Goal: Task Accomplishment & Management: Complete application form

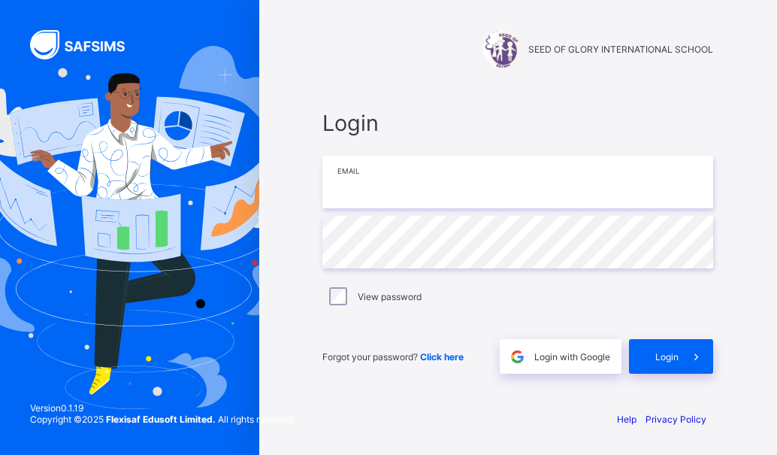
click at [339, 189] on input "email" at bounding box center [517, 182] width 391 height 53
click at [341, 186] on input "email" at bounding box center [517, 182] width 391 height 53
click at [499, 182] on input "**********" at bounding box center [517, 182] width 391 height 53
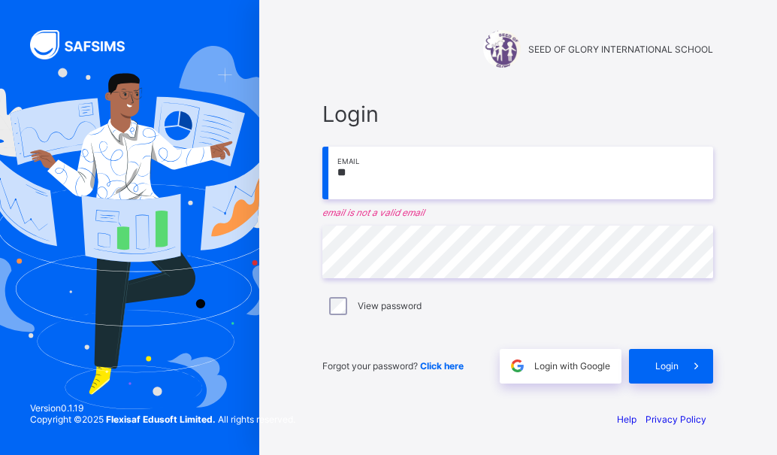
type input "*"
click at [335, 171] on input "email" at bounding box center [517, 173] width 391 height 53
type input "**********"
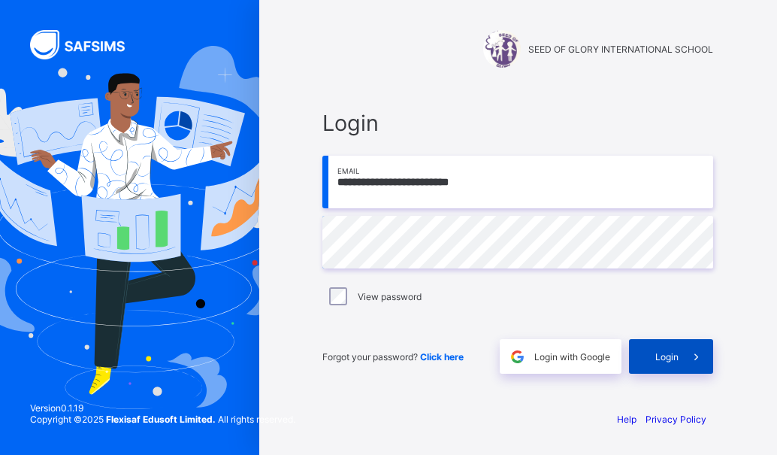
click at [657, 360] on span "Login" at bounding box center [667, 356] width 23 height 11
click at [668, 355] on span "Login" at bounding box center [667, 356] width 23 height 11
click at [649, 348] on div "Login" at bounding box center [671, 356] width 84 height 35
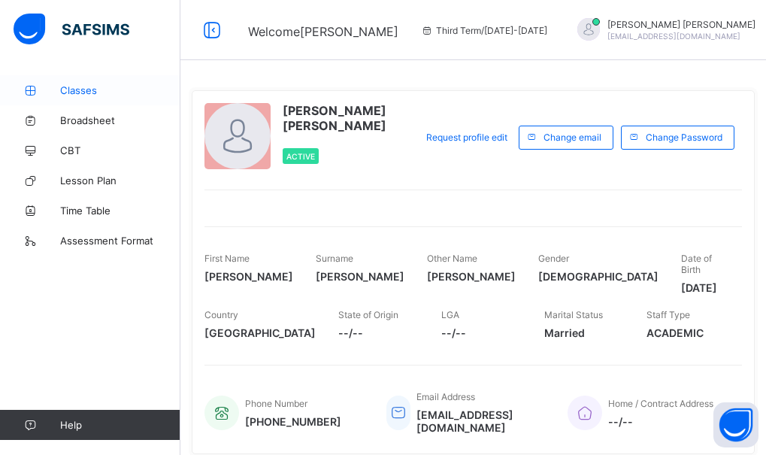
click at [76, 90] on span "Classes" at bounding box center [120, 90] width 120 height 12
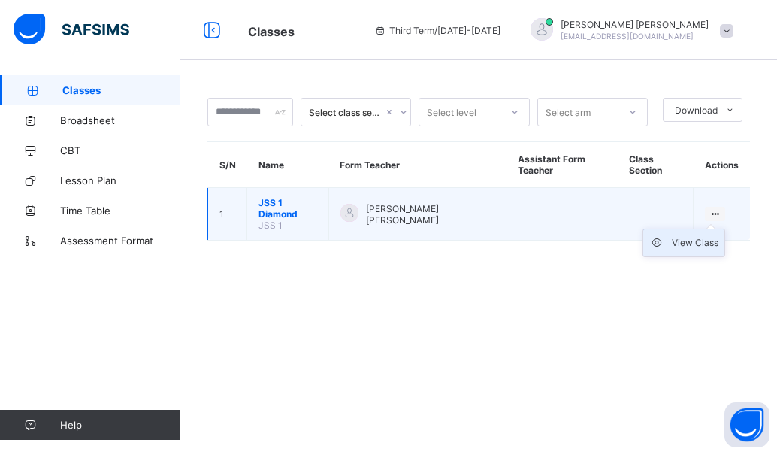
click at [701, 235] on div "View Class" at bounding box center [695, 242] width 47 height 15
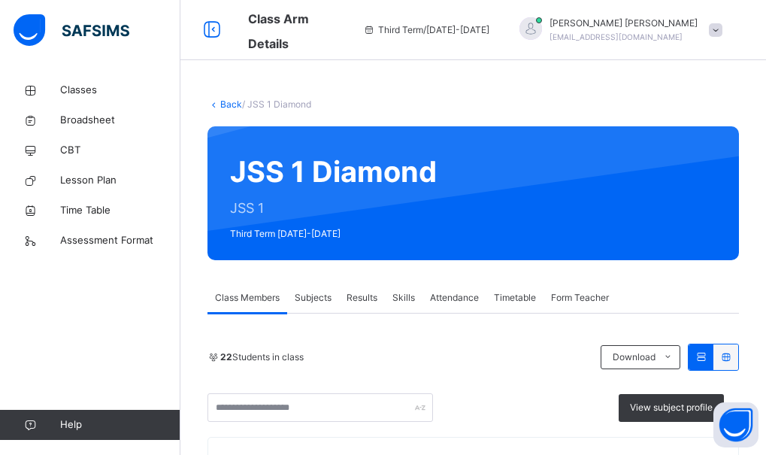
click at [407, 297] on span "Skills" at bounding box center [403, 298] width 23 height 14
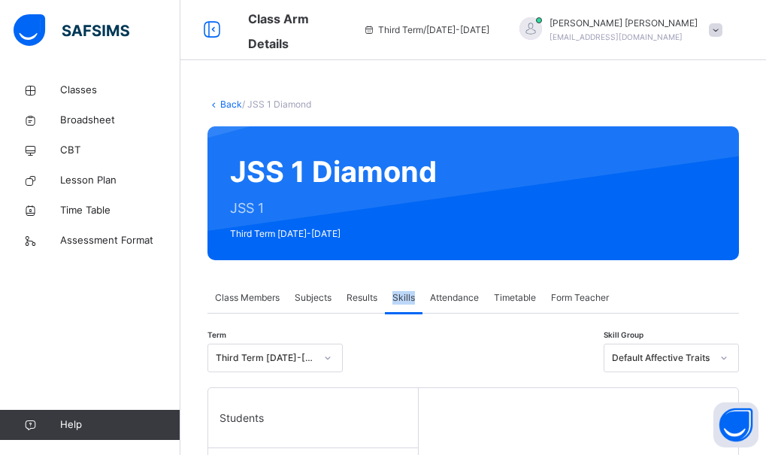
click at [407, 297] on span "Skills" at bounding box center [403, 298] width 23 height 14
click at [324, 292] on span "Subjects" at bounding box center [313, 298] width 37 height 14
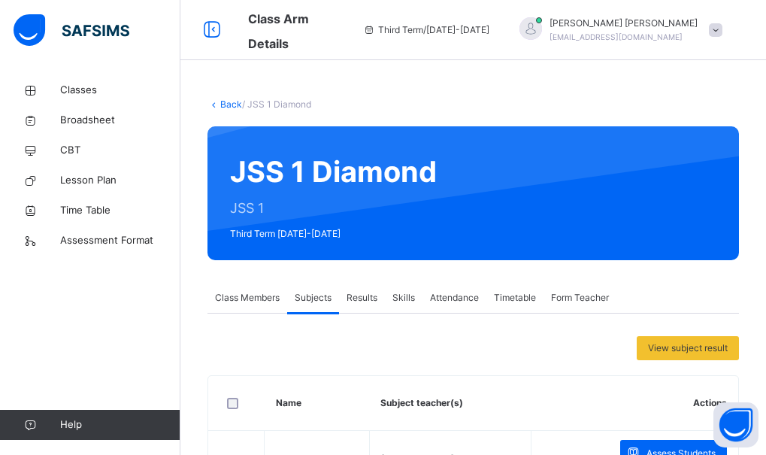
click at [402, 298] on span "Skills" at bounding box center [403, 298] width 23 height 14
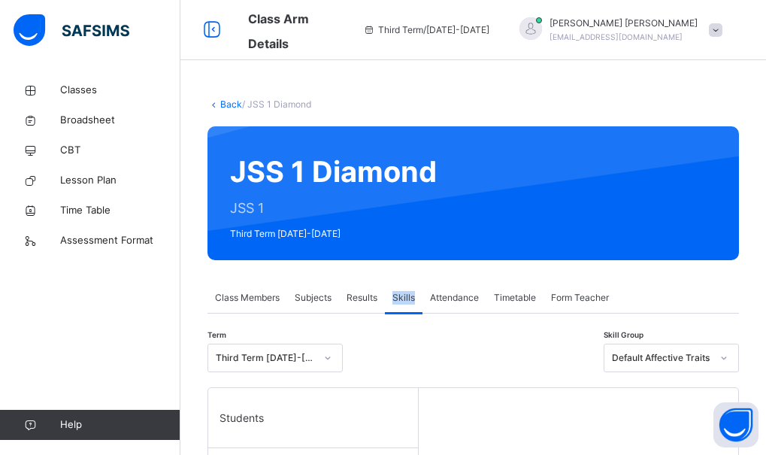
click at [402, 298] on span "Skills" at bounding box center [403, 298] width 23 height 14
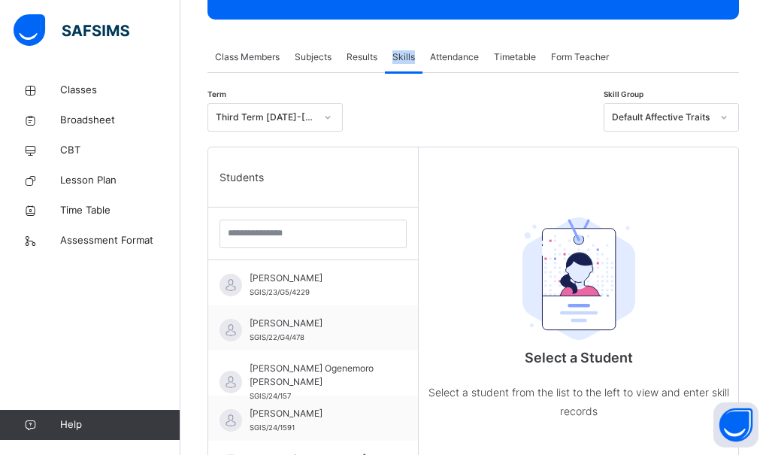
scroll to position [271, 0]
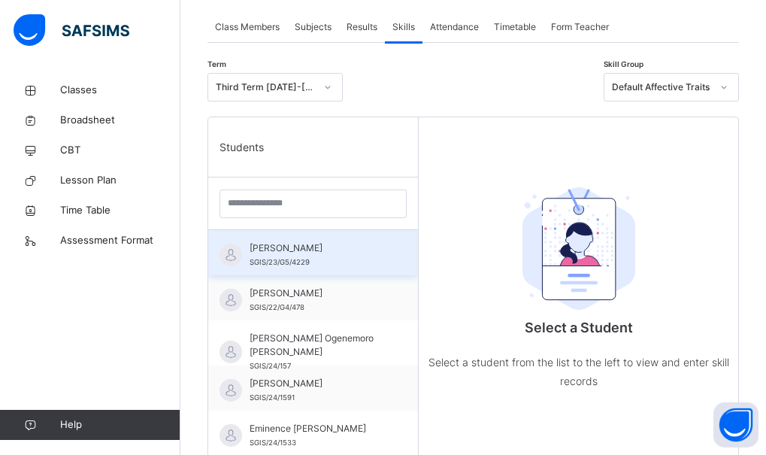
click at [333, 249] on span "Adedeji Jemimah Adesewa" at bounding box center [317, 248] width 135 height 14
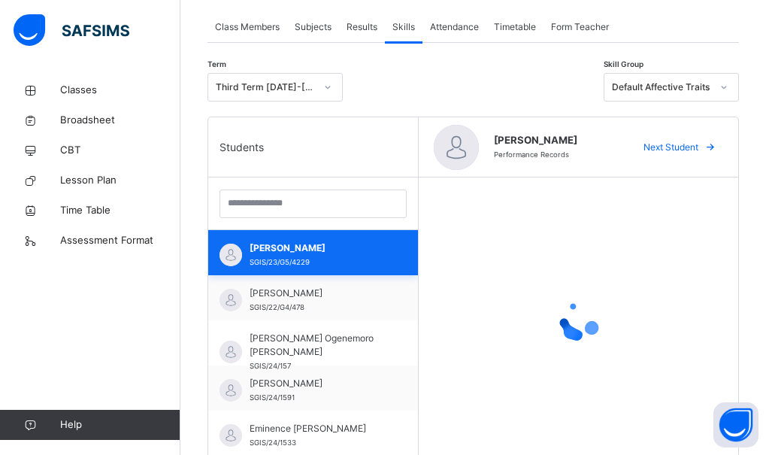
click at [333, 249] on span "Adedeji Jemimah Adesewa" at bounding box center [317, 248] width 135 height 14
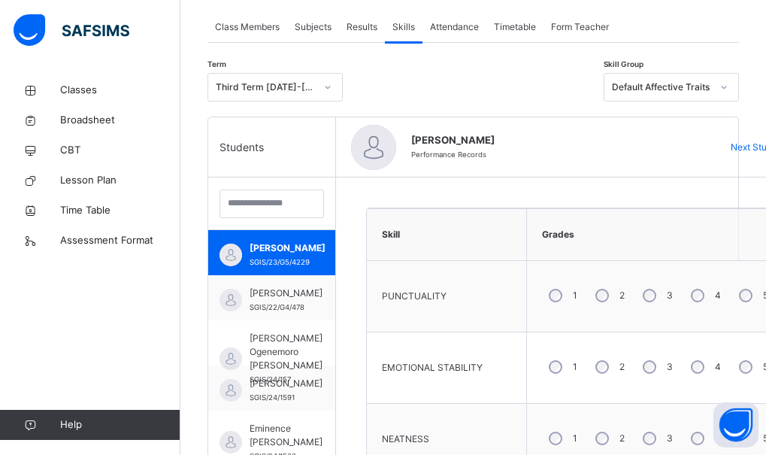
click at [728, 87] on icon at bounding box center [723, 87] width 9 height 15
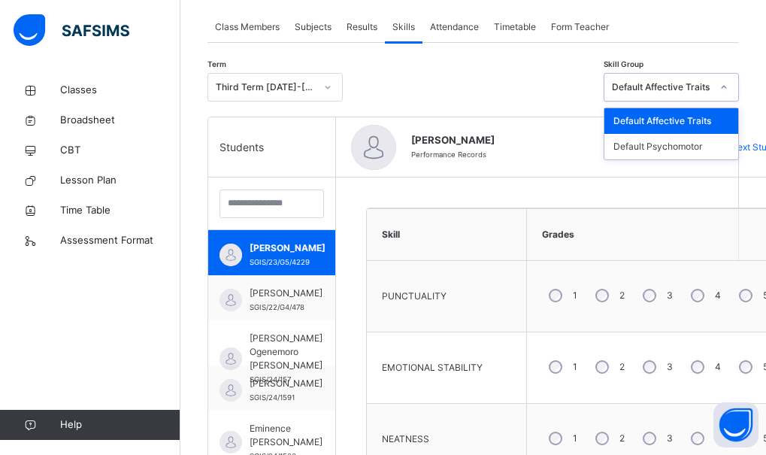
click at [727, 86] on icon at bounding box center [724, 87] width 5 height 3
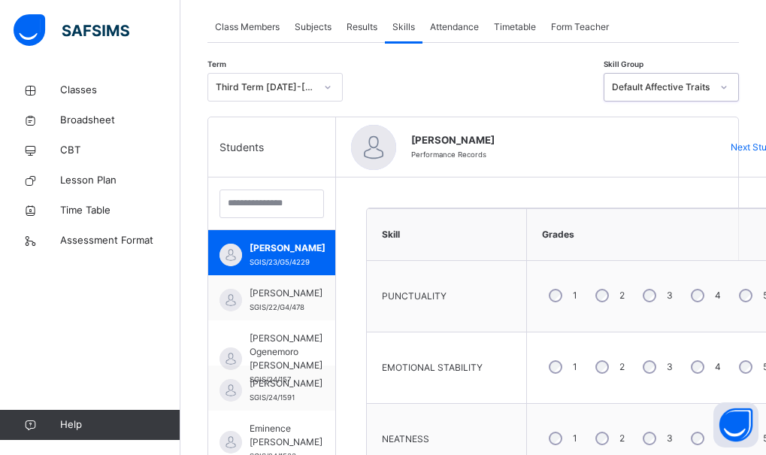
click at [728, 88] on icon at bounding box center [723, 87] width 9 height 15
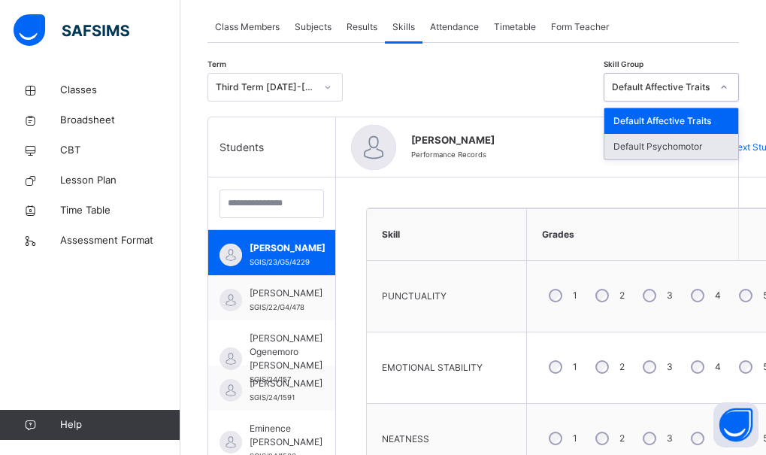
click at [683, 144] on div "Default Psychomotor" at bounding box center [671, 147] width 134 height 26
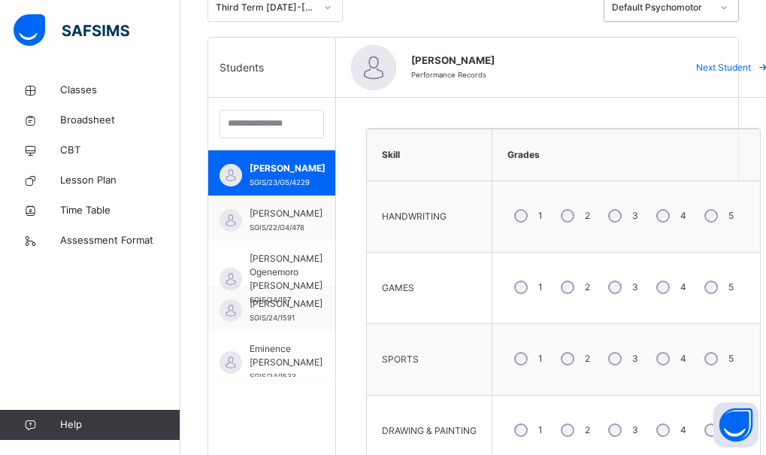
scroll to position [361, 0]
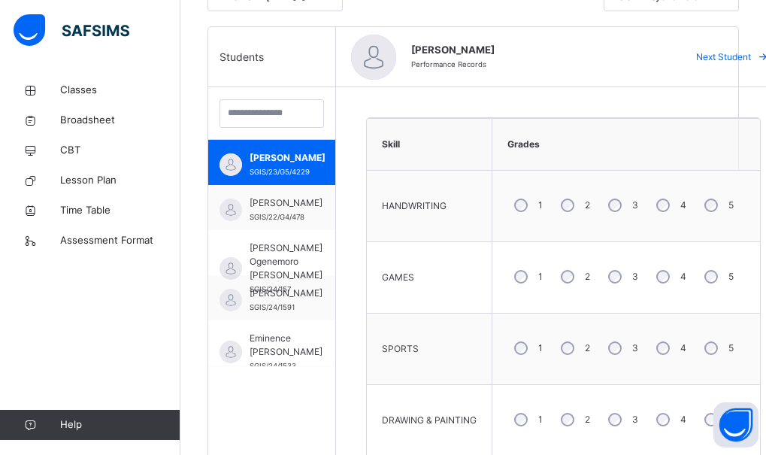
click at [724, 56] on span "Next Student" at bounding box center [723, 57] width 55 height 14
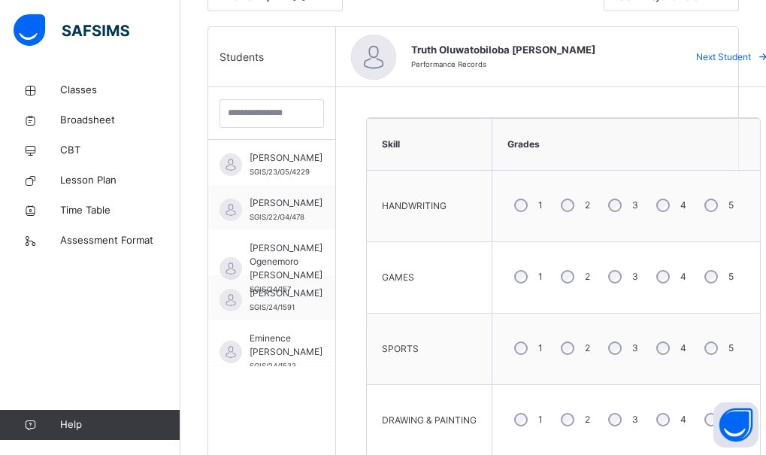
click at [724, 56] on span "Next Student" at bounding box center [723, 57] width 55 height 14
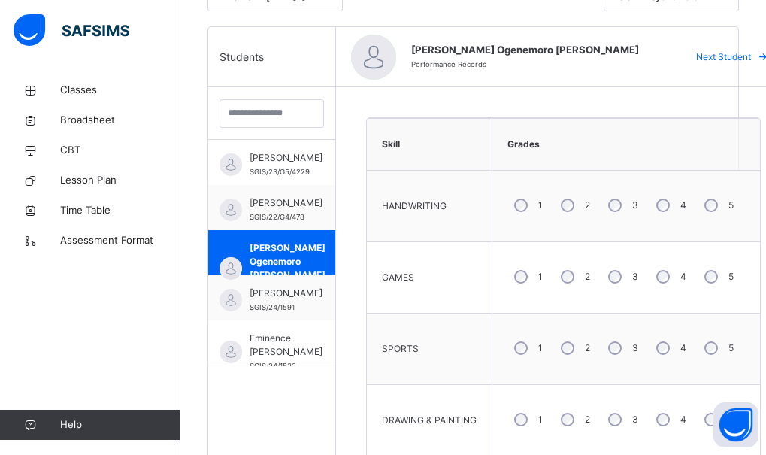
click at [724, 56] on span "Next Student" at bounding box center [723, 57] width 55 height 14
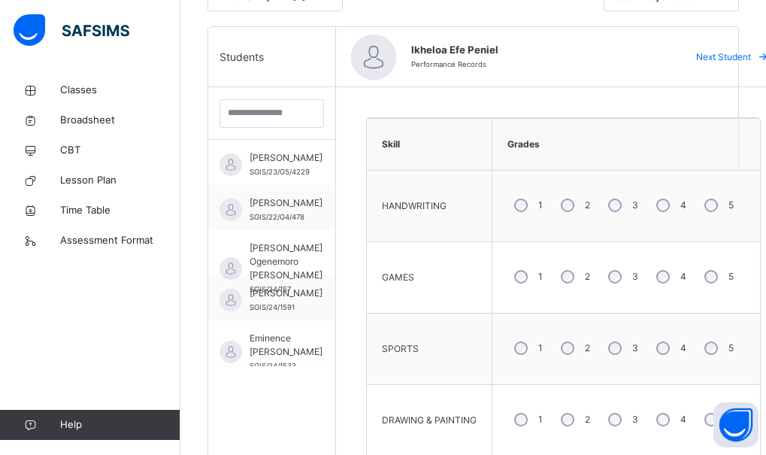
click at [724, 56] on span "Next Student" at bounding box center [723, 57] width 55 height 14
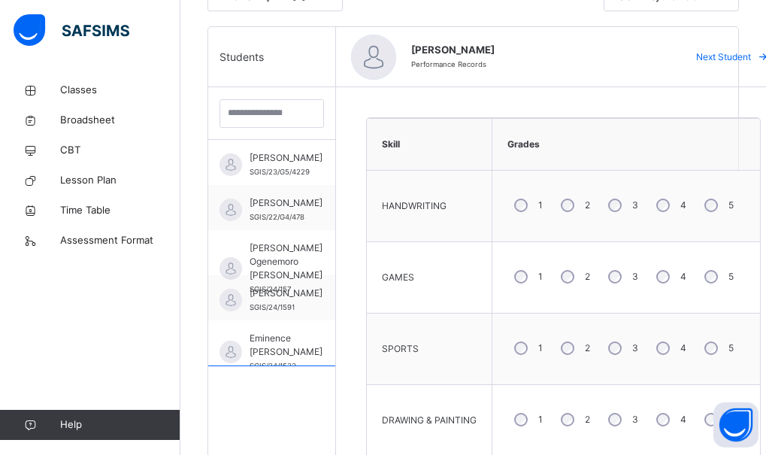
click at [724, 56] on span "Next Student" at bounding box center [723, 57] width 55 height 14
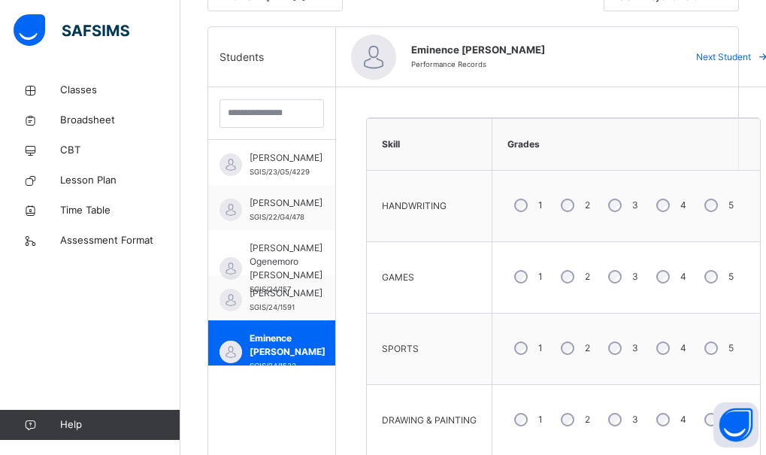
click at [724, 56] on span "Next Student" at bounding box center [723, 57] width 55 height 14
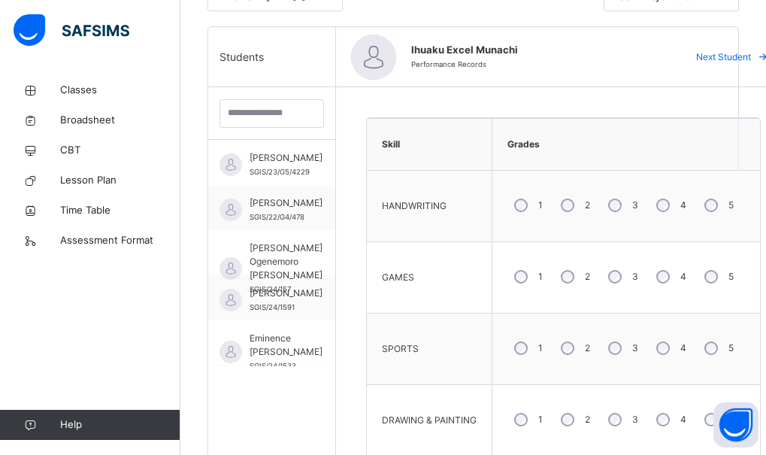
click at [724, 56] on span "Next Student" at bounding box center [723, 57] width 55 height 14
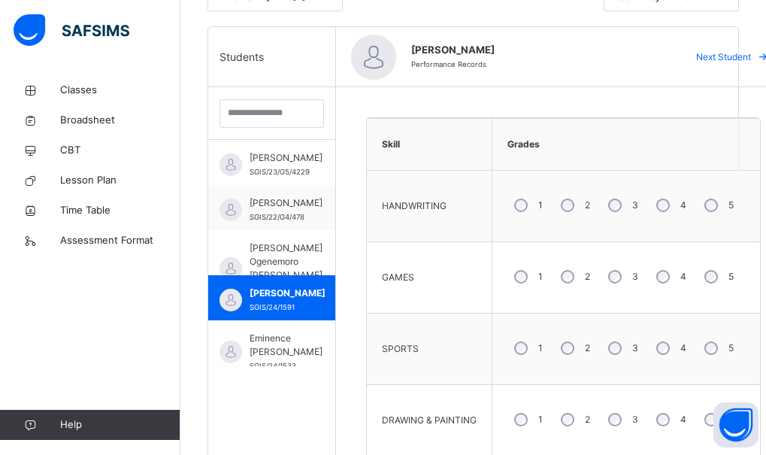
click at [724, 56] on span "Next Student" at bounding box center [723, 57] width 55 height 14
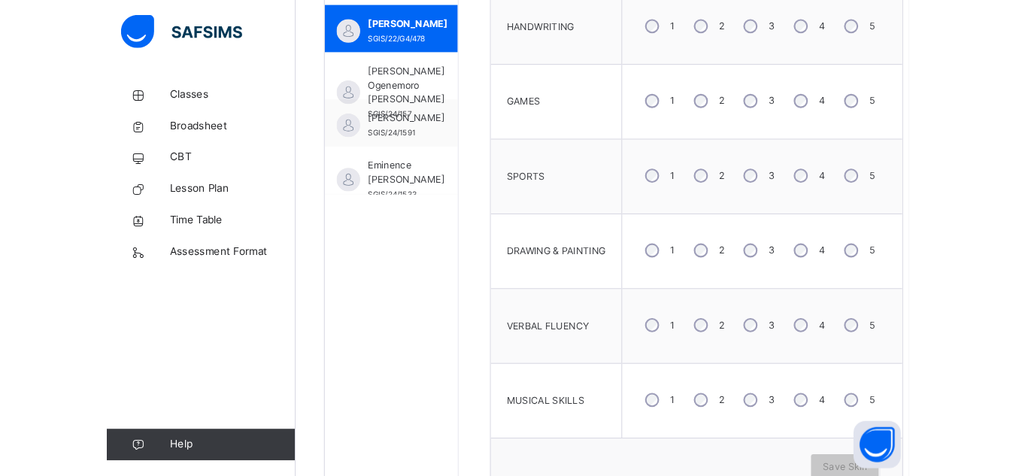
scroll to position [571, 0]
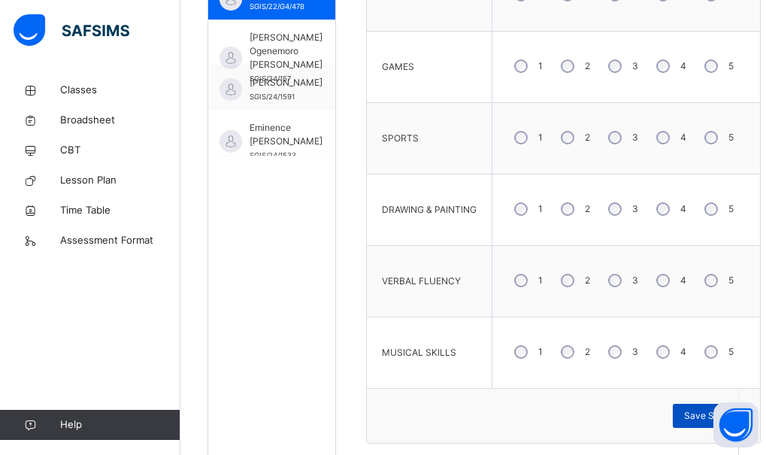
click at [692, 415] on span "Save Skill" at bounding box center [705, 416] width 42 height 14
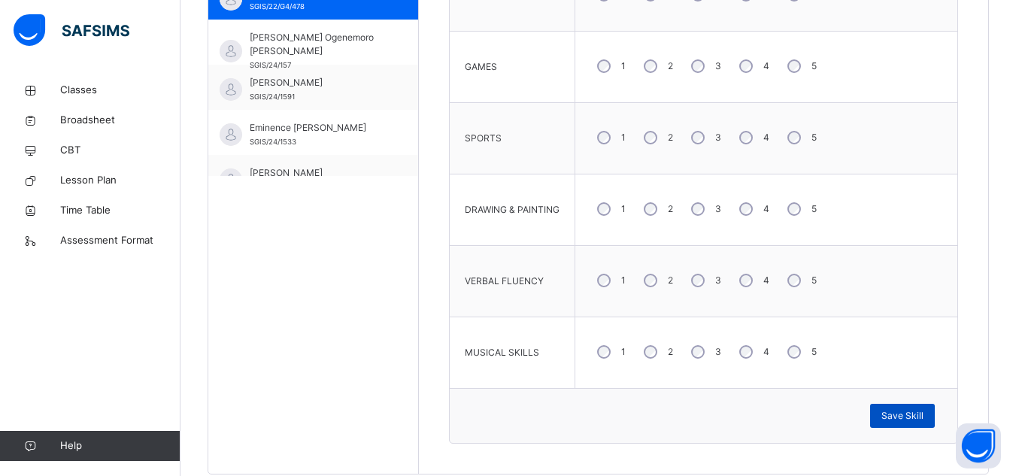
click at [777, 415] on span "Save Skill" at bounding box center [902, 416] width 42 height 14
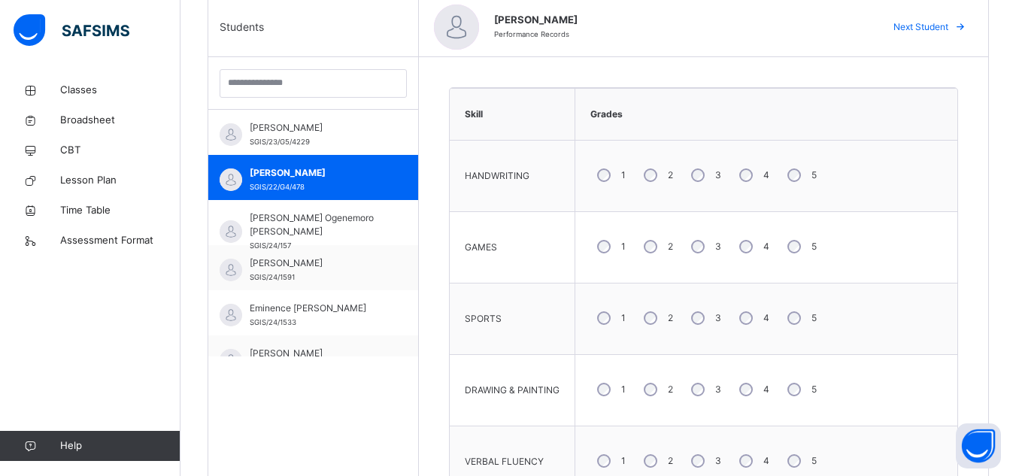
scroll to position [361, 0]
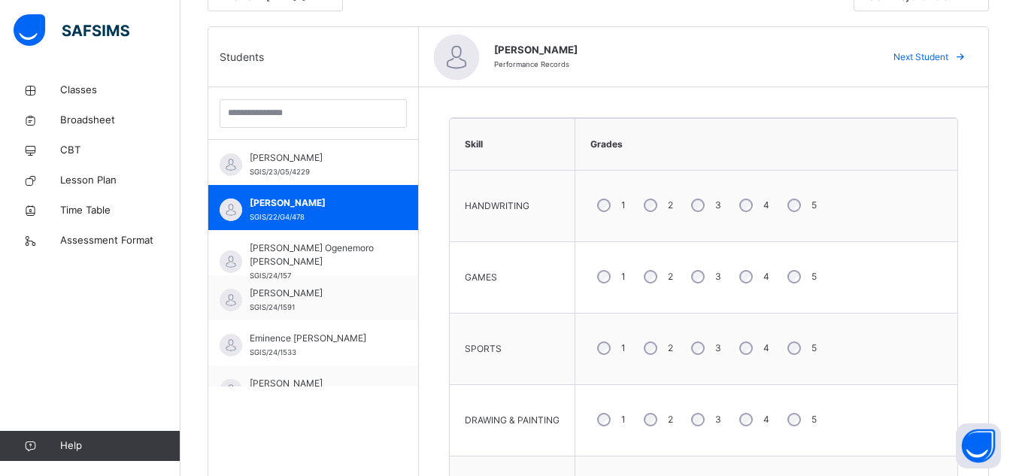
click at [777, 56] on span "Next Student" at bounding box center [920, 57] width 55 height 14
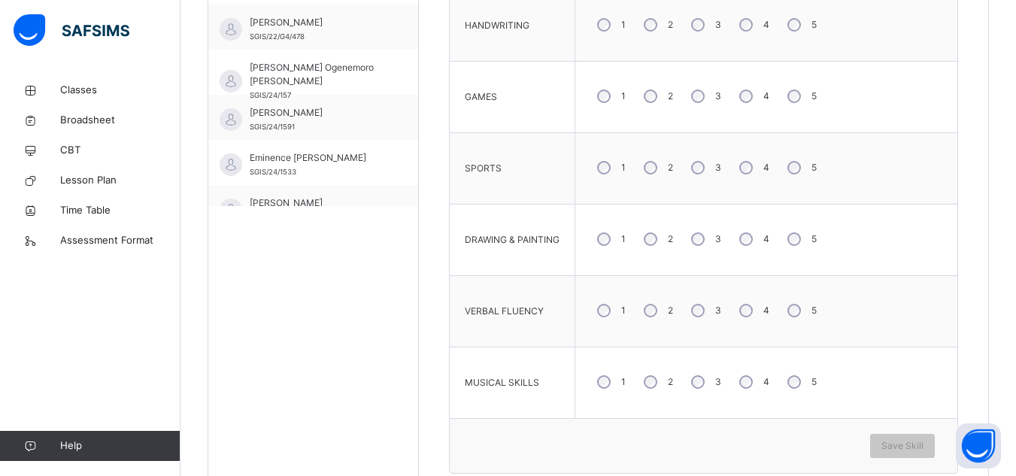
scroll to position [571, 0]
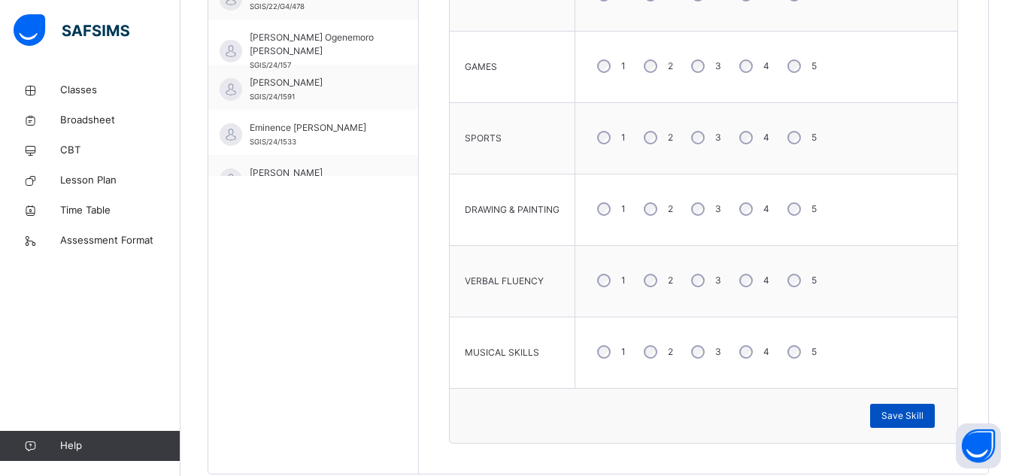
click at [777, 410] on span "Save Skill" at bounding box center [902, 416] width 42 height 14
click at [777, 418] on span "Save Skill" at bounding box center [902, 416] width 42 height 14
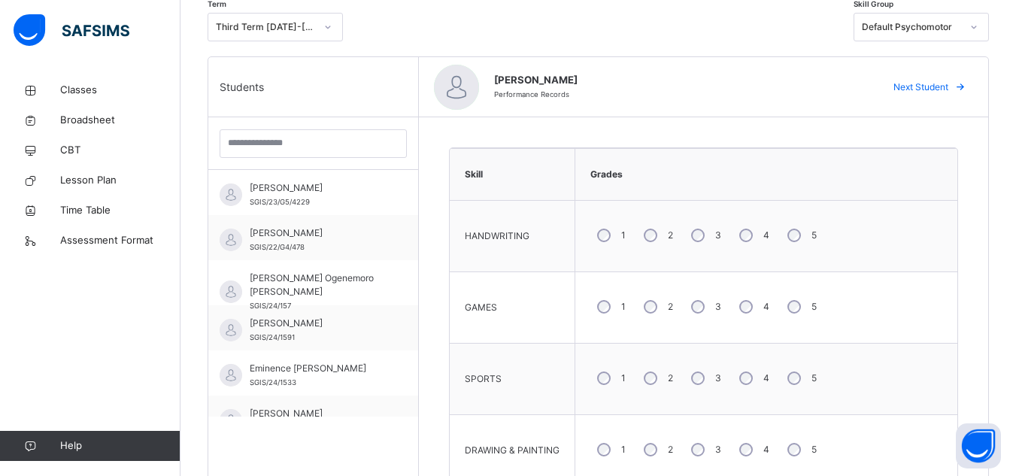
scroll to position [310, 0]
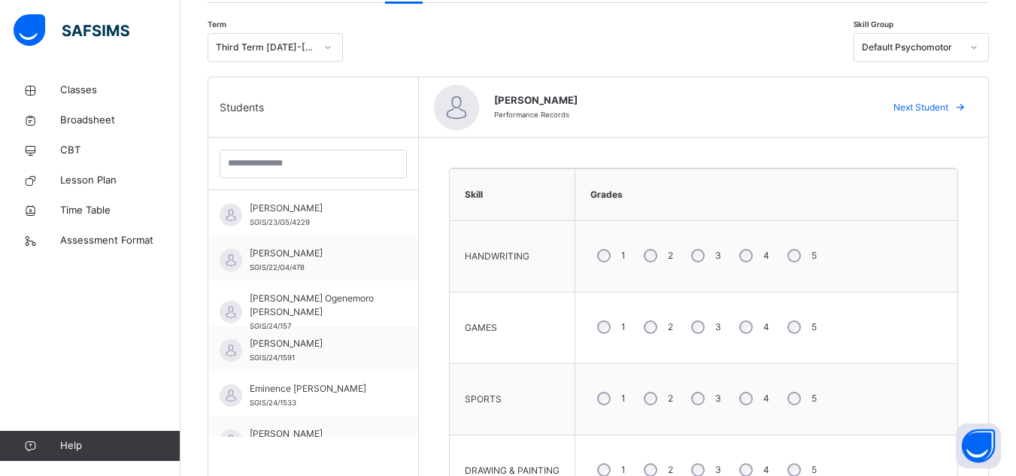
click at [777, 104] on span "Next Student" at bounding box center [920, 108] width 55 height 14
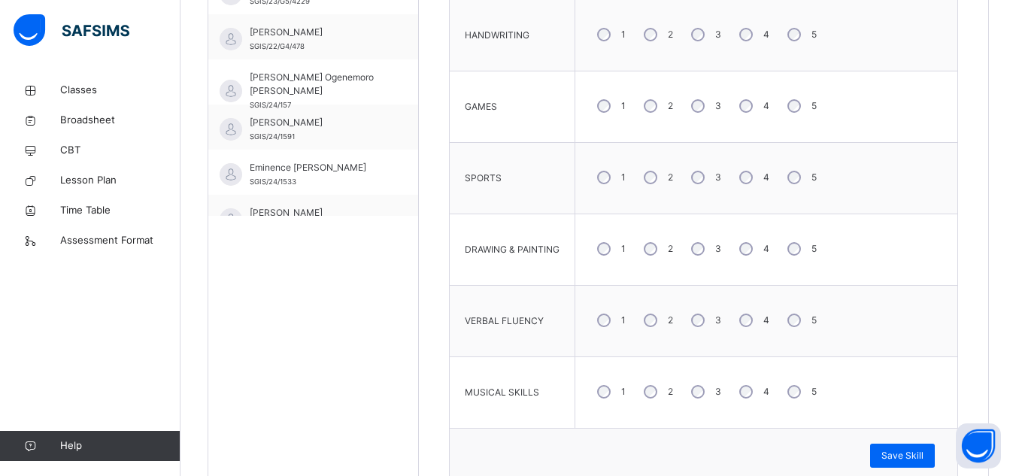
scroll to position [562, 0]
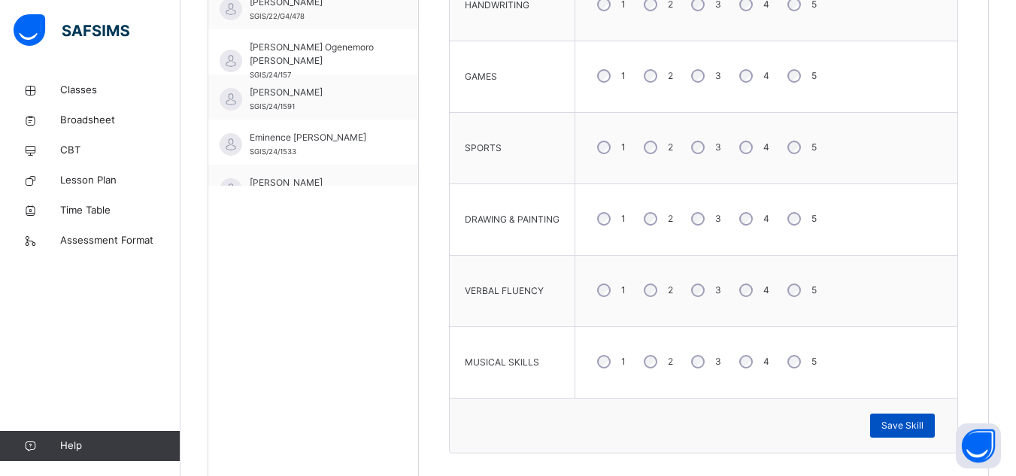
click at [777, 426] on span "Save Skill" at bounding box center [902, 426] width 42 height 14
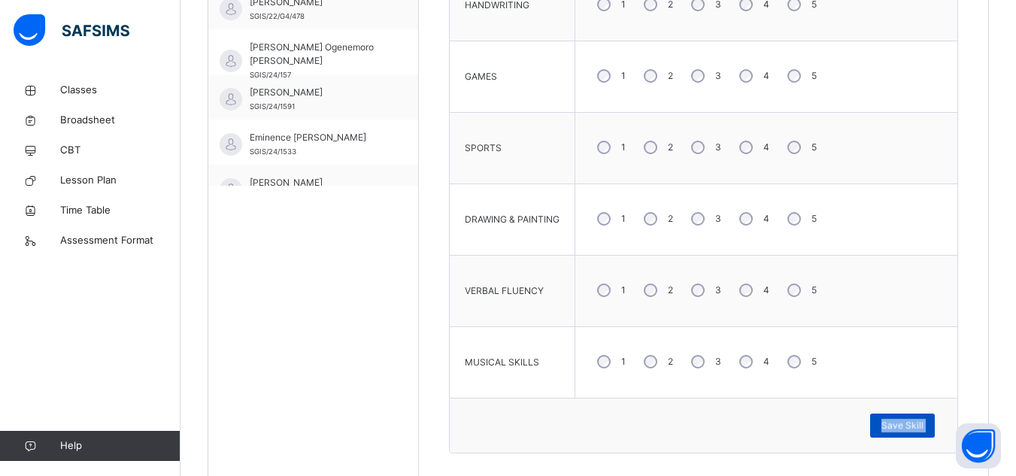
click at [777, 426] on span "Save Skill" at bounding box center [902, 426] width 42 height 14
click at [777, 426] on div "Save Skill" at bounding box center [902, 425] width 65 height 24
click at [777, 426] on span "Save Skill" at bounding box center [902, 426] width 42 height 14
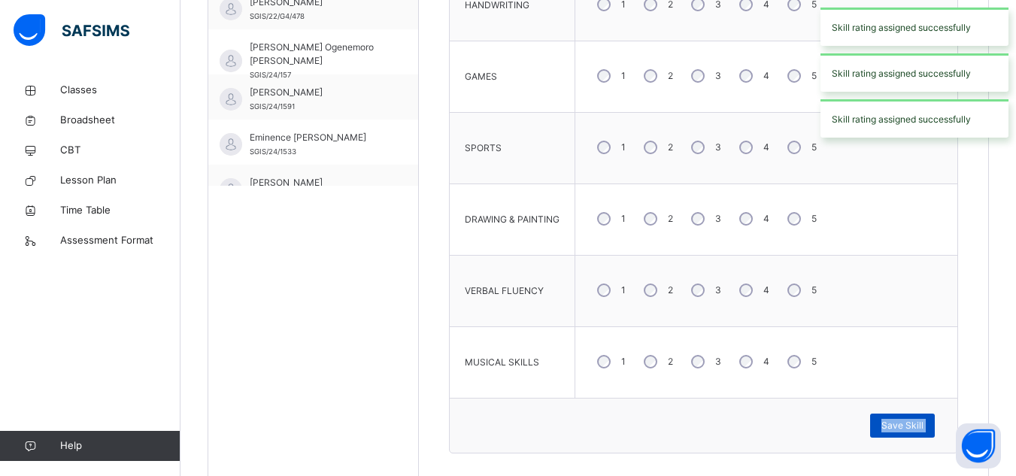
click at [777, 426] on span "Save Skill" at bounding box center [902, 426] width 42 height 14
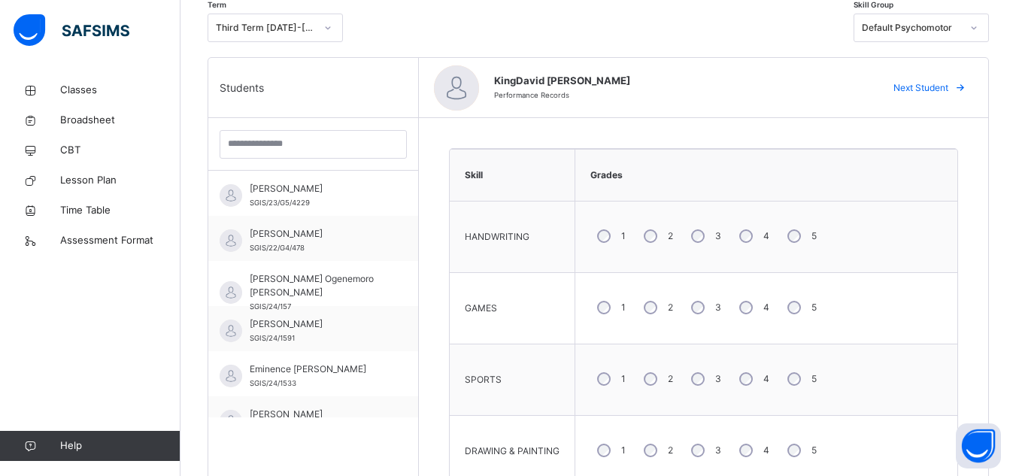
scroll to position [321, 0]
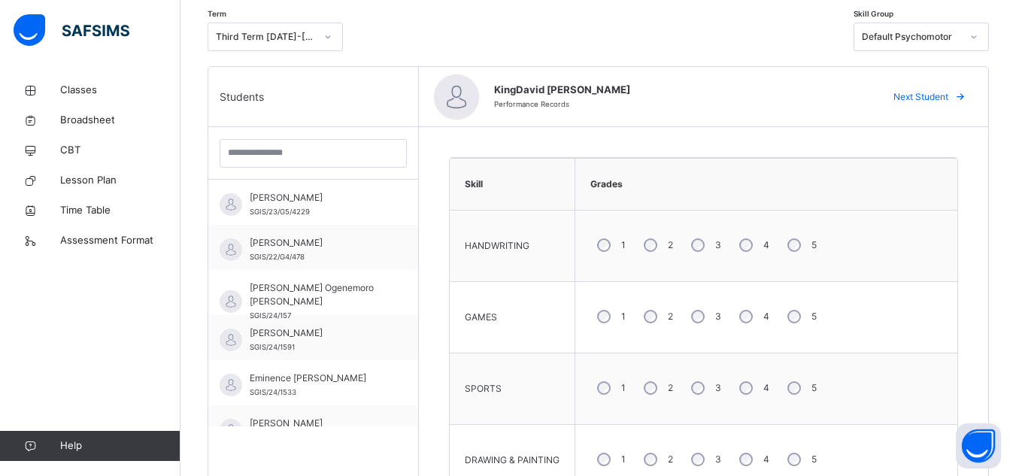
click at [777, 98] on span "Next Student" at bounding box center [920, 97] width 55 height 14
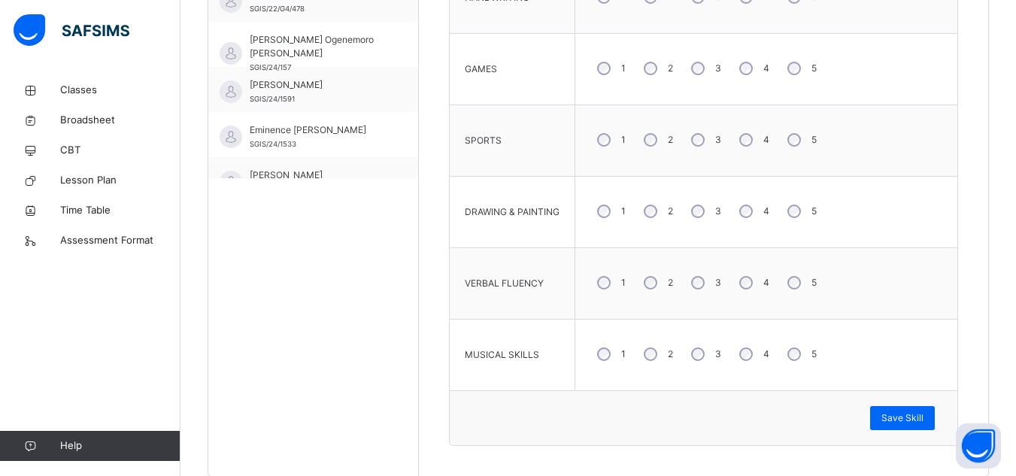
scroll to position [607, 0]
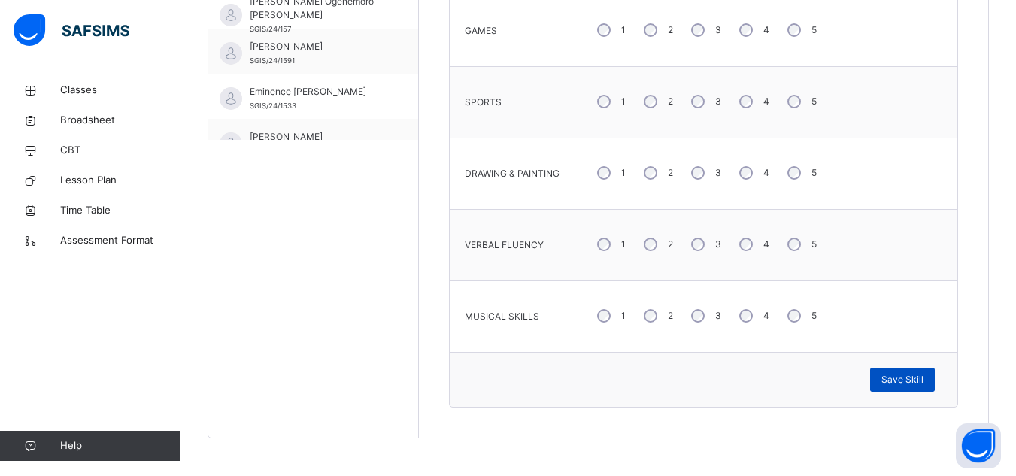
click at [777, 375] on span "Save Skill" at bounding box center [902, 380] width 42 height 14
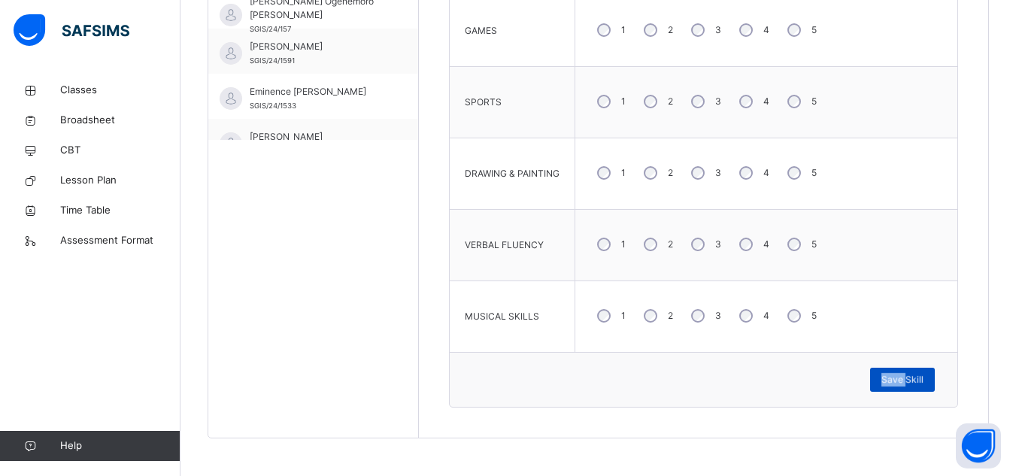
click at [777, 375] on span "Save Skill" at bounding box center [902, 380] width 42 height 14
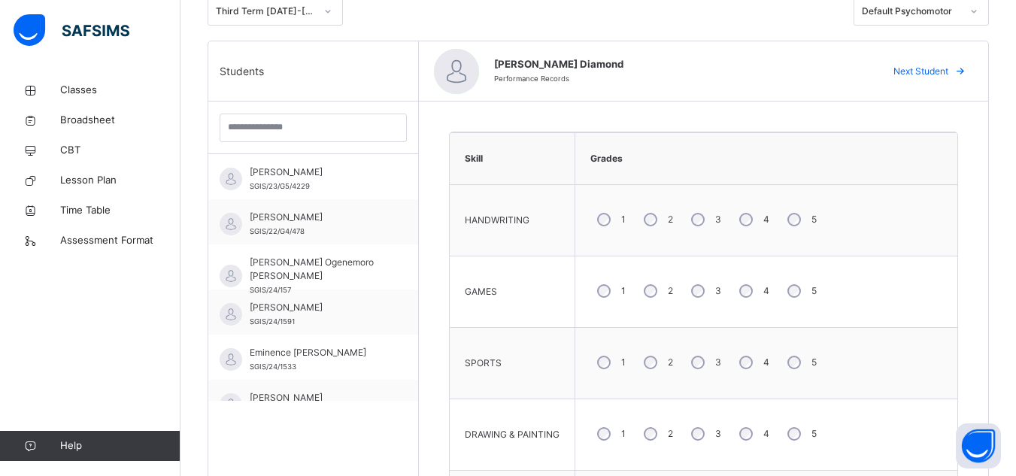
scroll to position [337, 0]
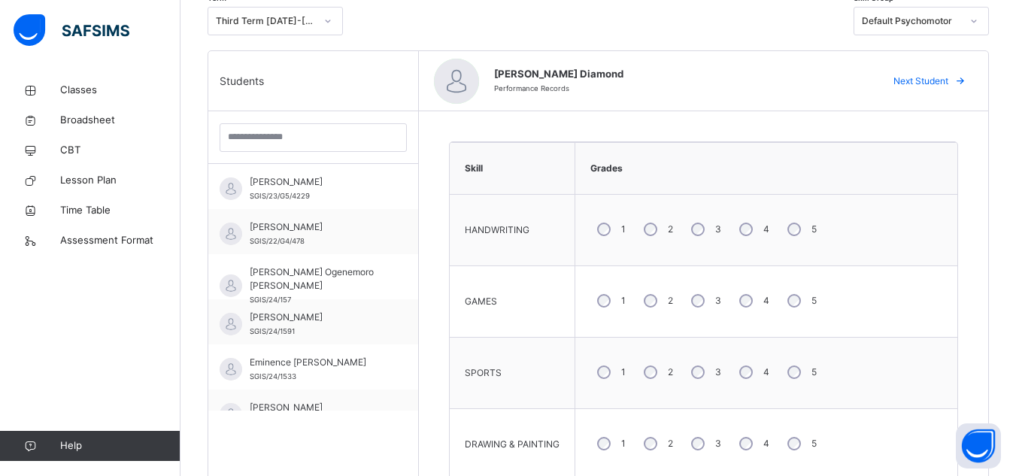
click at [777, 80] on span "Next Student" at bounding box center [920, 81] width 55 height 14
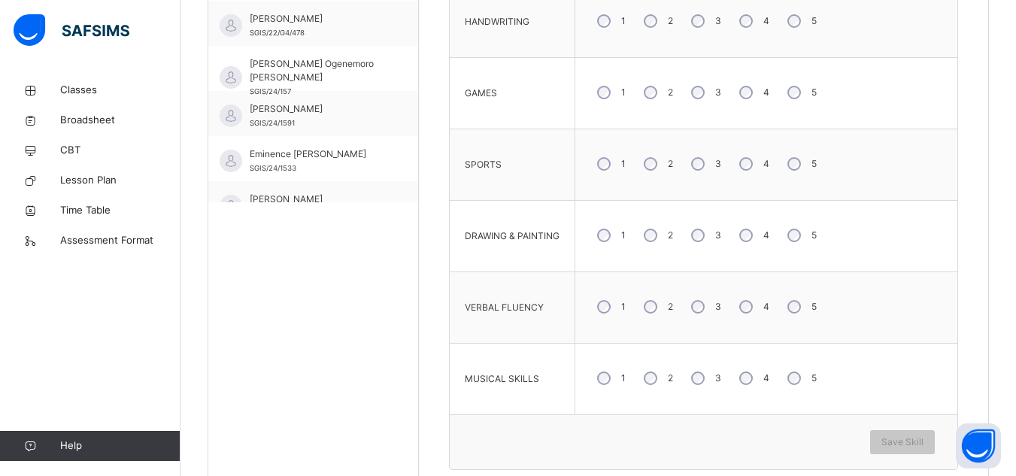
scroll to position [568, 0]
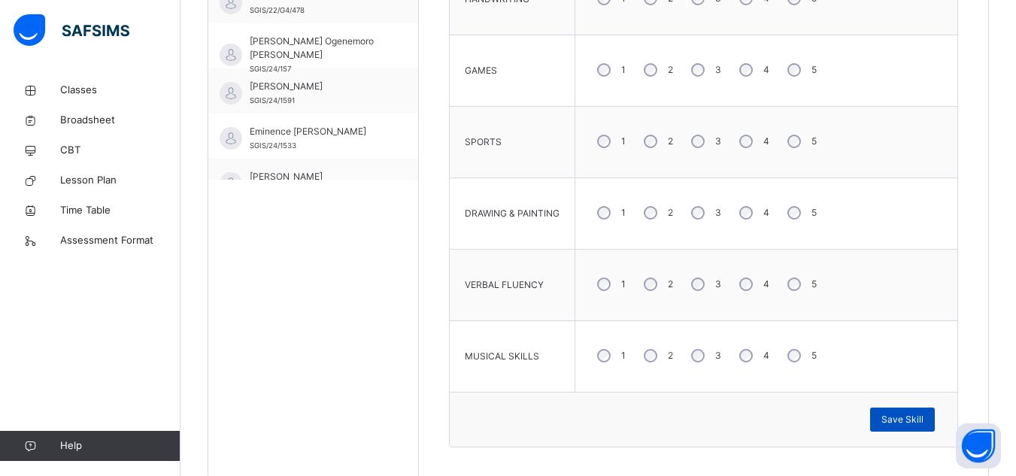
click at [777, 419] on span "Save Skill" at bounding box center [902, 420] width 42 height 14
click at [777, 419] on div "Save Skill" at bounding box center [902, 419] width 65 height 24
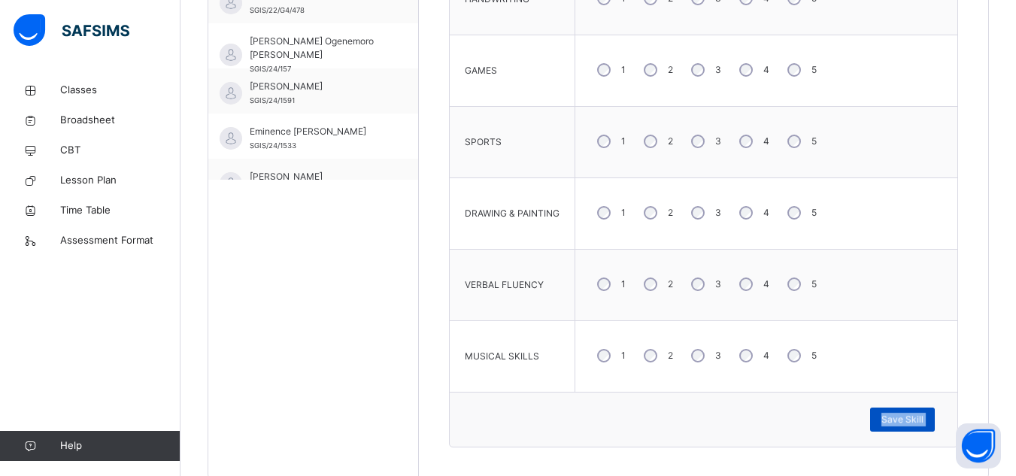
click at [777, 419] on div "Save Skill" at bounding box center [902, 419] width 65 height 24
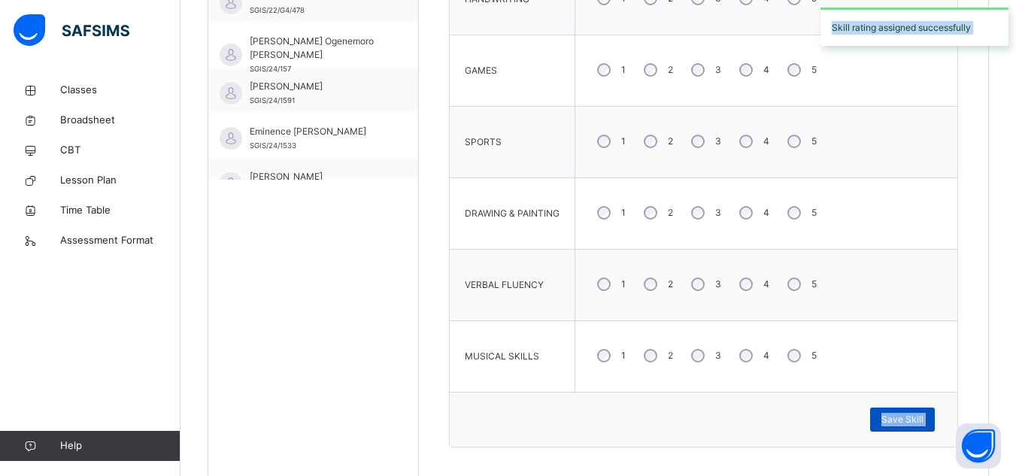
click at [777, 419] on span "Save Skill" at bounding box center [902, 420] width 42 height 14
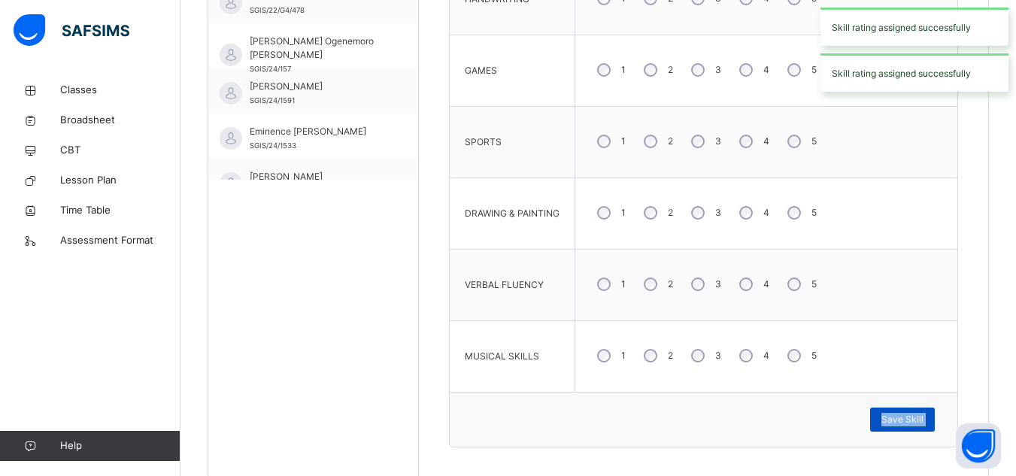
click at [777, 419] on span "Save Skill" at bounding box center [902, 420] width 42 height 14
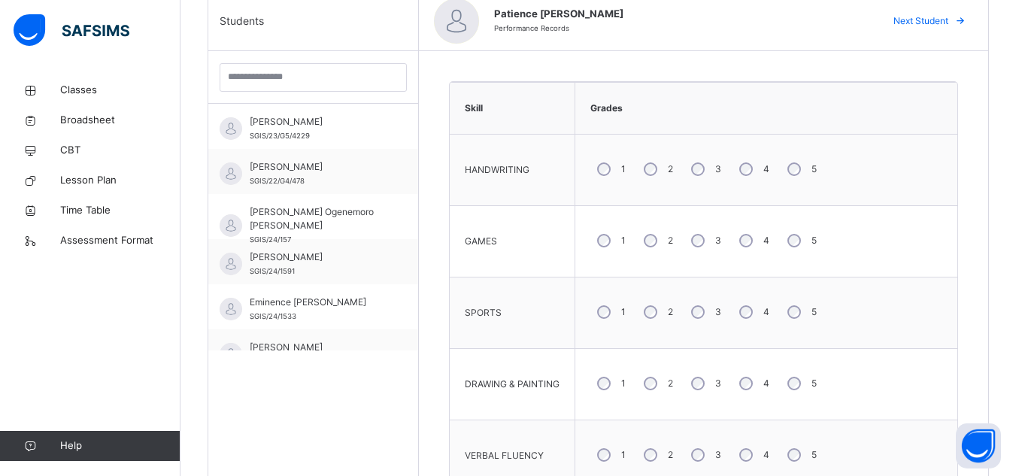
scroll to position [327, 0]
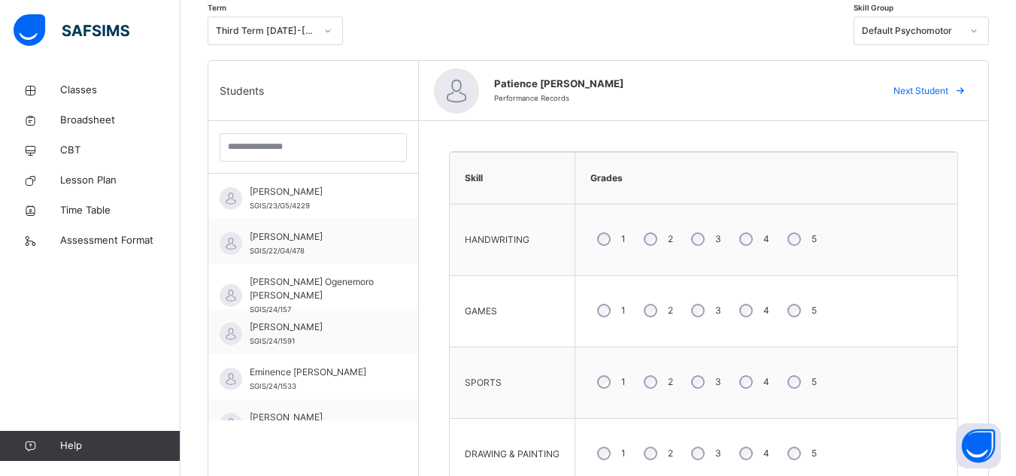
click at [777, 85] on span "Next Student" at bounding box center [920, 91] width 55 height 14
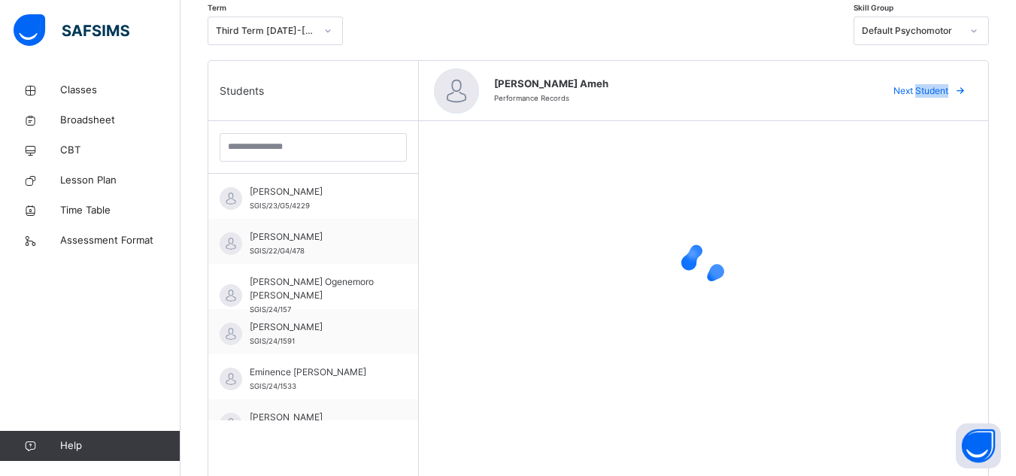
click at [777, 85] on span "Next Student" at bounding box center [920, 91] width 55 height 14
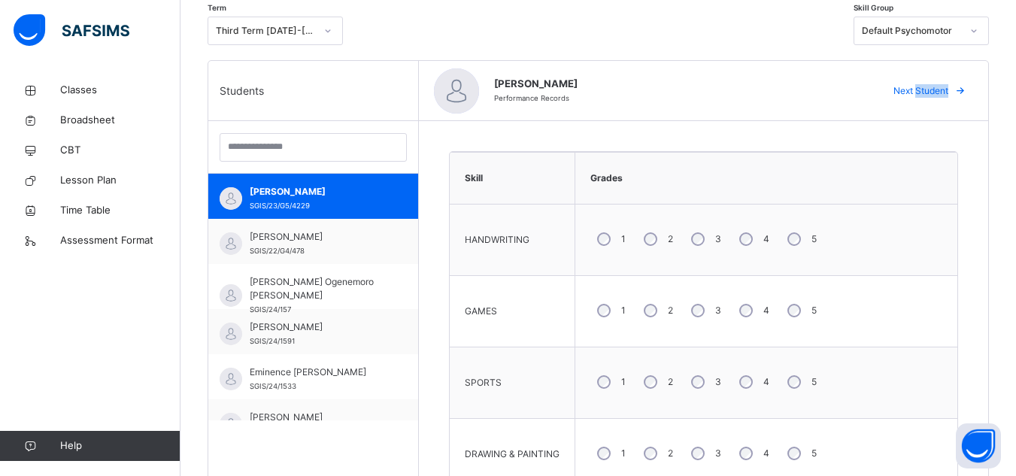
click at [777, 89] on span "Next Student" at bounding box center [920, 91] width 55 height 14
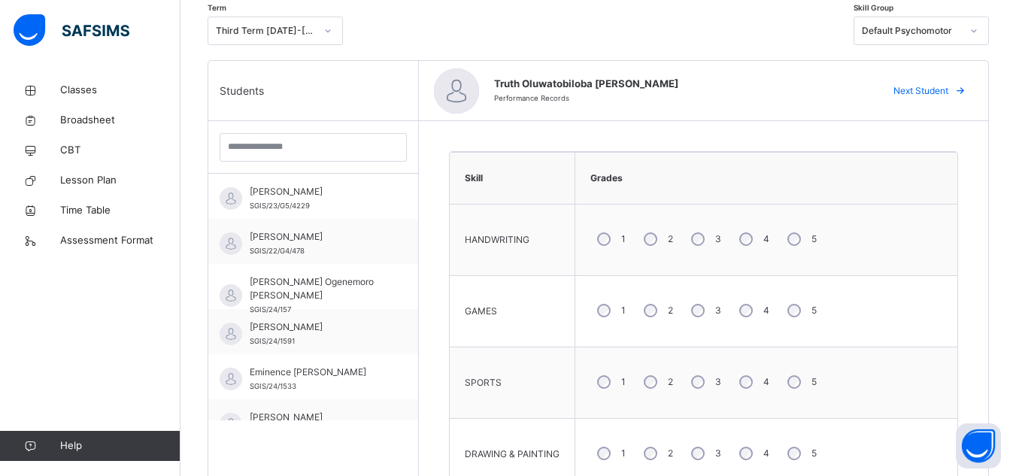
click at [777, 89] on span "Next Student" at bounding box center [920, 91] width 55 height 14
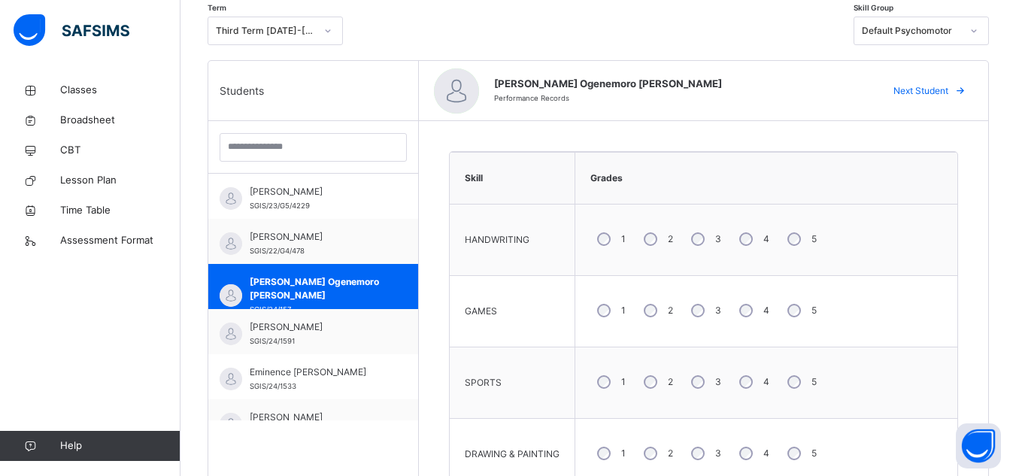
click at [777, 89] on span "Next Student" at bounding box center [920, 91] width 55 height 14
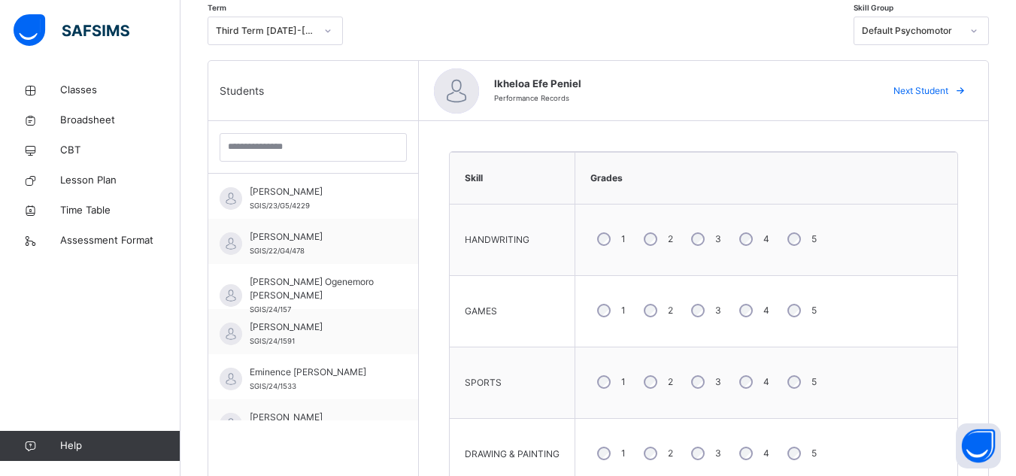
click at [777, 89] on span "Next Student" at bounding box center [920, 91] width 55 height 14
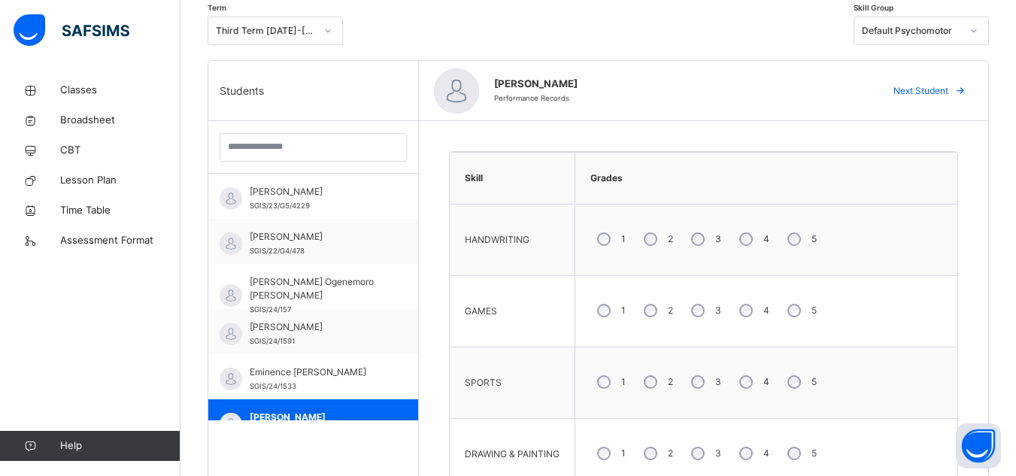
click at [777, 89] on span "Next Student" at bounding box center [920, 91] width 55 height 14
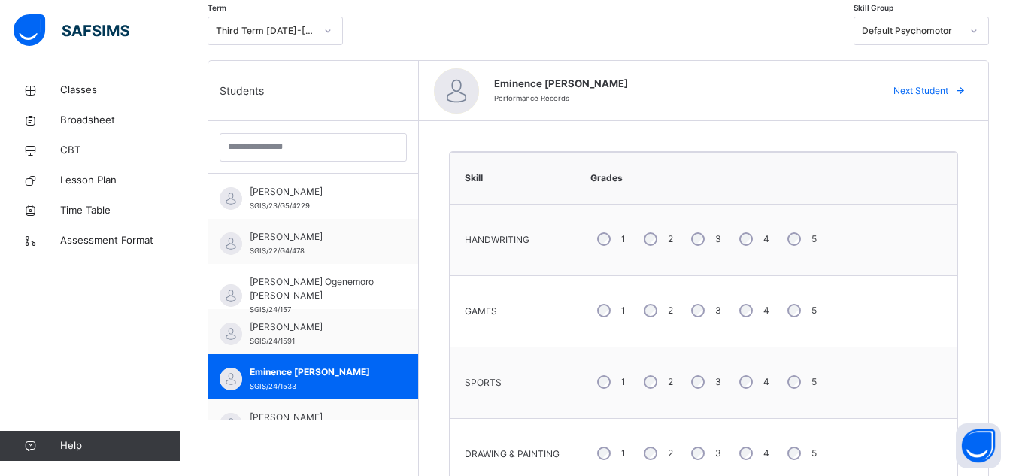
click at [777, 89] on span "Next Student" at bounding box center [920, 91] width 55 height 14
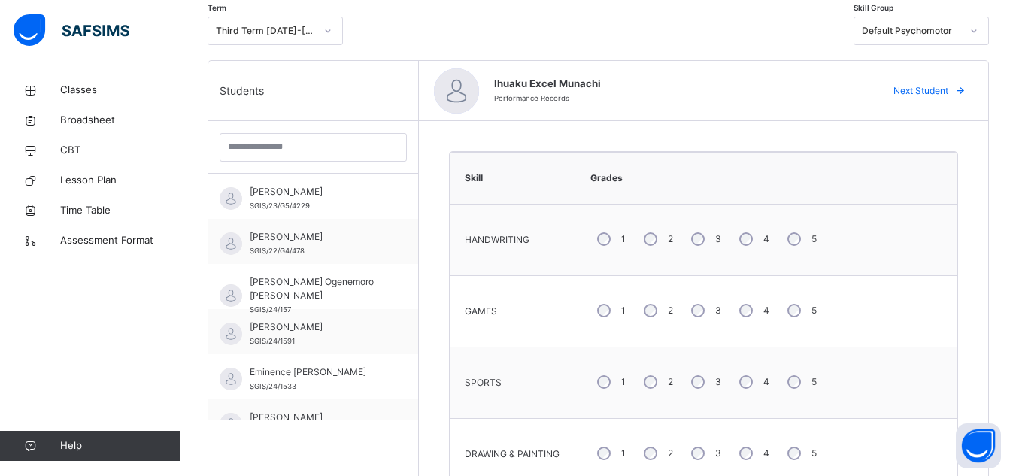
click at [777, 89] on span "Next Student" at bounding box center [920, 91] width 55 height 14
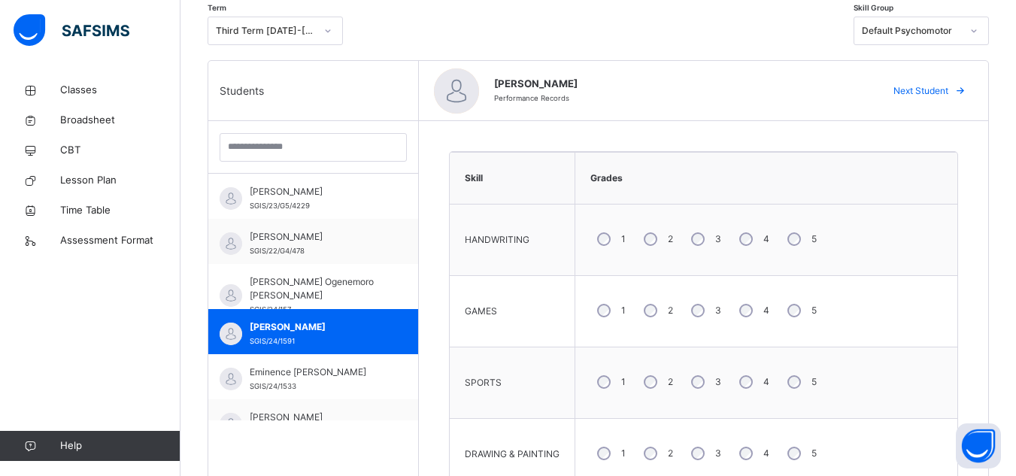
click at [777, 89] on span "Next Student" at bounding box center [920, 91] width 55 height 14
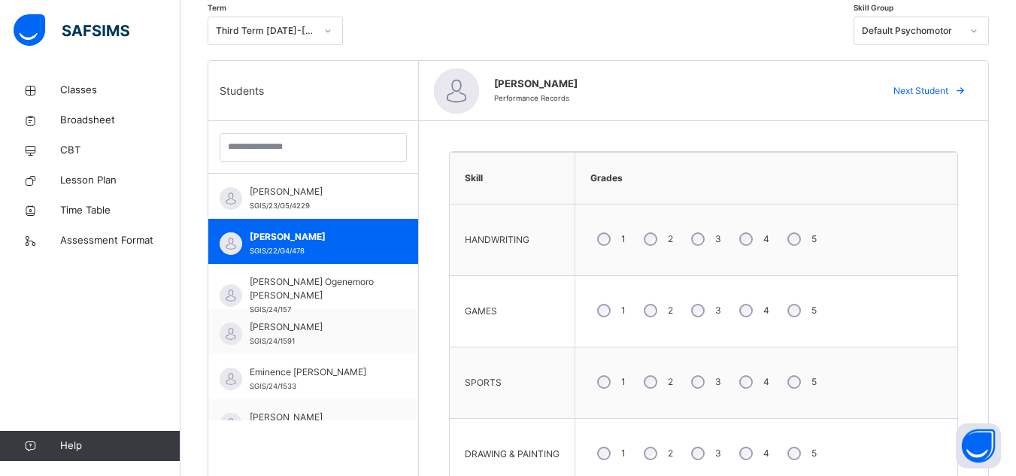
click at [777, 89] on span "Next Student" at bounding box center [920, 91] width 55 height 14
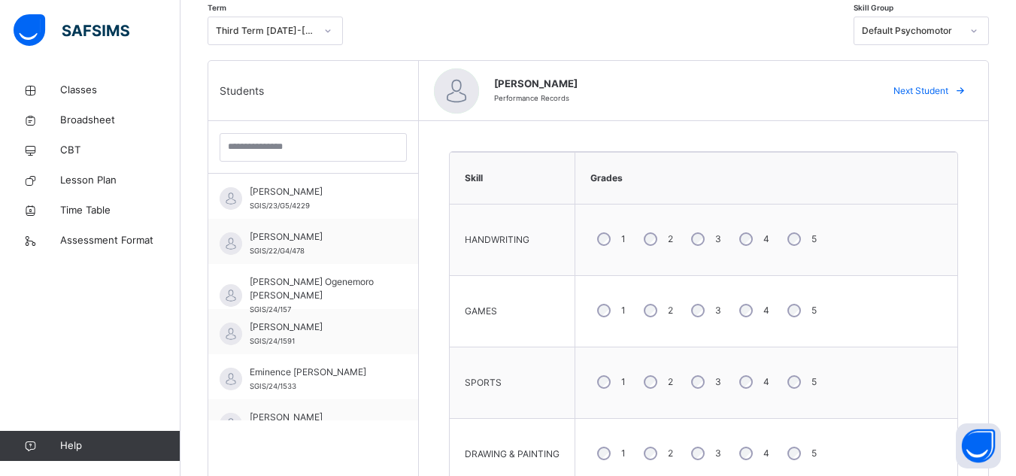
click at [777, 89] on span "Next Student" at bounding box center [920, 91] width 55 height 14
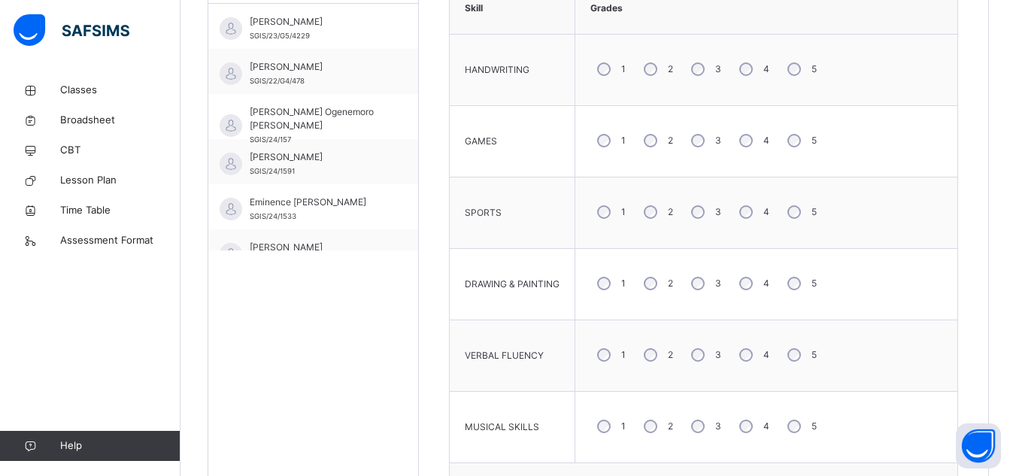
scroll to position [547, 0]
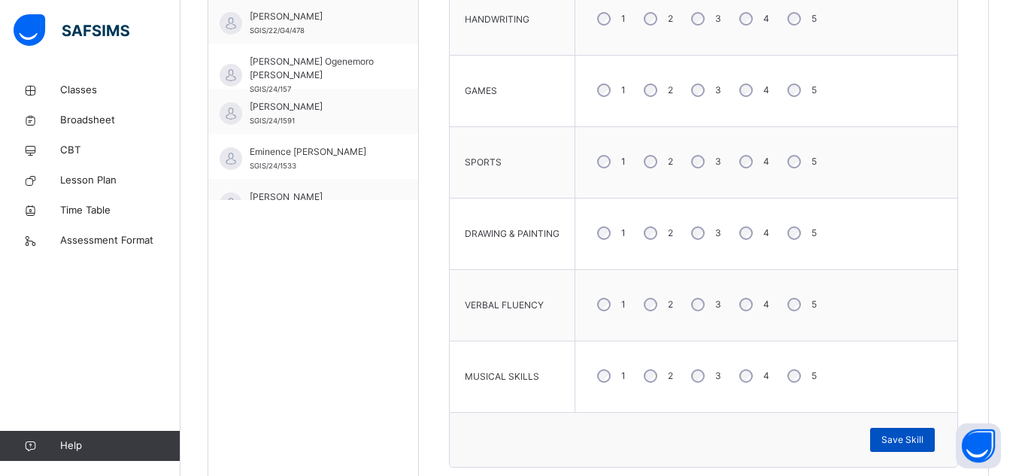
click at [777, 436] on span "Save Skill" at bounding box center [902, 440] width 42 height 14
click at [777, 436] on div "Save Skill" at bounding box center [902, 440] width 65 height 24
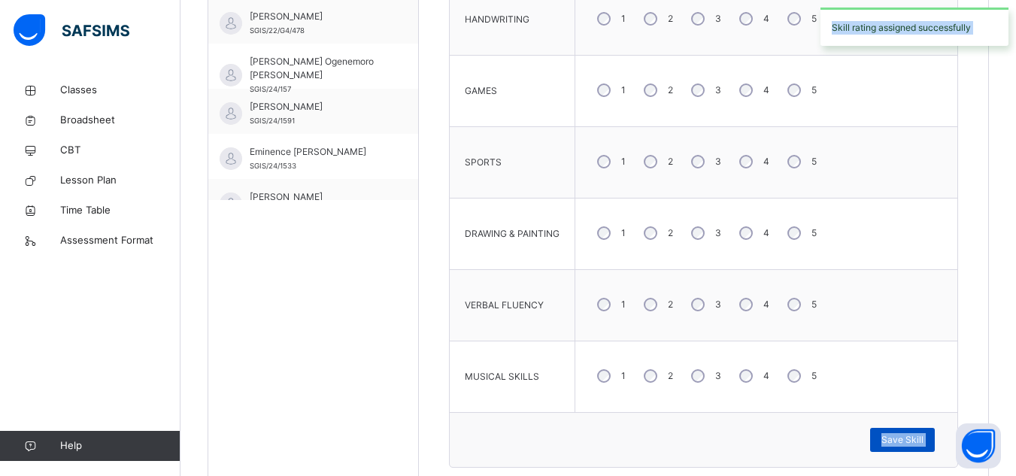
click at [777, 436] on span "Save Skill" at bounding box center [902, 440] width 42 height 14
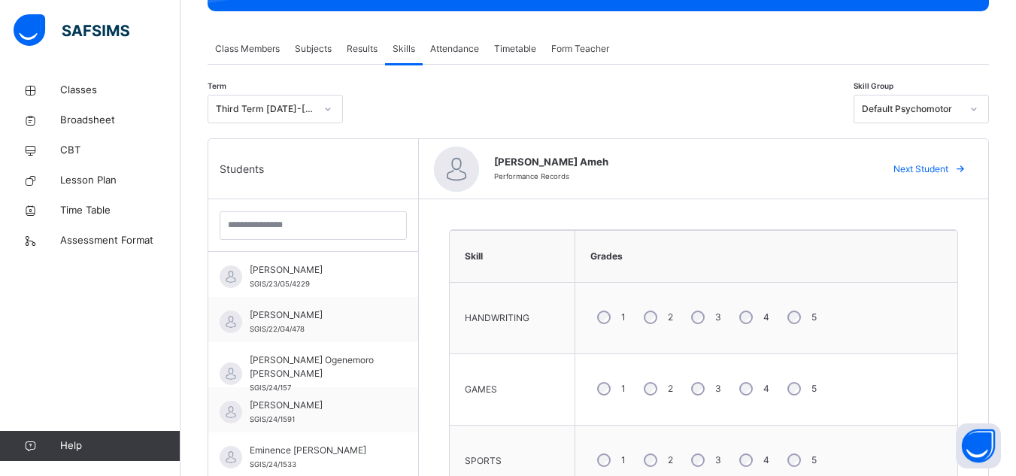
scroll to position [247, 0]
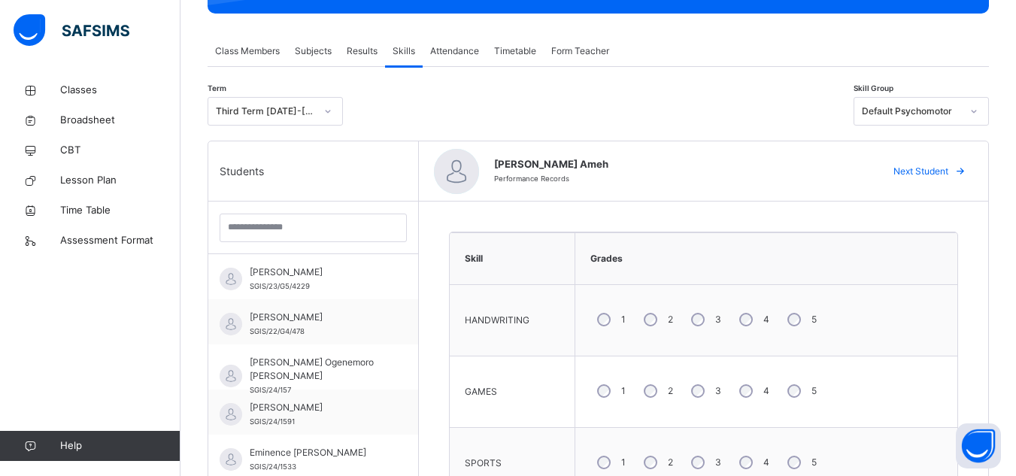
click at [777, 174] on span "Next Student" at bounding box center [920, 172] width 55 height 14
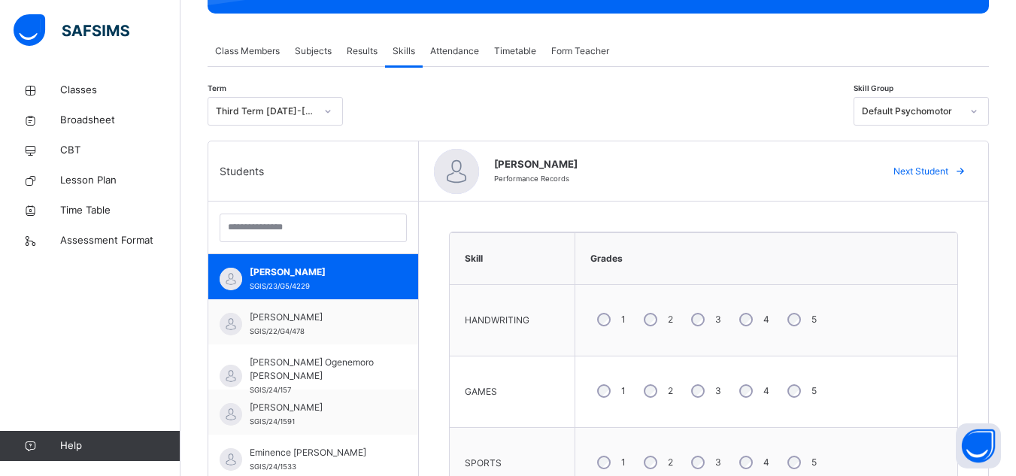
click at [777, 174] on span "Next Student" at bounding box center [920, 172] width 55 height 14
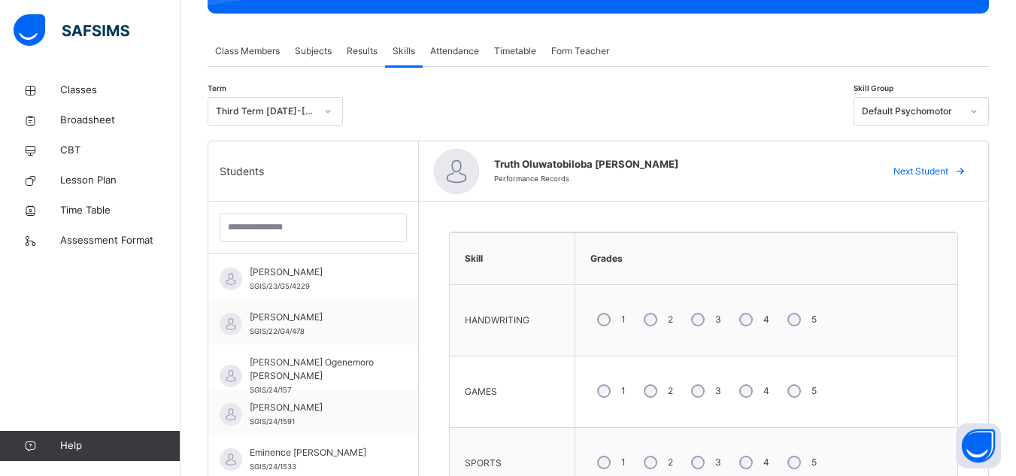
click at [777, 174] on span "Next Student" at bounding box center [920, 172] width 55 height 14
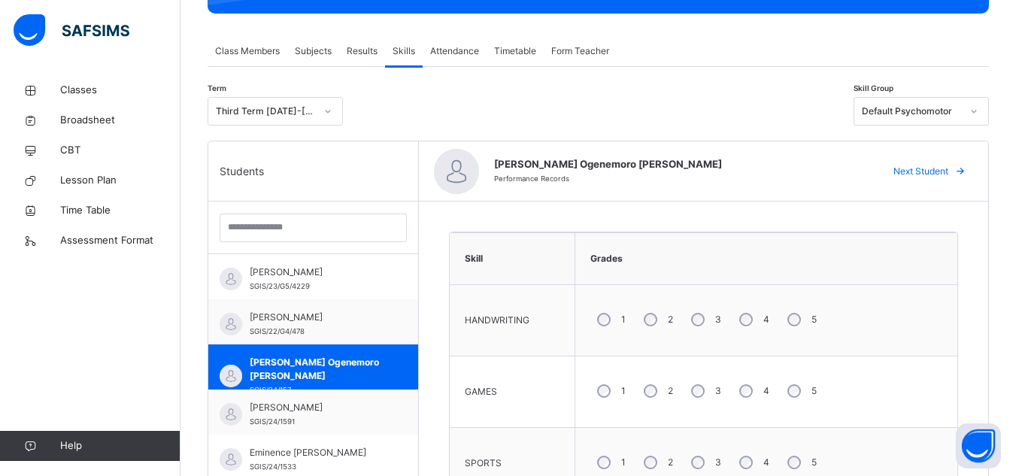
click at [777, 174] on span "Next Student" at bounding box center [920, 172] width 55 height 14
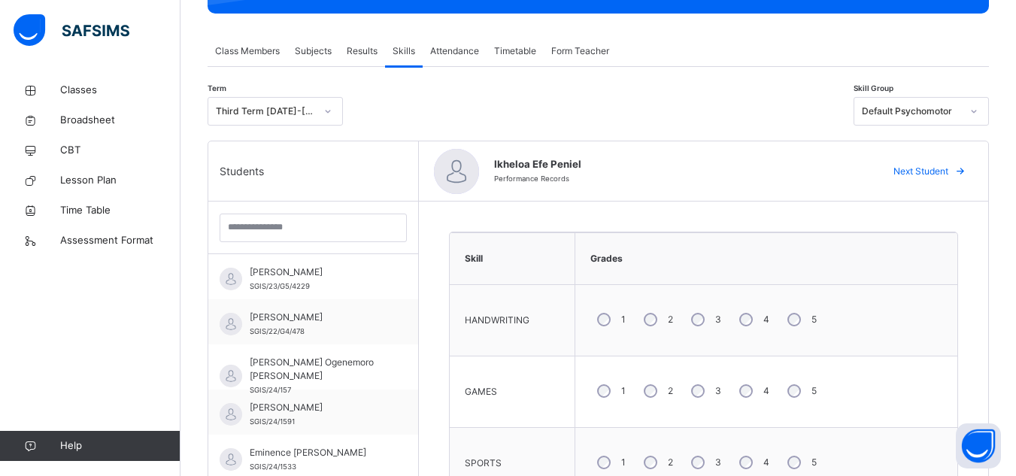
click at [777, 174] on span "Next Student" at bounding box center [920, 172] width 55 height 14
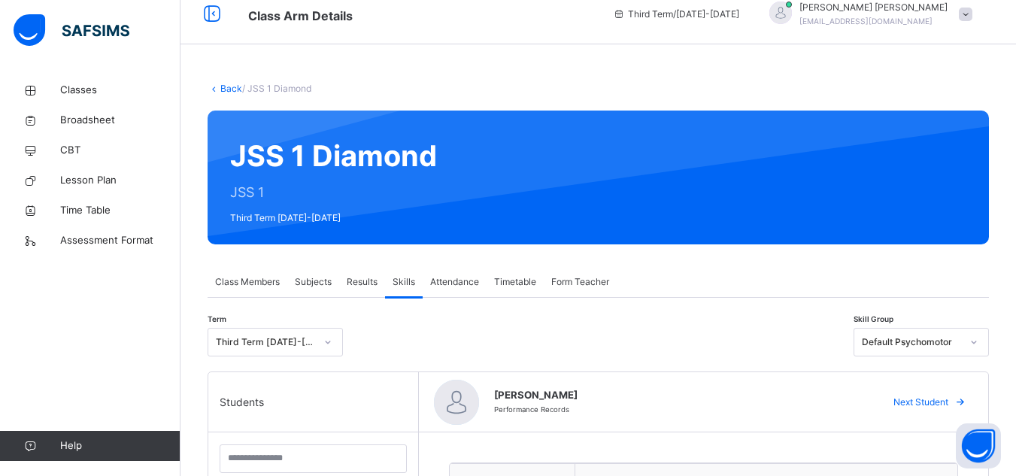
scroll to position [0, 0]
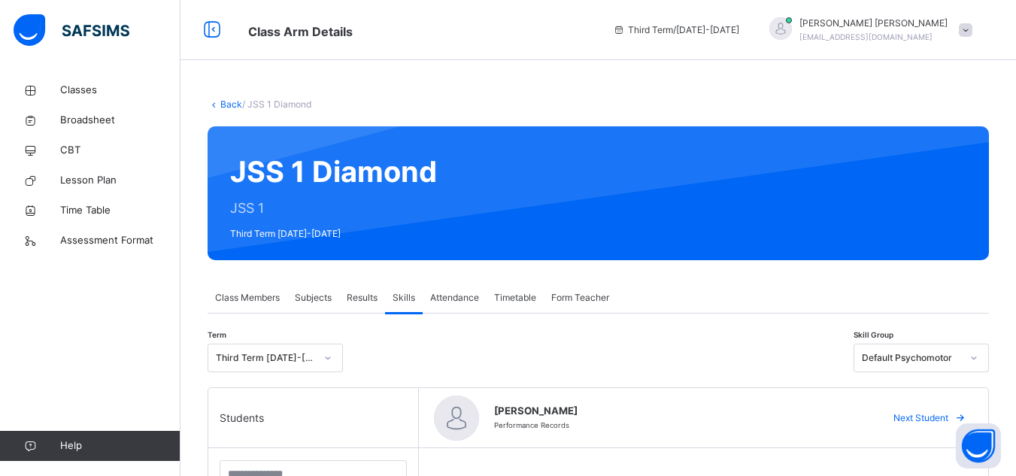
click at [777, 29] on span at bounding box center [965, 30] width 14 height 14
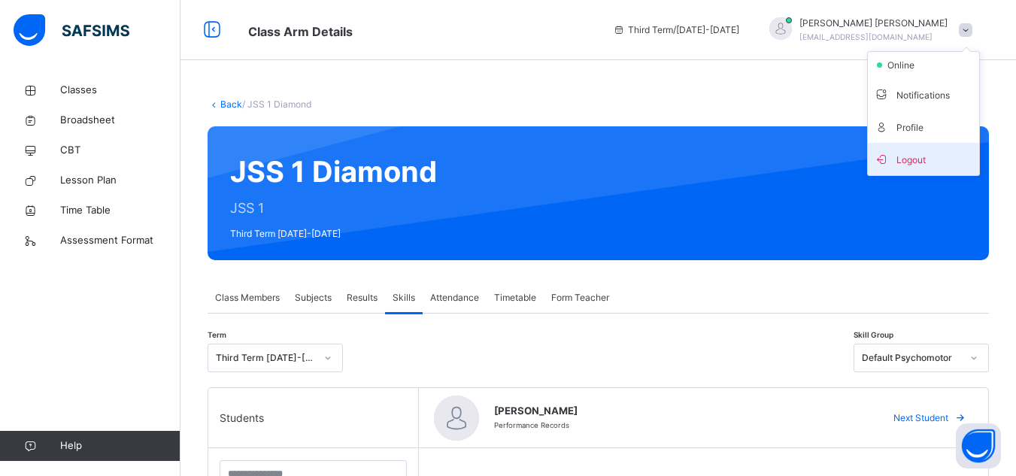
click at [777, 163] on span "Logout" at bounding box center [923, 159] width 99 height 20
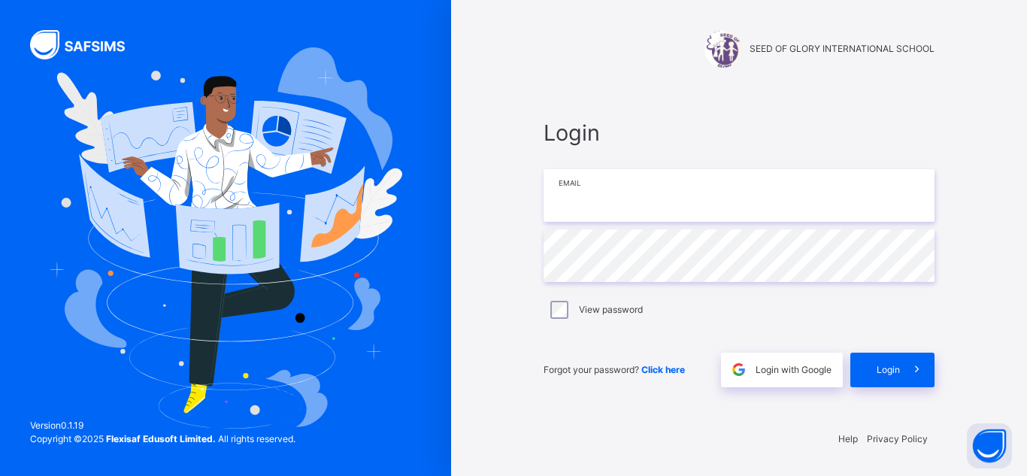
click at [628, 201] on input "email" at bounding box center [738, 195] width 391 height 53
type input "**********"
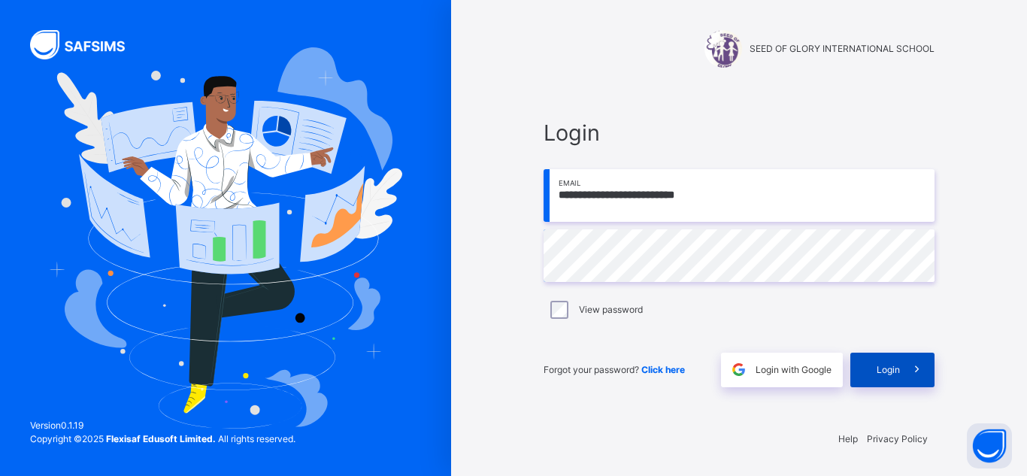
click at [777, 371] on span "Login" at bounding box center [888, 370] width 23 height 14
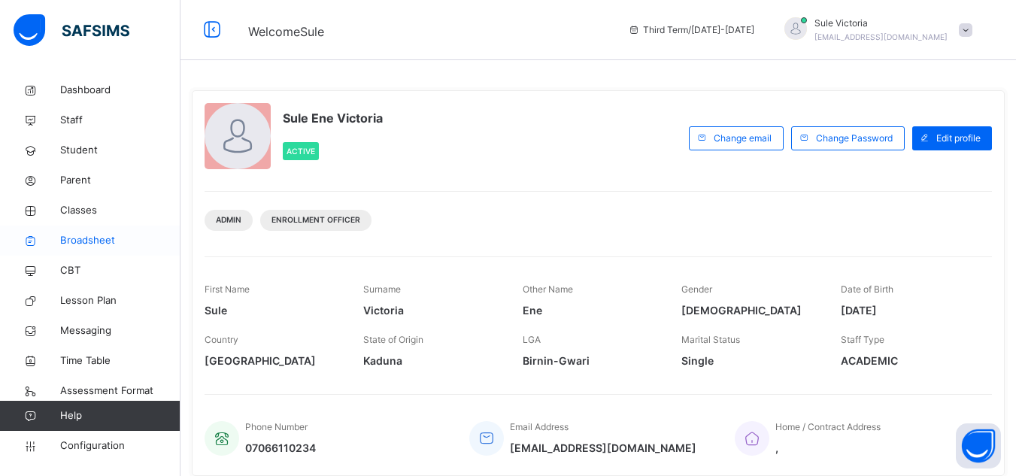
click at [81, 238] on span "Broadsheet" at bounding box center [120, 240] width 120 height 15
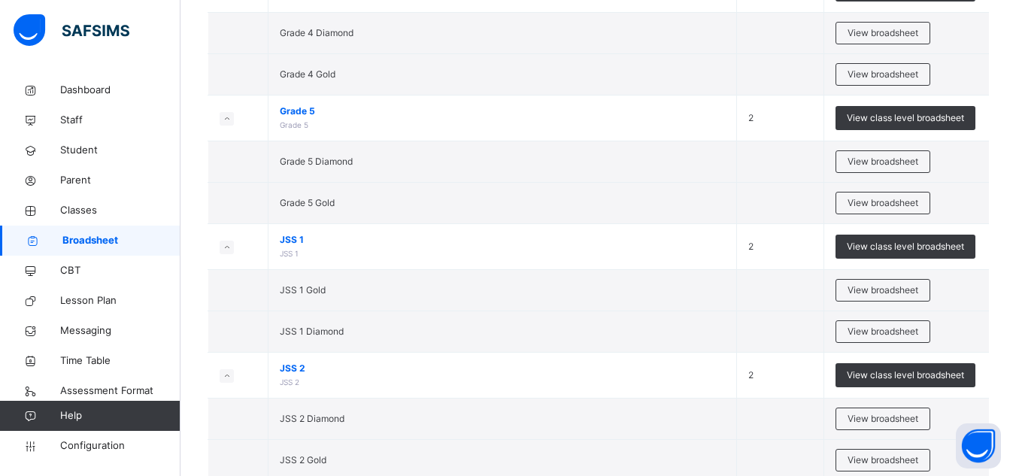
scroll to position [972, 0]
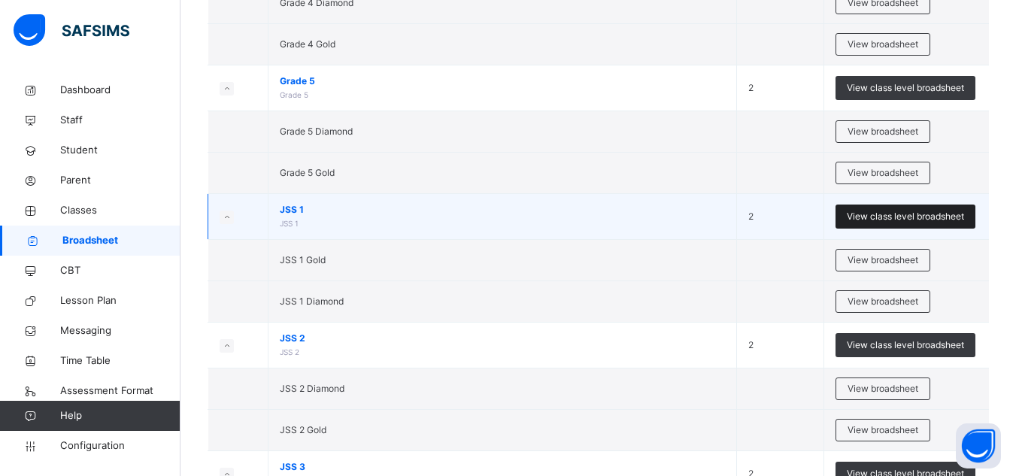
click at [777, 213] on span "View class level broadsheet" at bounding box center [904, 217] width 117 height 14
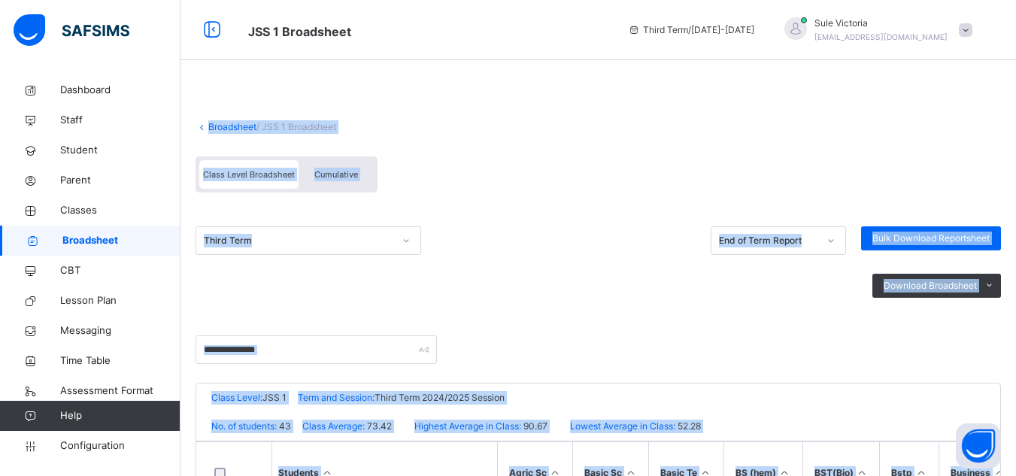
click at [777, 177] on div "Class Level Broadsheet Cumulative" at bounding box center [597, 178] width 805 height 59
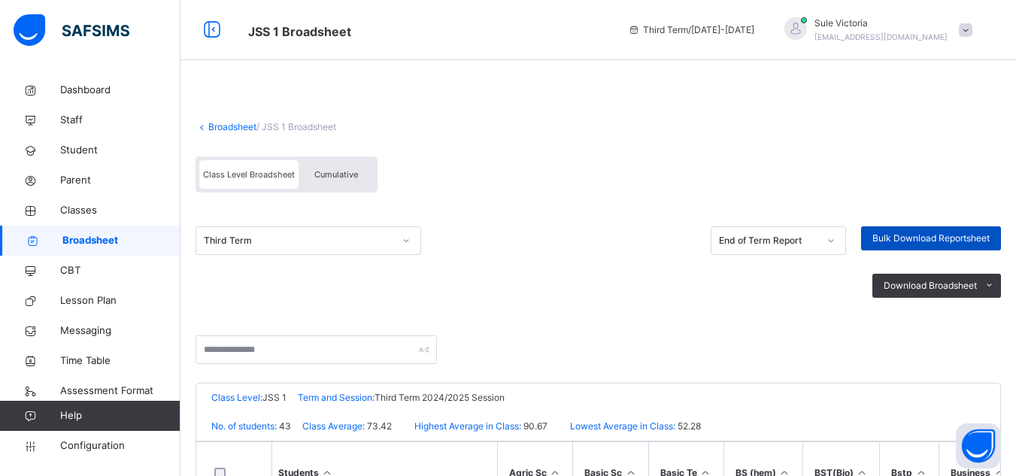
click at [777, 238] on span "Bulk Download Reportsheet" at bounding box center [930, 239] width 117 height 14
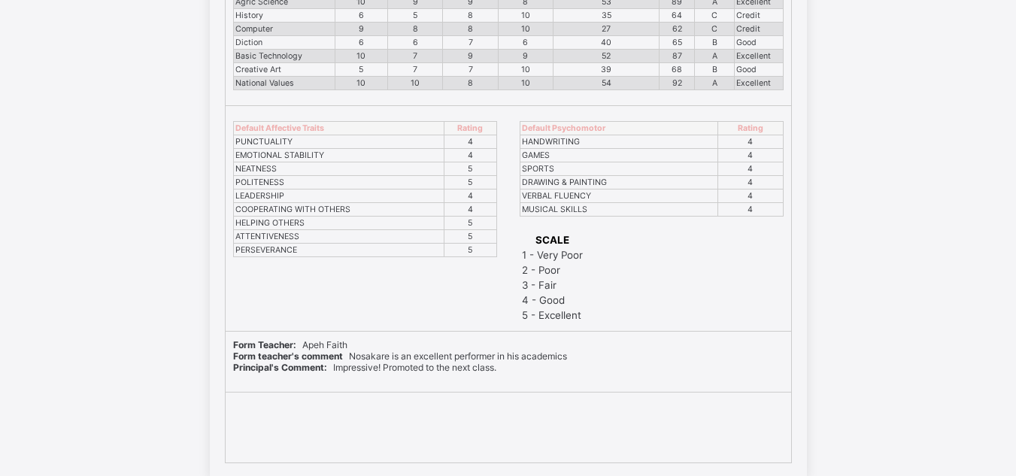
scroll to position [37120, 0]
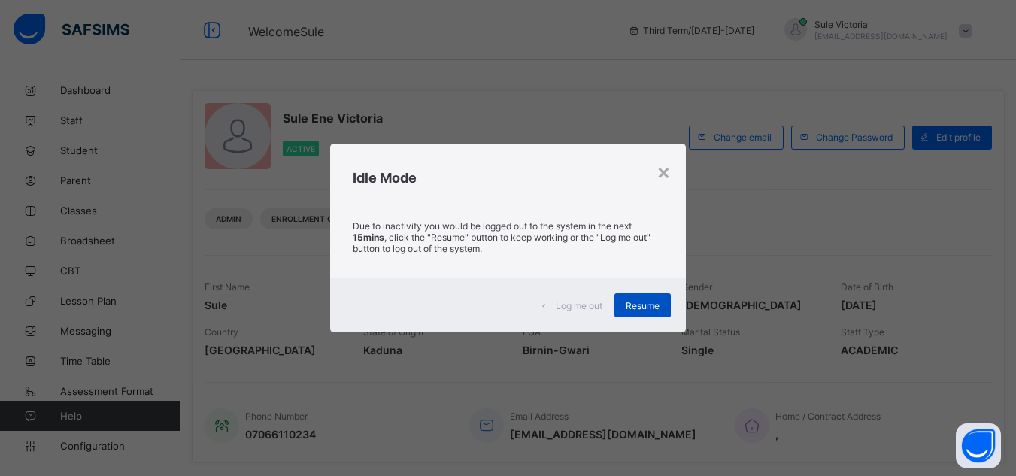
click at [632, 301] on span "Resume" at bounding box center [642, 305] width 34 height 11
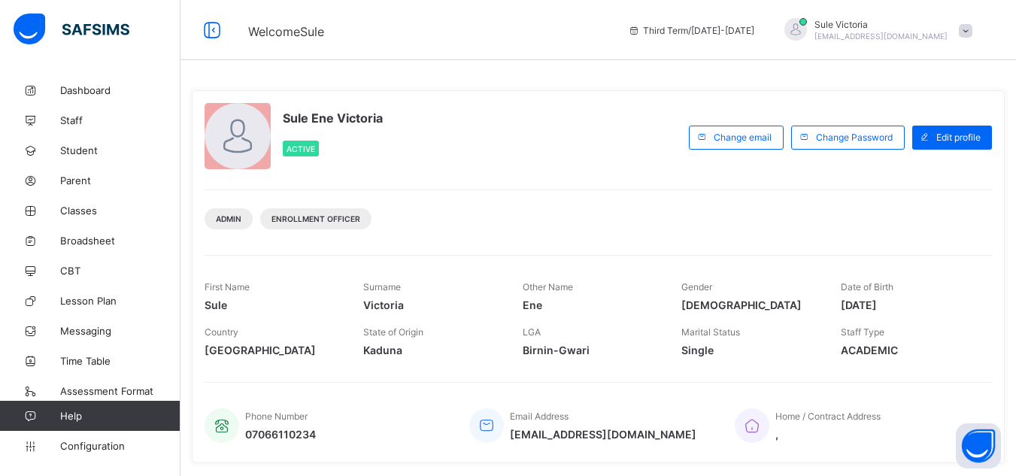
click at [972, 27] on span at bounding box center [965, 31] width 14 height 14
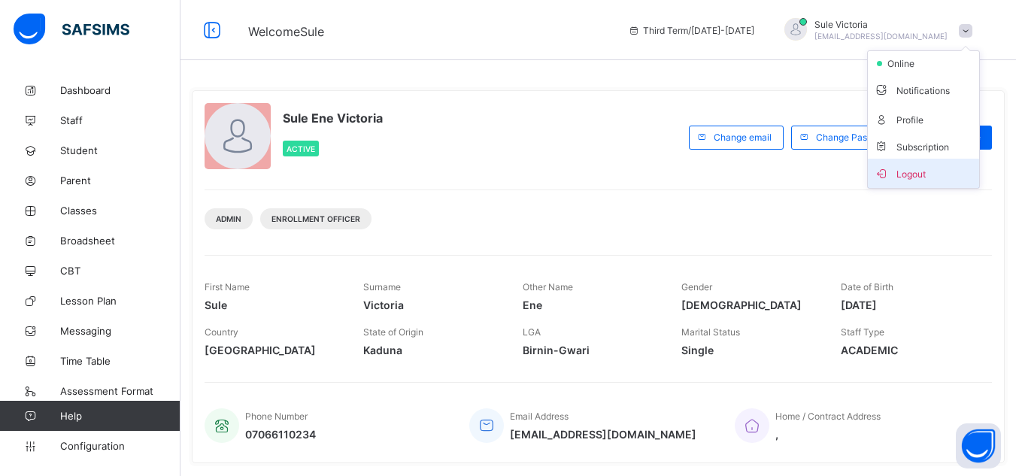
click at [929, 165] on span "Logout" at bounding box center [923, 173] width 99 height 17
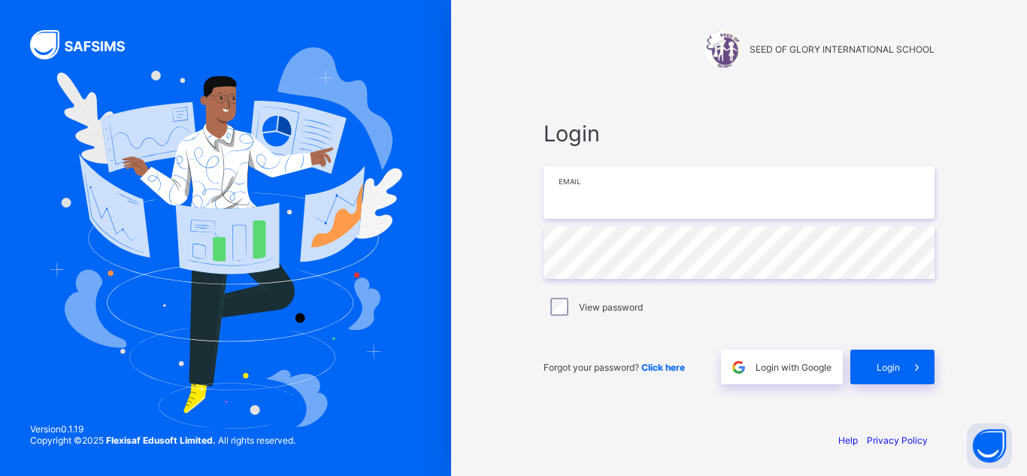
click at [604, 194] on input "email" at bounding box center [738, 192] width 391 height 53
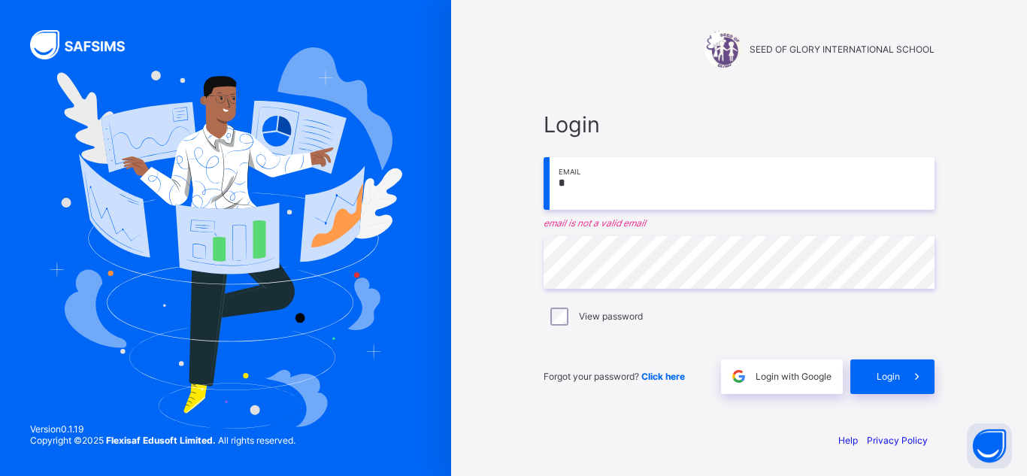
type input "**********"
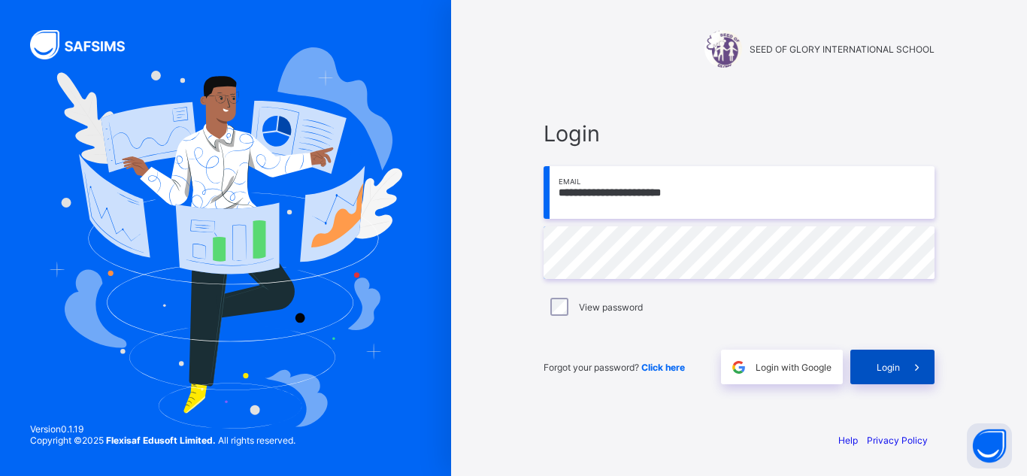
click at [874, 368] on div "Login" at bounding box center [892, 367] width 84 height 35
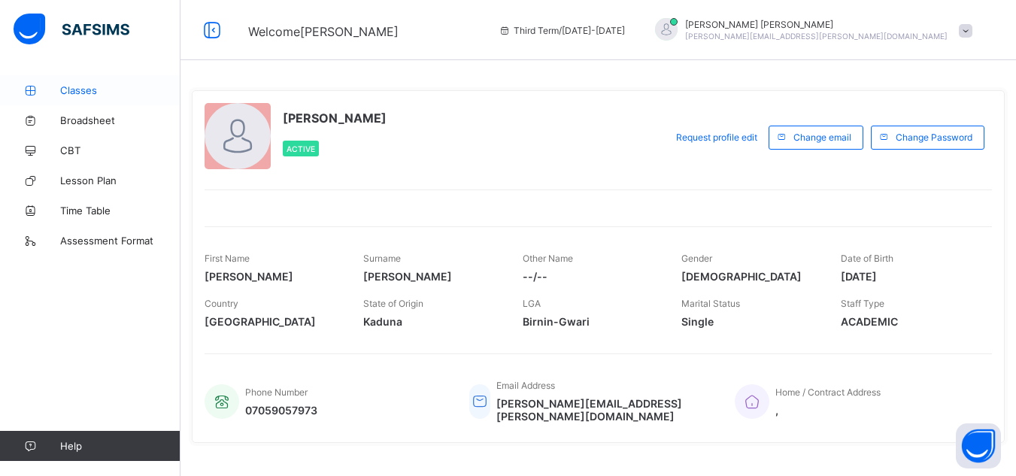
click at [118, 89] on span "Classes" at bounding box center [120, 90] width 120 height 12
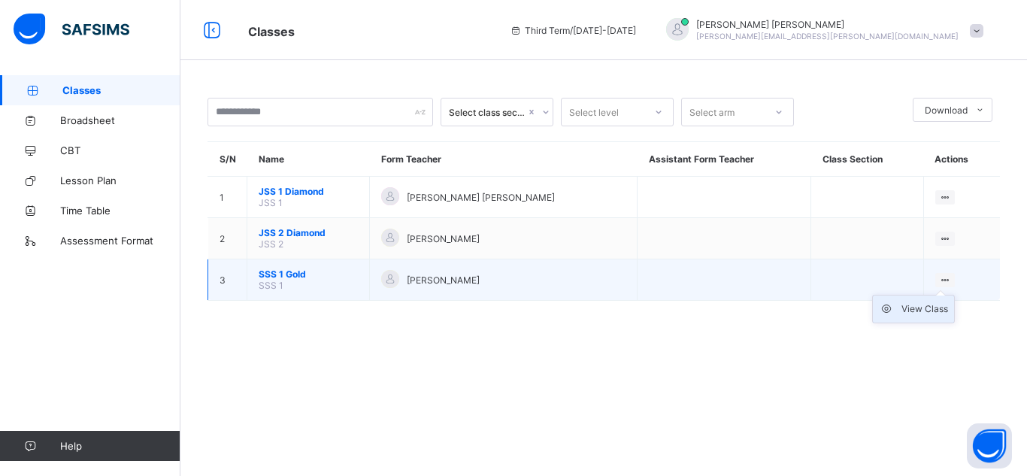
click at [913, 311] on div "View Class" at bounding box center [924, 308] width 47 height 15
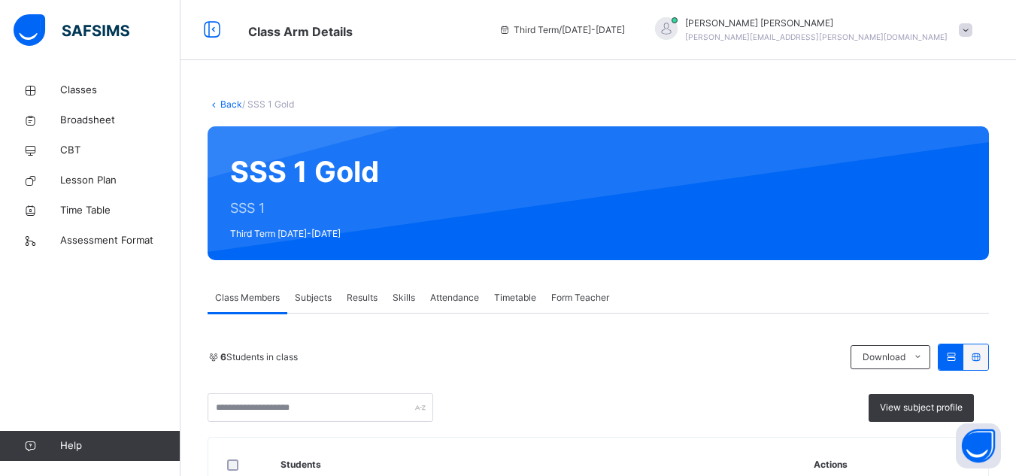
click at [314, 296] on span "Subjects" at bounding box center [313, 298] width 37 height 14
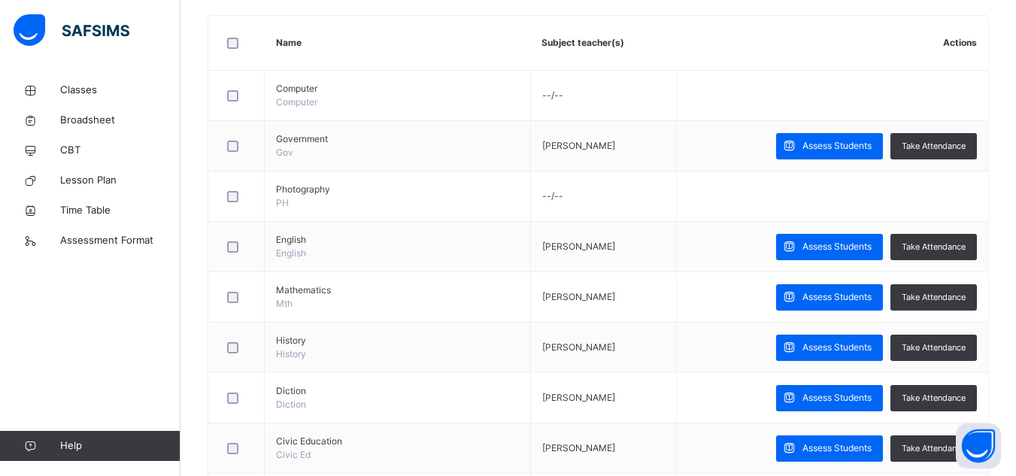
scroll to position [391, 0]
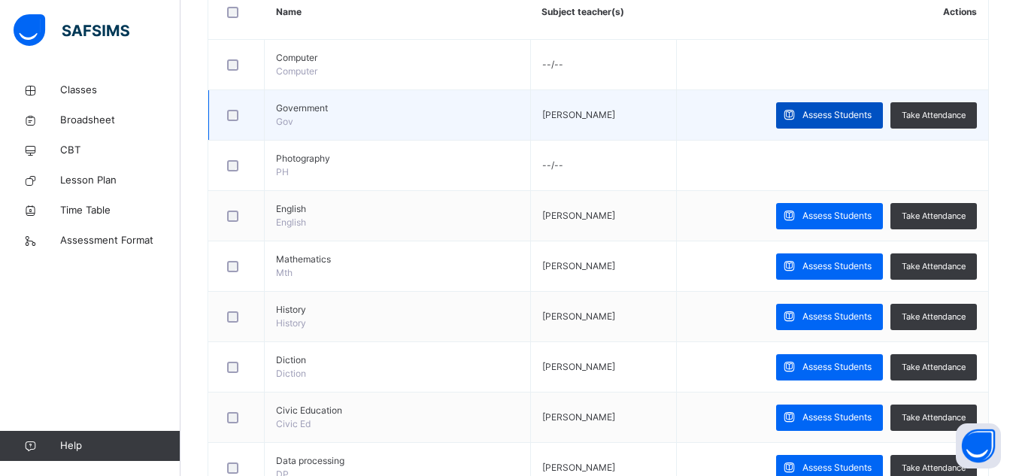
click at [855, 117] on span "Assess Students" at bounding box center [836, 115] width 69 height 14
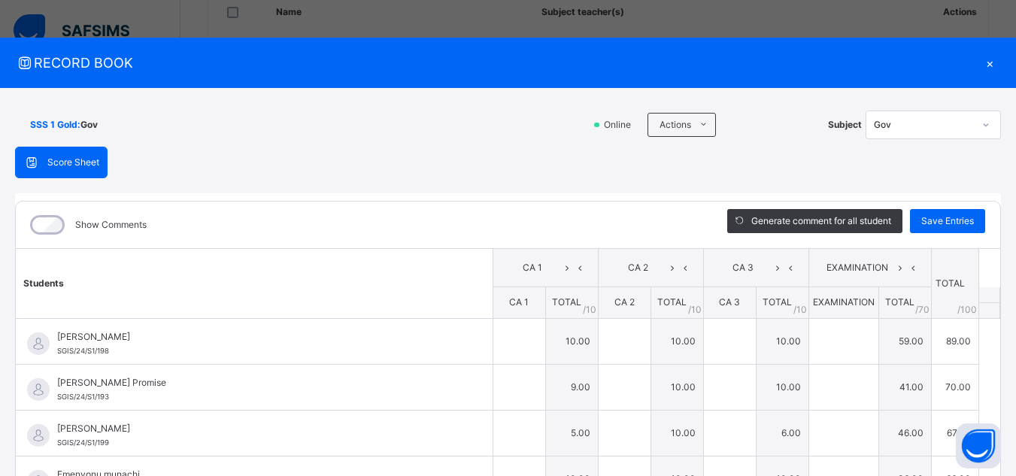
type input "**"
type input "*"
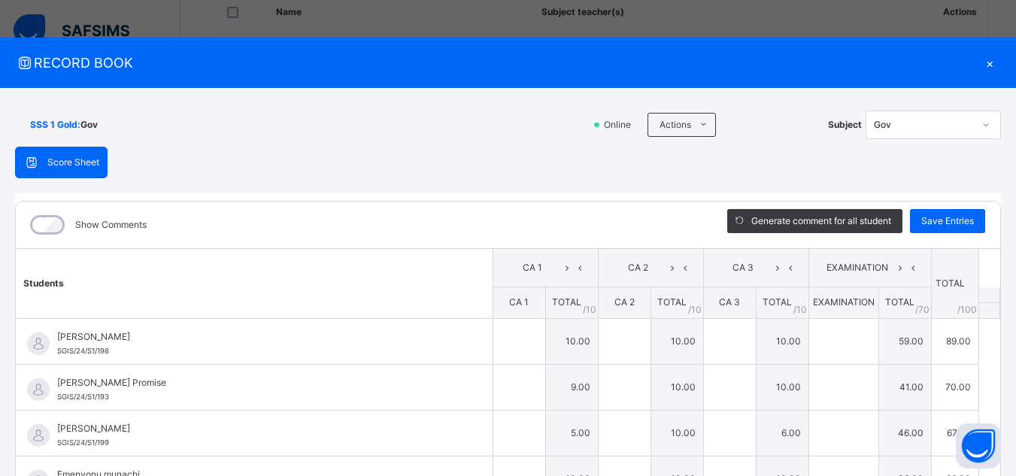
type input "**"
type input "*"
type input "**"
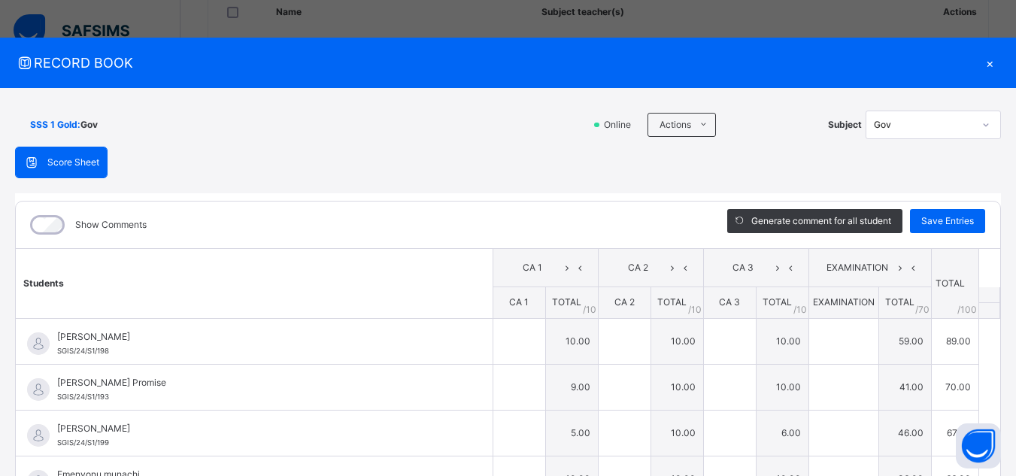
type input "*"
type input "**"
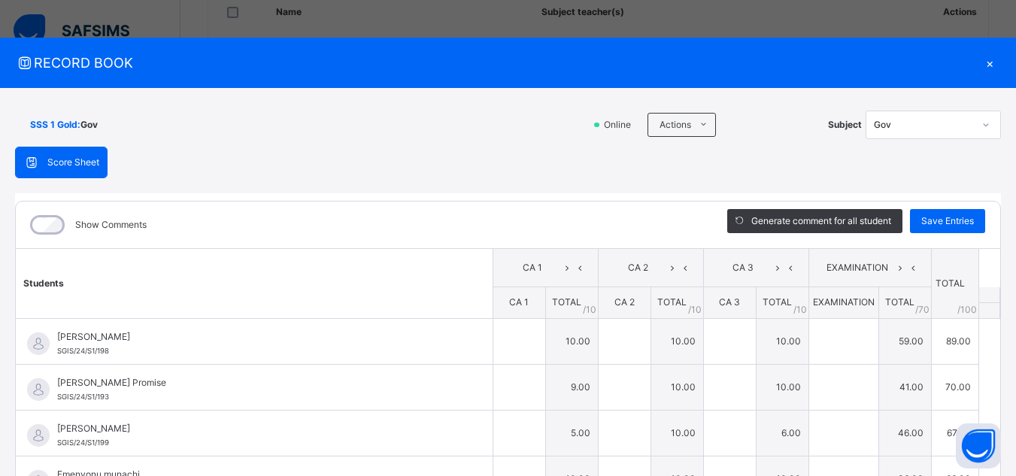
type input "**"
type input "*"
type input "**"
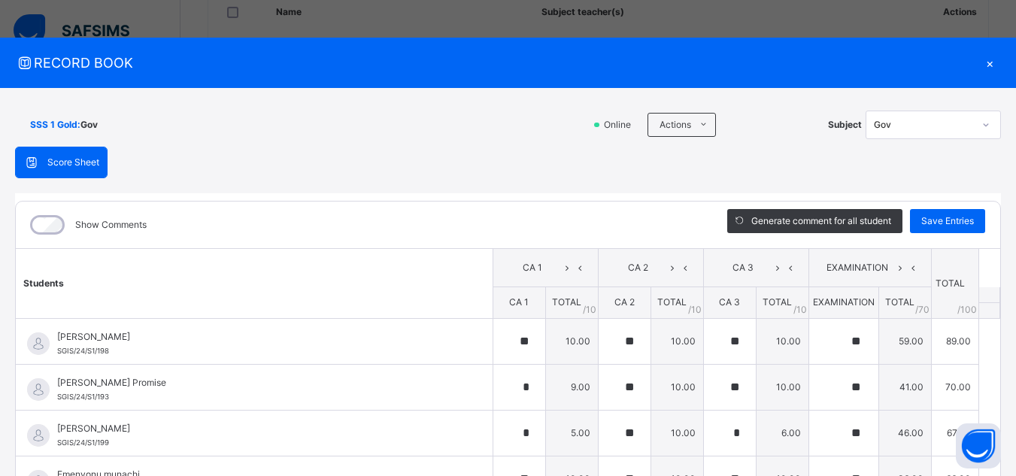
type input "*"
type input "**"
type input "*"
type input "**"
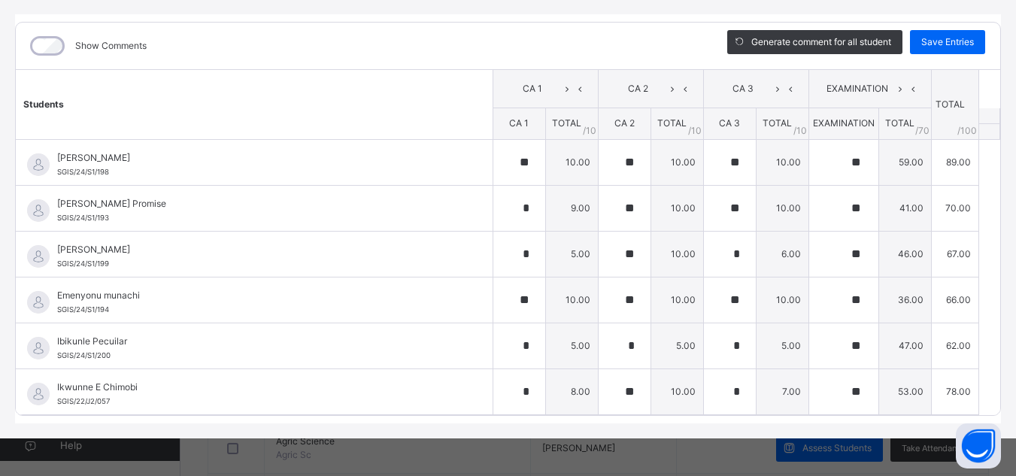
scroll to position [0, 0]
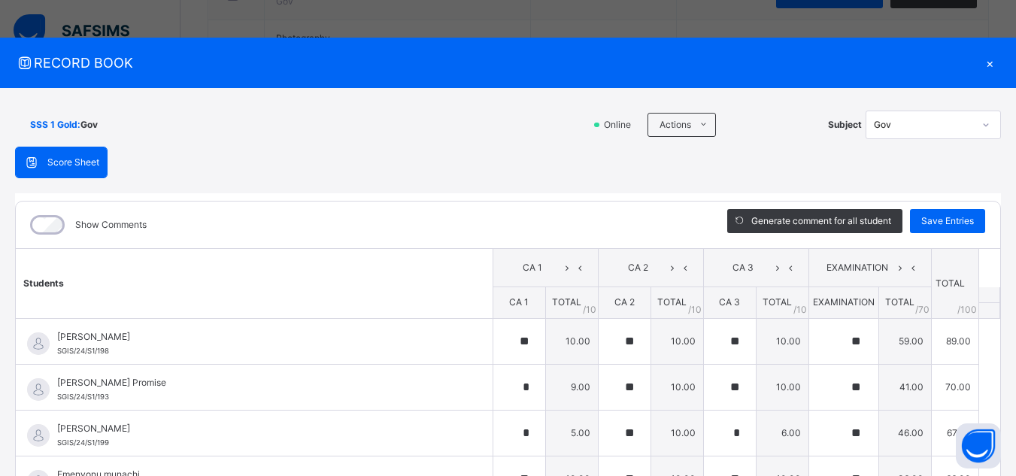
click at [981, 122] on icon at bounding box center [985, 124] width 9 height 15
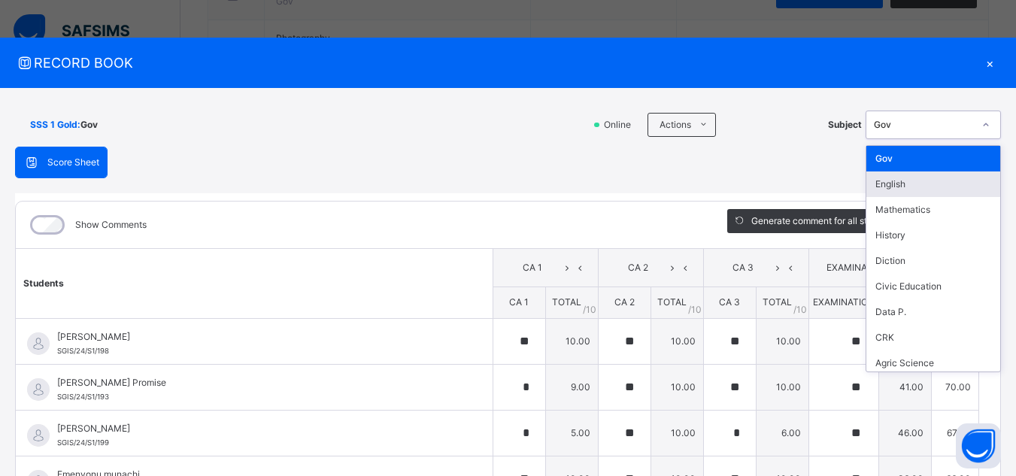
click at [946, 182] on div "English" at bounding box center [933, 184] width 134 height 26
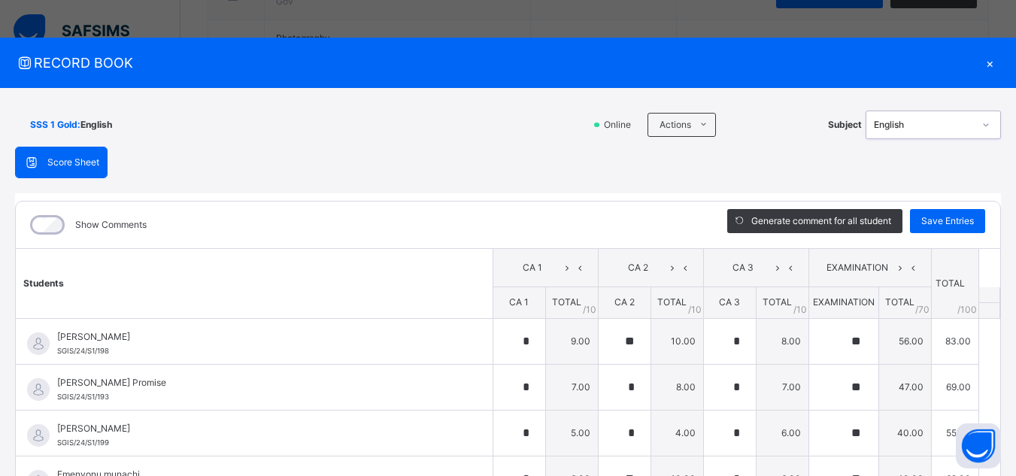
click at [981, 126] on icon at bounding box center [985, 124] width 9 height 15
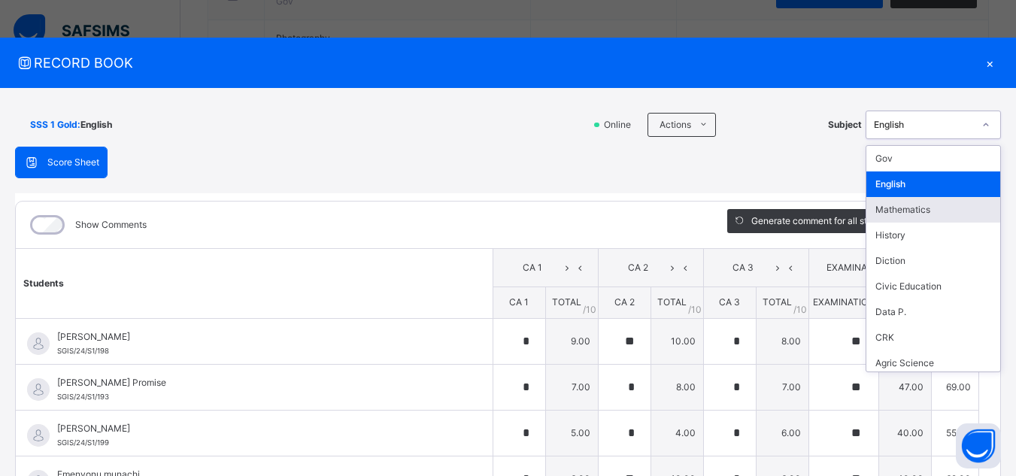
click at [933, 210] on div "Mathematics" at bounding box center [933, 210] width 134 height 26
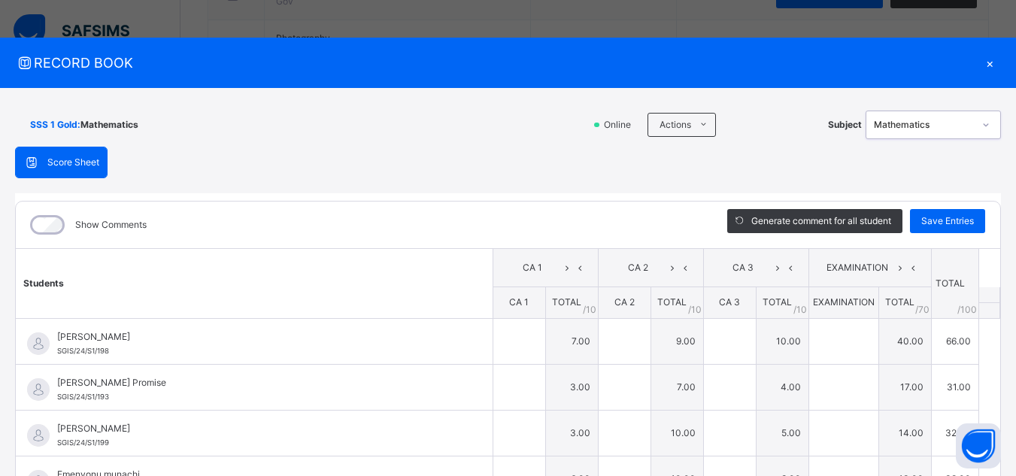
type input "*"
type input "**"
type input "*"
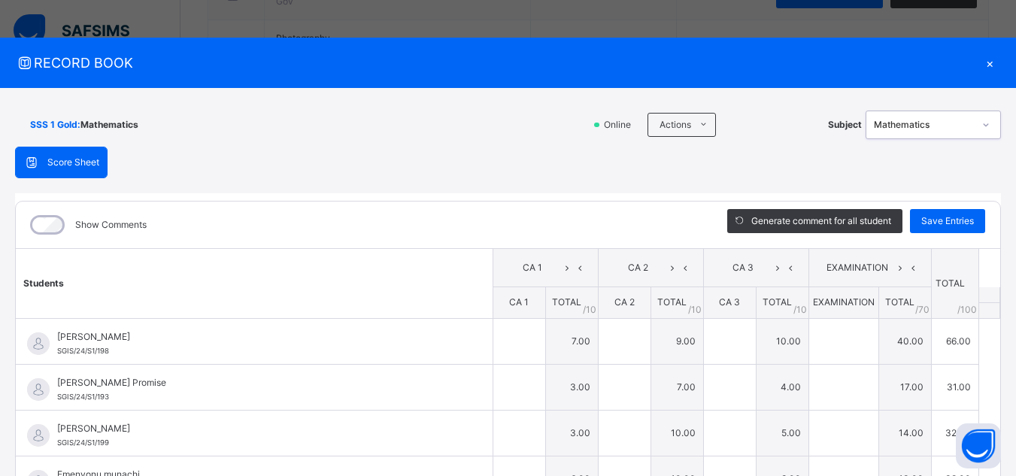
type input "*"
type input "**"
type input "*"
type input "**"
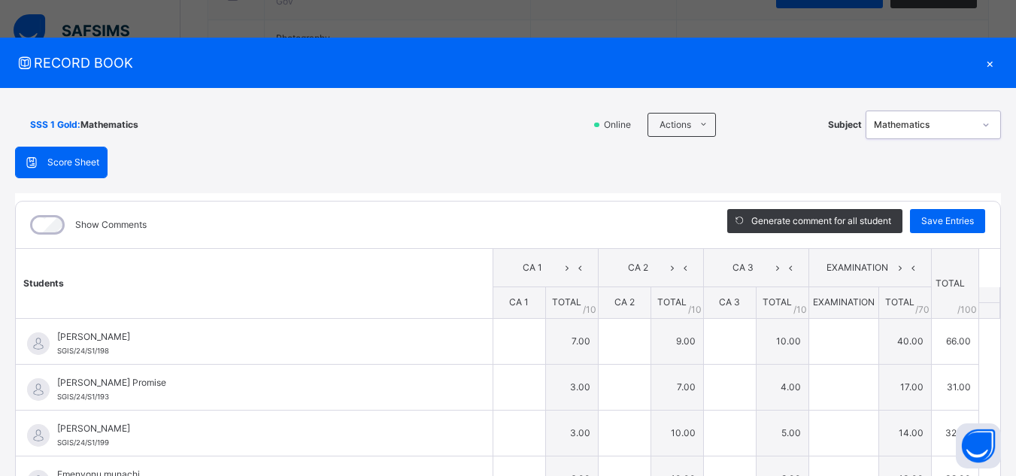
type input "*"
type input "**"
type input "*"
type input "**"
type input "*"
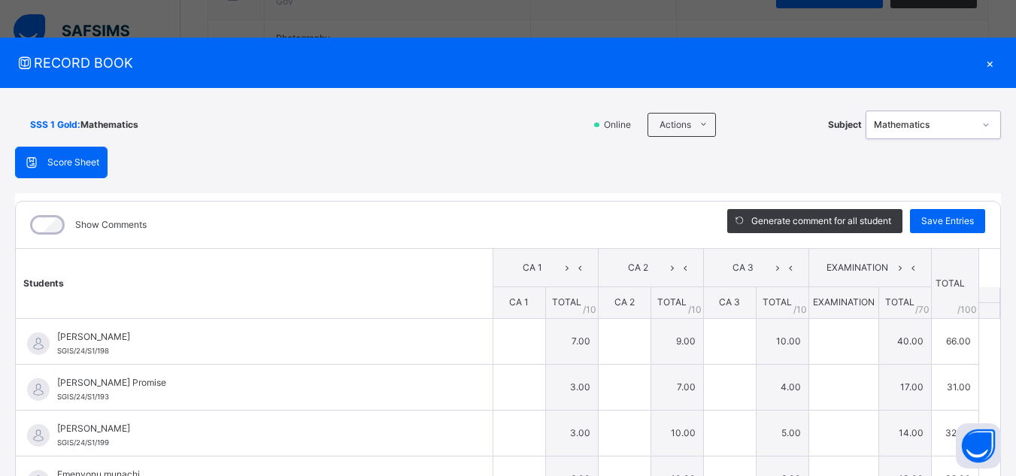
type input "**"
type input "*"
type input "**"
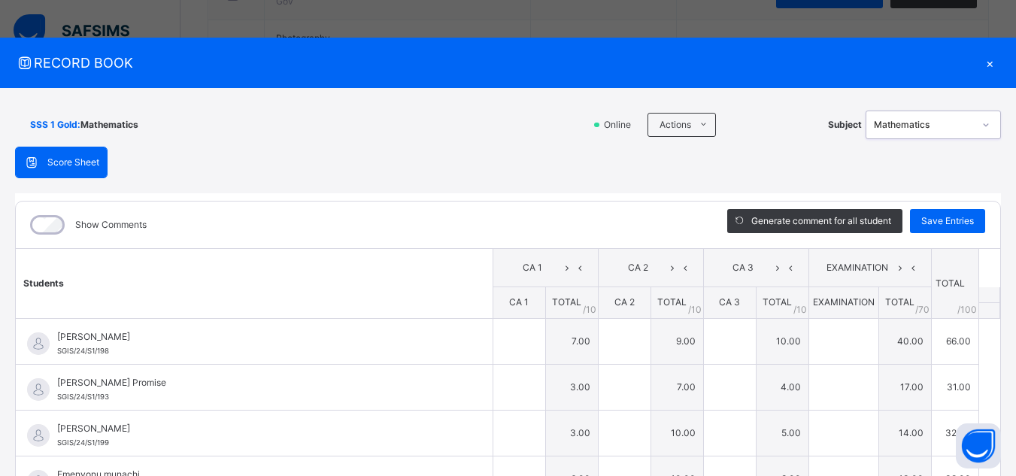
type input "*"
type input "**"
type input "*"
type input "**"
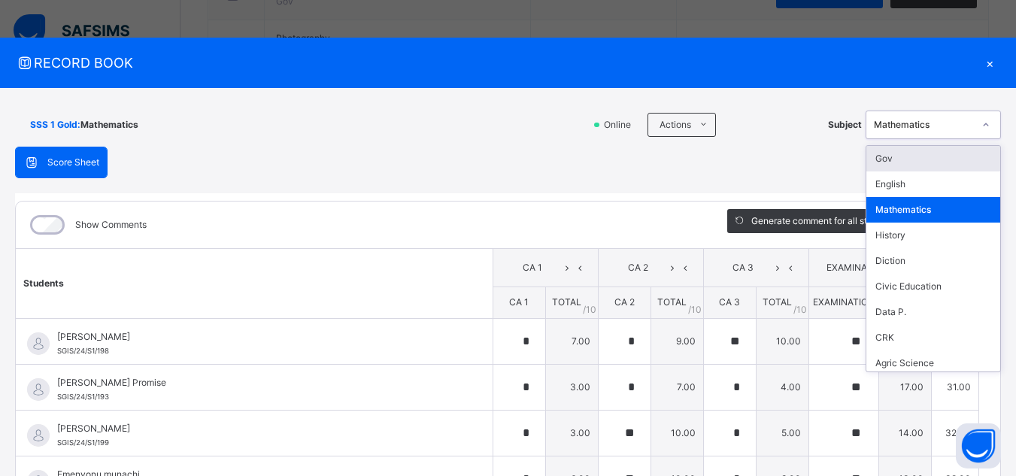
click at [983, 126] on icon at bounding box center [985, 124] width 5 height 3
click at [939, 232] on div "History" at bounding box center [933, 236] width 134 height 26
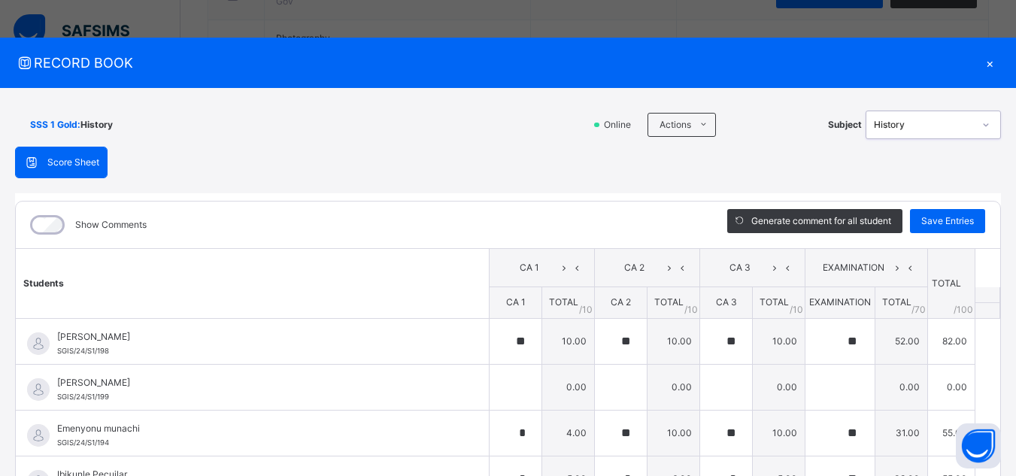
click at [981, 125] on icon at bounding box center [985, 124] width 9 height 15
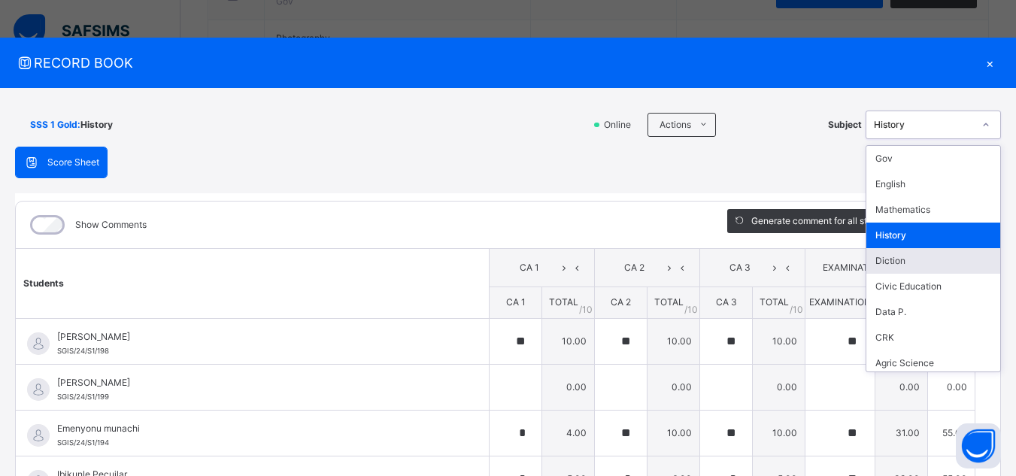
click at [896, 260] on div "Diction" at bounding box center [933, 261] width 134 height 26
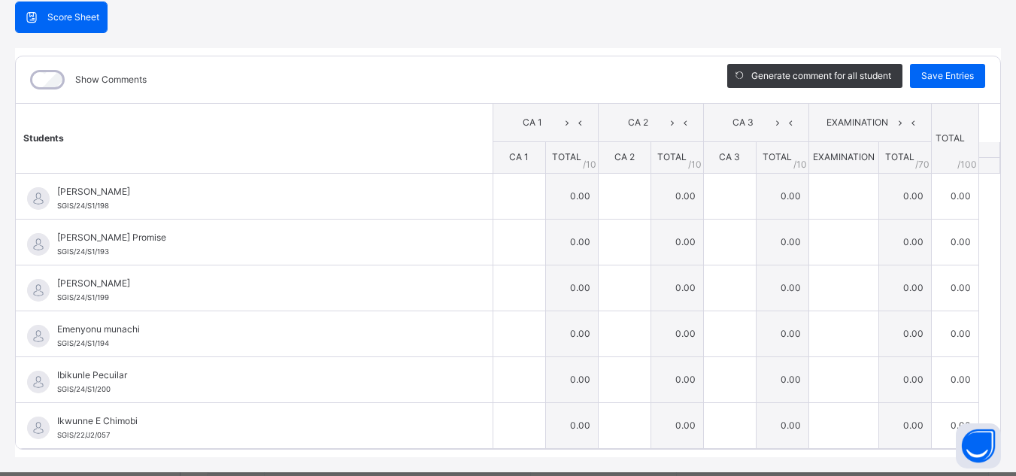
scroll to position [179, 0]
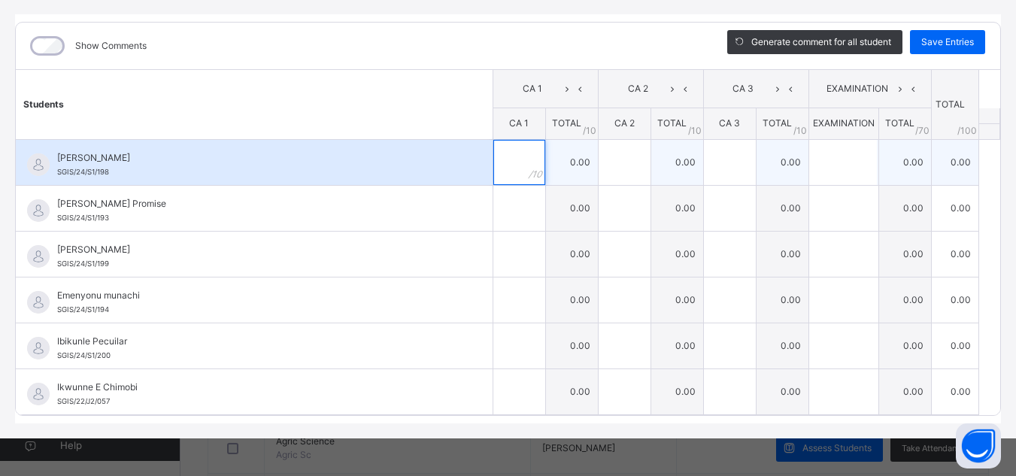
click at [512, 171] on input "text" at bounding box center [519, 162] width 52 height 45
type input "**"
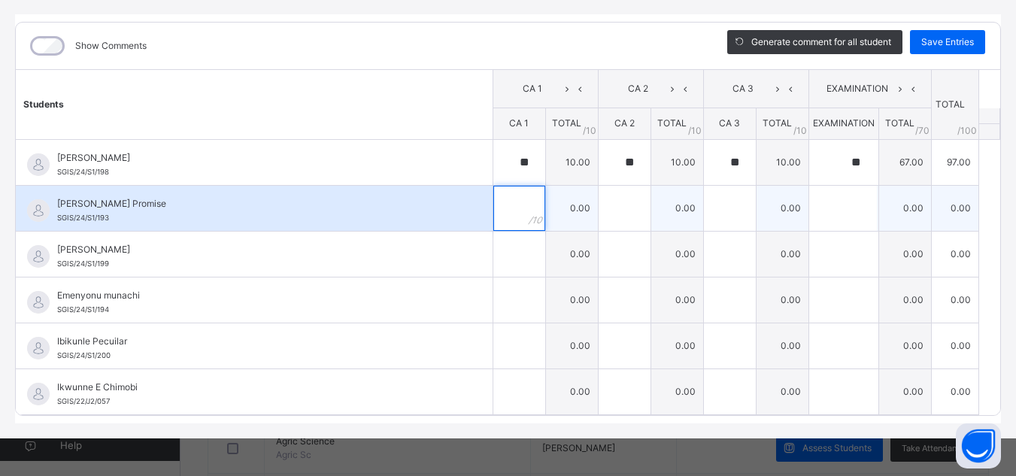
click at [502, 201] on input "text" at bounding box center [519, 208] width 52 height 45
type input "*"
type input "**"
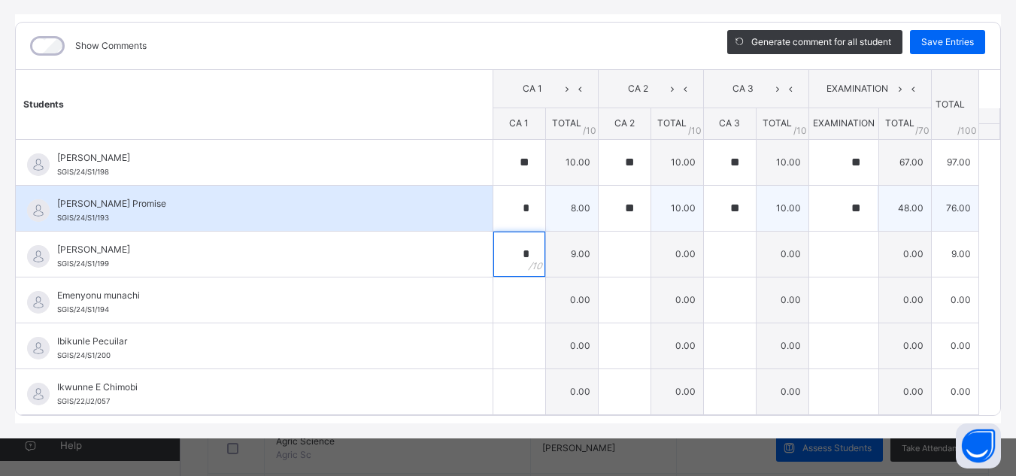
type input "*"
type input "**"
type input "*"
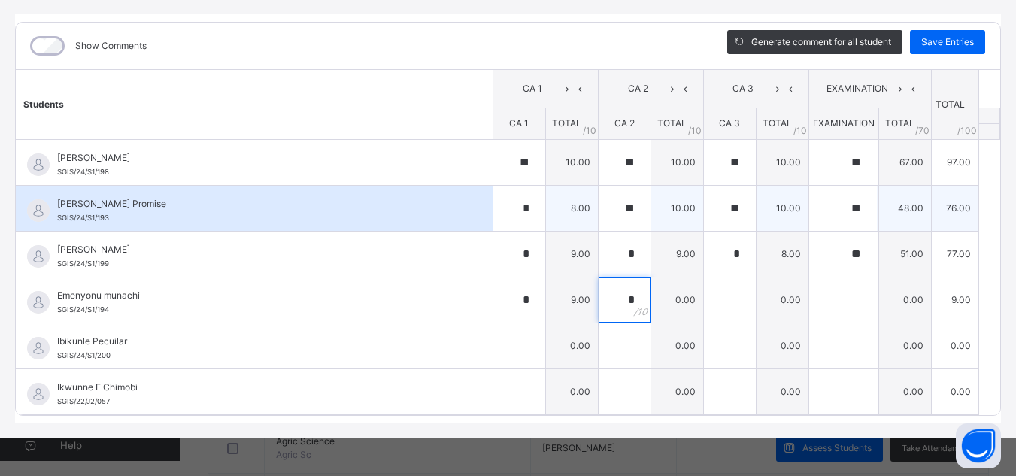
type input "*"
type input "**"
type input "*"
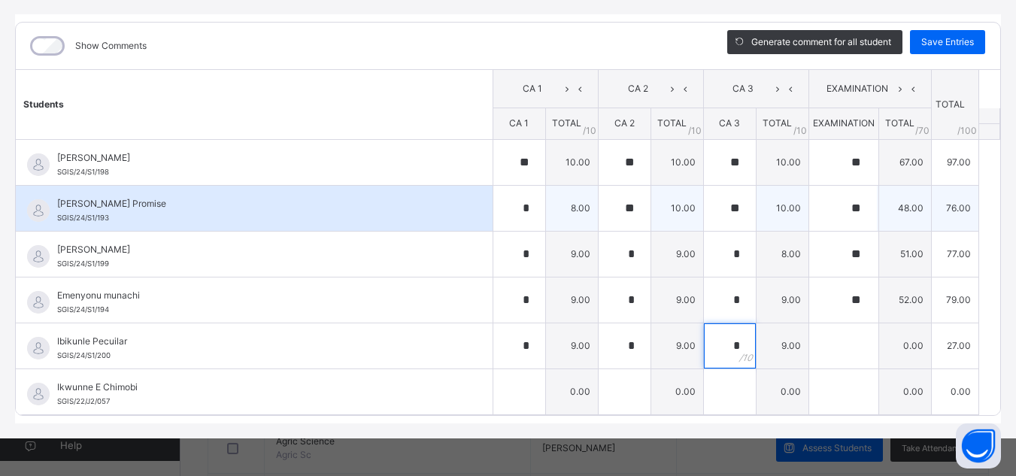
type input "*"
type input "**"
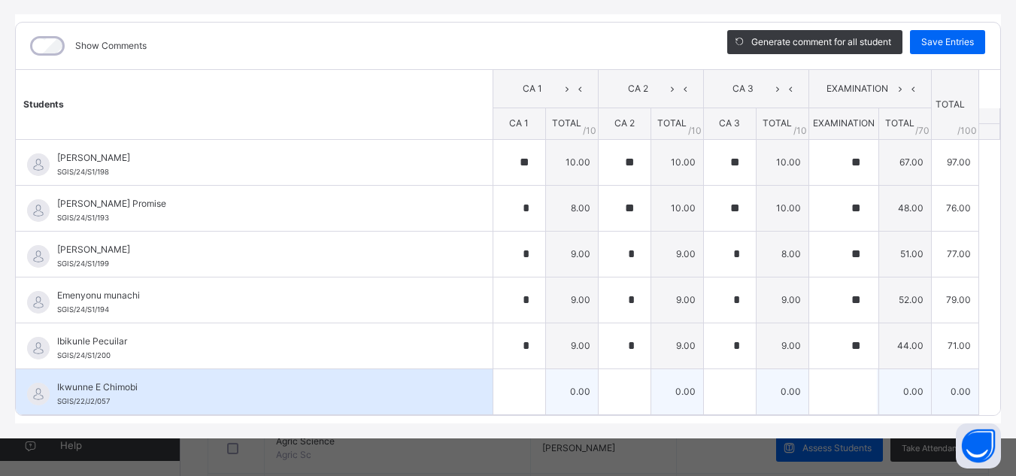
click at [515, 392] on div at bounding box center [519, 391] width 52 height 45
type input "*"
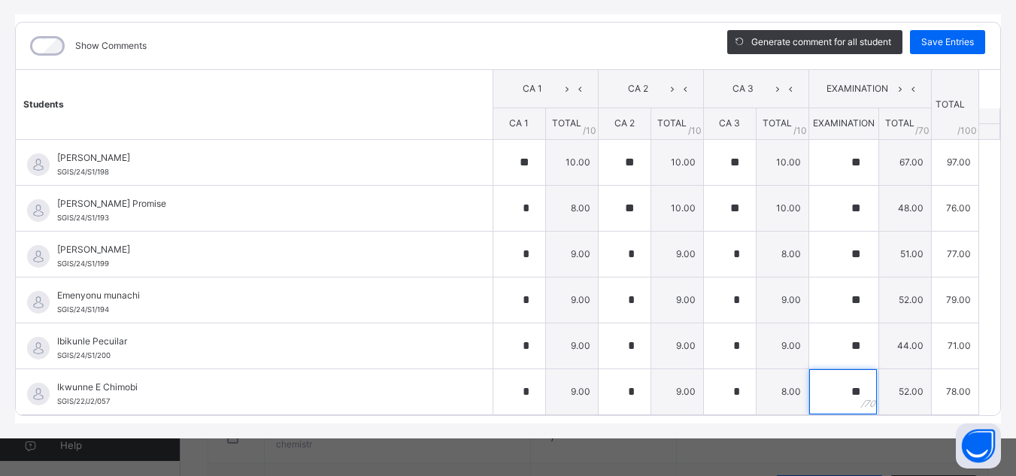
scroll to position [631, 0]
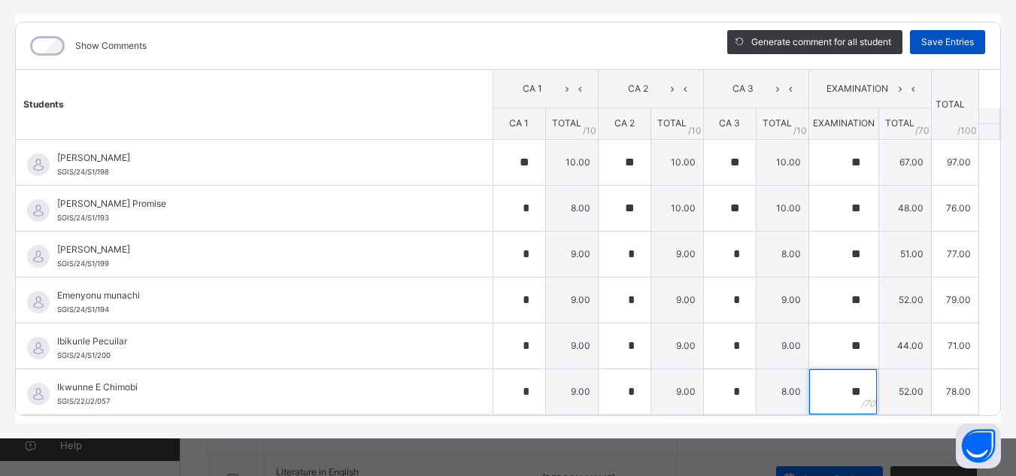
type input "**"
click at [934, 39] on span "Save Entries" at bounding box center [947, 42] width 53 height 14
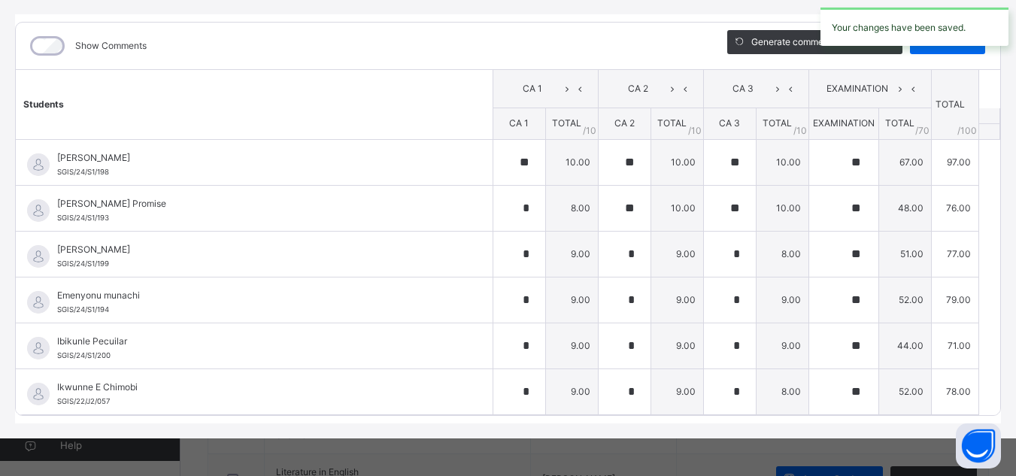
click at [934, 49] on div "Your changes have been saved." at bounding box center [914, 26] width 203 height 53
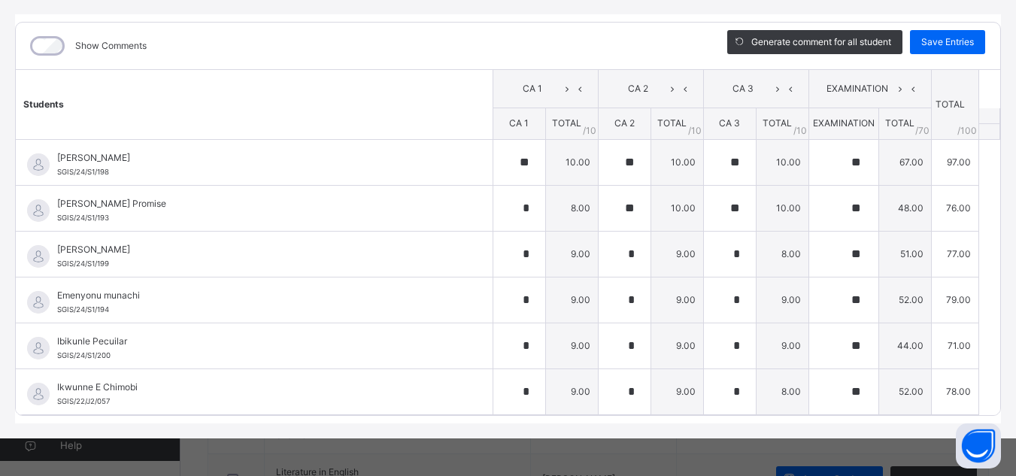
click at [934, 49] on div "Save Entries" at bounding box center [947, 42] width 75 height 24
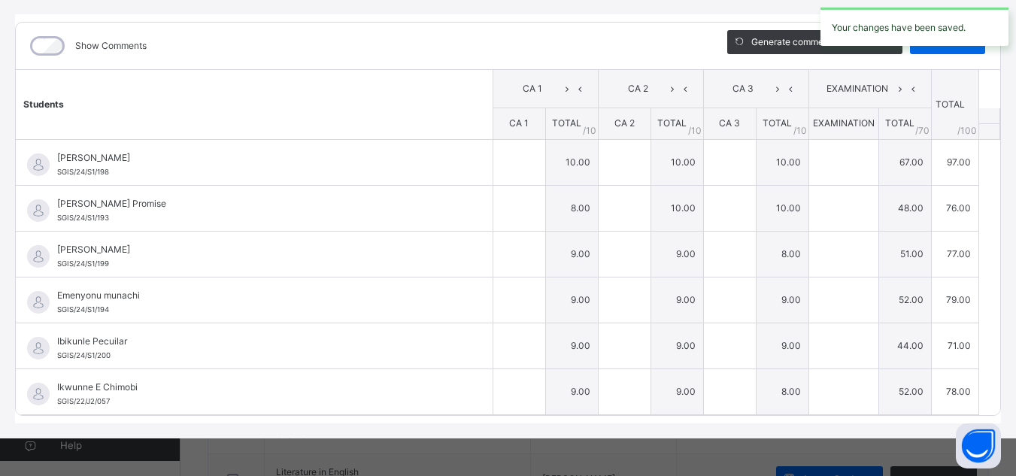
type input "**"
type input "*"
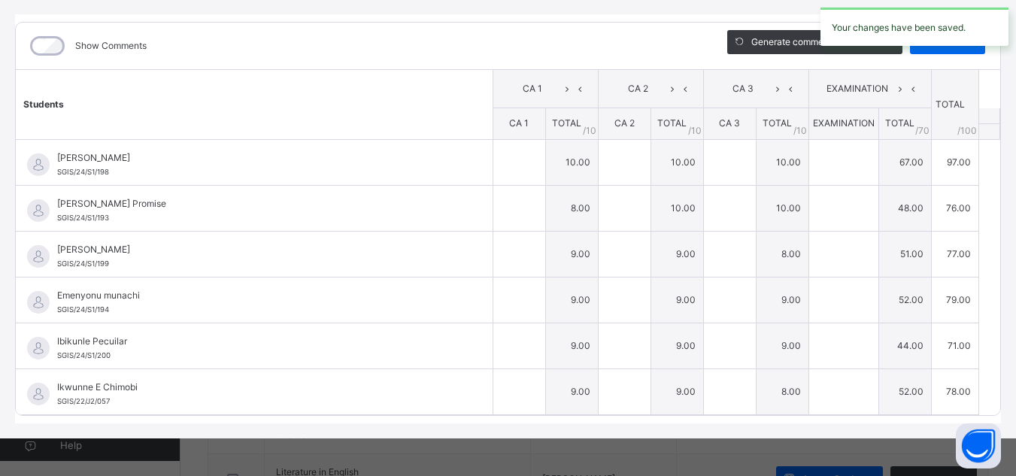
type input "**"
type input "*"
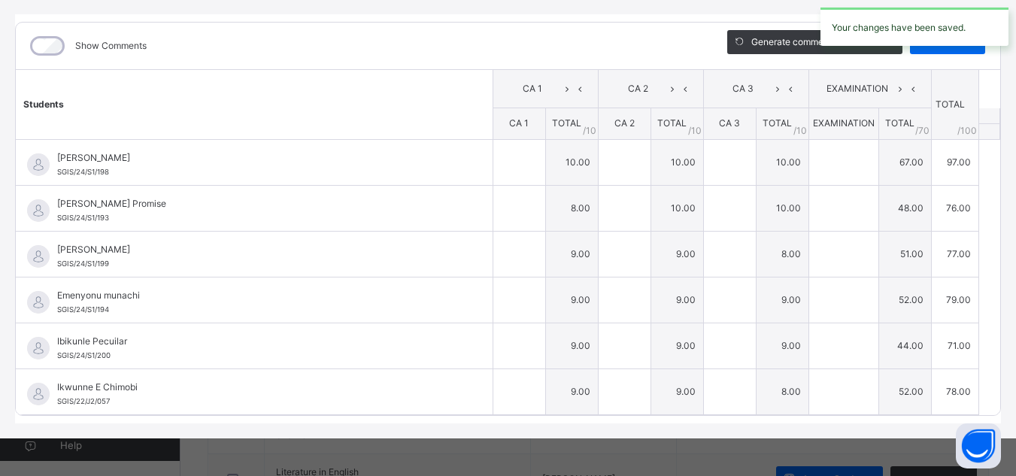
type input "*"
type input "**"
type input "*"
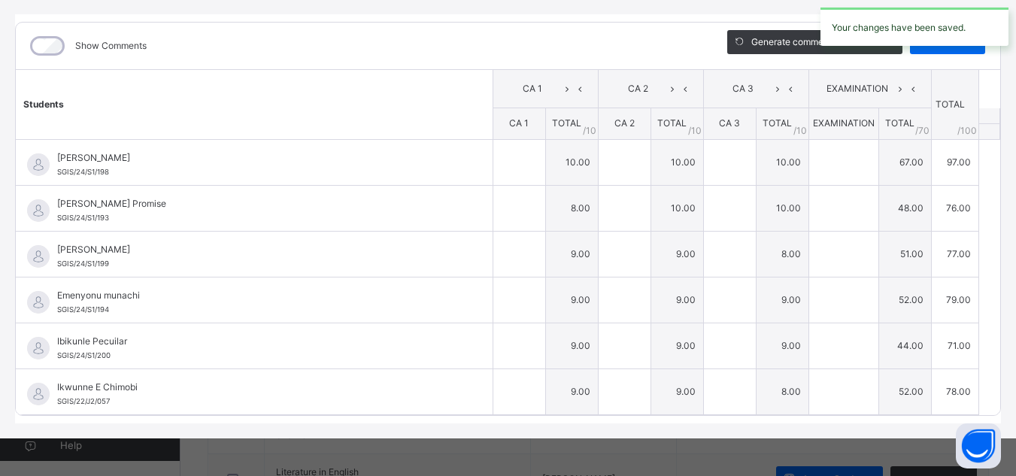
type input "**"
type input "*"
type input "**"
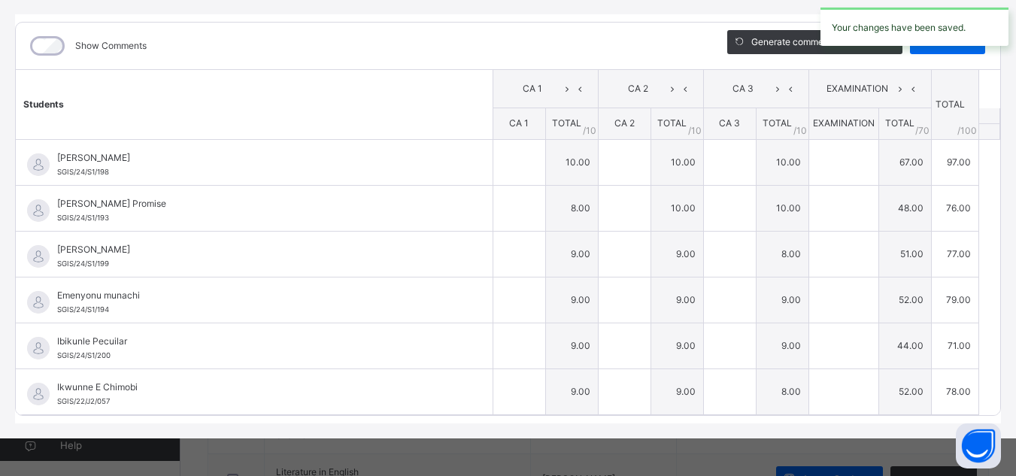
type input "*"
type input "**"
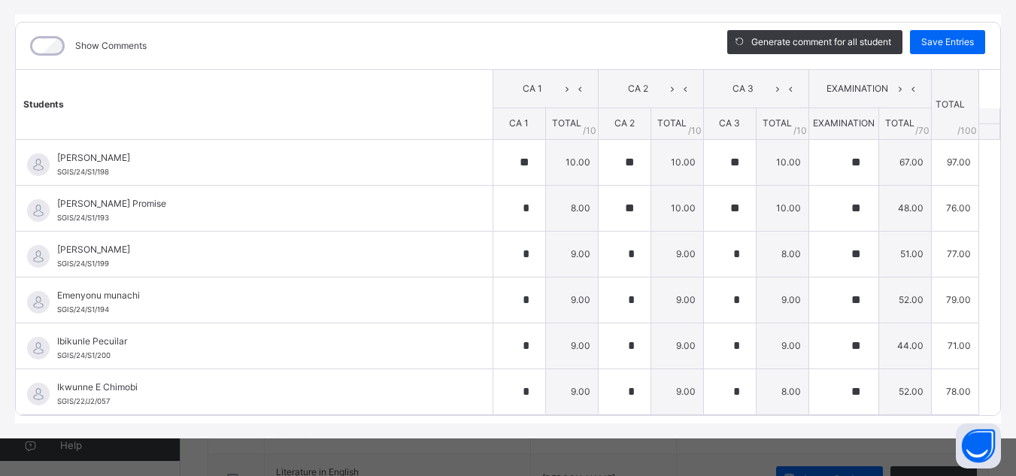
scroll to position [0, 0]
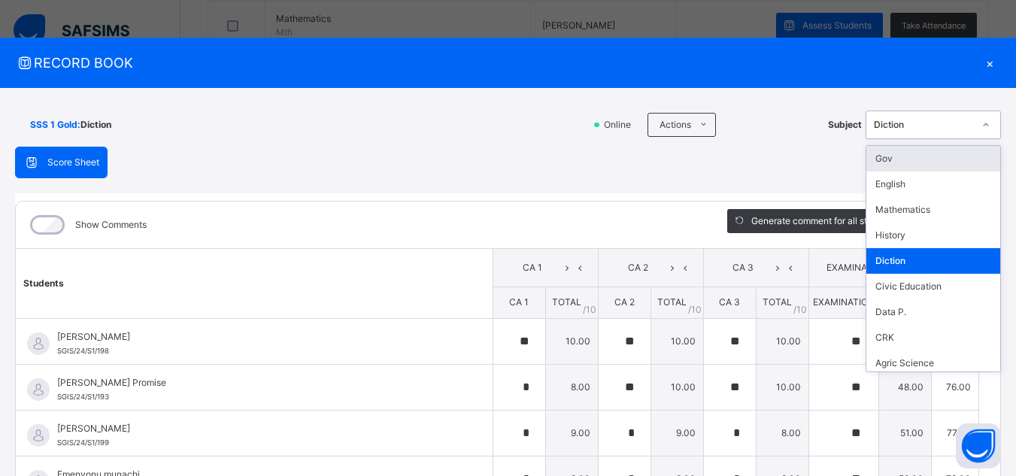
click at [981, 125] on icon at bounding box center [985, 124] width 9 height 15
click at [899, 288] on div "Civic Education" at bounding box center [933, 287] width 134 height 26
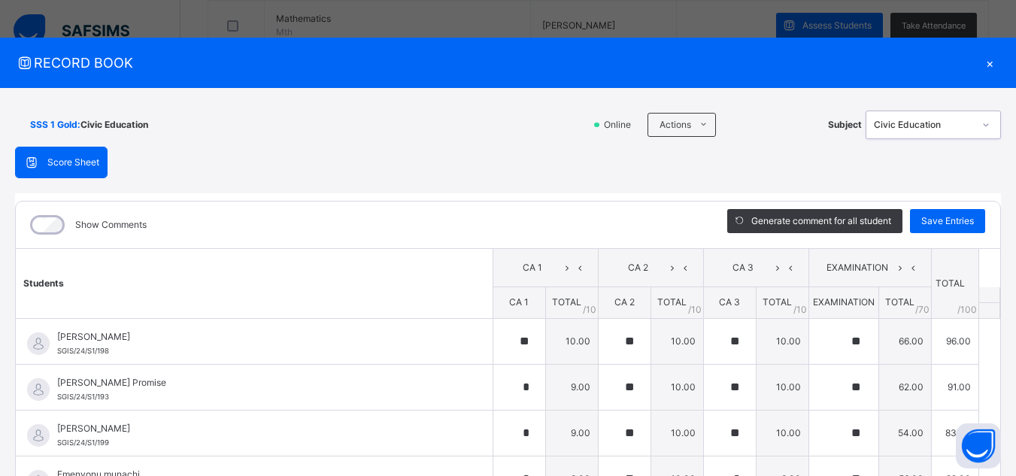
click at [981, 126] on icon at bounding box center [985, 124] width 9 height 15
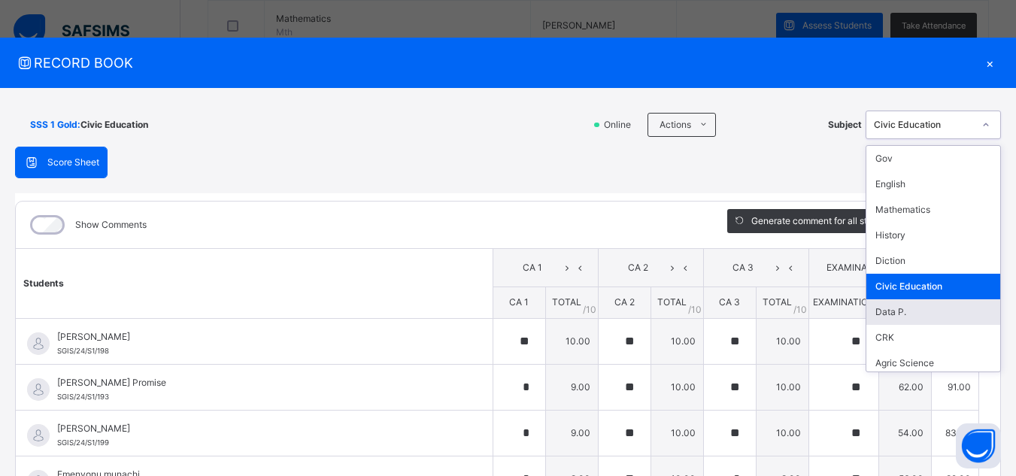
click at [911, 307] on div "Data P." at bounding box center [933, 312] width 134 height 26
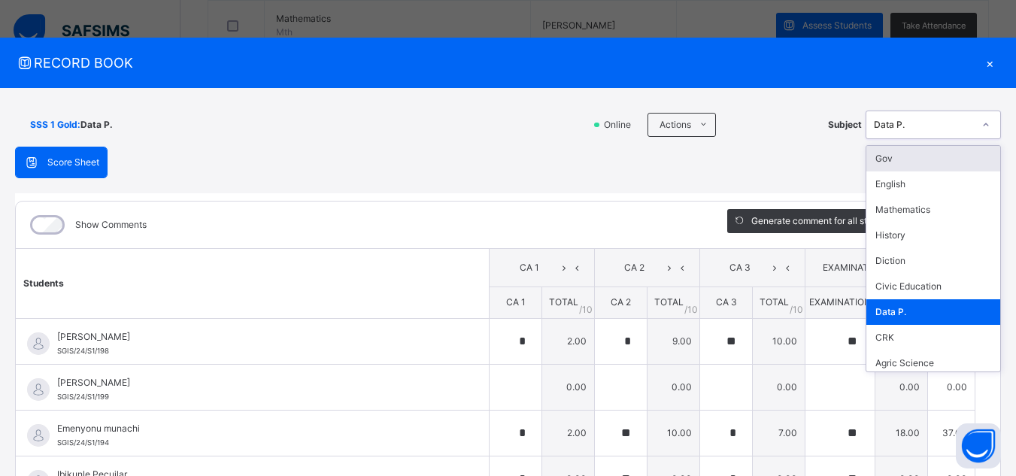
click at [981, 122] on icon at bounding box center [985, 124] width 9 height 15
click at [908, 338] on div "CRK" at bounding box center [933, 338] width 134 height 26
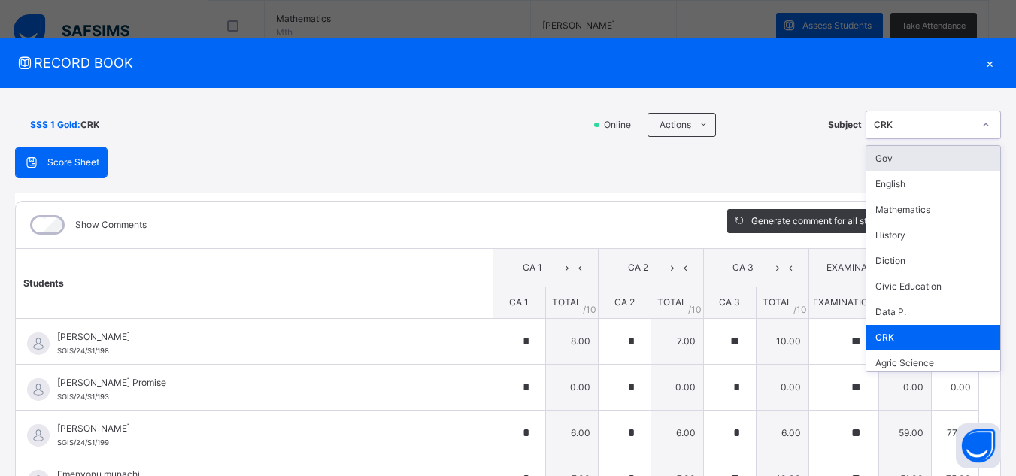
click at [981, 122] on icon at bounding box center [985, 124] width 9 height 15
click at [949, 363] on div "Agric Science" at bounding box center [933, 363] width 134 height 26
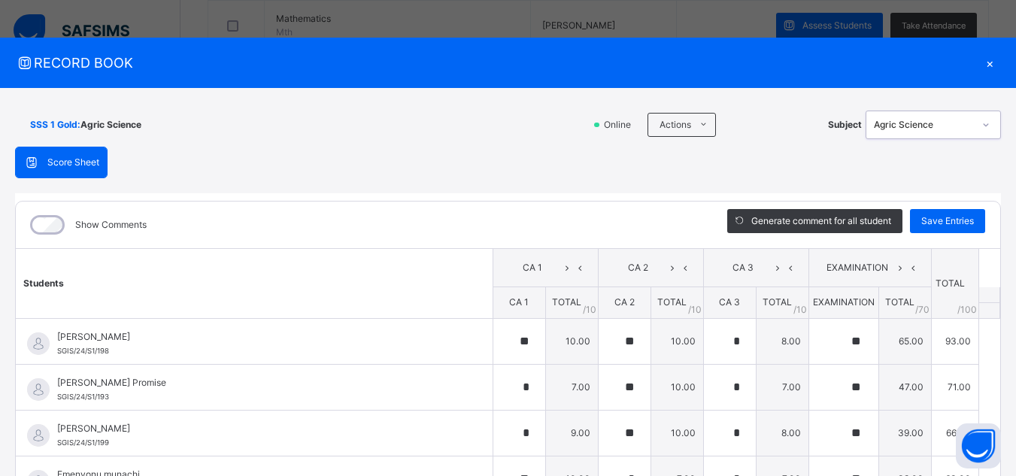
click at [981, 122] on icon at bounding box center [985, 124] width 9 height 15
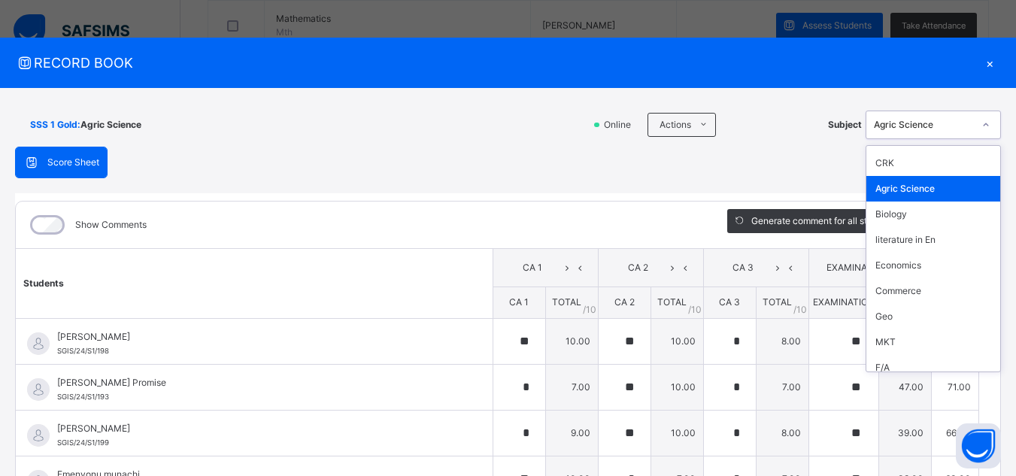
scroll to position [209, 0]
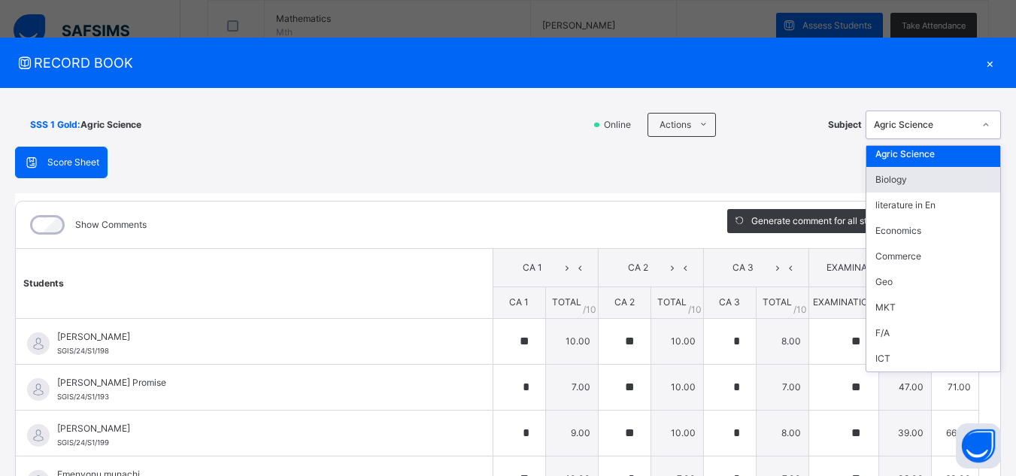
click at [924, 186] on div "Biology" at bounding box center [933, 180] width 134 height 26
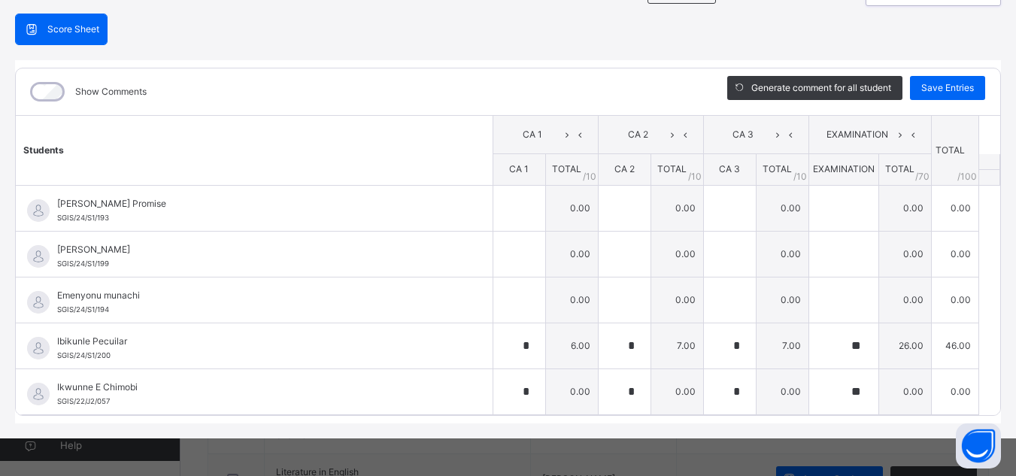
scroll to position [0, 0]
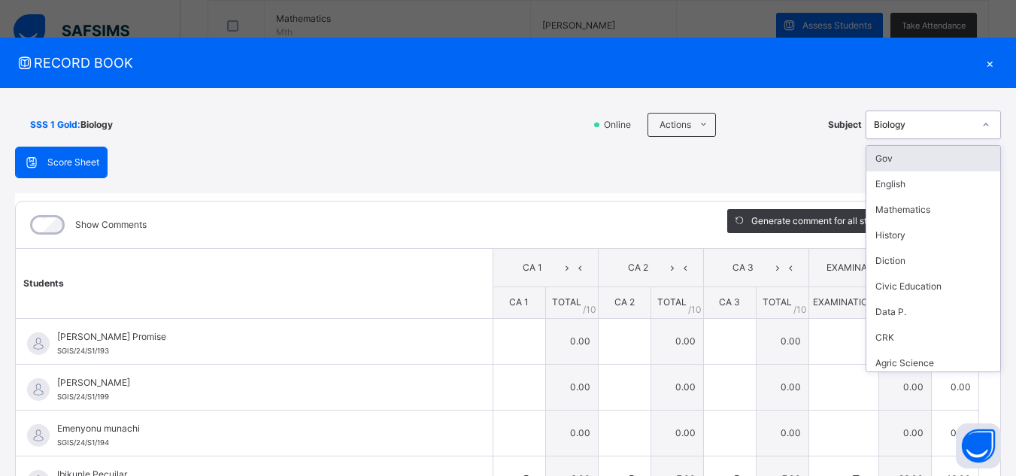
click at [981, 121] on icon at bounding box center [985, 124] width 9 height 15
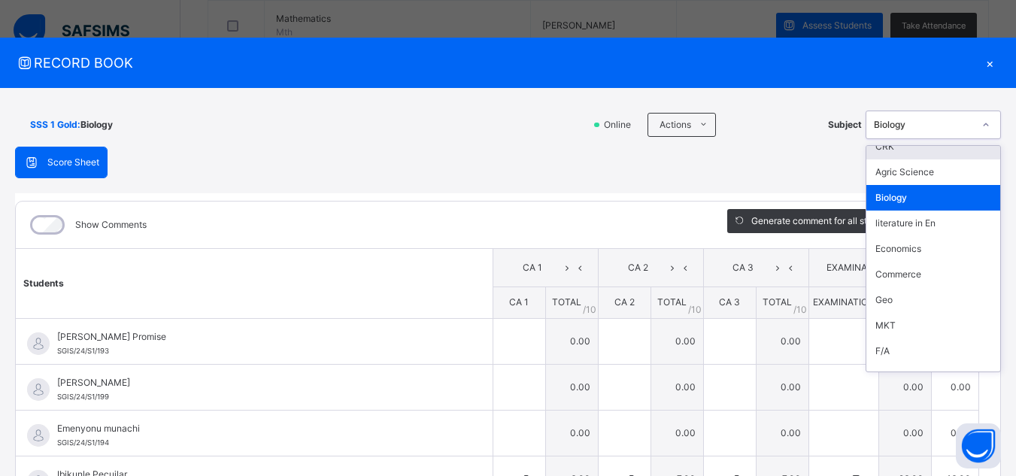
scroll to position [209, 0]
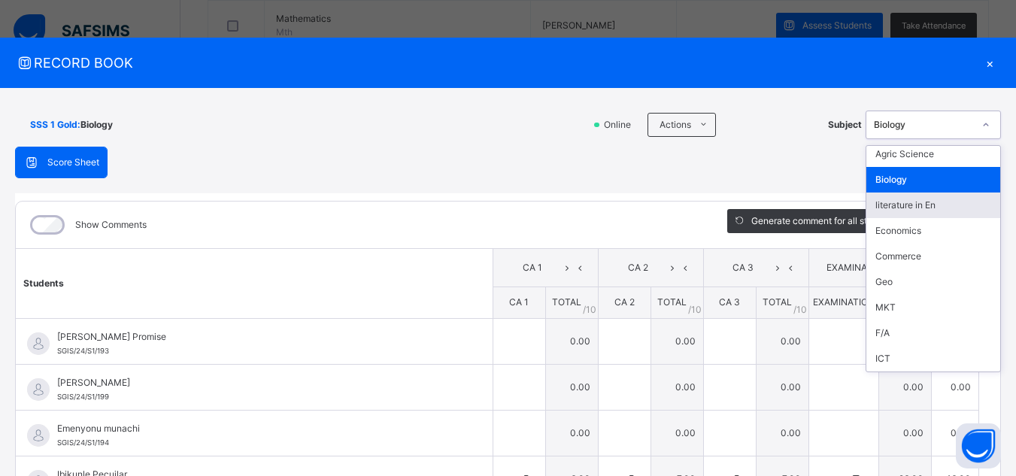
click at [932, 206] on div "literature in En" at bounding box center [933, 205] width 134 height 26
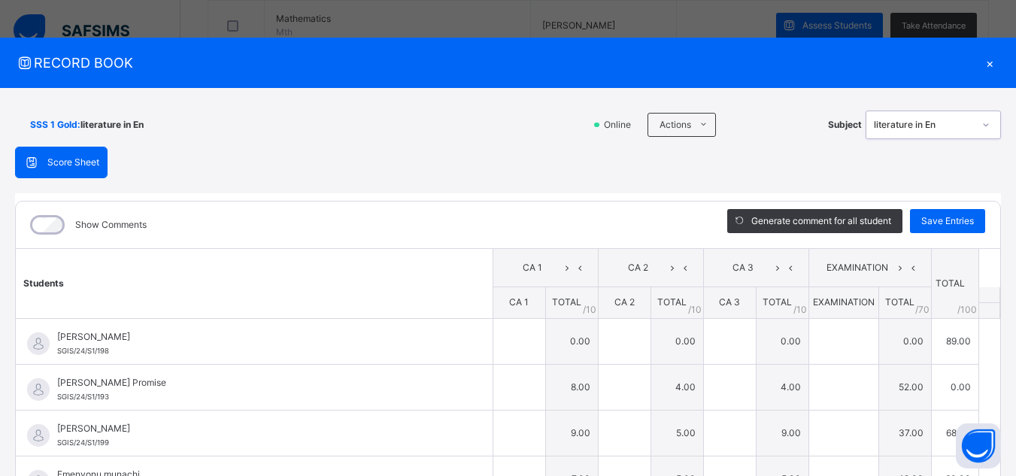
type input "*"
type input "**"
type input "*"
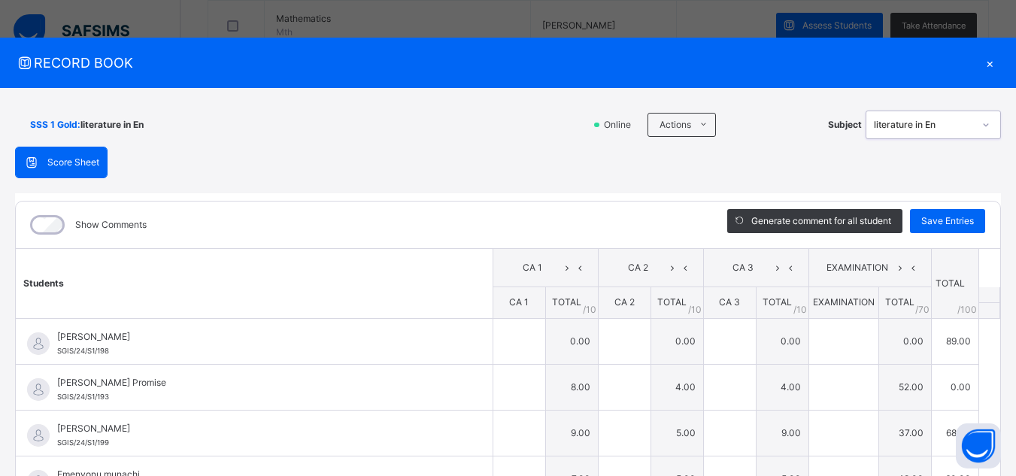
type input "*"
type input "**"
type input "*"
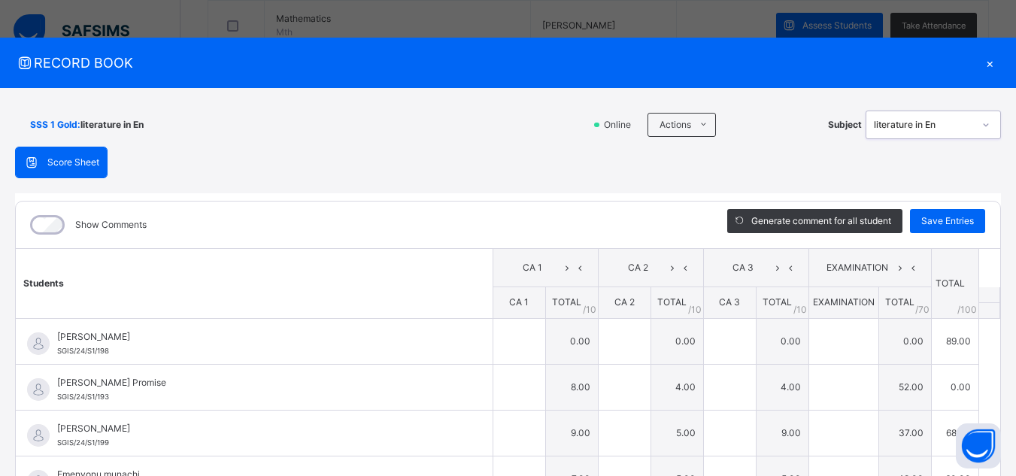
type input "*"
type input "**"
type input "*"
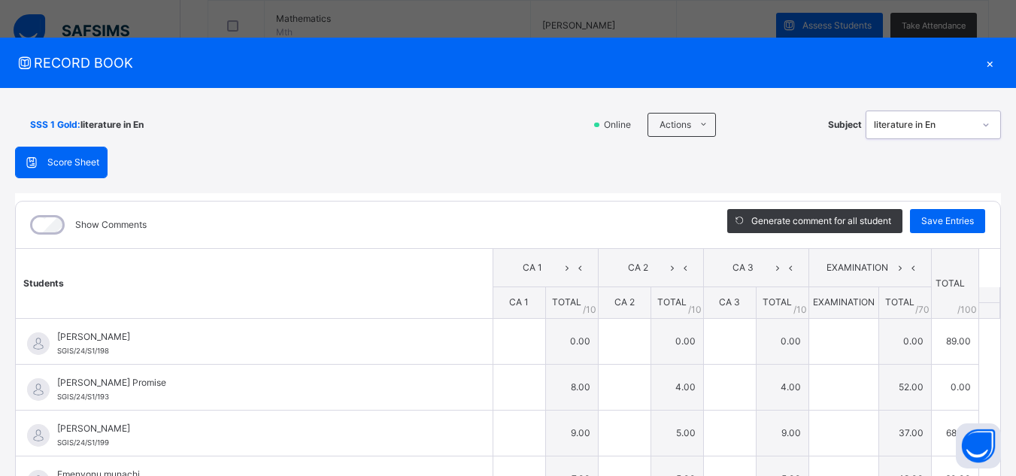
type input "**"
type input "*"
type input "**"
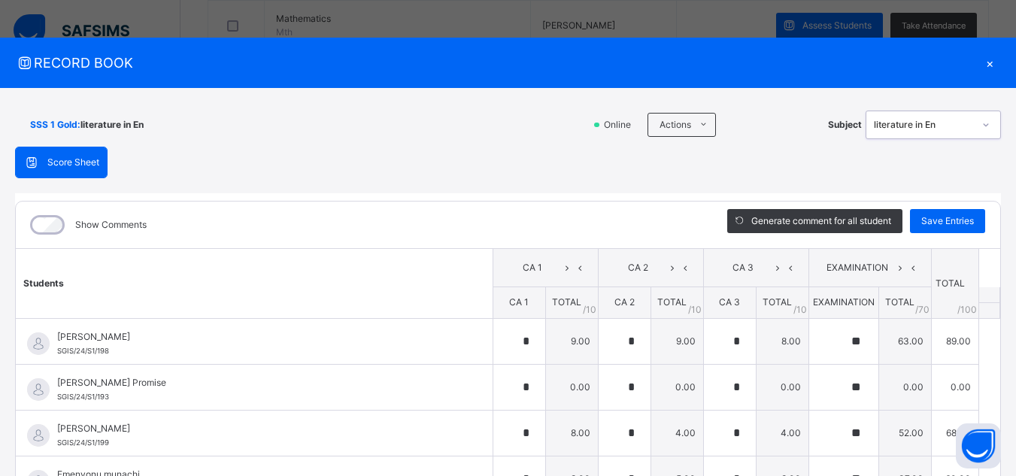
click at [981, 125] on icon at bounding box center [985, 124] width 9 height 15
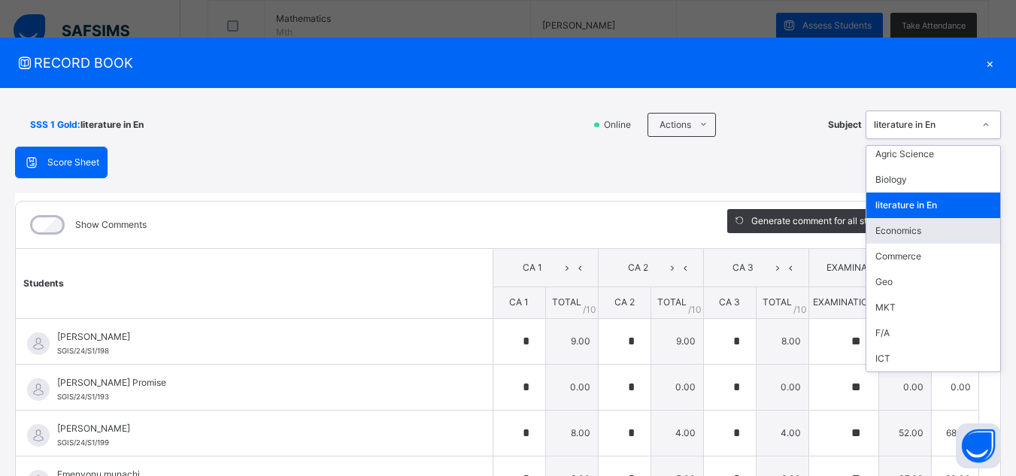
click at [913, 232] on div "Economics" at bounding box center [933, 231] width 134 height 26
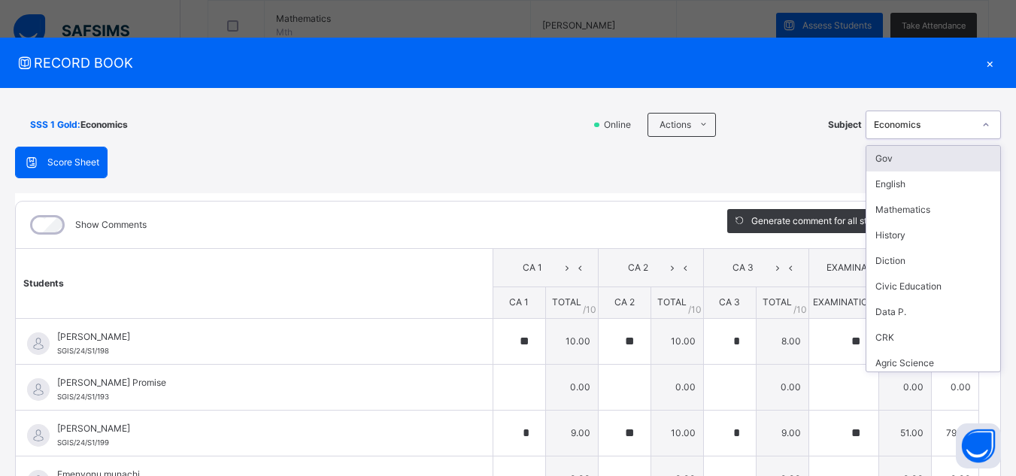
click at [981, 126] on icon at bounding box center [985, 124] width 9 height 15
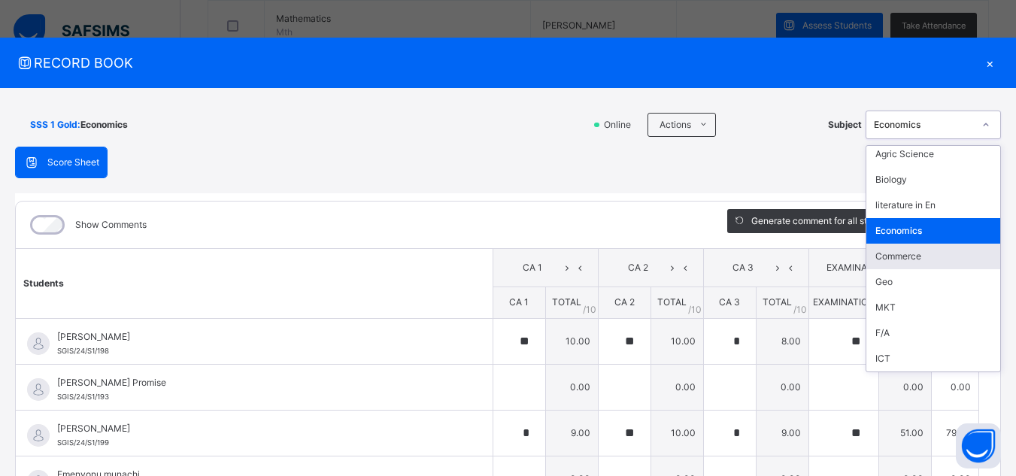
click at [919, 254] on div "Commerce" at bounding box center [933, 257] width 134 height 26
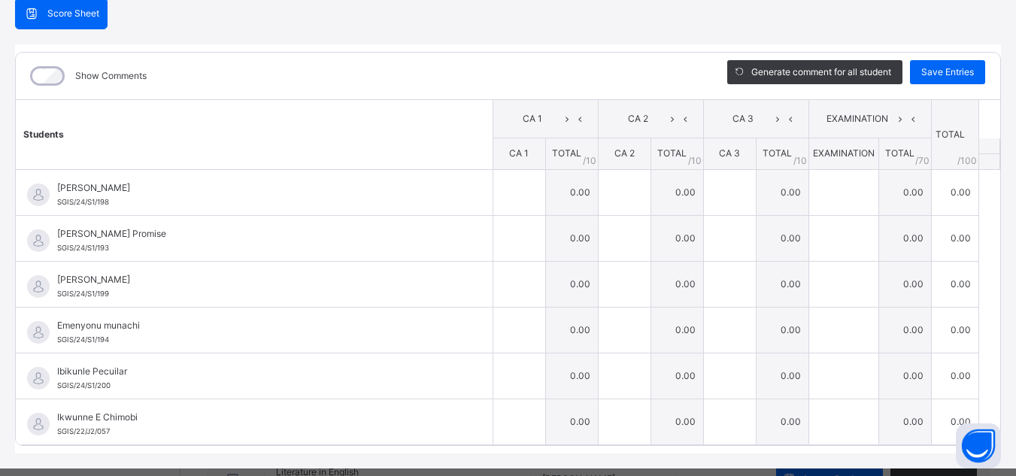
scroll to position [179, 0]
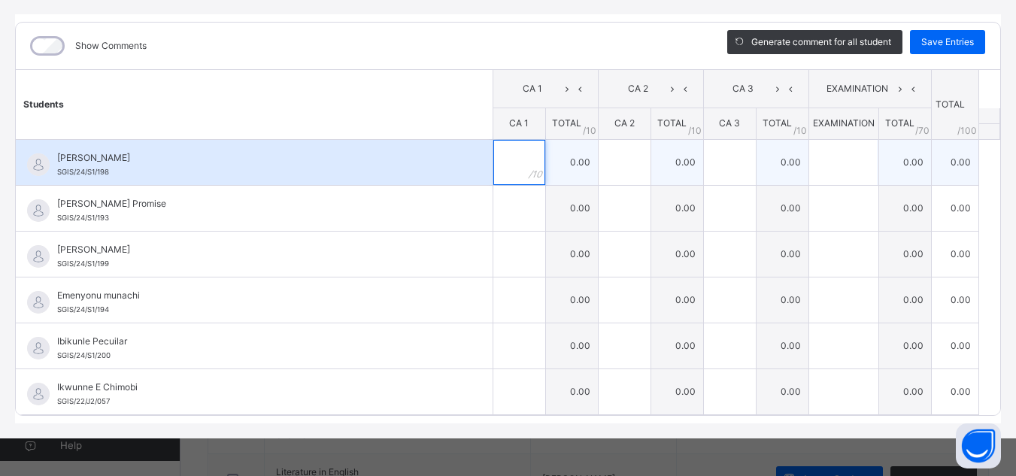
click at [510, 165] on input "text" at bounding box center [519, 162] width 52 height 45
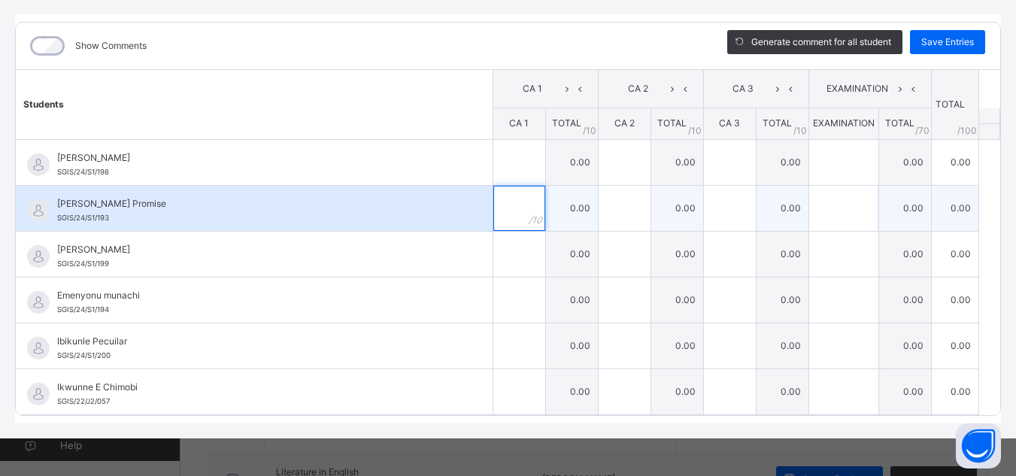
click at [501, 211] on input "text" at bounding box center [519, 208] width 52 height 45
type input "*"
click at [522, 204] on div "*" at bounding box center [519, 208] width 52 height 45
type input "*"
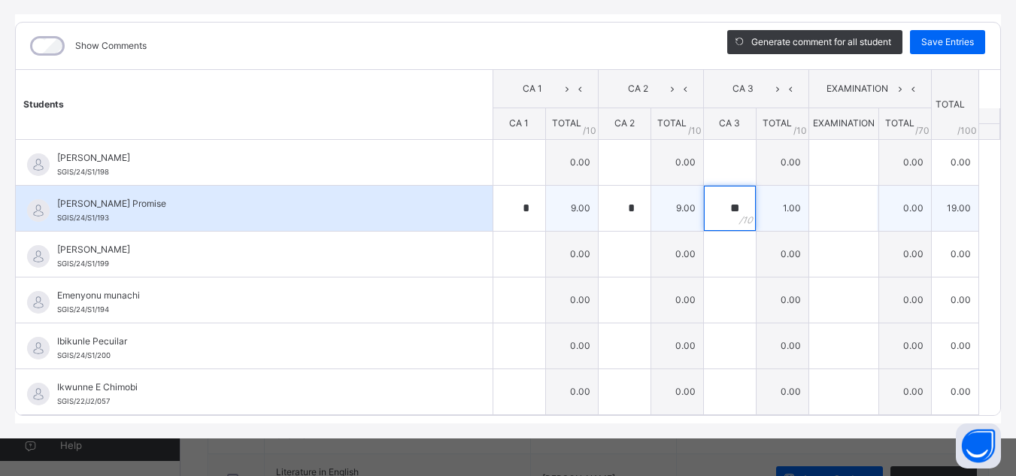
type input "**"
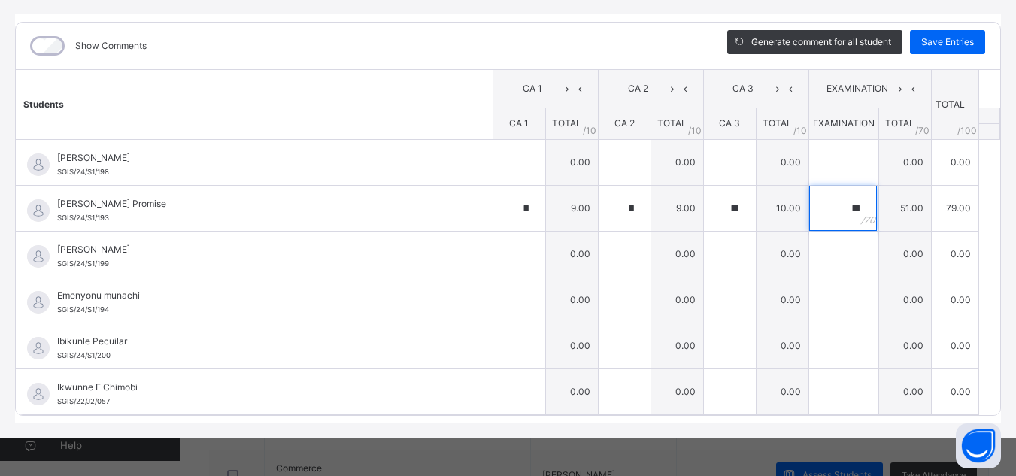
scroll to position [752, 0]
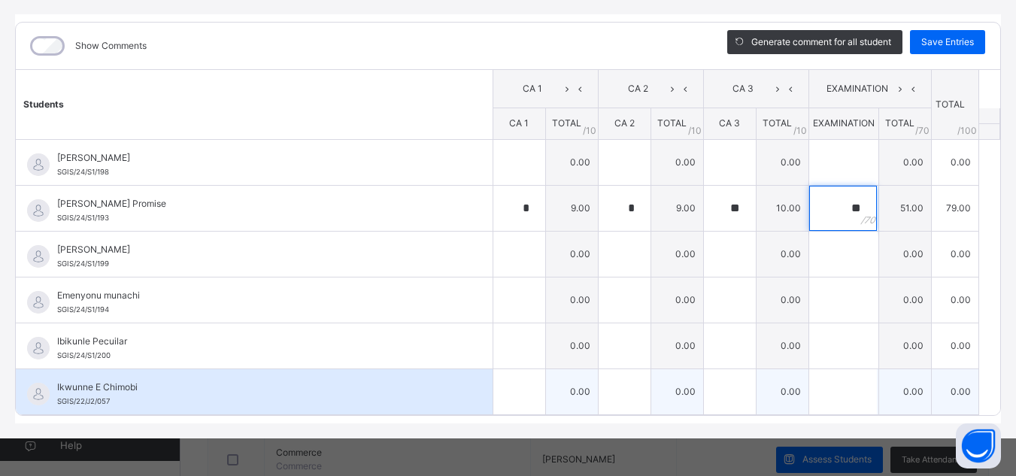
type input "**"
click at [510, 395] on input "text" at bounding box center [519, 391] width 52 height 45
type input "*"
type input "**"
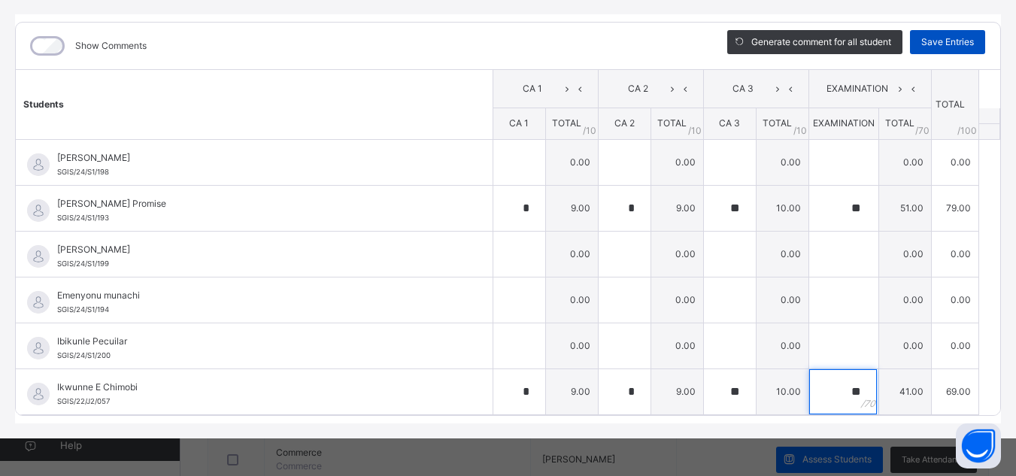
type input "**"
click at [947, 43] on span "Save Entries" at bounding box center [947, 42] width 53 height 14
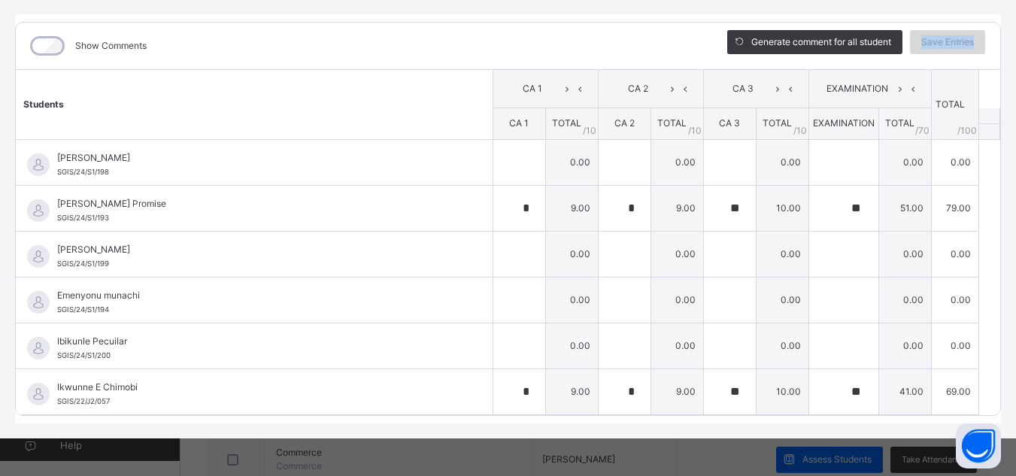
click at [947, 43] on span "Save Entries" at bounding box center [947, 42] width 53 height 14
click at [947, 43] on div "Save Entries" at bounding box center [947, 42] width 75 height 24
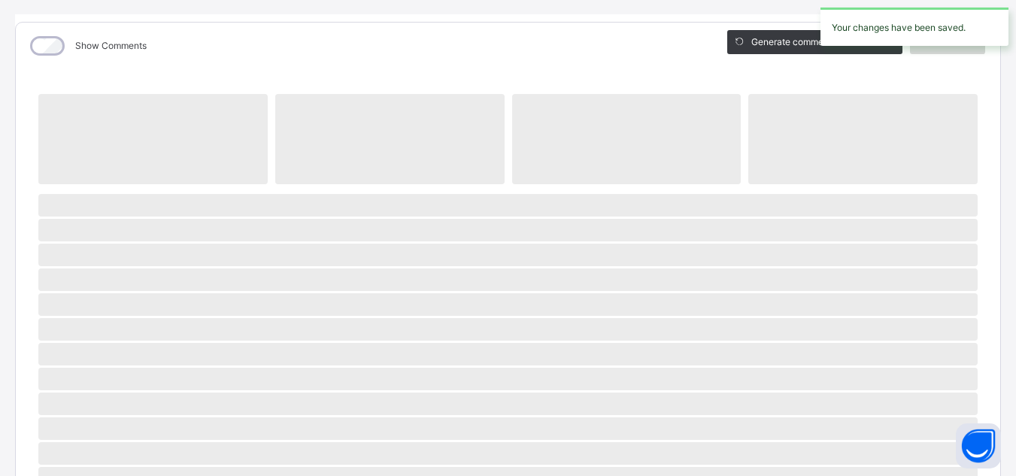
click at [947, 43] on div "Your changes have been saved." at bounding box center [914, 27] width 188 height 38
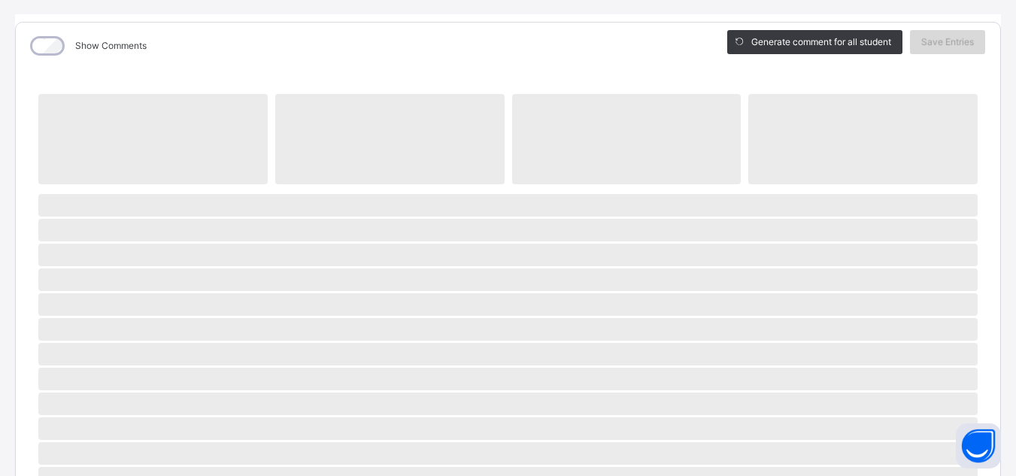
click at [947, 43] on span "Save Entries" at bounding box center [947, 42] width 53 height 14
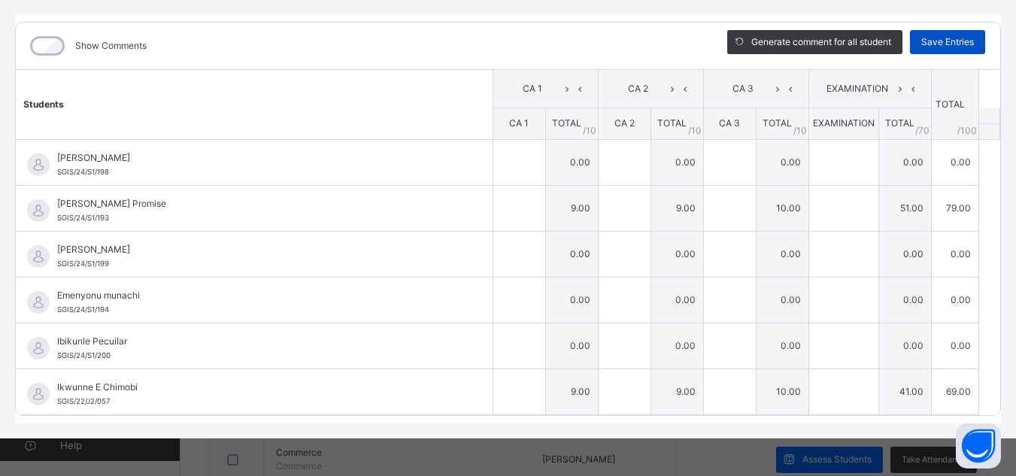
type input "*"
type input "**"
type input "*"
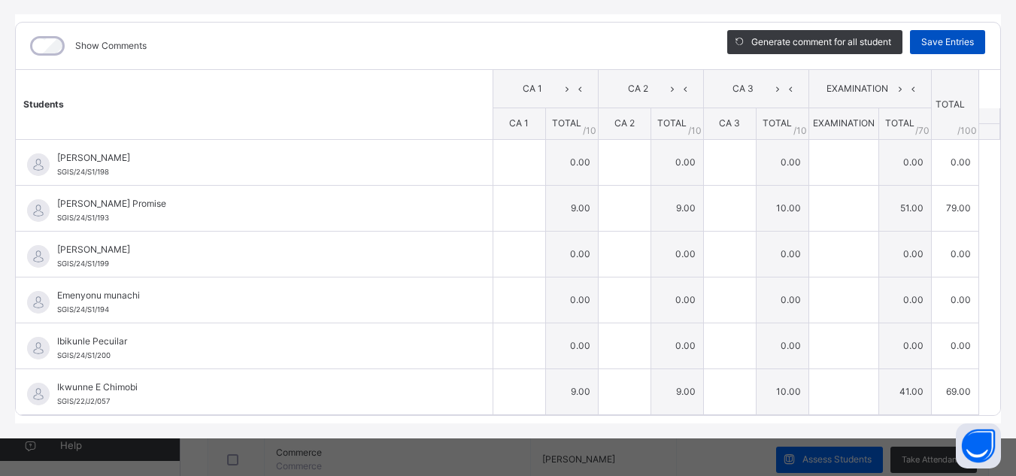
type input "*"
type input "**"
click at [947, 43] on span "Save Entries" at bounding box center [947, 42] width 53 height 14
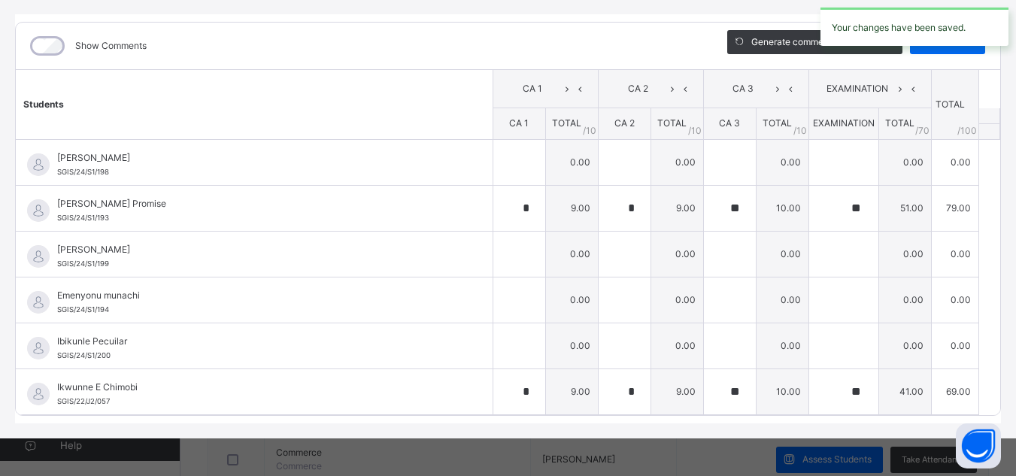
click at [1014, 40] on div "Your changes have been saved." at bounding box center [914, 27] width 203 height 38
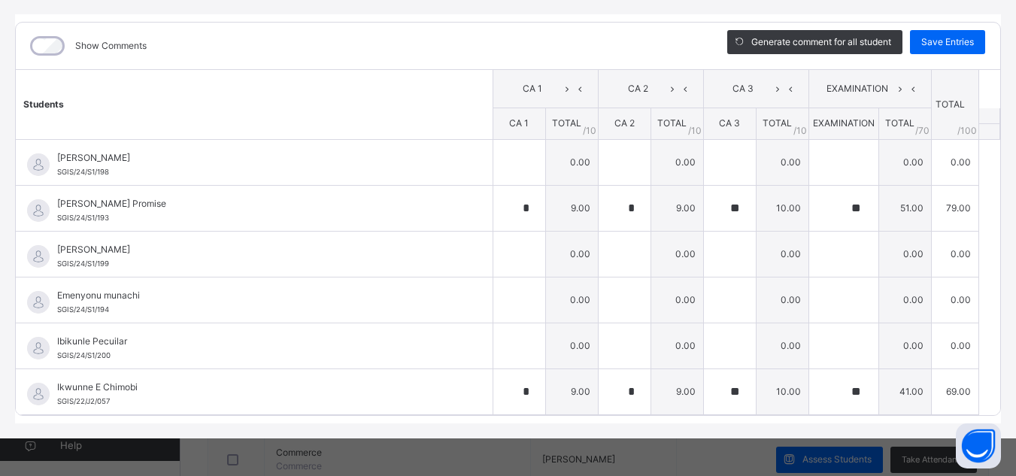
scroll to position [0, 0]
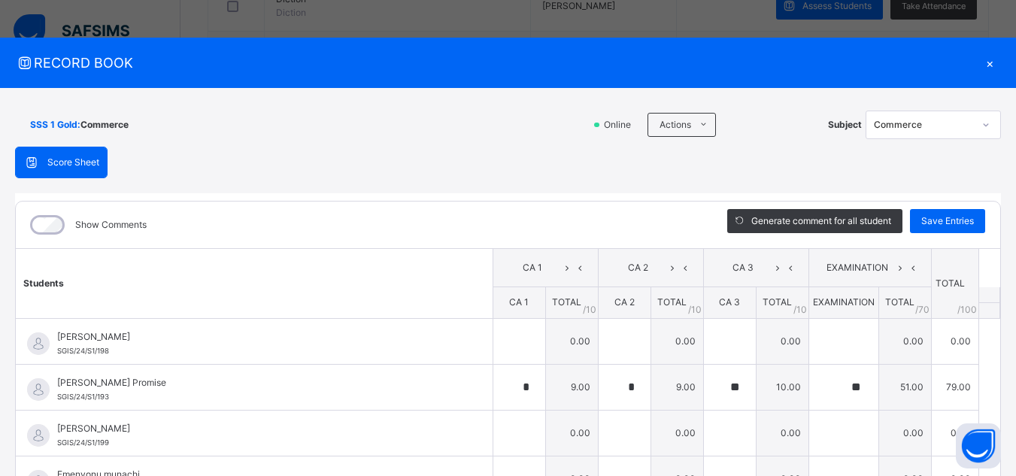
click at [981, 129] on icon at bounding box center [985, 124] width 9 height 15
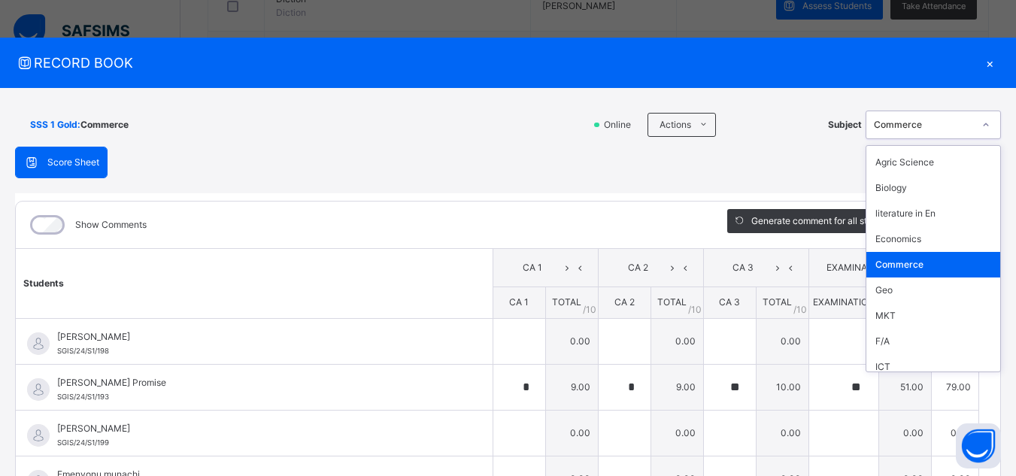
scroll to position [209, 0]
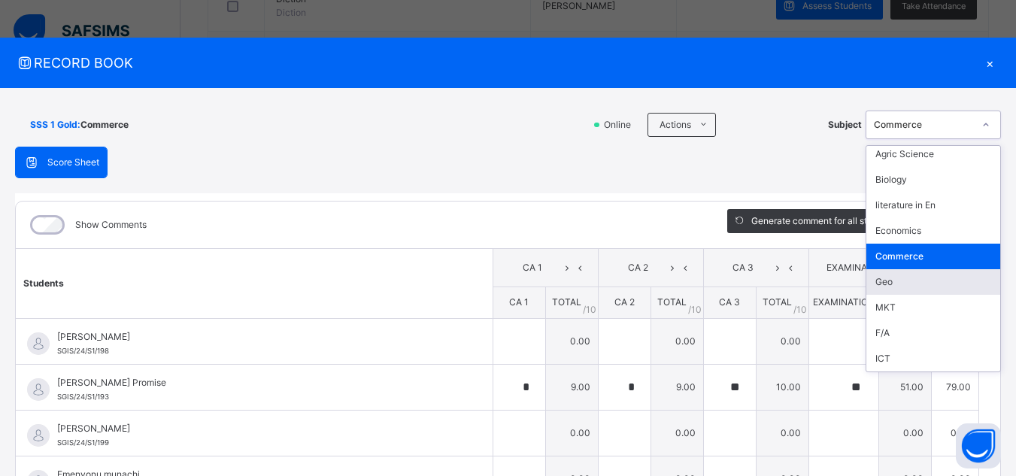
click at [907, 283] on div "Geo" at bounding box center [933, 282] width 134 height 26
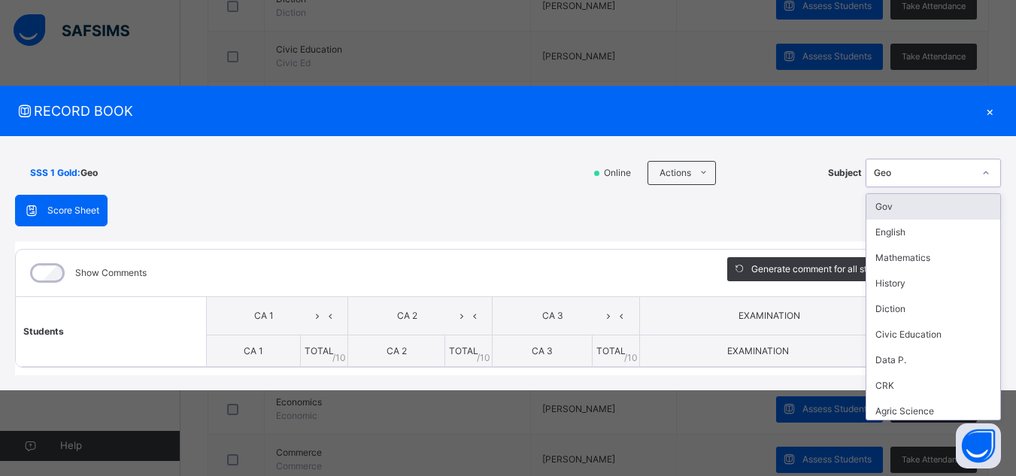
click at [986, 172] on icon at bounding box center [985, 172] width 9 height 15
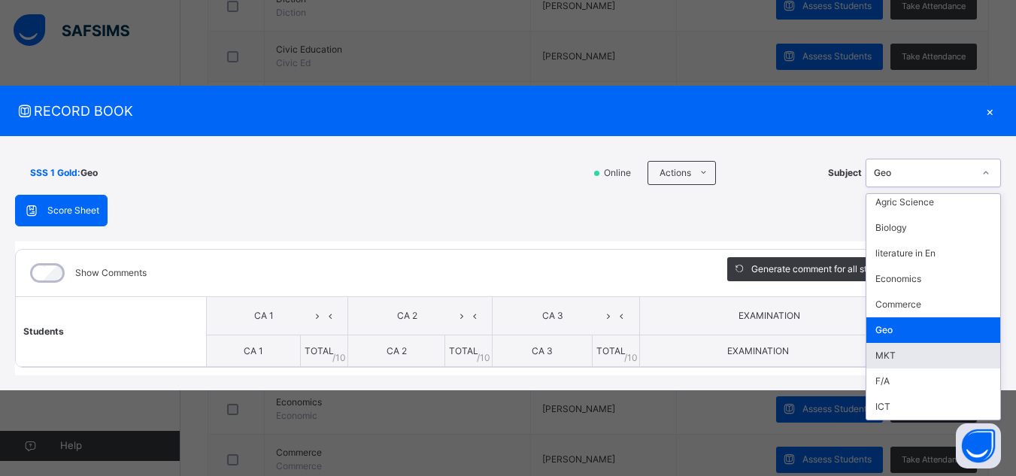
click at [928, 356] on div "MKT" at bounding box center [933, 356] width 134 height 26
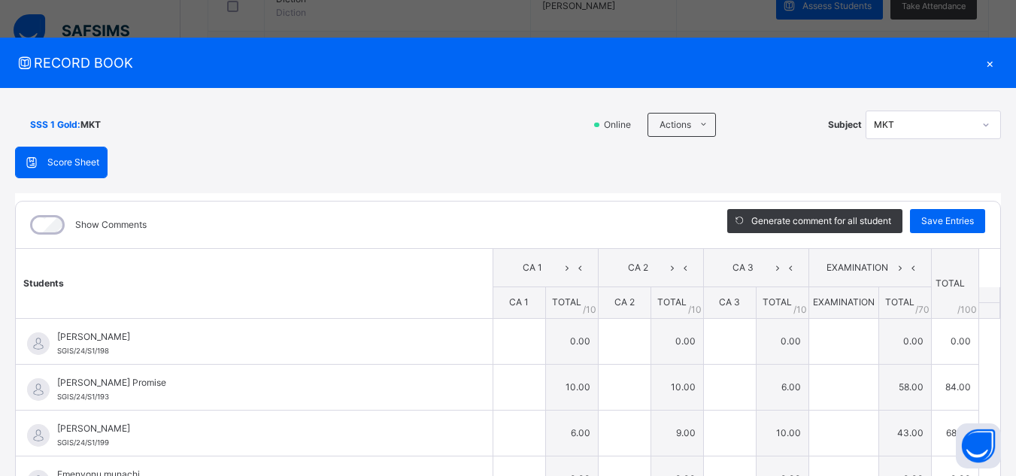
type input "**"
type input "*"
type input "**"
type input "*"
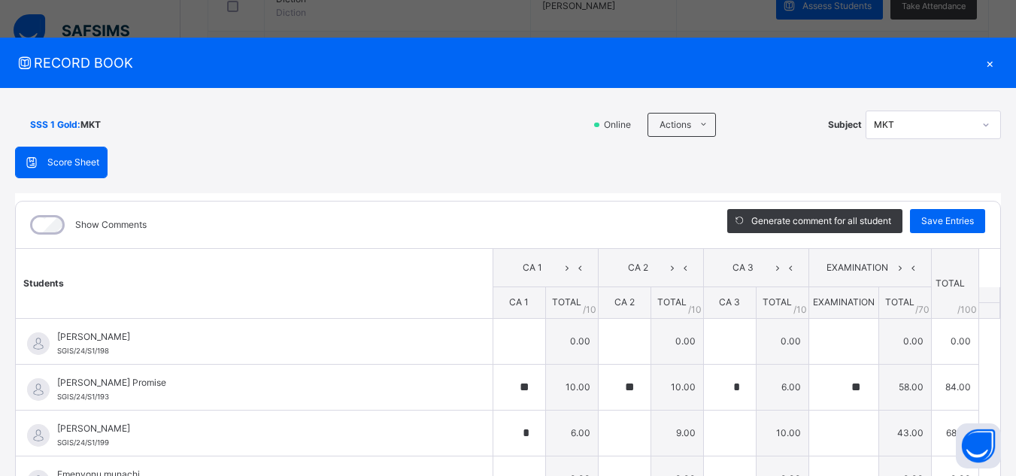
type input "*"
type input "**"
type input "*"
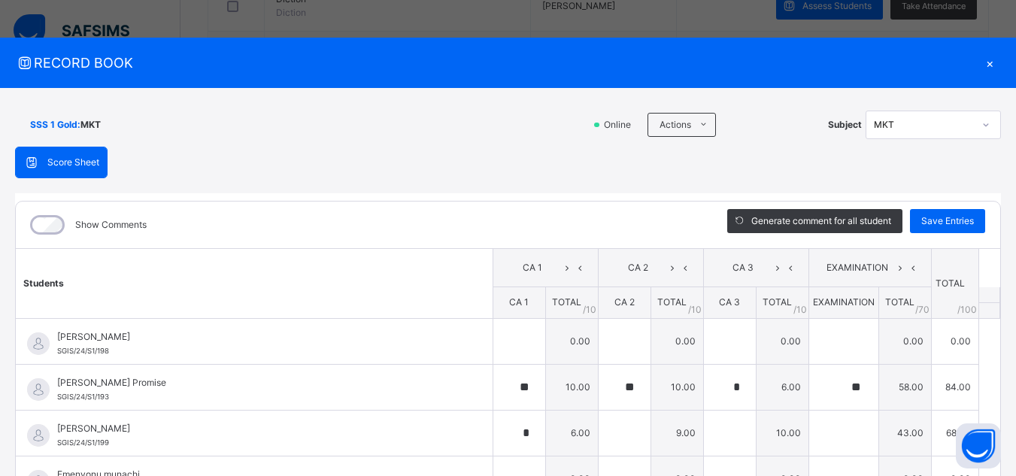
type input "*"
type input "**"
type input "*"
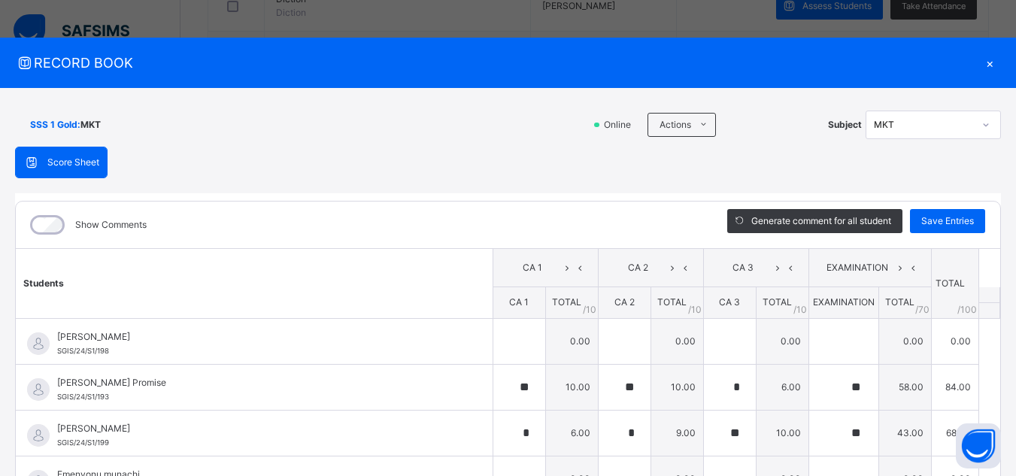
type input "**"
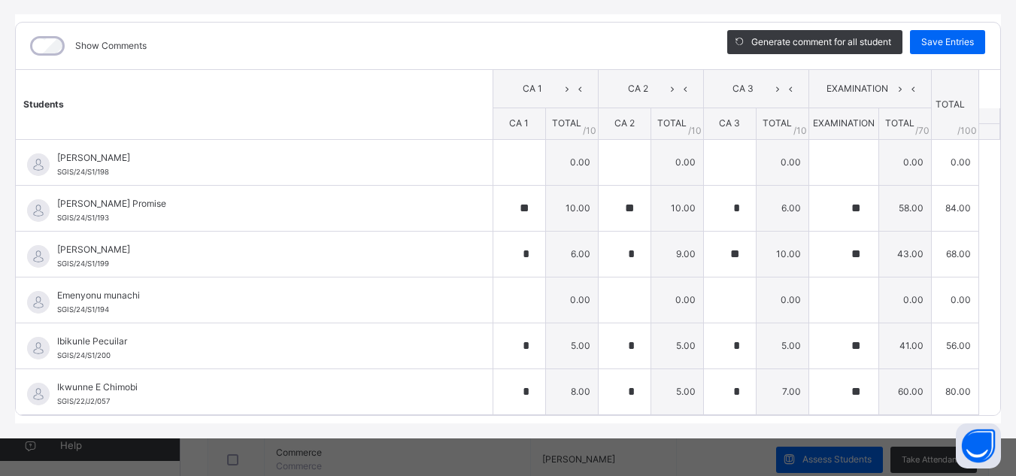
scroll to position [0, 0]
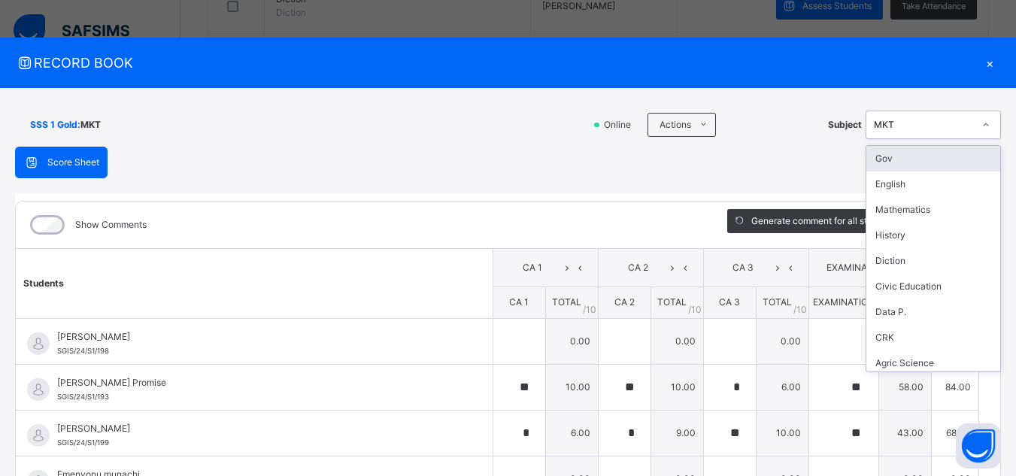
click at [981, 125] on icon at bounding box center [985, 124] width 9 height 15
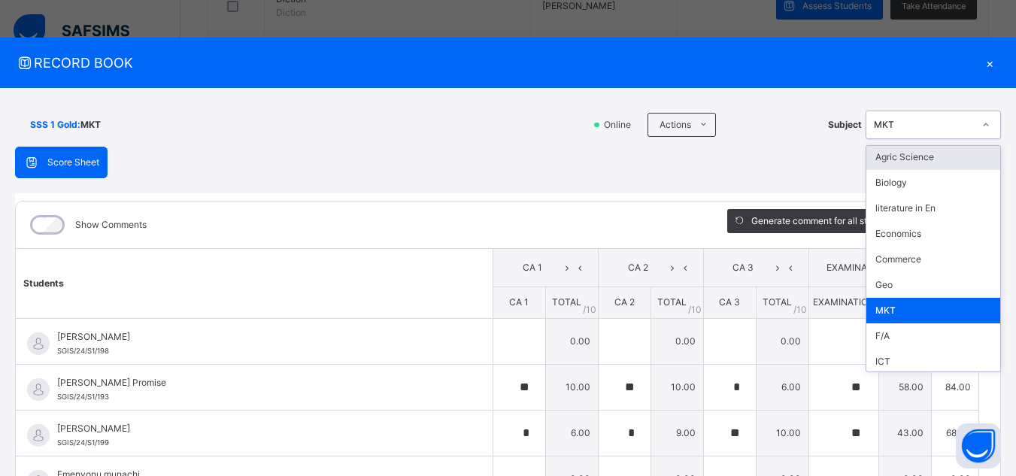
scroll to position [209, 0]
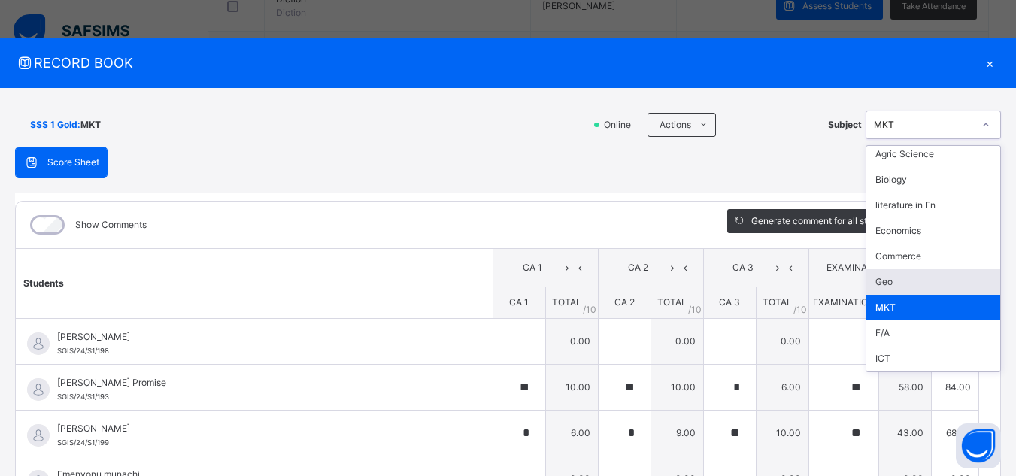
click at [926, 280] on div "Geo" at bounding box center [933, 282] width 134 height 26
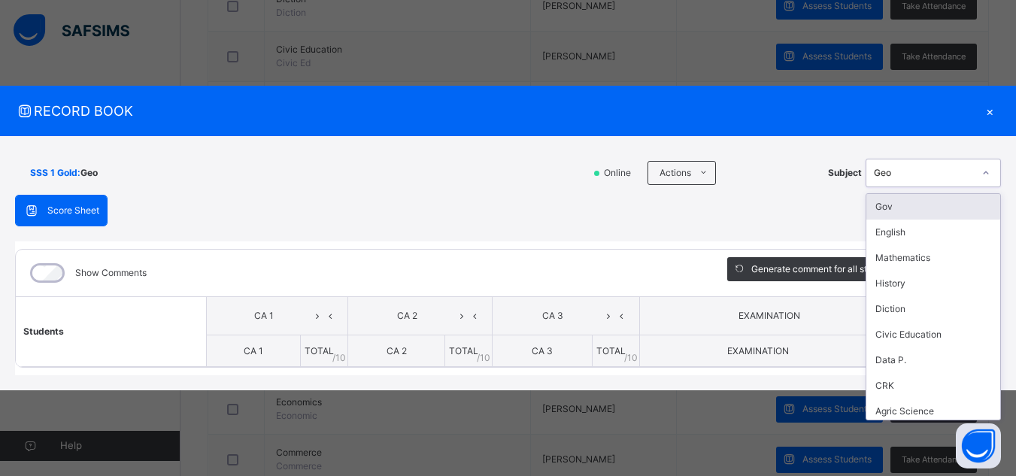
click at [986, 173] on icon at bounding box center [985, 172] width 9 height 15
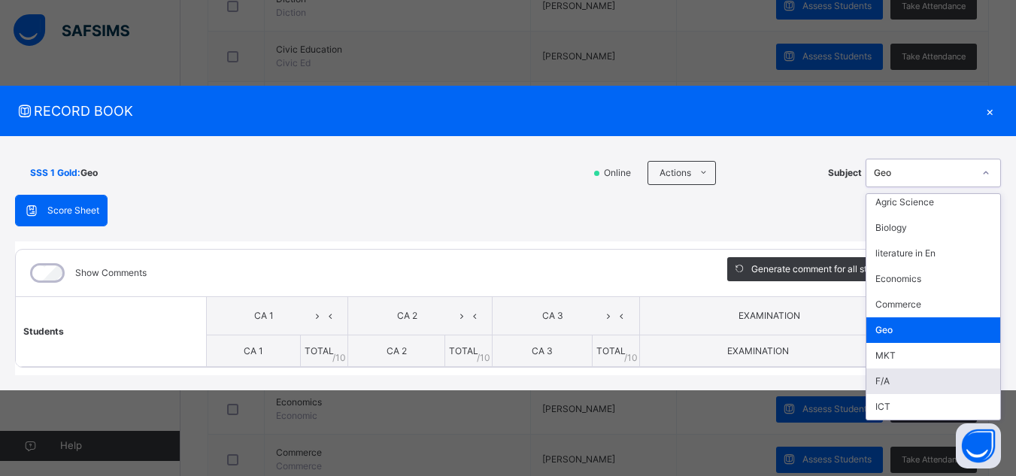
click at [956, 383] on div "F/A" at bounding box center [933, 381] width 134 height 26
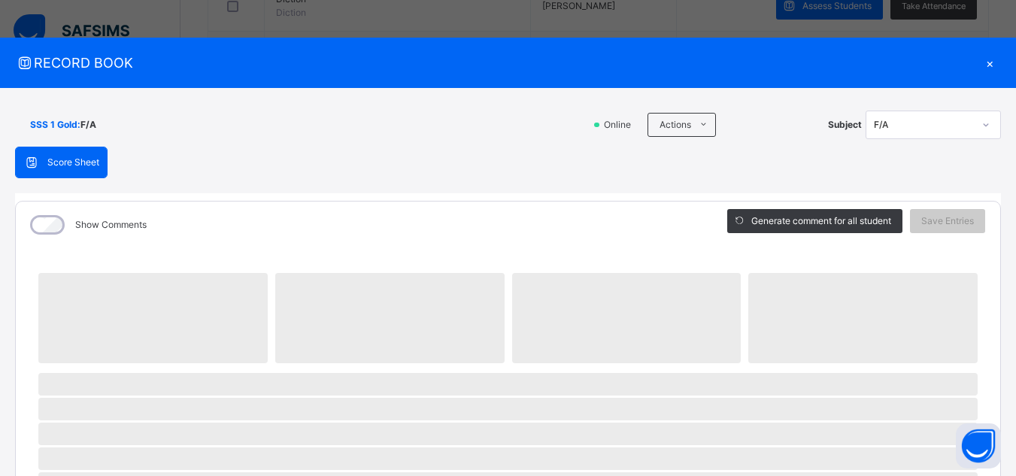
click at [956, 383] on span "‌" at bounding box center [507, 384] width 939 height 23
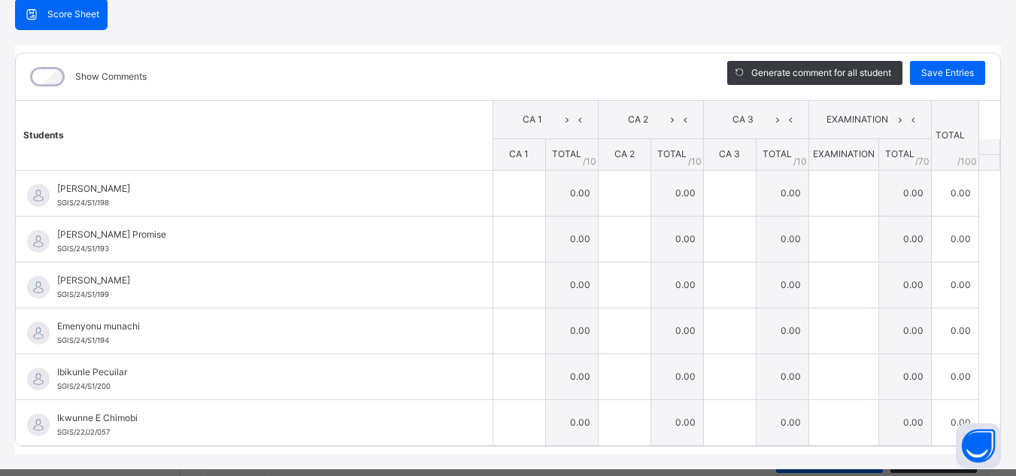
scroll to position [179, 0]
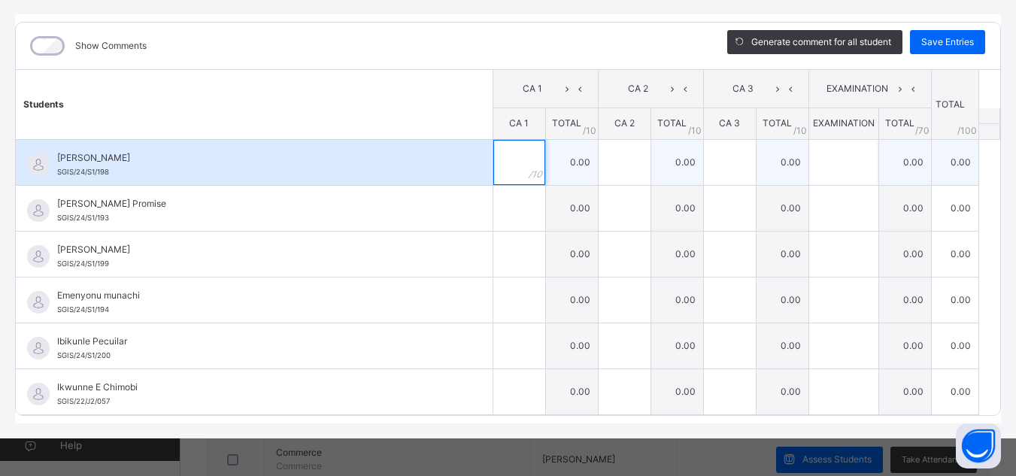
click at [502, 156] on input "text" at bounding box center [519, 162] width 52 height 45
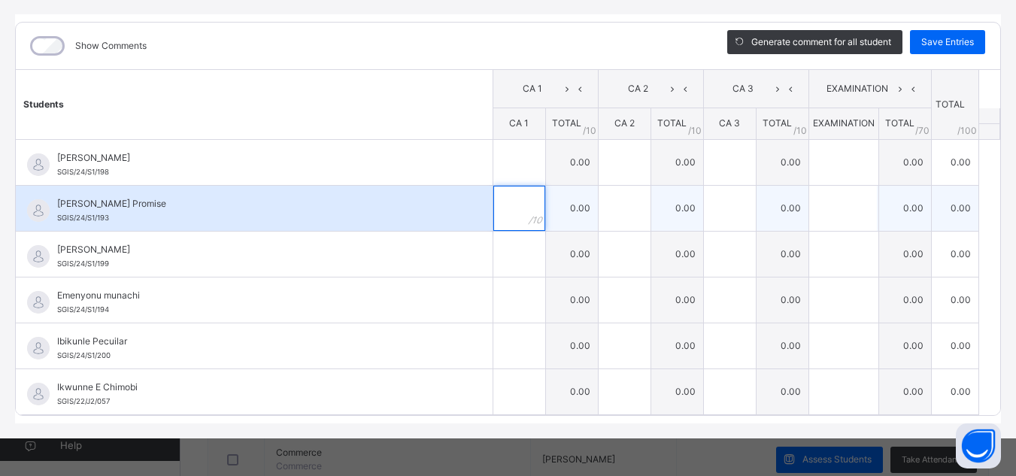
click at [494, 208] on input "text" at bounding box center [519, 208] width 52 height 45
type input "*"
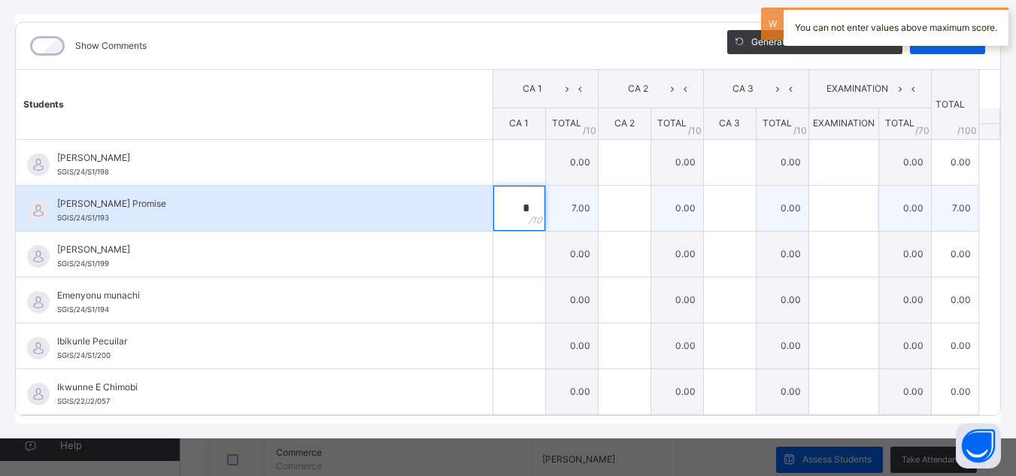
type input "*"
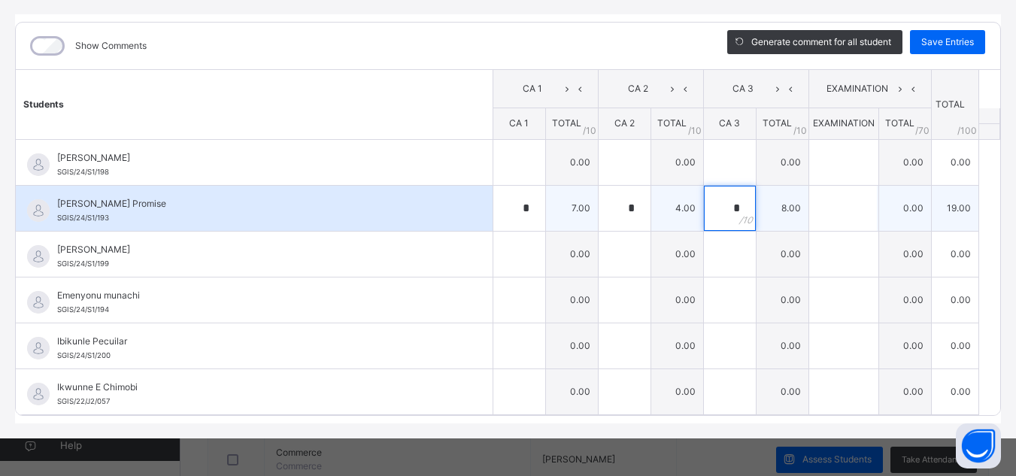
type input "*"
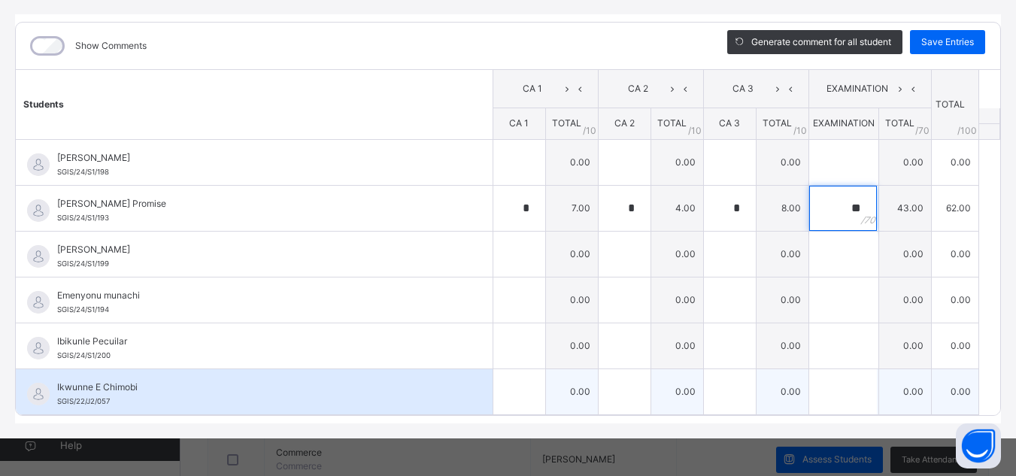
type input "**"
click at [499, 384] on input "text" at bounding box center [519, 391] width 52 height 45
type input "*"
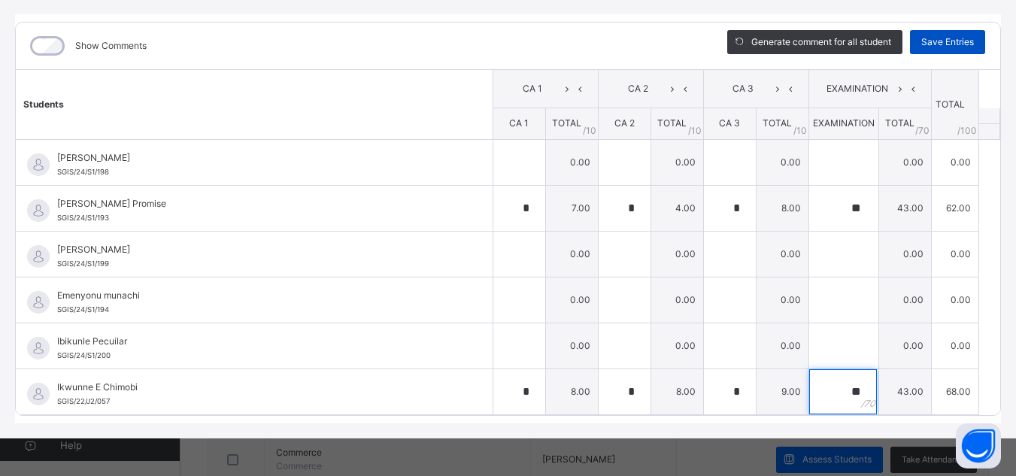
type input "**"
click at [933, 38] on span "Save Entries" at bounding box center [947, 42] width 53 height 14
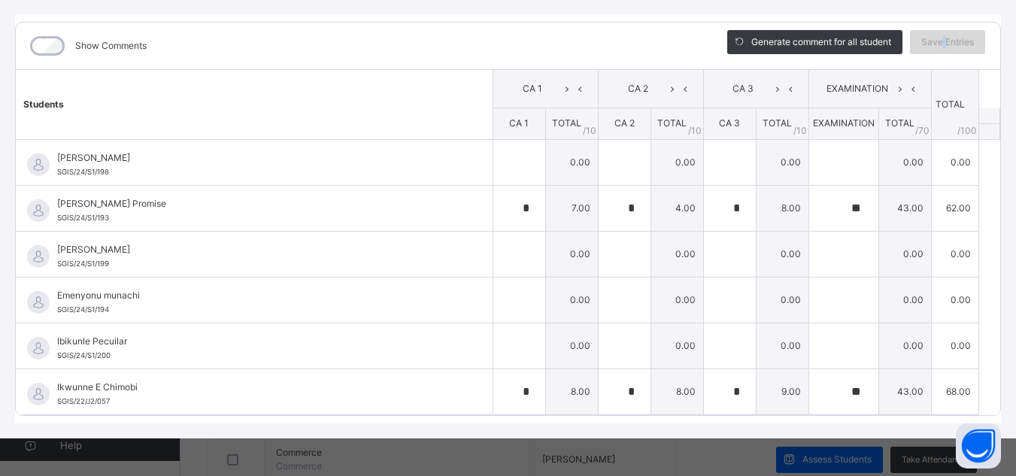
click at [933, 38] on span "Save Entries" at bounding box center [947, 42] width 53 height 14
click at [935, 50] on div "Save Entries" at bounding box center [947, 42] width 75 height 24
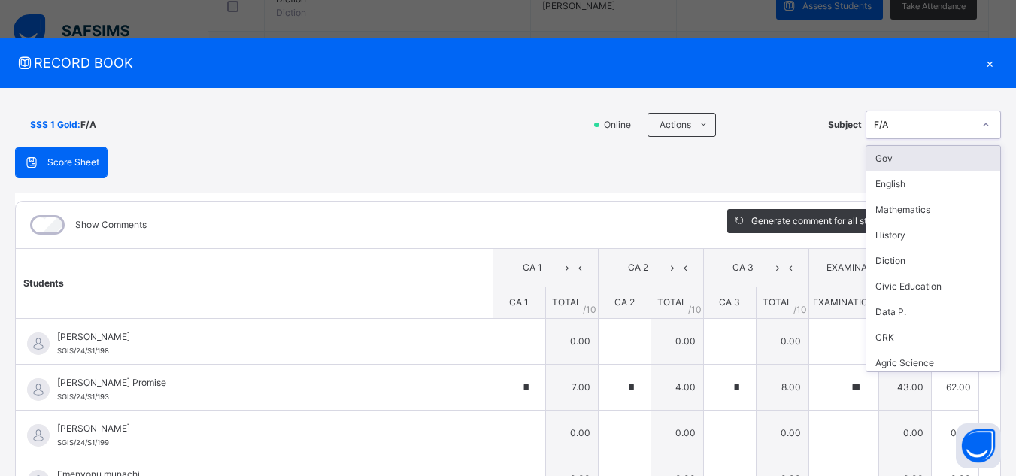
click at [981, 127] on icon at bounding box center [985, 124] width 9 height 15
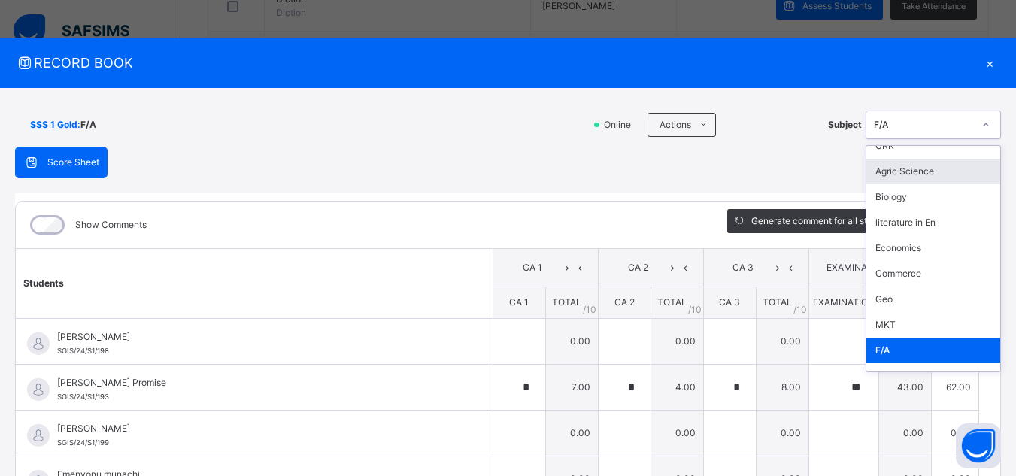
scroll to position [209, 0]
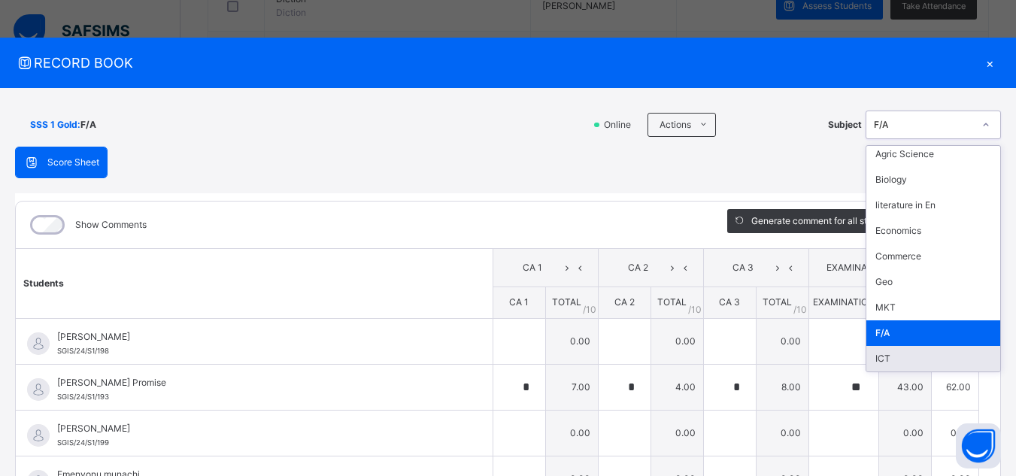
click at [928, 361] on div "ICT" at bounding box center [933, 359] width 134 height 26
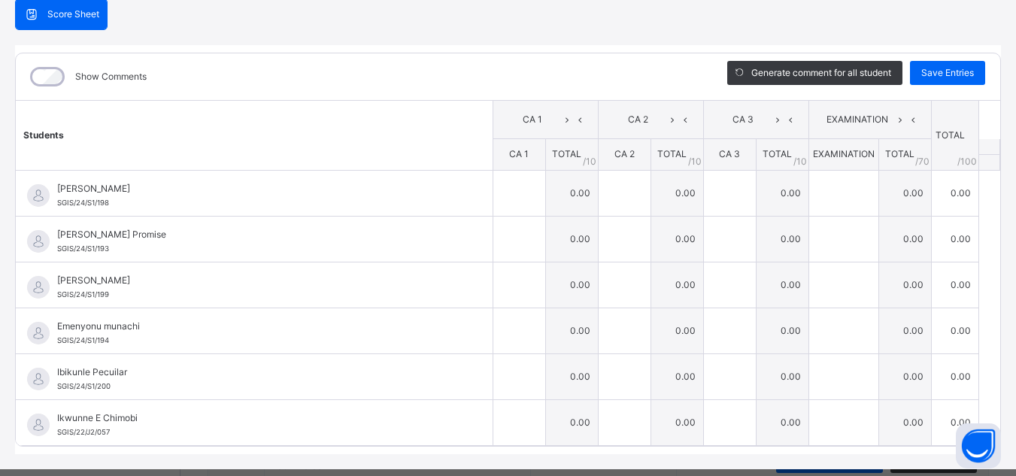
scroll to position [179, 0]
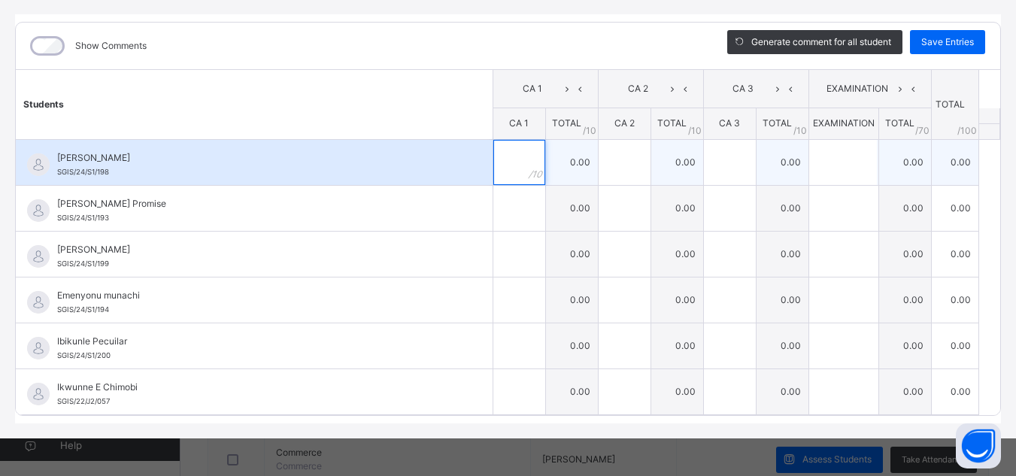
click at [514, 161] on div at bounding box center [519, 162] width 52 height 45
type input "**"
type input "*"
type input "**"
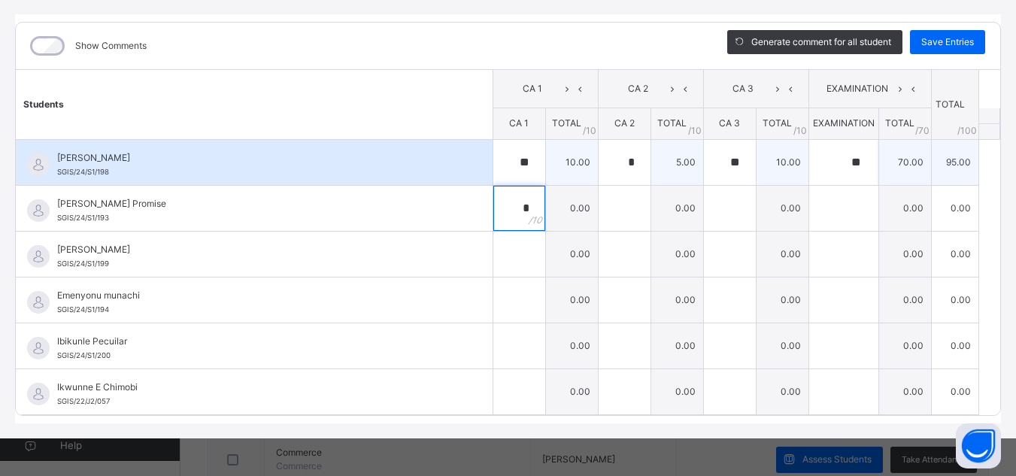
type input "*"
type input "**"
type input "*"
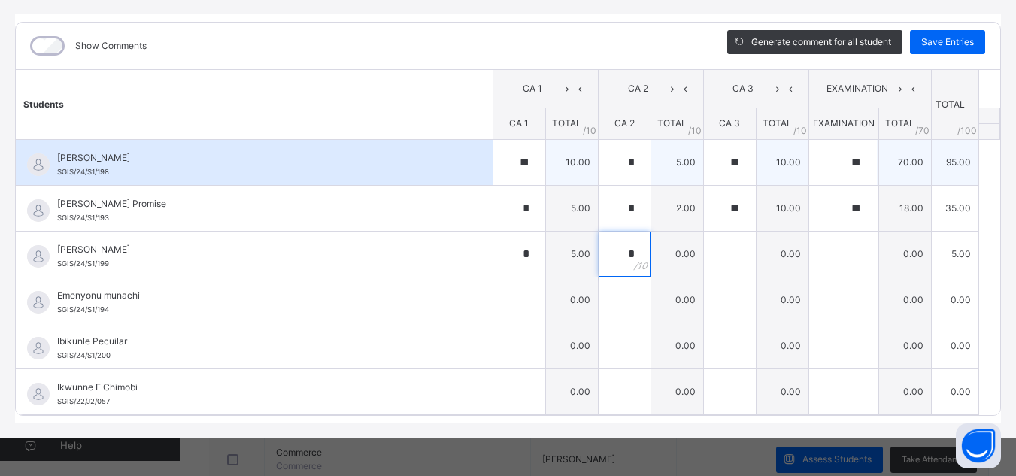
type input "*"
type input "**"
type input "*"
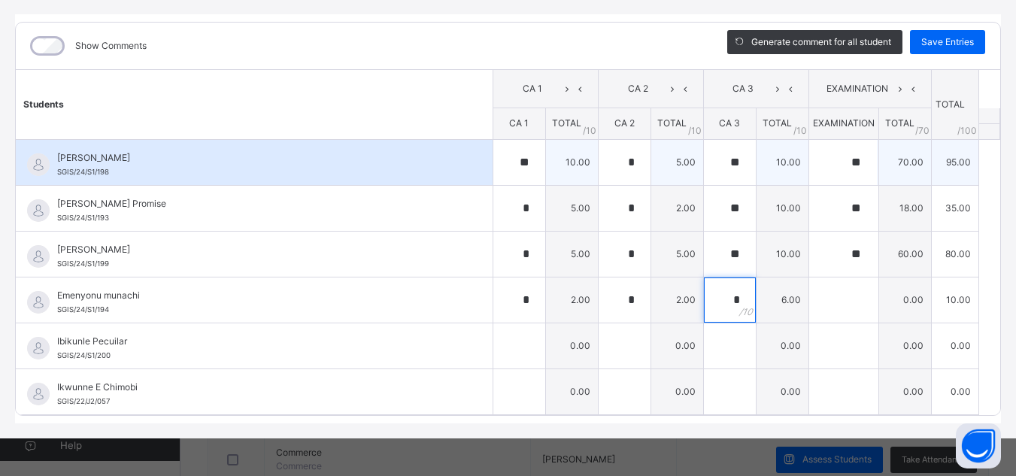
type input "*"
type input "**"
type input "*"
type input "**"
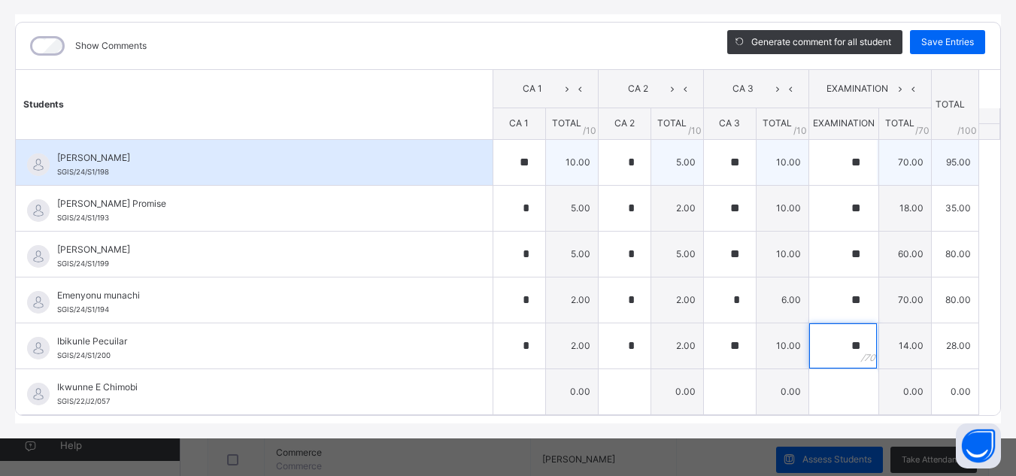
type input "**"
type input "*"
type input "**"
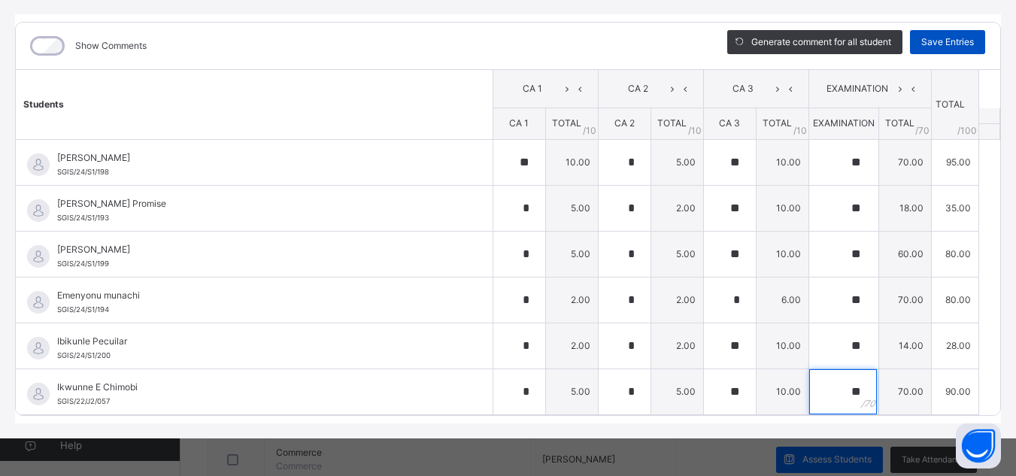
type input "**"
click at [934, 39] on span "Save Entries" at bounding box center [947, 42] width 53 height 14
click at [943, 50] on div "Save Entries" at bounding box center [947, 42] width 75 height 24
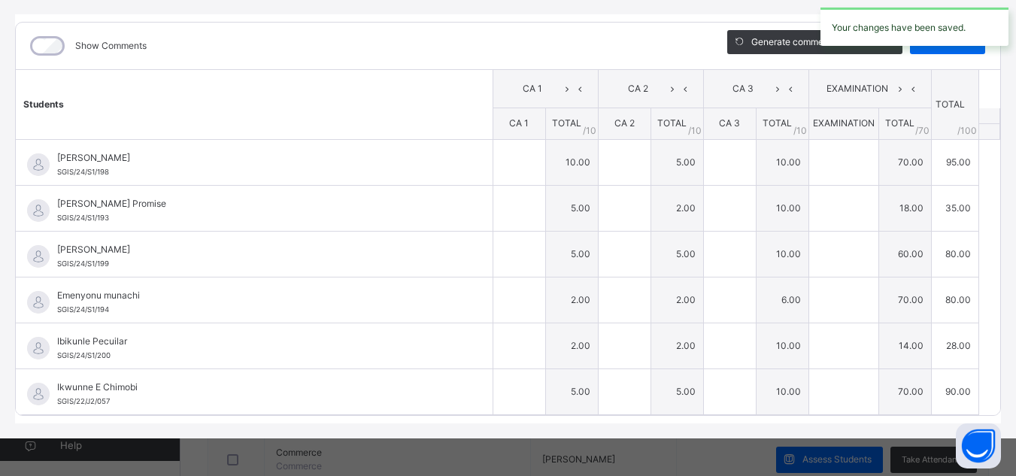
type input "**"
type input "*"
type input "**"
type input "*"
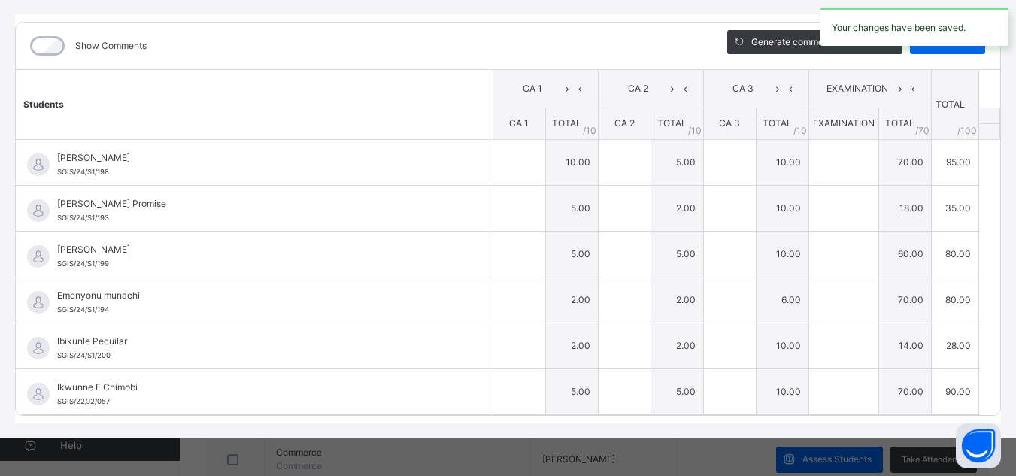
type input "*"
type input "**"
type input "*"
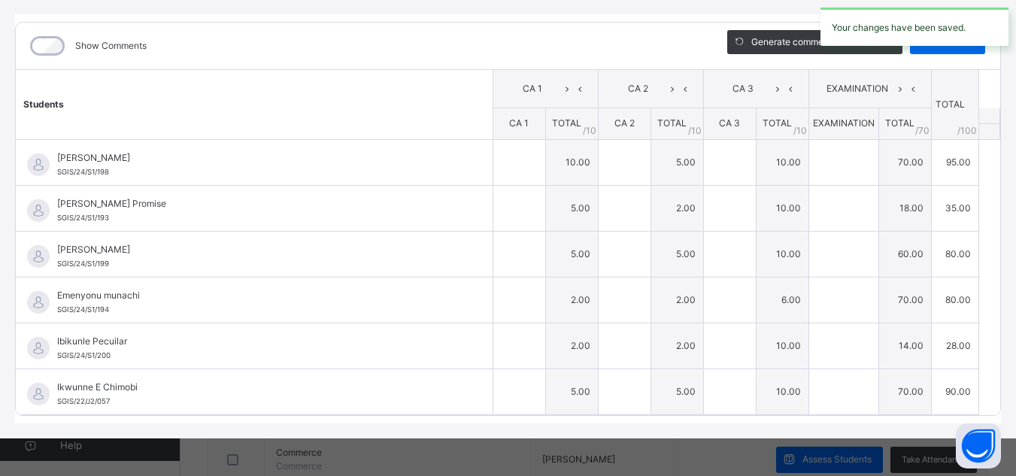
type input "**"
type input "*"
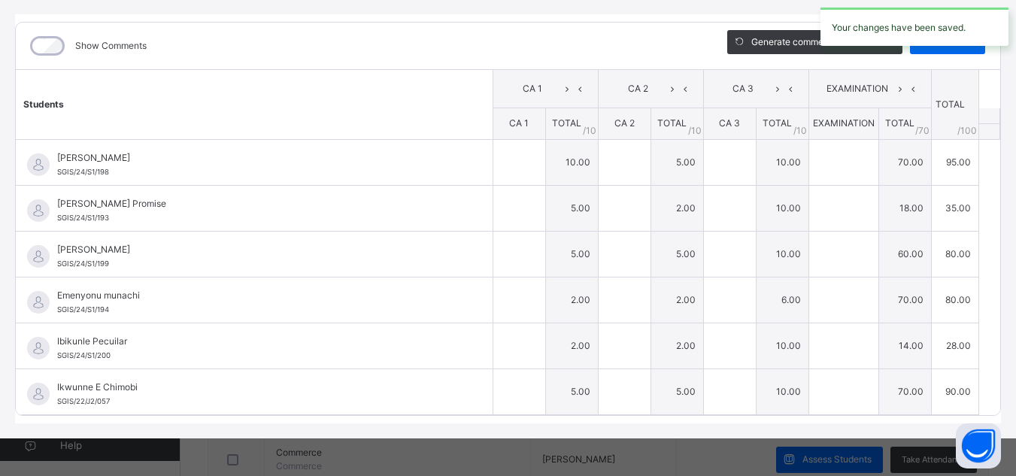
type input "**"
type input "*"
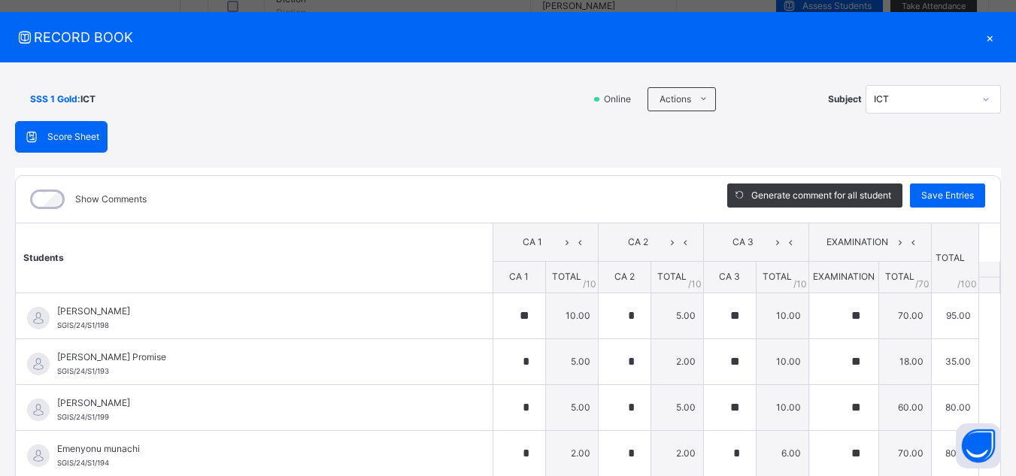
scroll to position [0, 0]
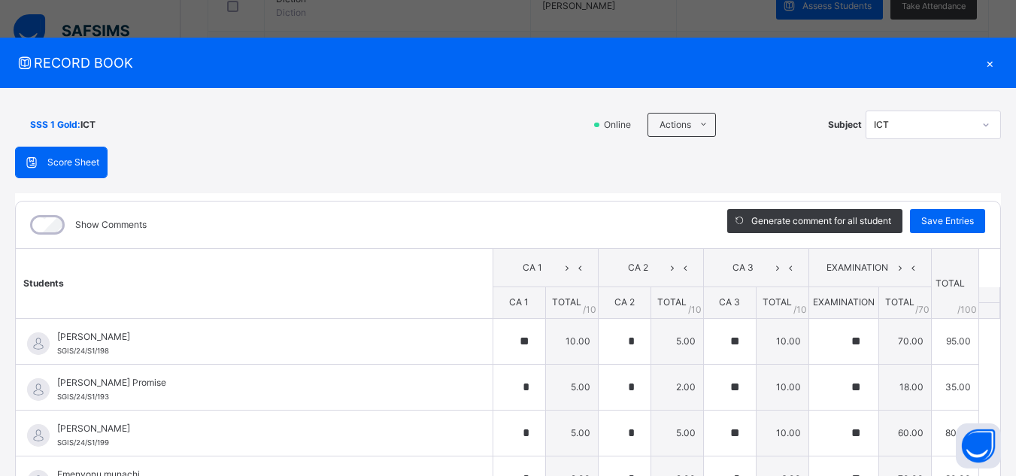
click at [981, 123] on icon at bounding box center [985, 124] width 9 height 15
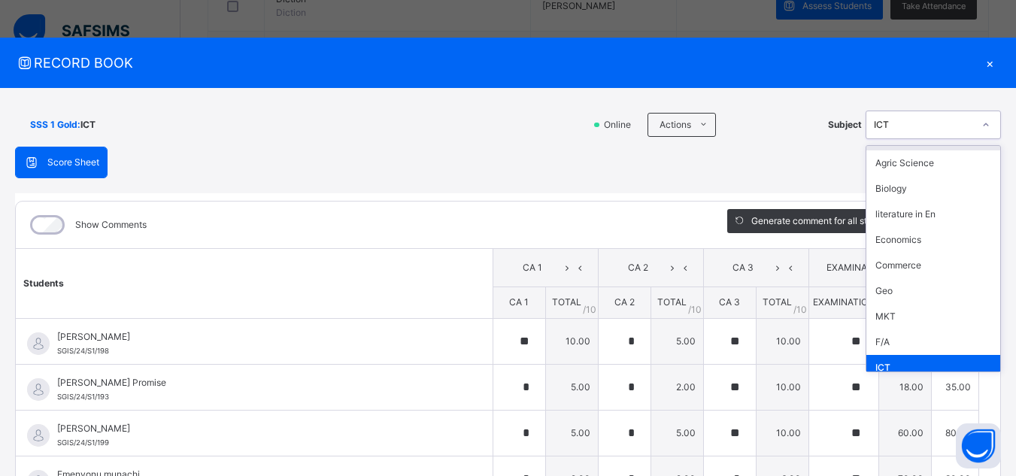
scroll to position [209, 0]
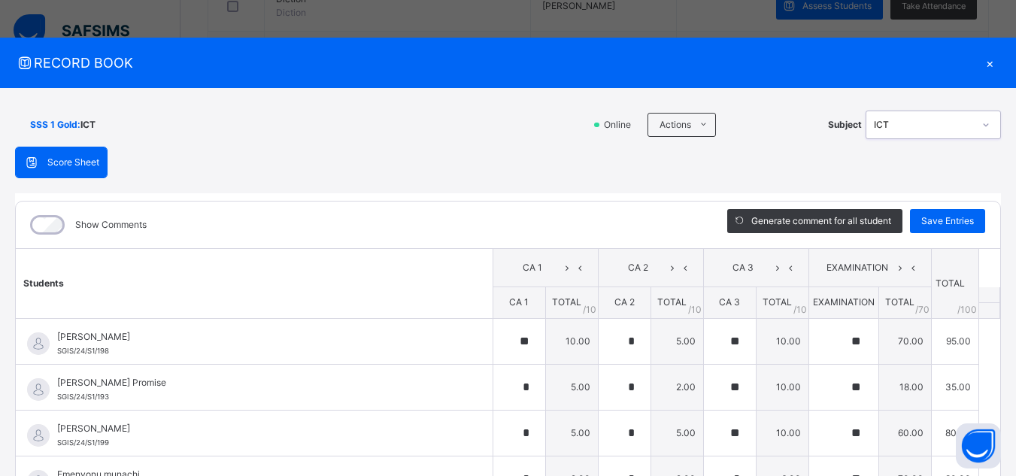
click at [983, 125] on icon at bounding box center [985, 124] width 5 height 3
click at [984, 64] on div "×" at bounding box center [989, 63] width 23 height 20
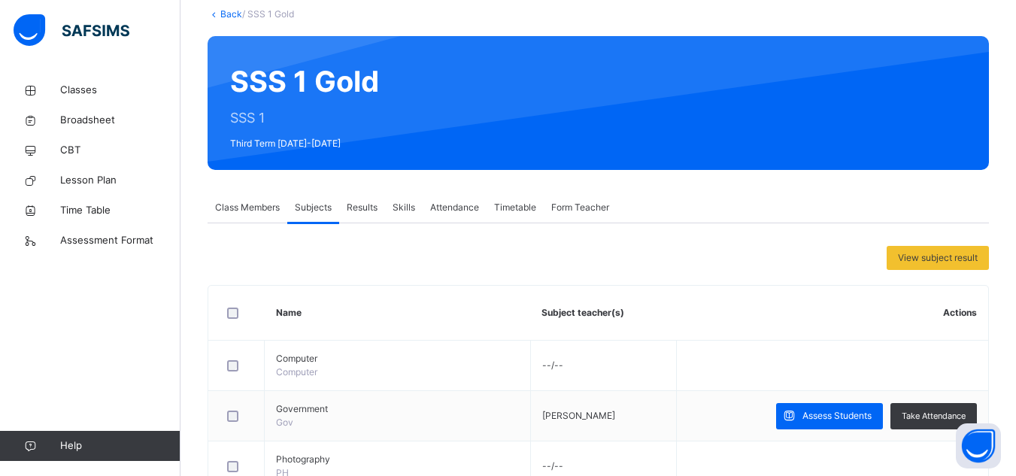
scroll to position [20, 0]
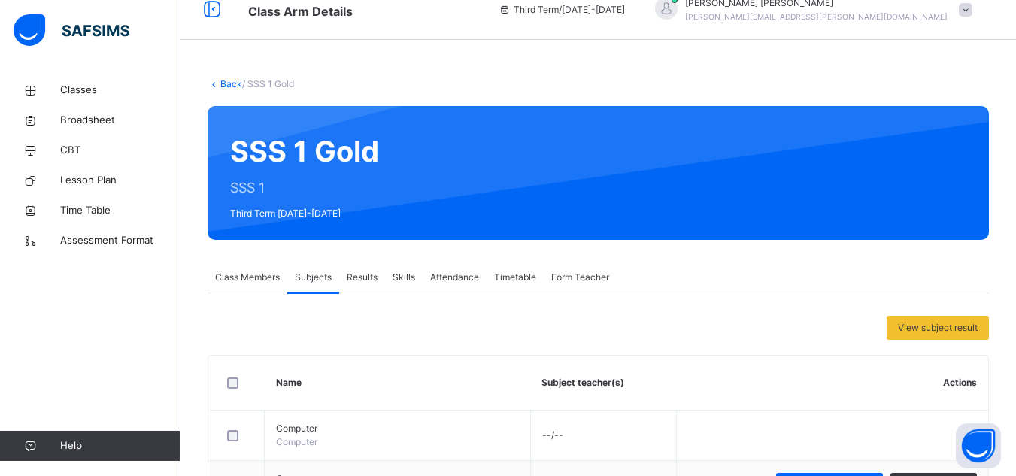
click at [404, 277] on span "Skills" at bounding box center [403, 278] width 23 height 14
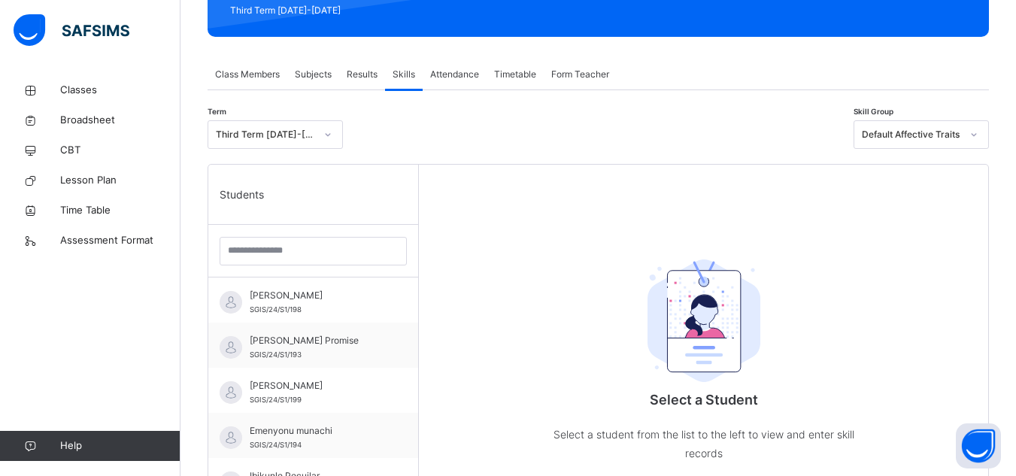
scroll to position [231, 0]
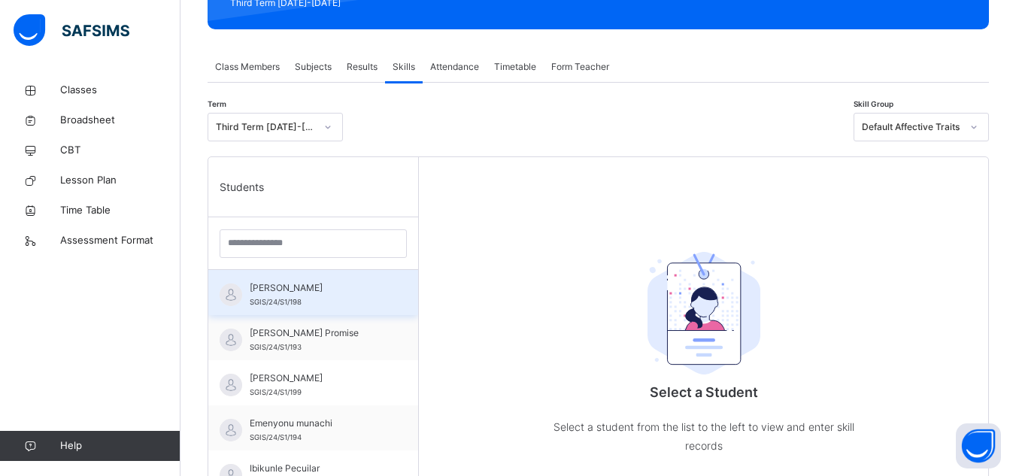
click at [289, 298] on span "SGIS/24/S1/198" at bounding box center [276, 302] width 52 height 8
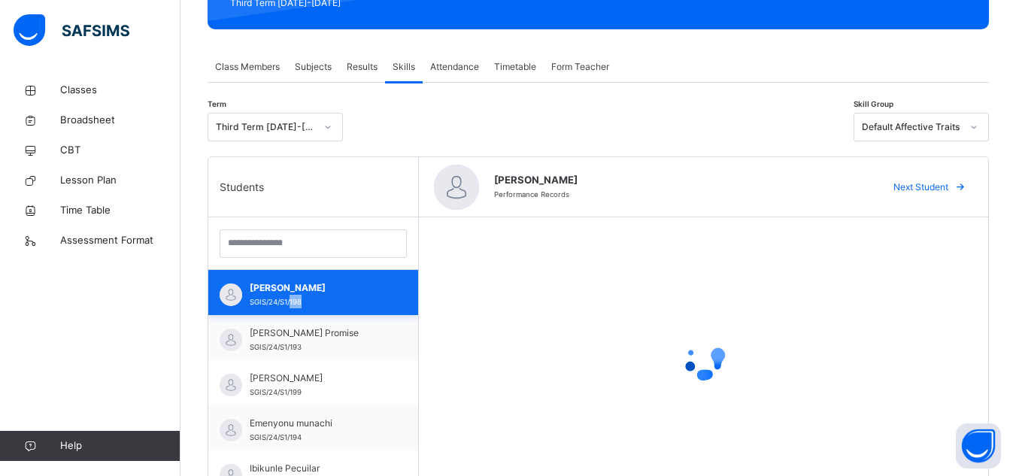
click at [289, 298] on span "SGIS/24/S1/198" at bounding box center [276, 302] width 52 height 8
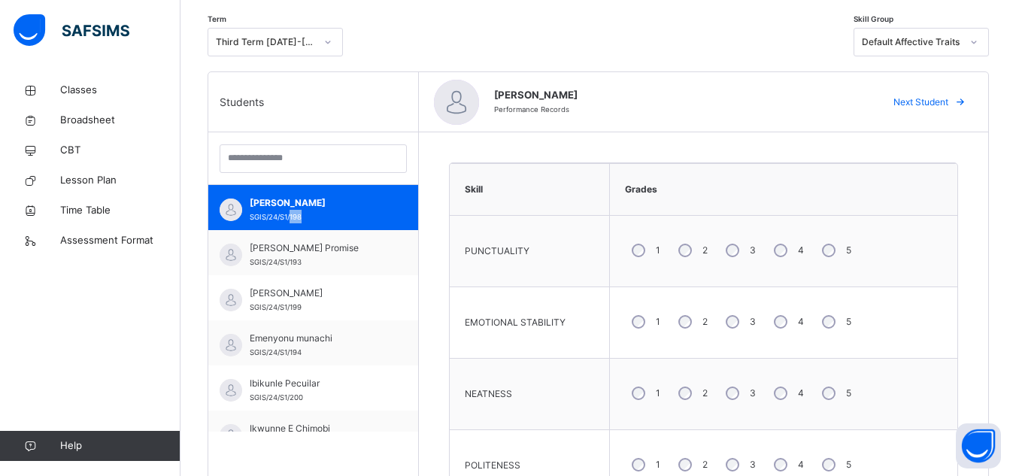
scroll to position [321, 0]
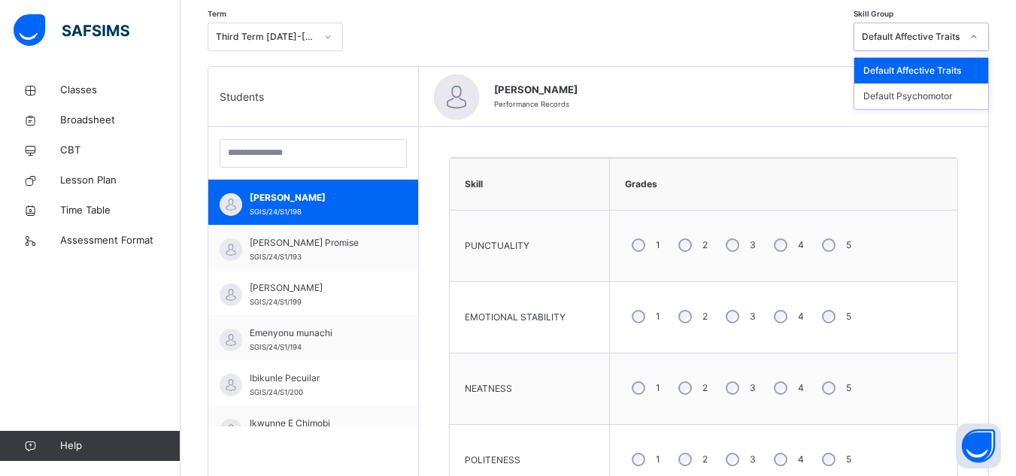
click at [978, 37] on icon at bounding box center [973, 36] width 9 height 15
click at [968, 96] on div "Default Psychomotor" at bounding box center [921, 96] width 134 height 26
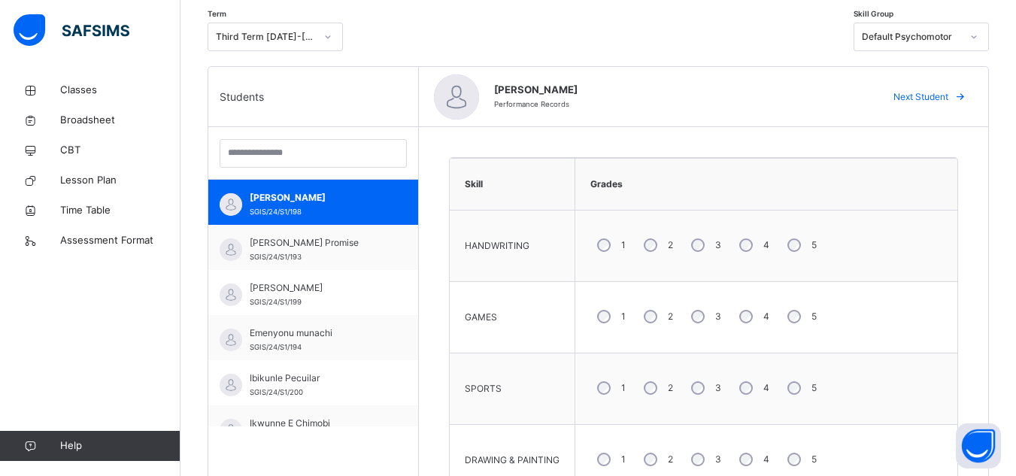
click at [966, 96] on icon at bounding box center [960, 97] width 11 height 12
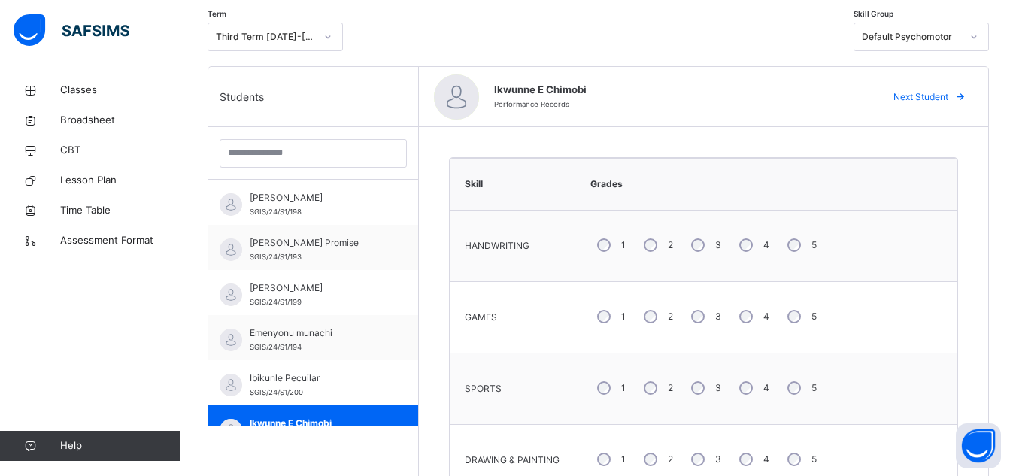
click at [966, 96] on icon at bounding box center [960, 97] width 11 height 12
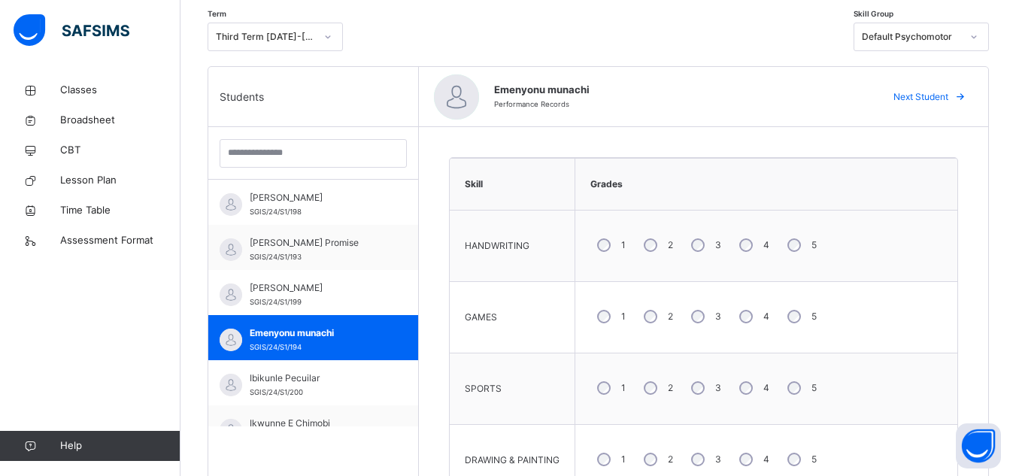
click at [966, 96] on icon at bounding box center [960, 97] width 11 height 12
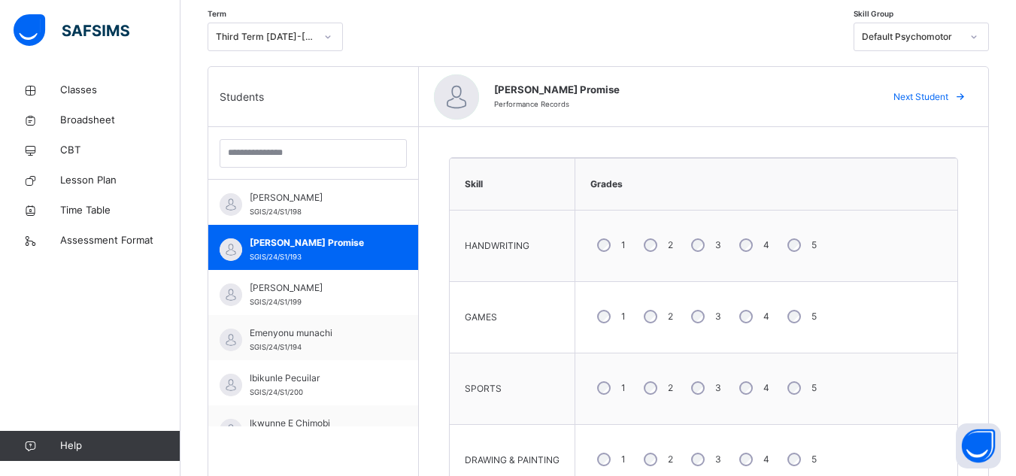
click at [966, 96] on icon at bounding box center [960, 97] width 11 height 12
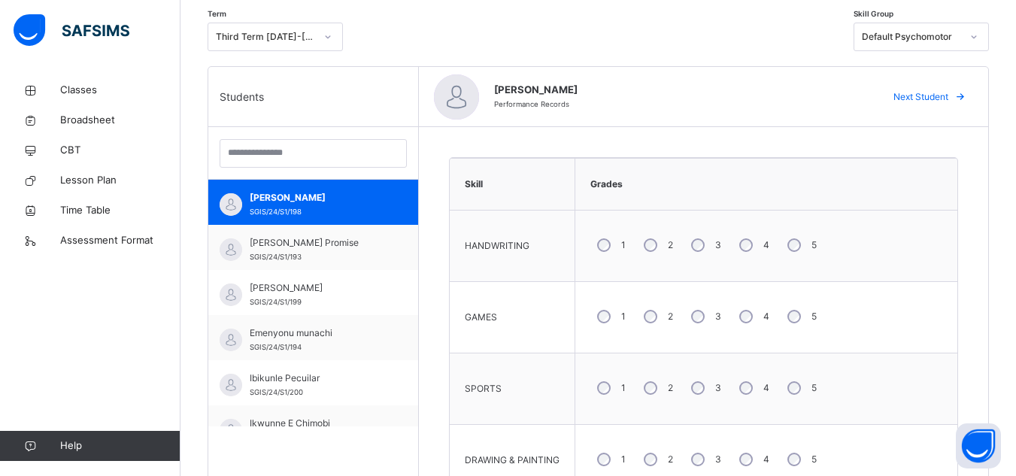
click at [966, 96] on icon at bounding box center [960, 97] width 11 height 12
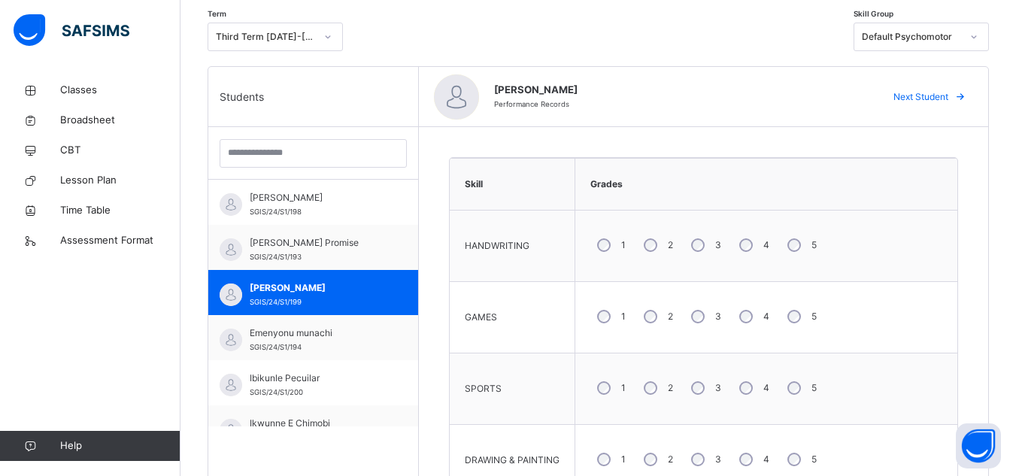
click at [966, 96] on icon at bounding box center [960, 97] width 11 height 12
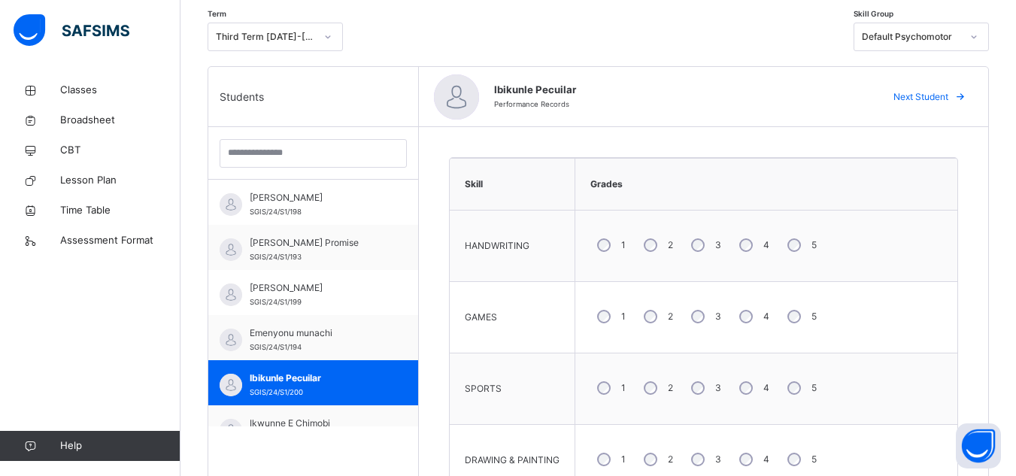
click at [966, 96] on icon at bounding box center [960, 97] width 11 height 12
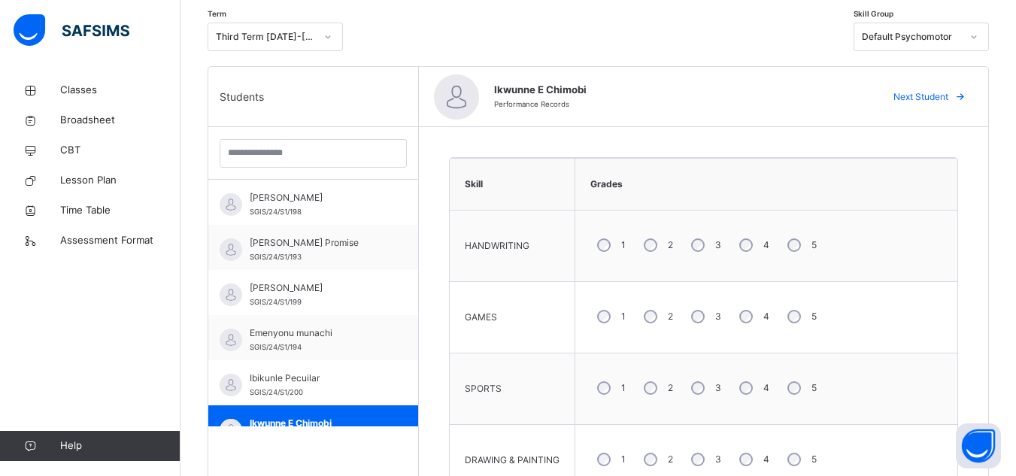
click at [966, 96] on icon at bounding box center [960, 97] width 11 height 12
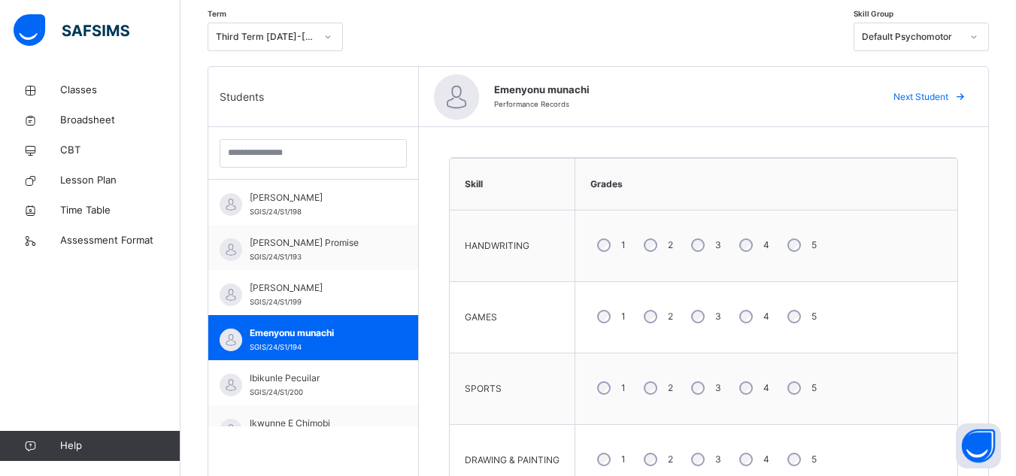
click at [966, 96] on icon at bounding box center [960, 97] width 11 height 12
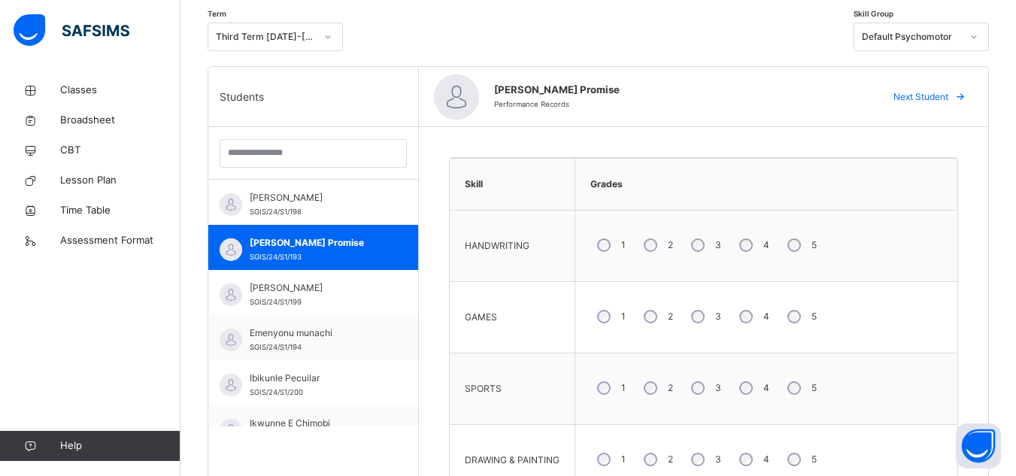
click at [966, 96] on icon at bounding box center [960, 97] width 11 height 12
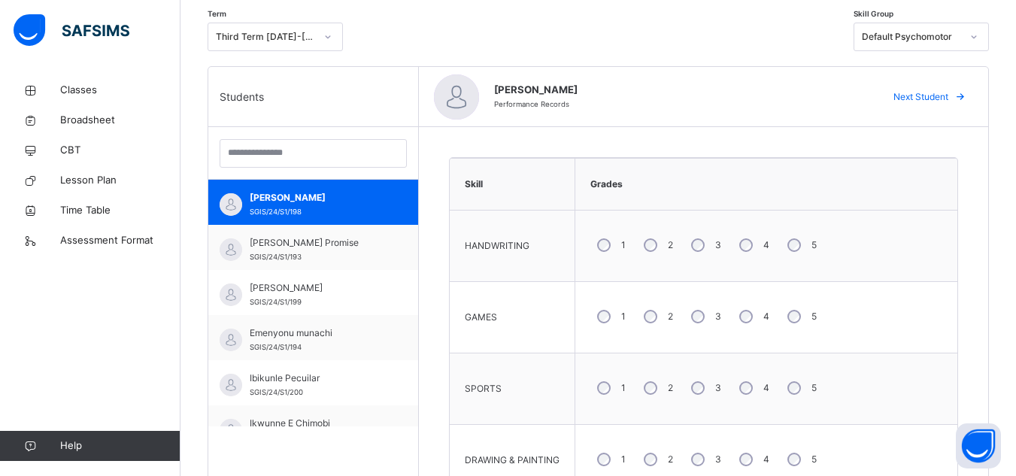
click at [966, 96] on icon at bounding box center [960, 97] width 11 height 12
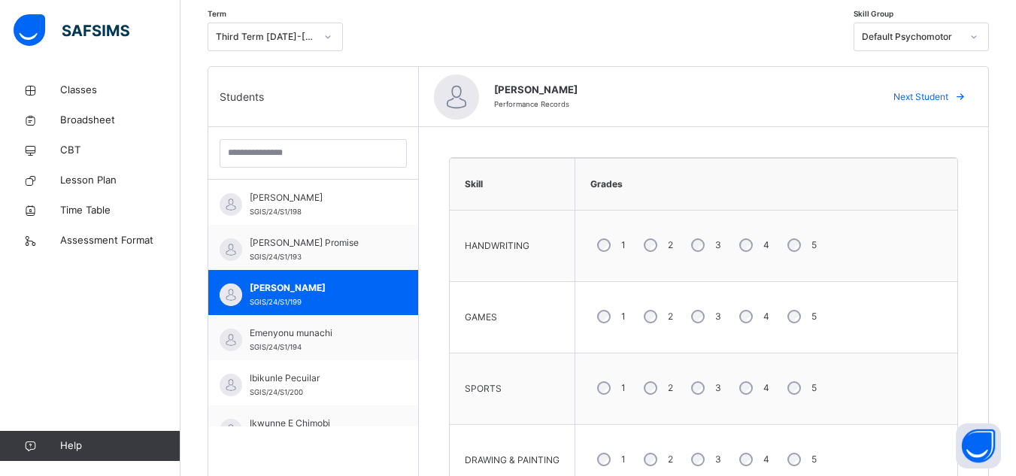
click at [966, 96] on icon at bounding box center [960, 97] width 11 height 12
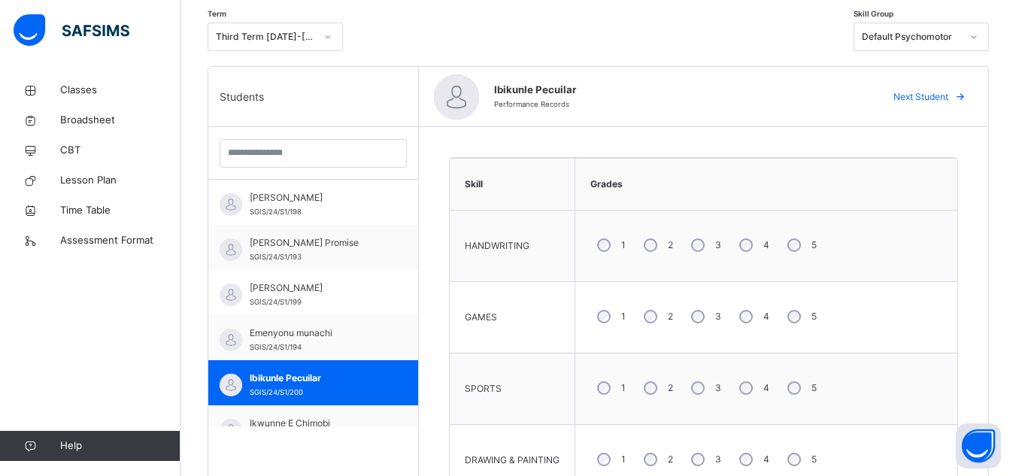
click at [966, 96] on icon at bounding box center [960, 97] width 11 height 12
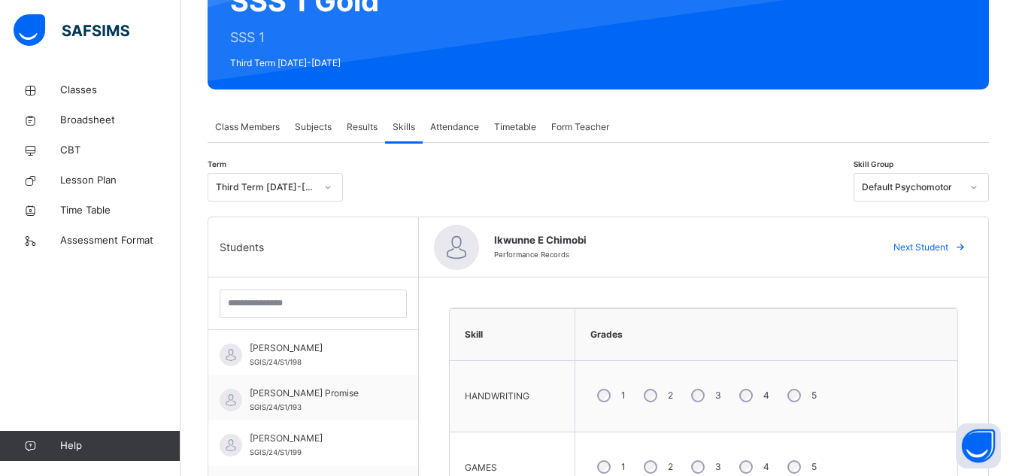
scroll to position [111, 0]
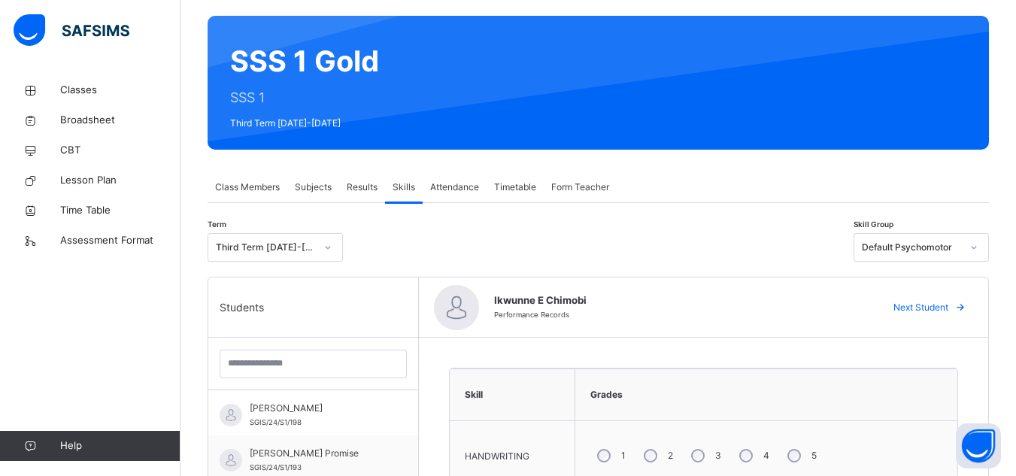
click at [447, 189] on span "Attendance" at bounding box center [454, 187] width 49 height 14
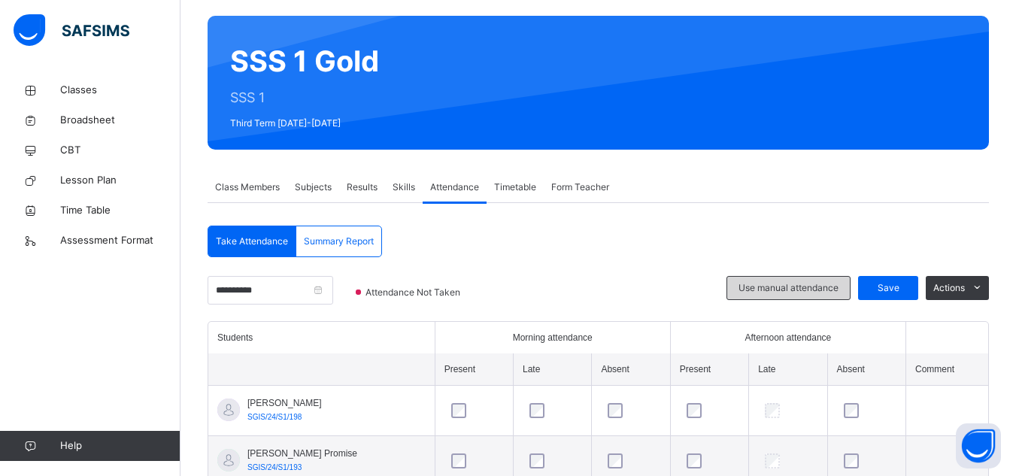
click at [825, 286] on span "Use manual attendance" at bounding box center [788, 288] width 100 height 14
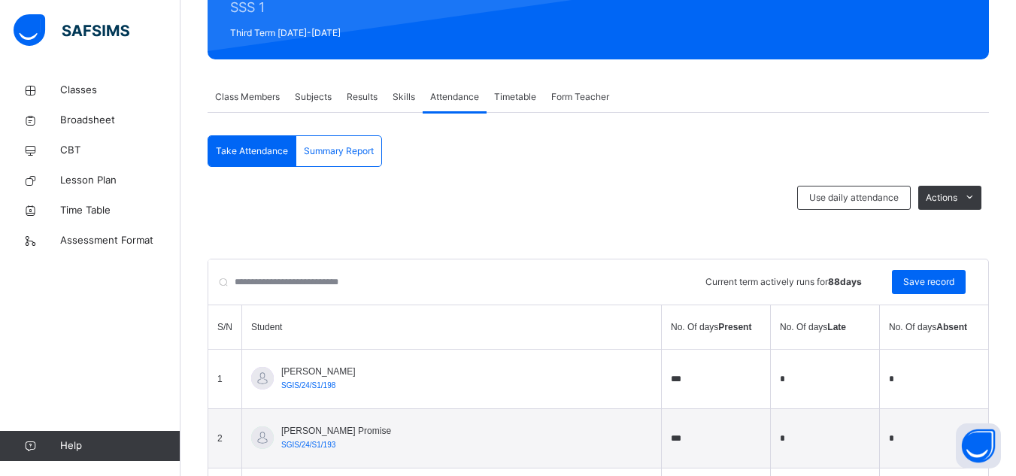
scroll to position [231, 0]
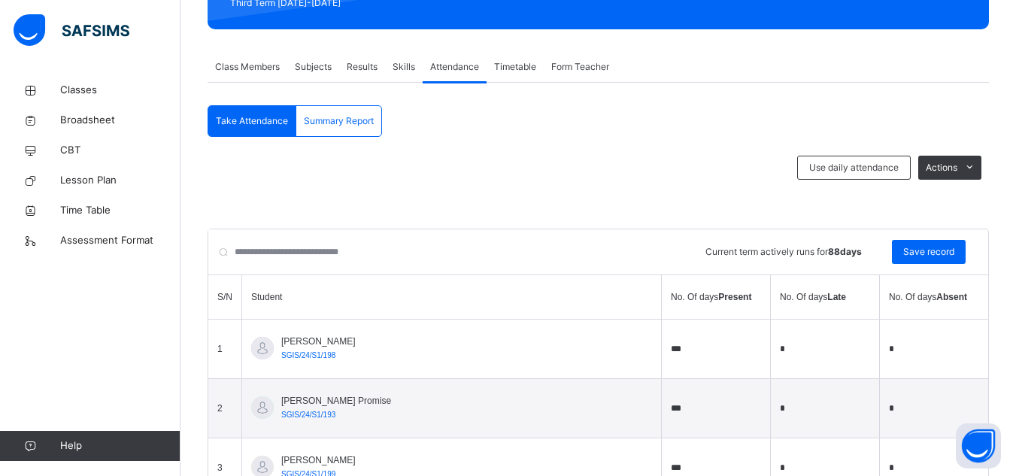
click at [366, 66] on span "Results" at bounding box center [362, 67] width 31 height 14
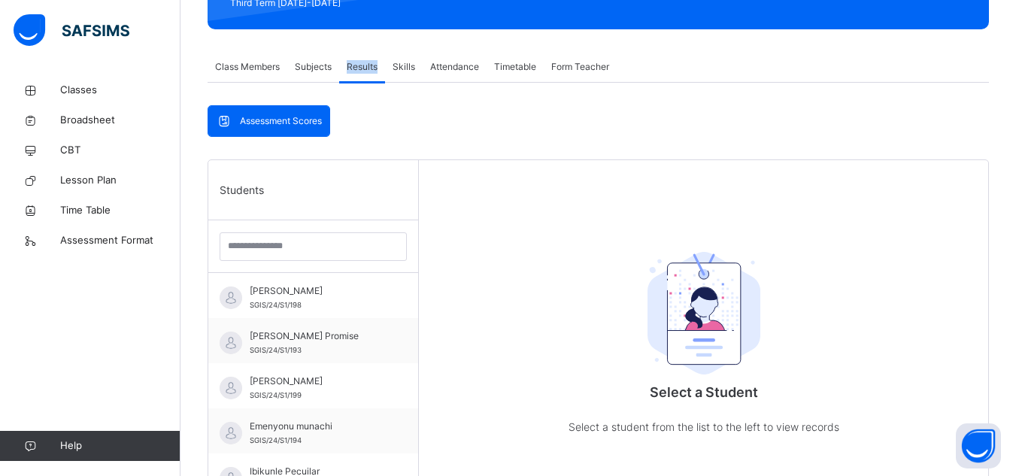
click at [366, 66] on span "Results" at bounding box center [362, 67] width 31 height 14
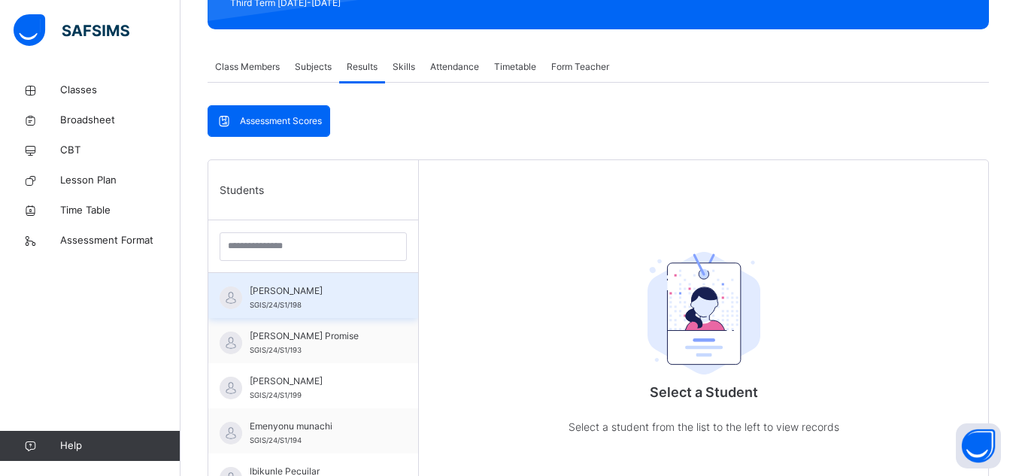
click at [263, 284] on span "[PERSON_NAME]" at bounding box center [317, 291] width 135 height 14
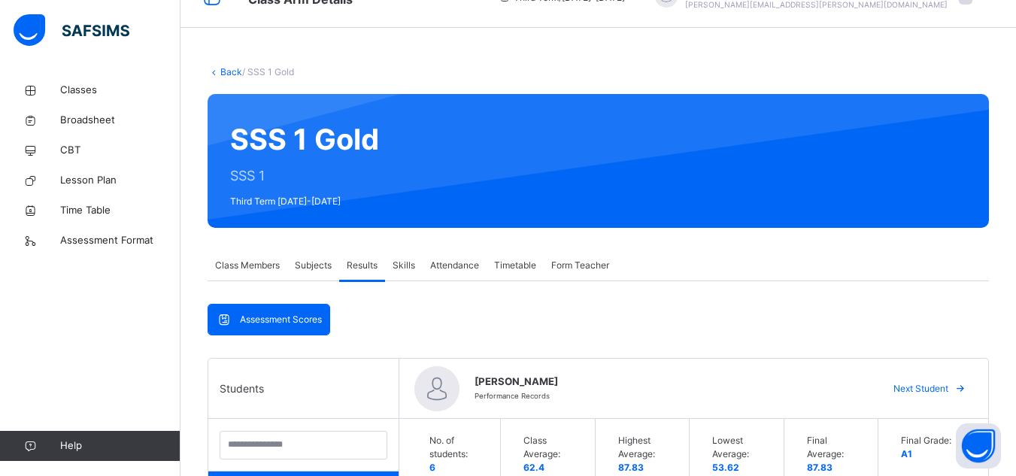
scroll to position [0, 0]
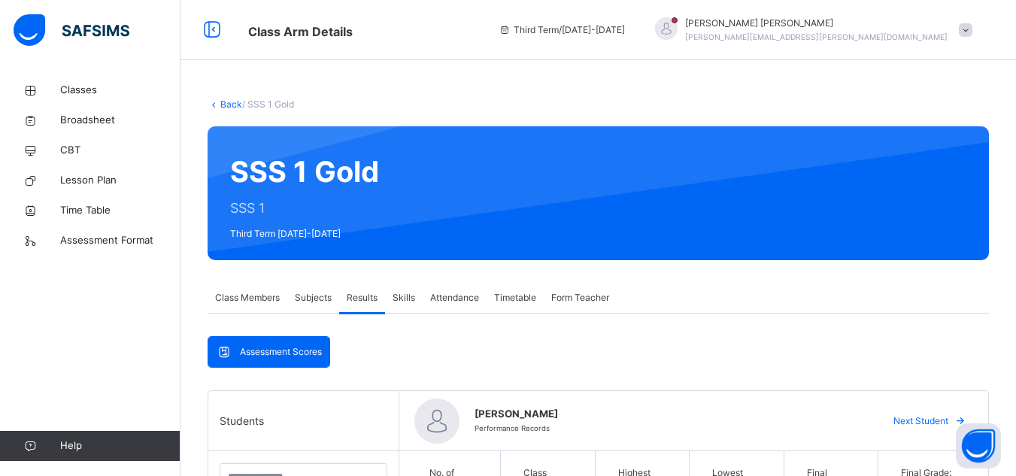
click at [972, 23] on span at bounding box center [965, 30] width 14 height 14
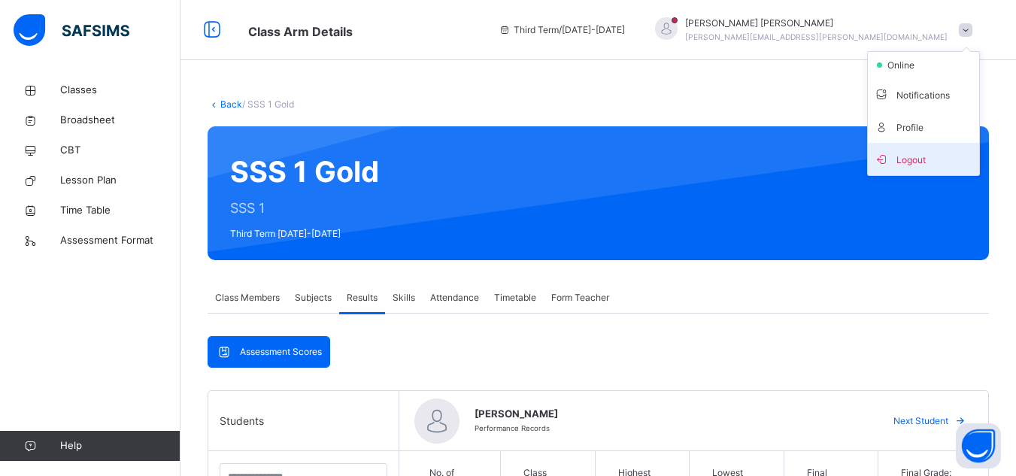
click at [926, 153] on span "Logout" at bounding box center [923, 159] width 99 height 20
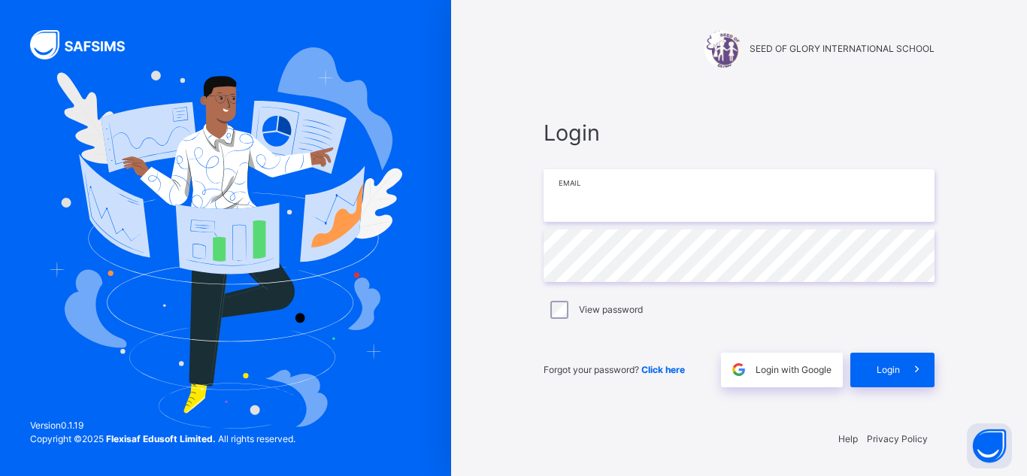
click at [589, 207] on input "email" at bounding box center [738, 195] width 391 height 53
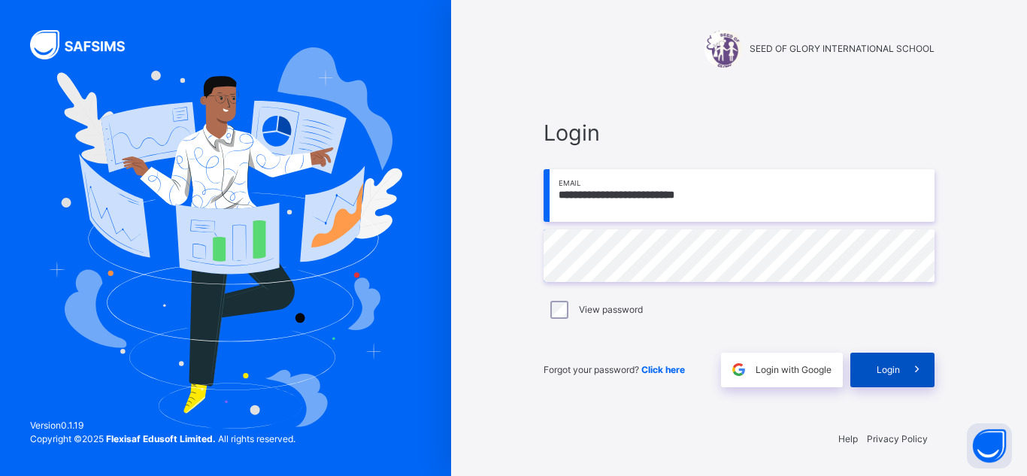
click at [869, 374] on div "Login" at bounding box center [892, 370] width 84 height 35
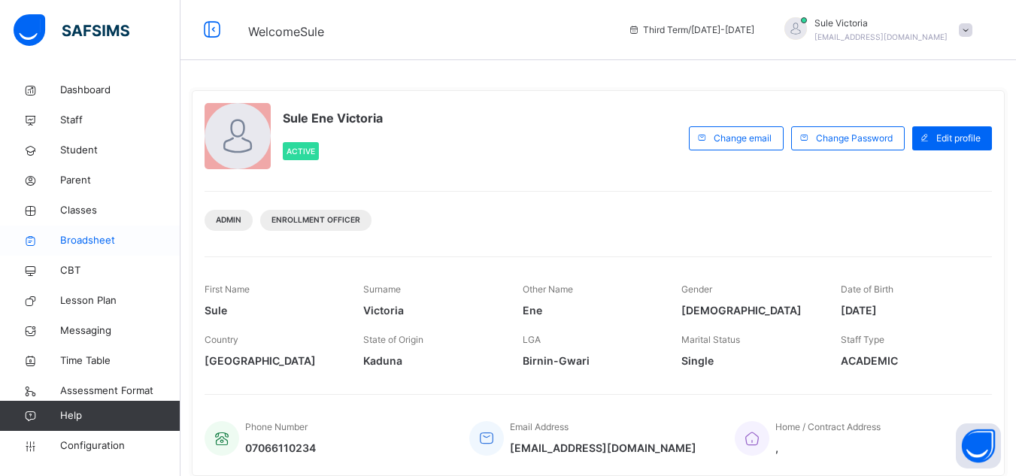
click at [82, 234] on span "Broadsheet" at bounding box center [120, 240] width 120 height 15
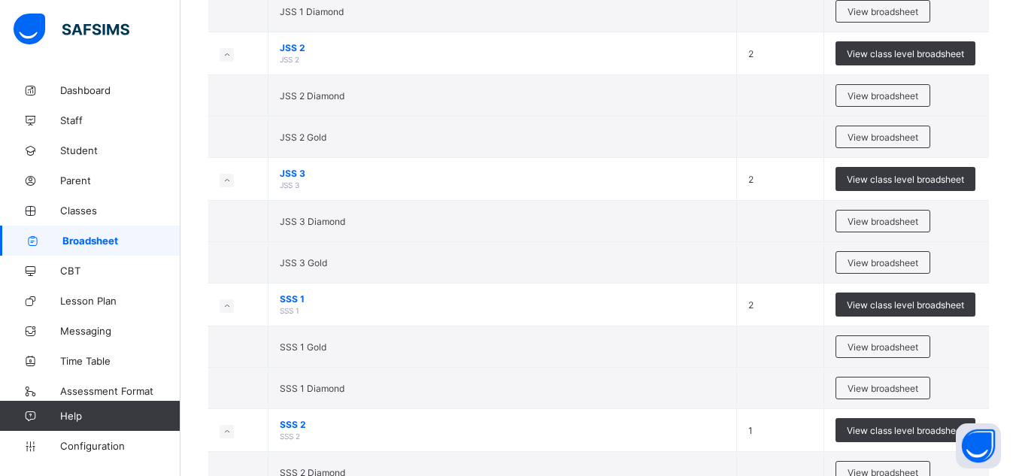
scroll to position [1343, 0]
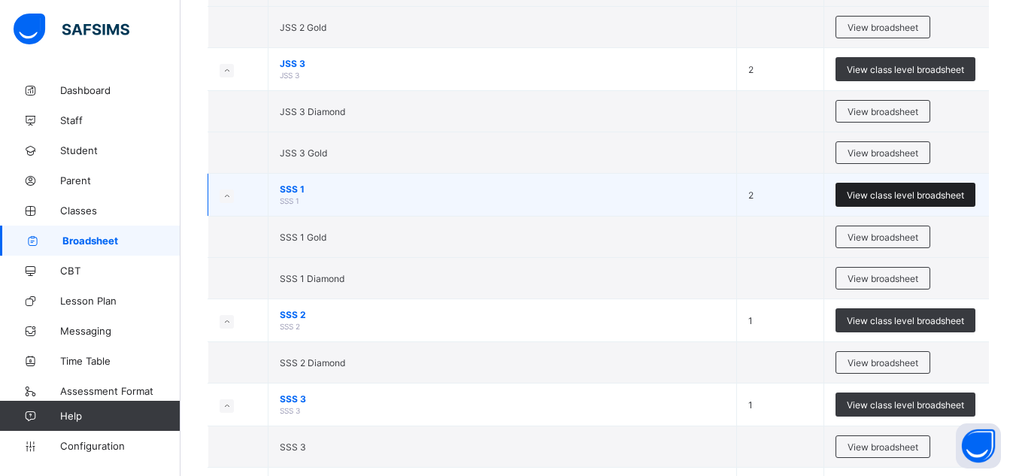
click at [912, 192] on span "View class level broadsheet" at bounding box center [904, 194] width 117 height 11
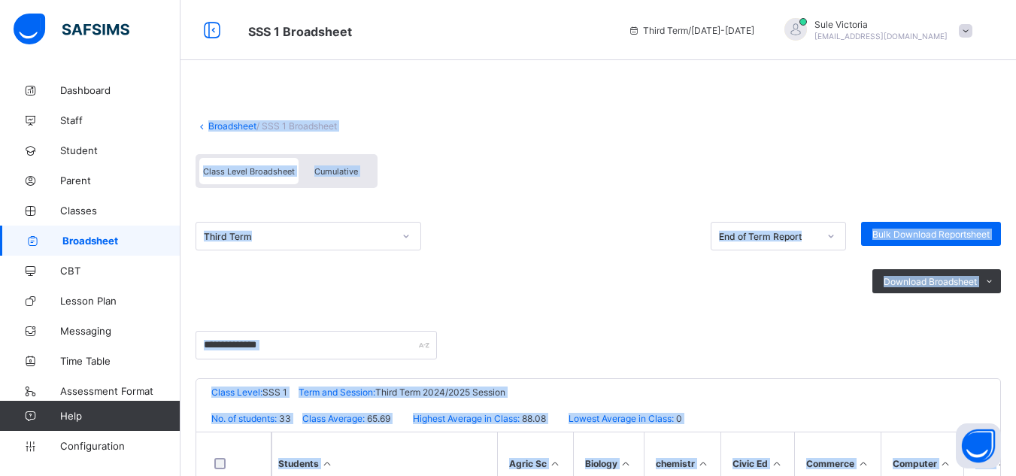
click at [912, 192] on div "Class Level Broadsheet Cumulative" at bounding box center [597, 175] width 805 height 56
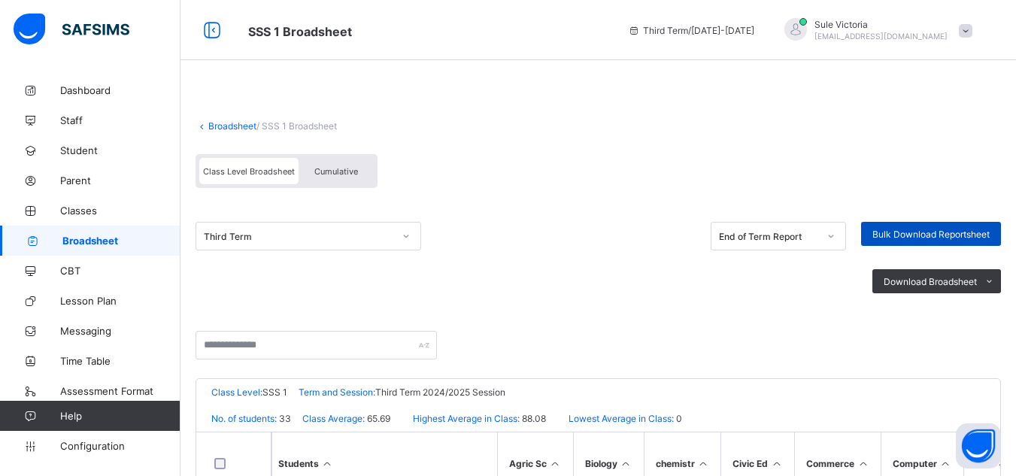
click at [917, 232] on span "Bulk Download Reportsheet" at bounding box center [930, 234] width 117 height 11
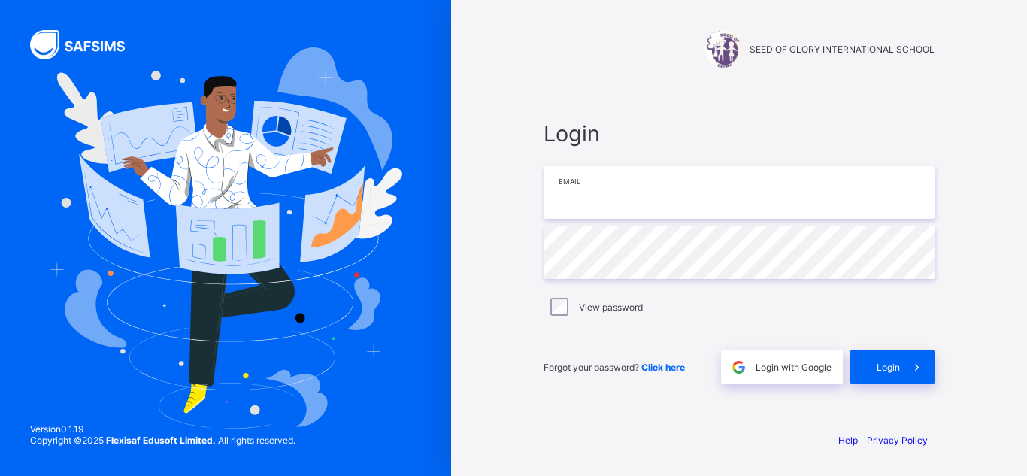
click at [562, 188] on input "email" at bounding box center [738, 192] width 391 height 53
type input "**********"
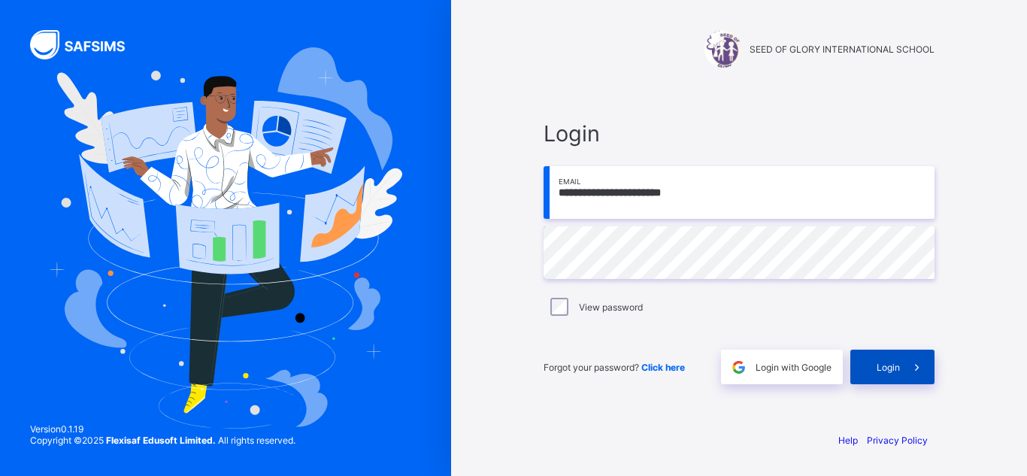
click at [898, 365] on span "Login" at bounding box center [888, 367] width 23 height 11
click at [898, 365] on div "Login" at bounding box center [892, 367] width 84 height 35
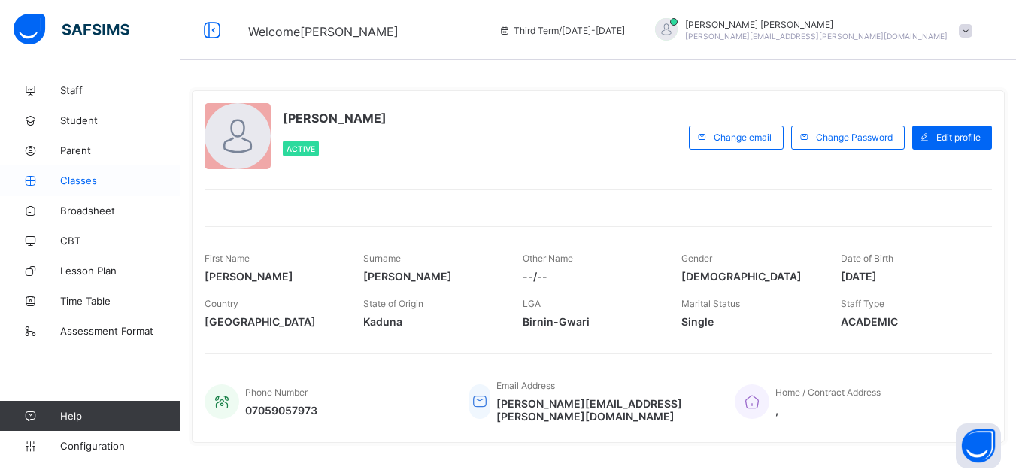
click at [87, 177] on span "Classes" at bounding box center [120, 180] width 120 height 12
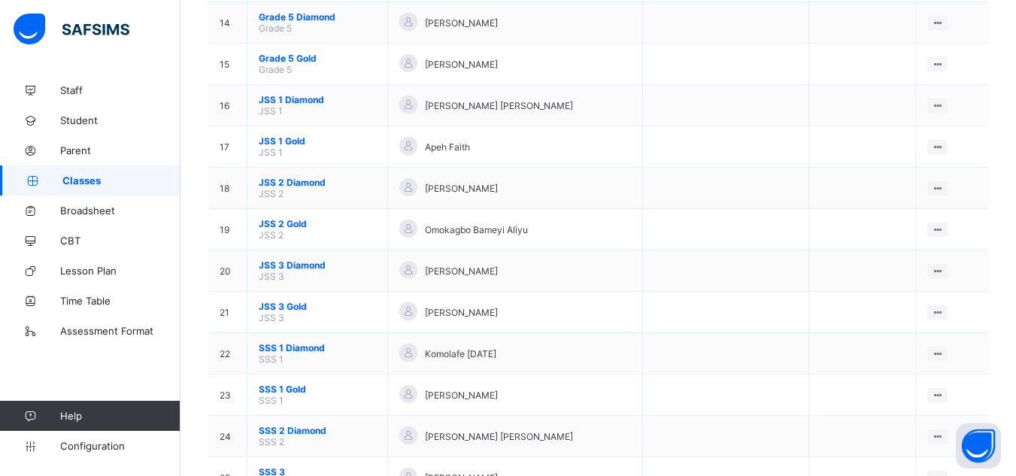
scroll to position [792, 0]
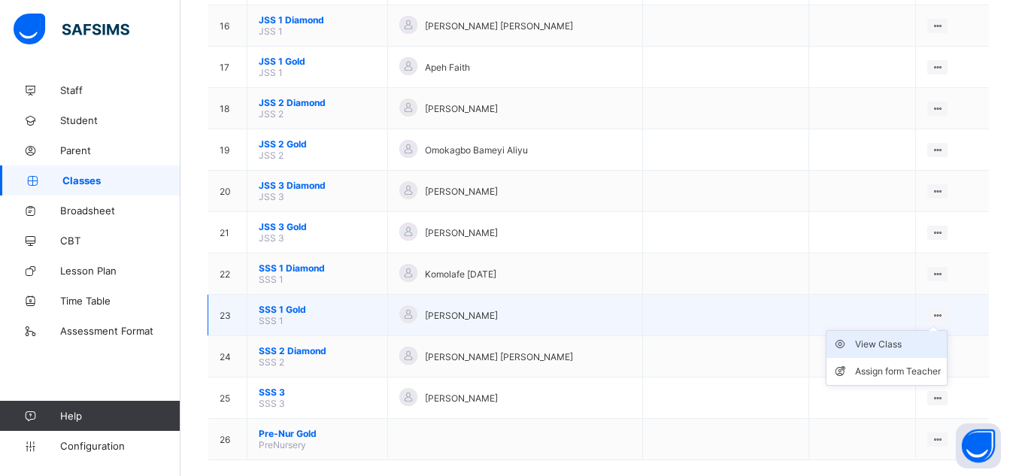
click at [918, 347] on div "View Class" at bounding box center [898, 344] width 86 height 15
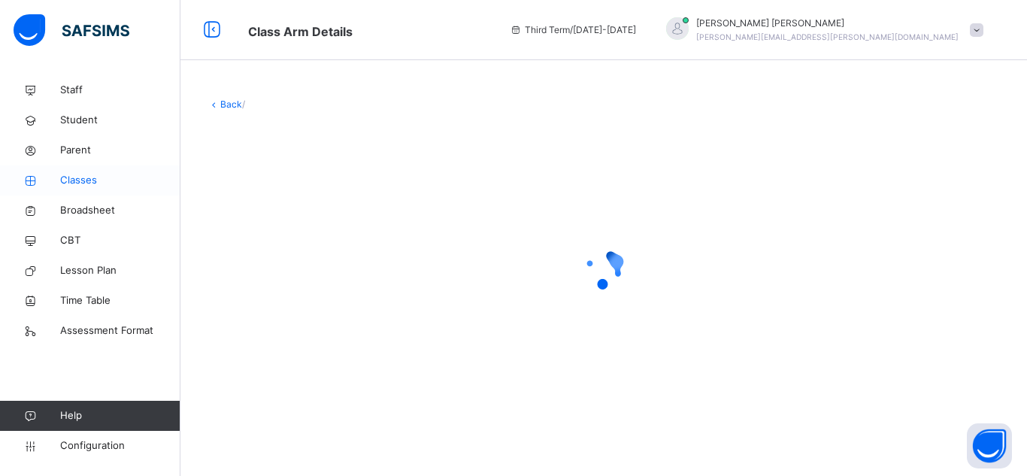
click at [80, 182] on span "Classes" at bounding box center [120, 180] width 120 height 15
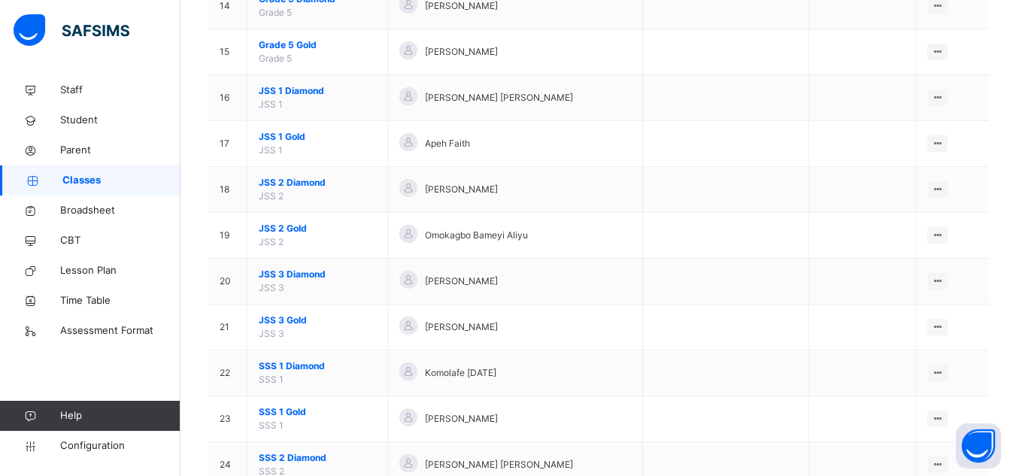
scroll to position [812, 0]
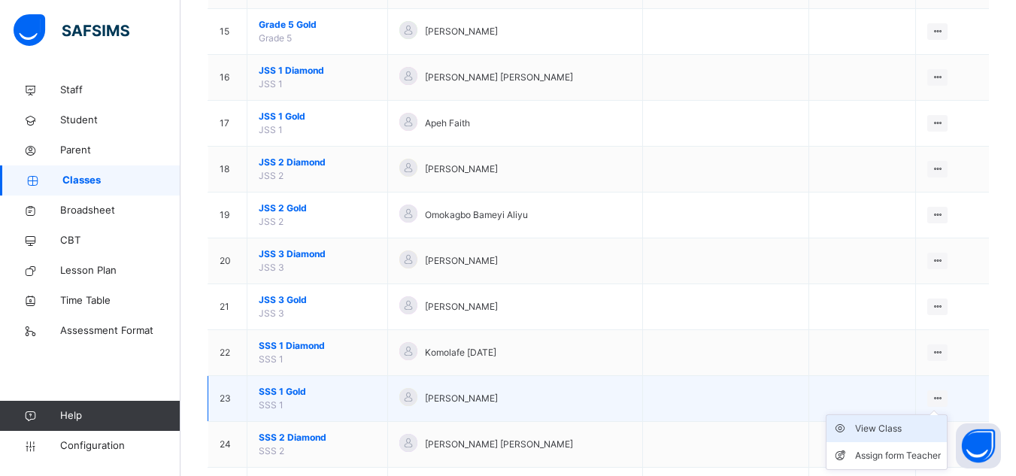
click at [907, 431] on div "View Class" at bounding box center [898, 428] width 86 height 15
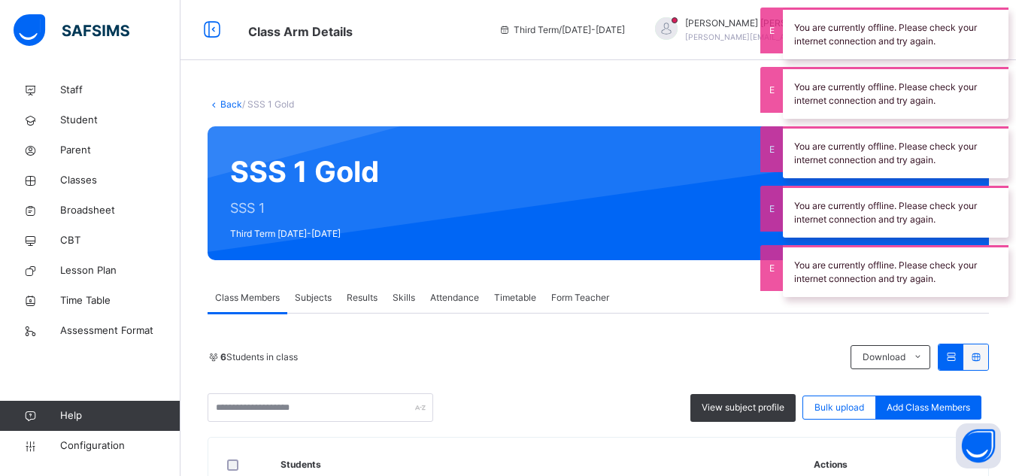
click at [321, 300] on span "Subjects" at bounding box center [313, 298] width 37 height 14
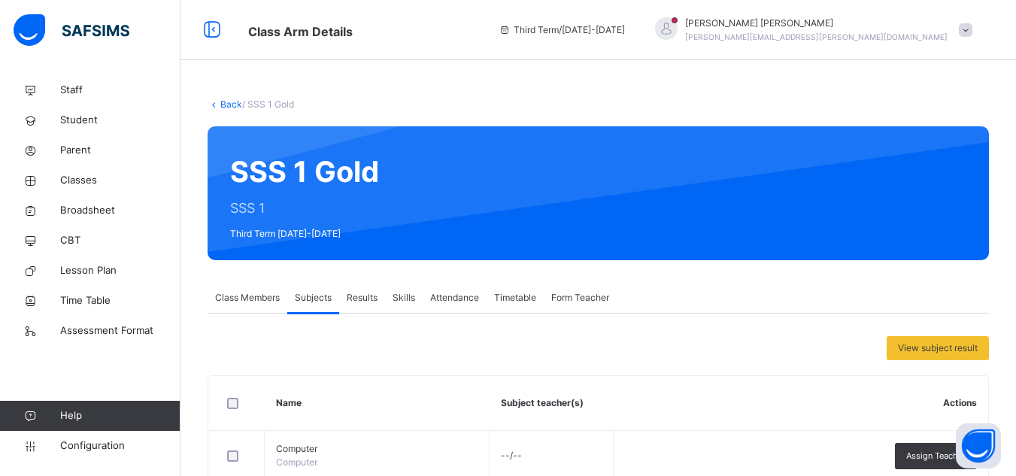
click at [321, 300] on span "Subjects" at bounding box center [313, 298] width 37 height 14
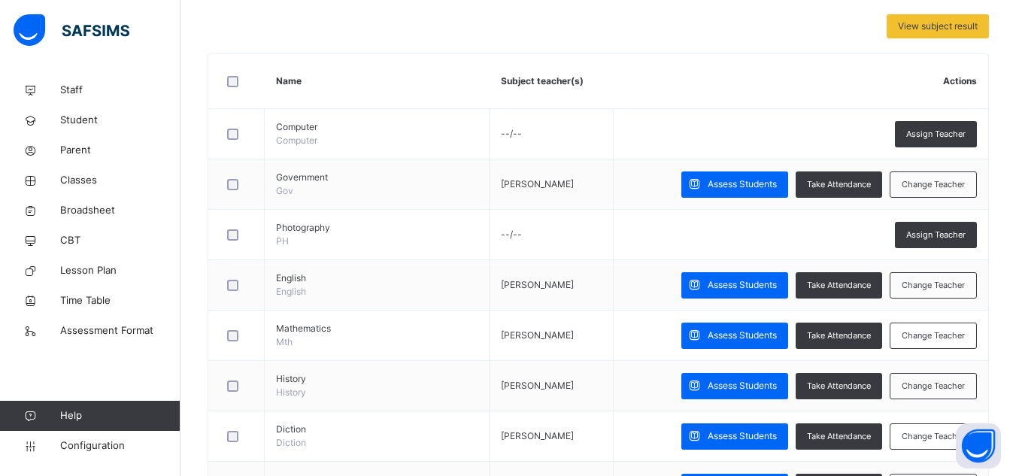
scroll to position [331, 0]
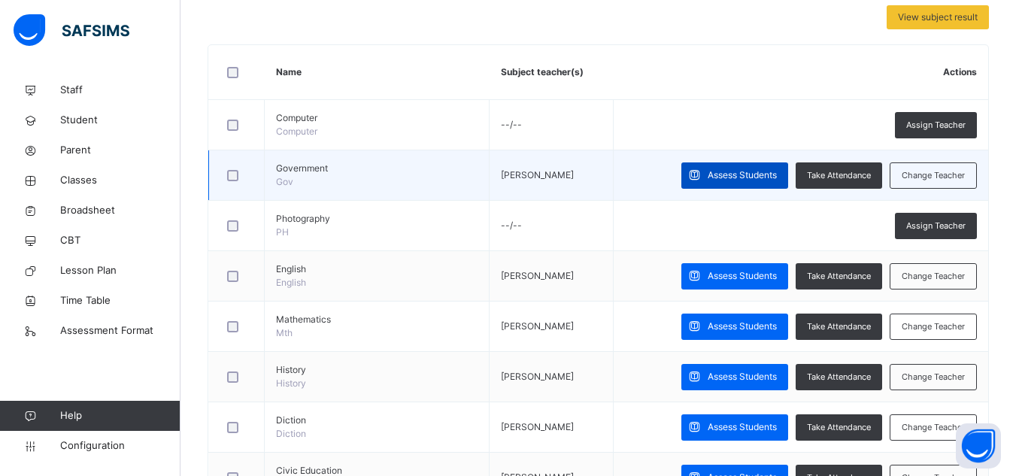
click at [765, 177] on span "Assess Students" at bounding box center [741, 175] width 69 height 14
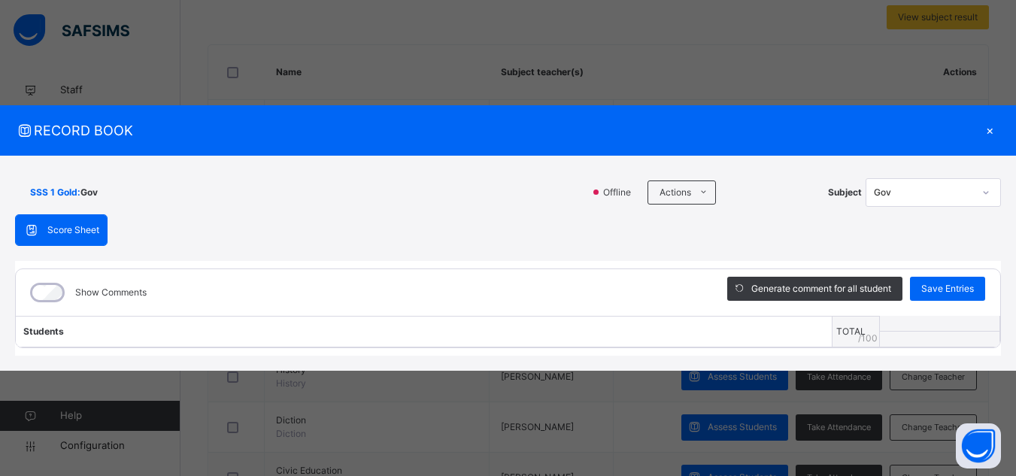
click at [993, 129] on div "×" at bounding box center [989, 130] width 23 height 20
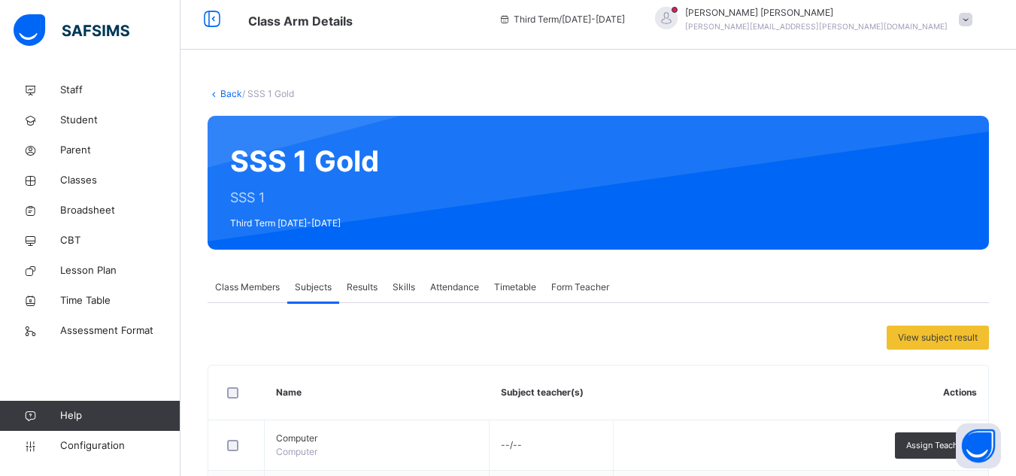
scroll to position [0, 0]
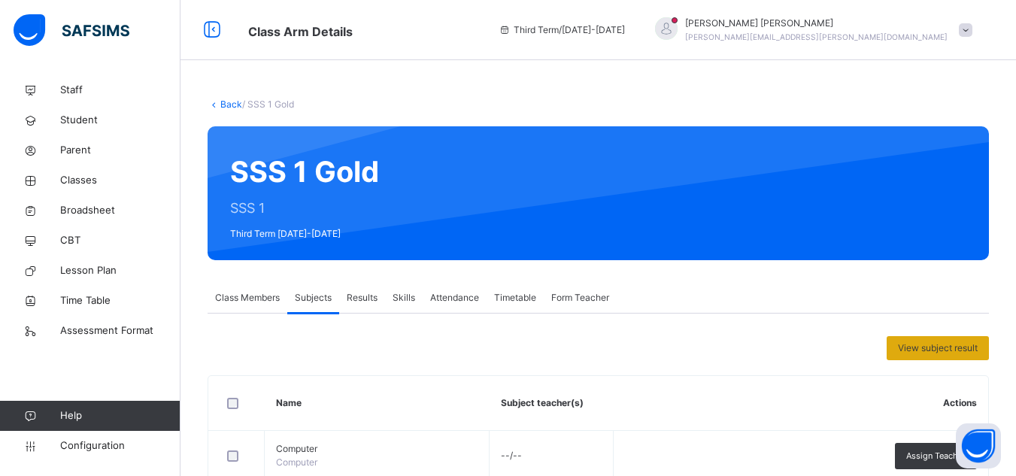
click at [977, 347] on span "View subject result" at bounding box center [938, 348] width 80 height 14
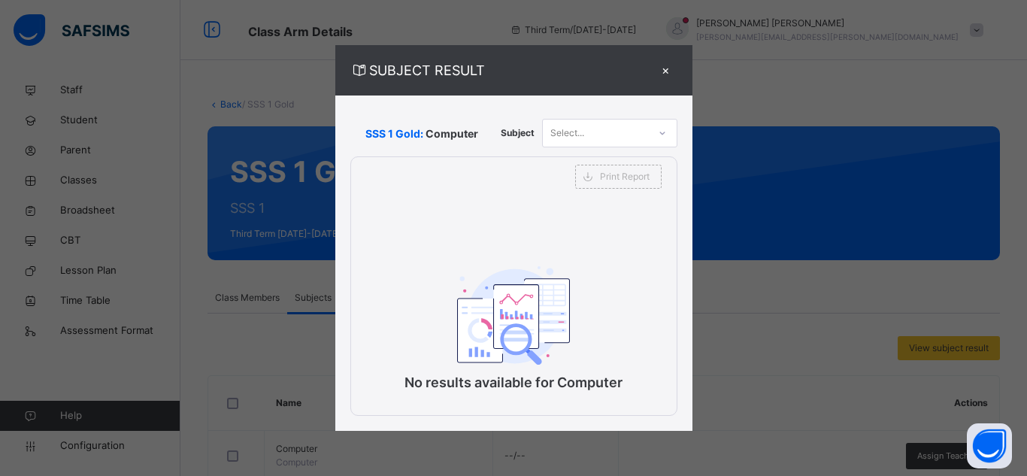
click at [930, 368] on div "SUBJECT RESULT × SSS 1 Gold: Computer Subject Select... Print Report SEED OF GL…" at bounding box center [513, 238] width 1027 height 476
click at [663, 71] on div "×" at bounding box center [666, 70] width 23 height 20
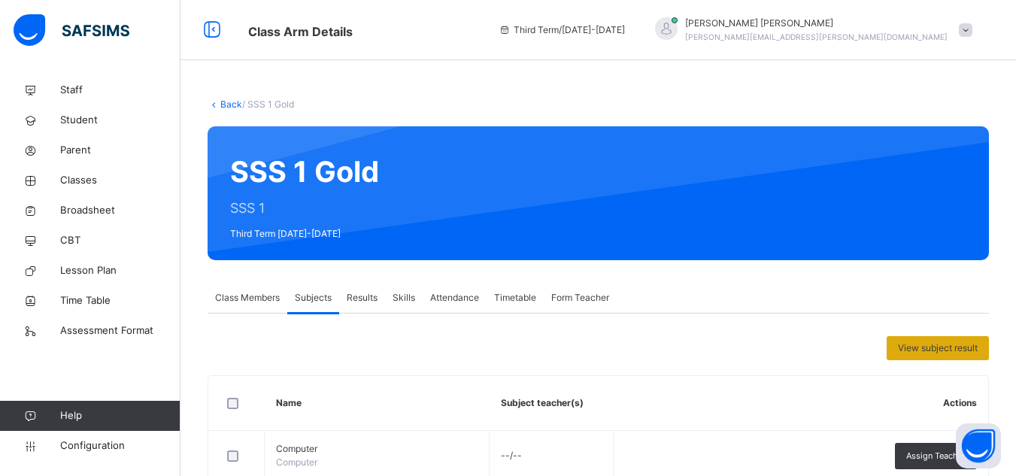
click at [936, 349] on span "View subject result" at bounding box center [938, 348] width 80 height 14
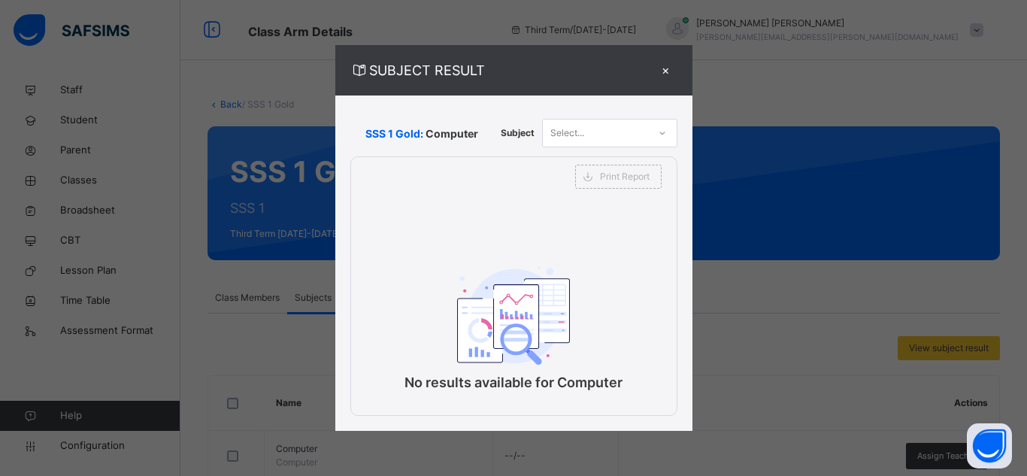
click at [668, 71] on div "×" at bounding box center [666, 70] width 23 height 20
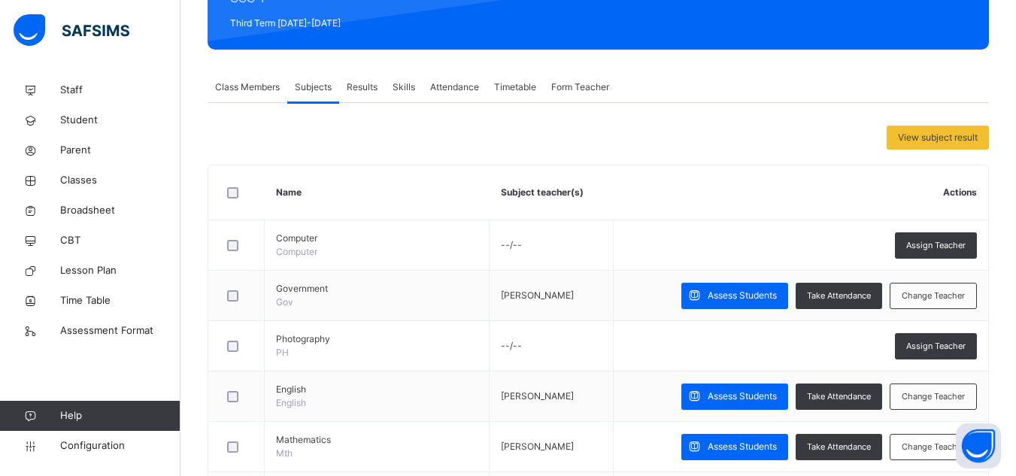
scroll to position [241, 0]
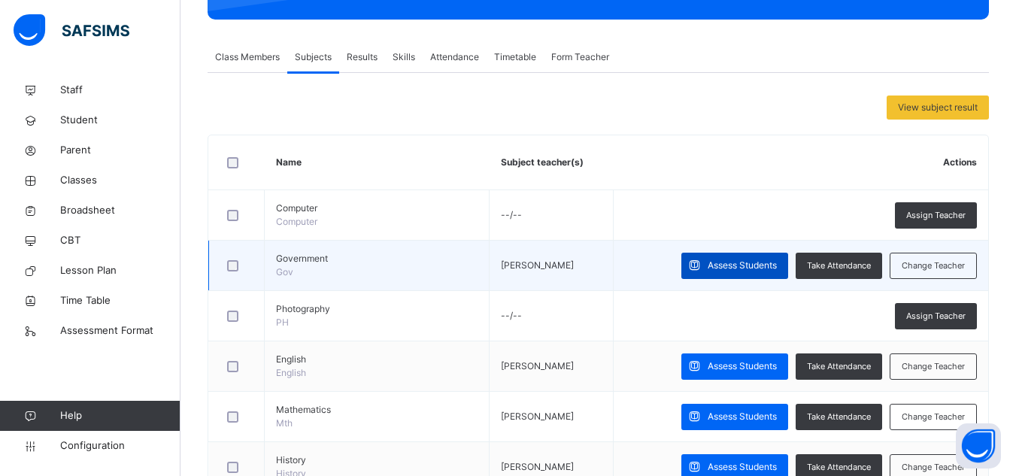
click at [749, 256] on div "Assess Students" at bounding box center [734, 266] width 107 height 26
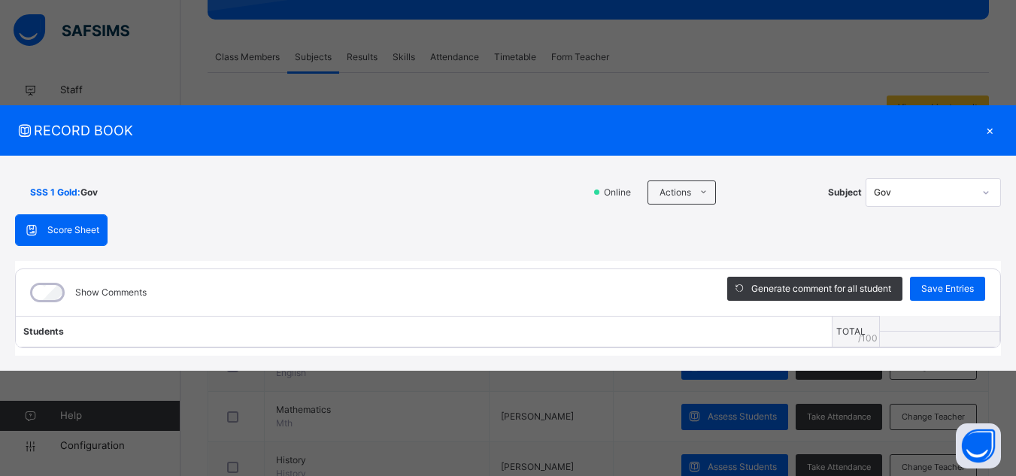
click at [749, 256] on div "Score Sheet Score Sheet Show Comments Generate comment for all student Save Ent…" at bounding box center [508, 285] width 986 height 142
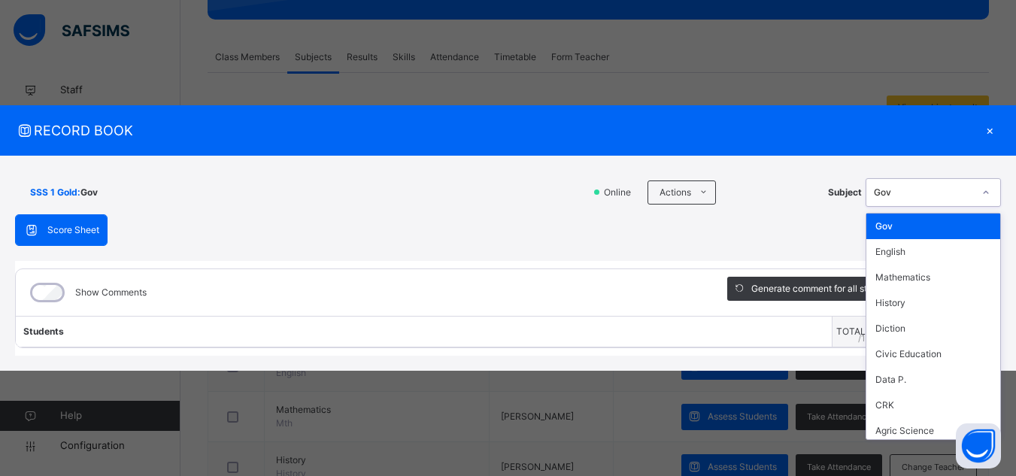
click at [988, 192] on icon at bounding box center [985, 192] width 9 height 15
click at [934, 304] on div "History" at bounding box center [933, 303] width 134 height 26
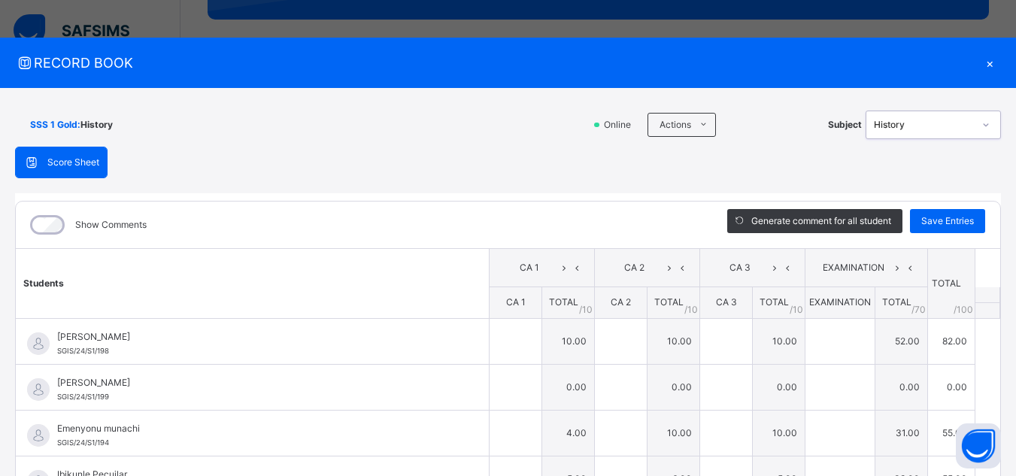
type input "**"
type input "*"
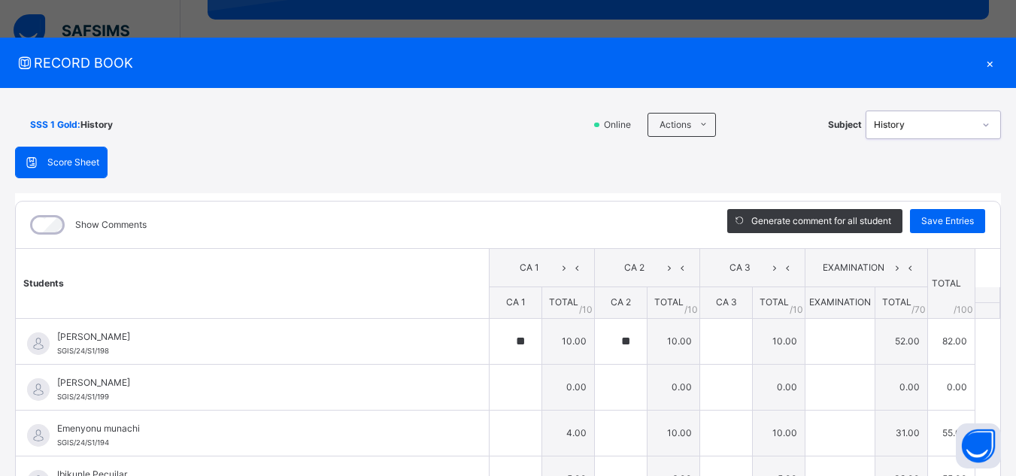
type input "**"
type input "*"
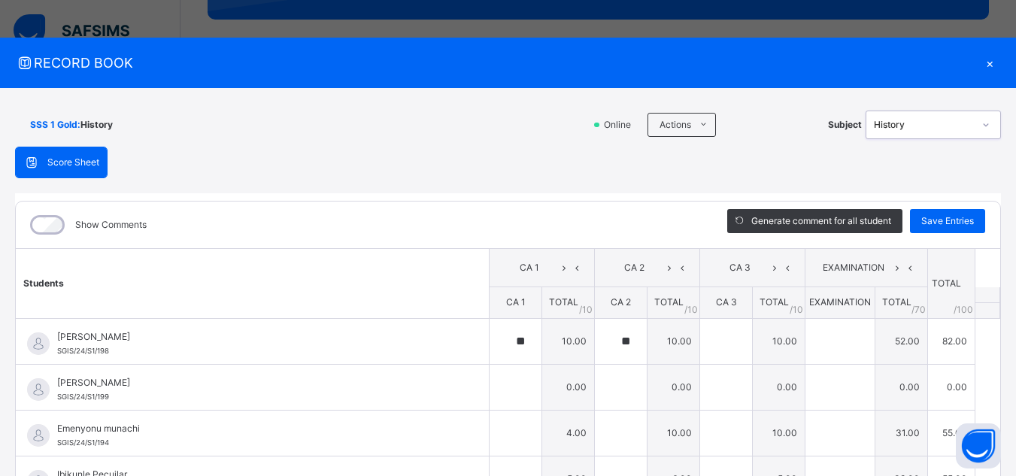
type input "*"
type input "**"
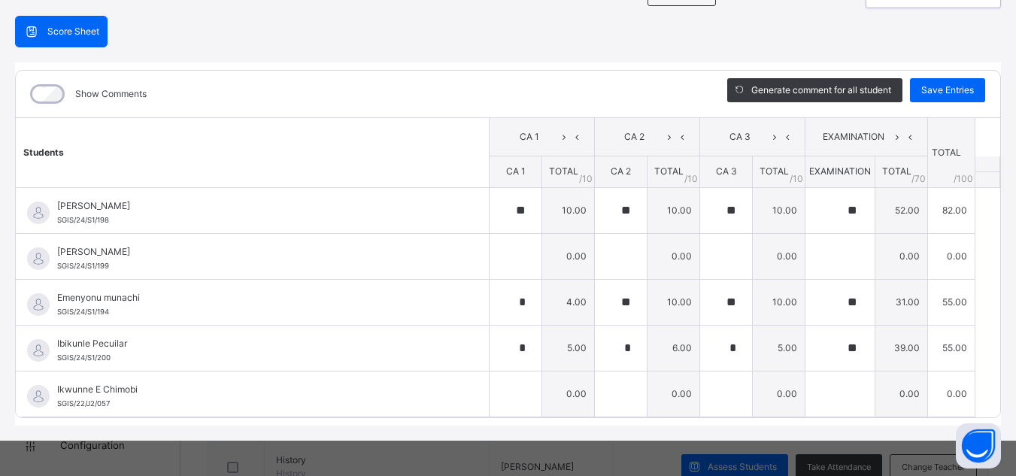
scroll to position [133, 0]
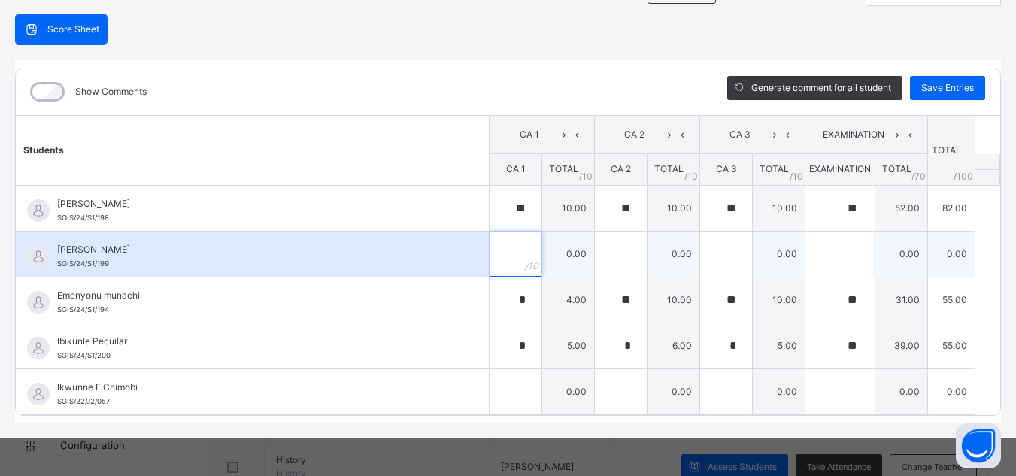
click at [511, 248] on input "text" at bounding box center [515, 254] width 52 height 45
type input "*"
type input "**"
type input "*"
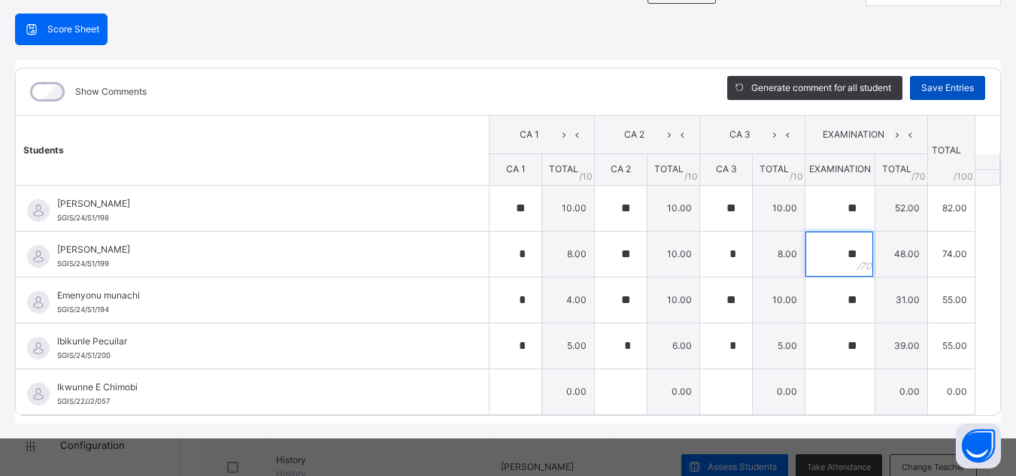
type input "**"
click at [934, 85] on span "Save Entries" at bounding box center [947, 88] width 53 height 14
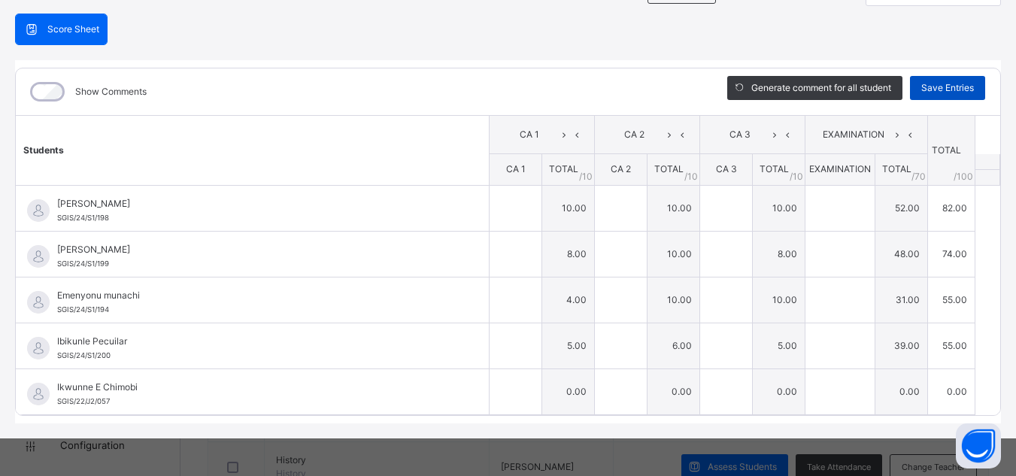
type input "**"
type input "*"
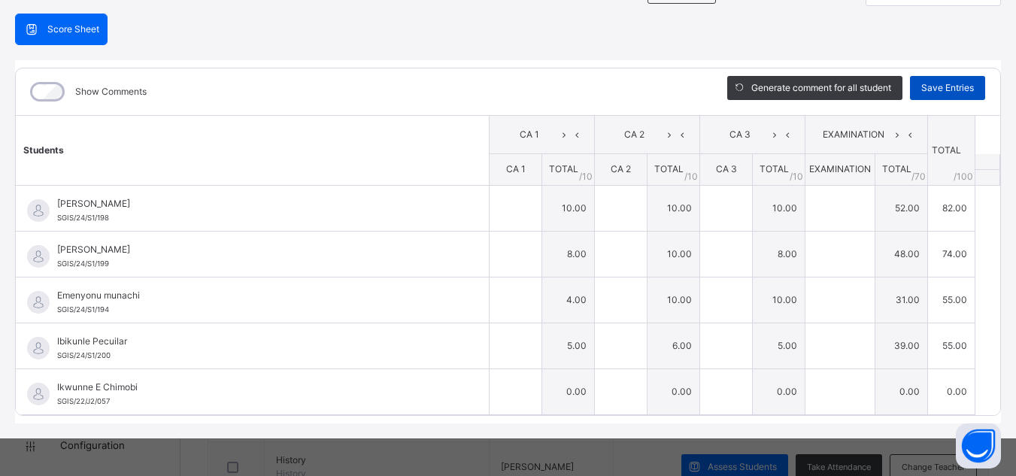
type input "**"
type input "*"
type input "**"
type input "*"
type input "**"
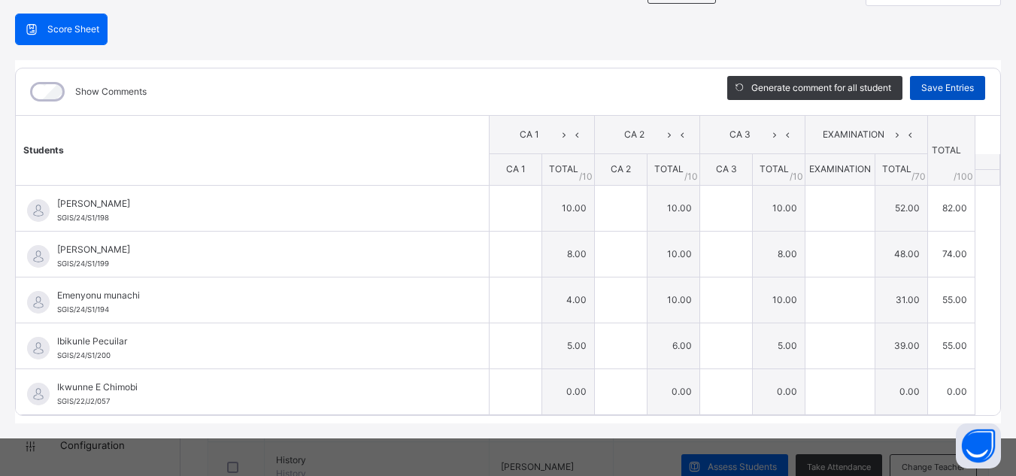
type input "**"
type input "*"
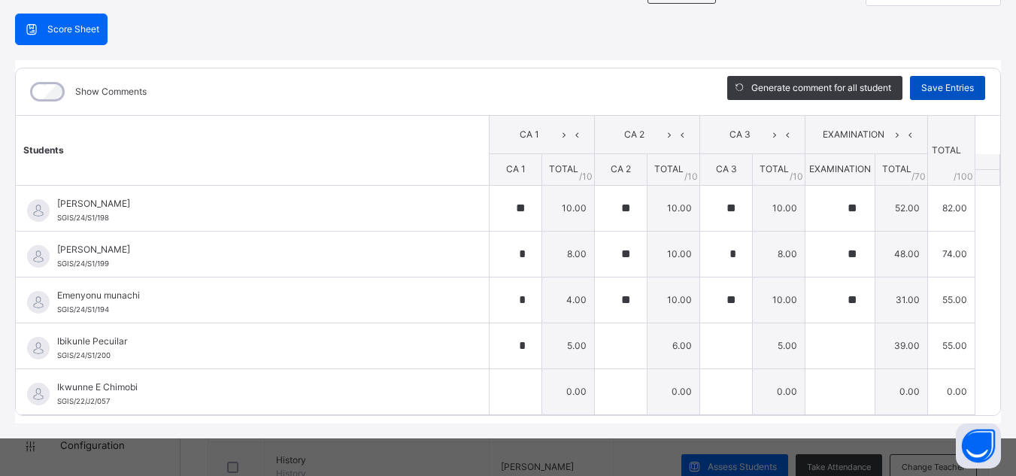
type input "**"
click at [934, 85] on span "Save Entries" at bounding box center [947, 88] width 53 height 14
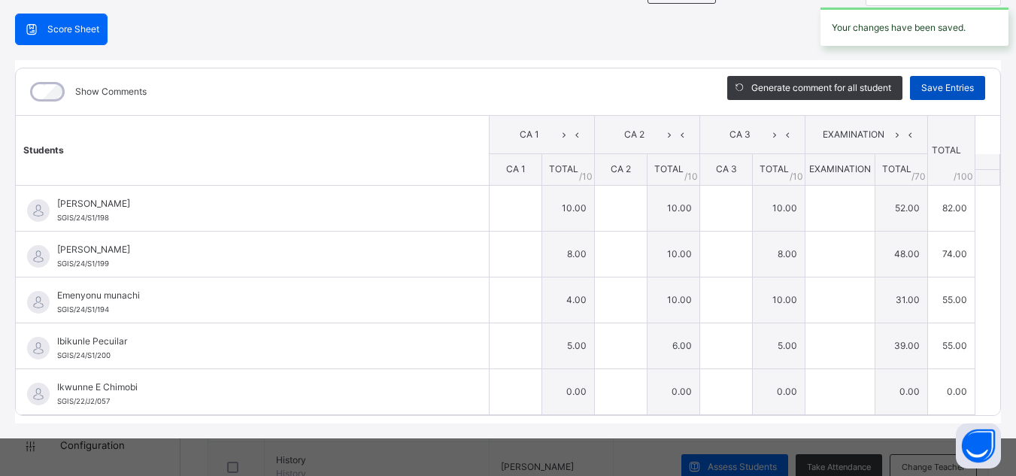
type input "**"
type input "*"
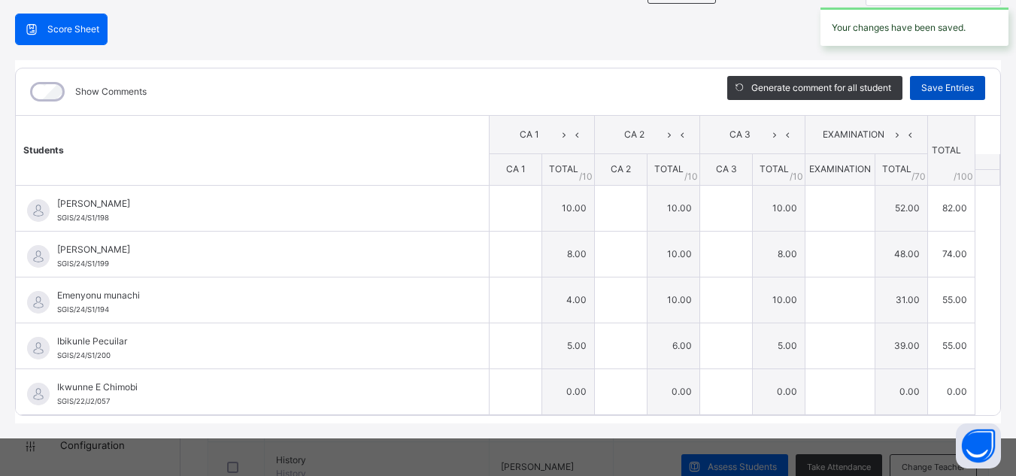
type input "**"
type input "*"
type input "**"
type input "*"
type input "**"
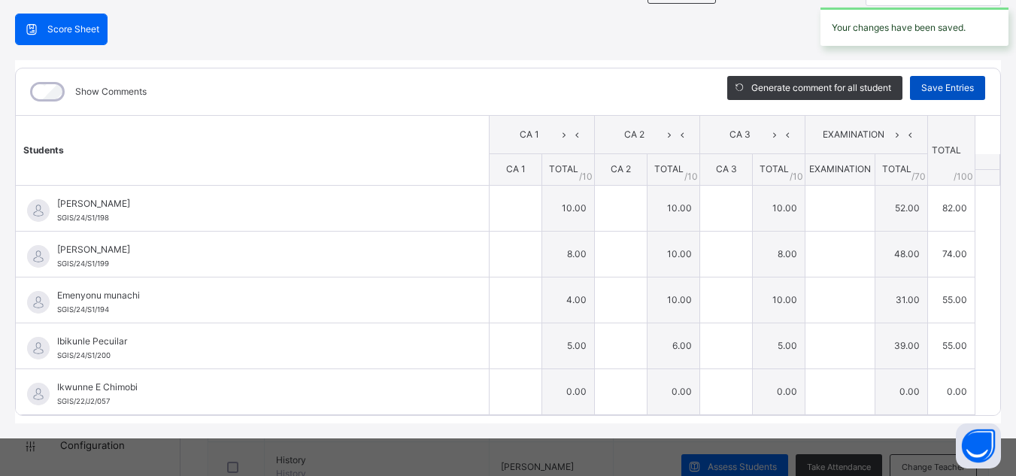
type input "**"
type input "*"
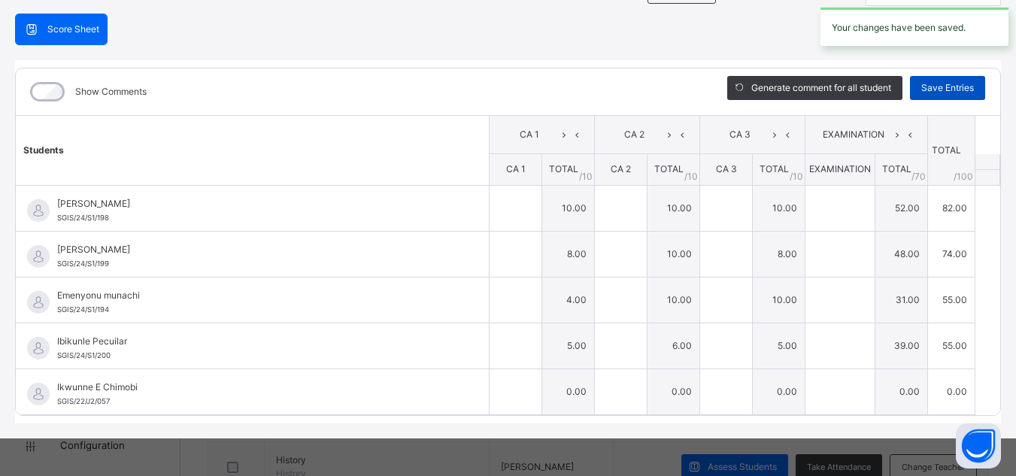
type input "**"
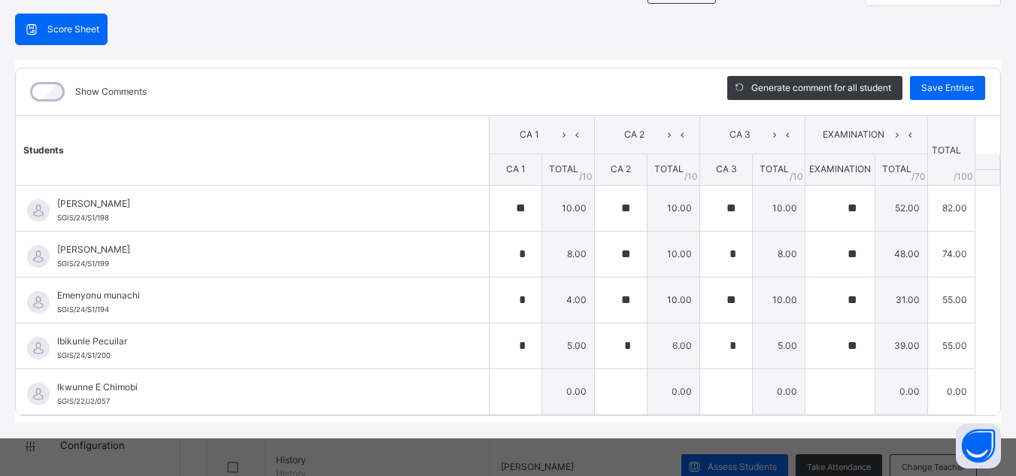
scroll to position [0, 0]
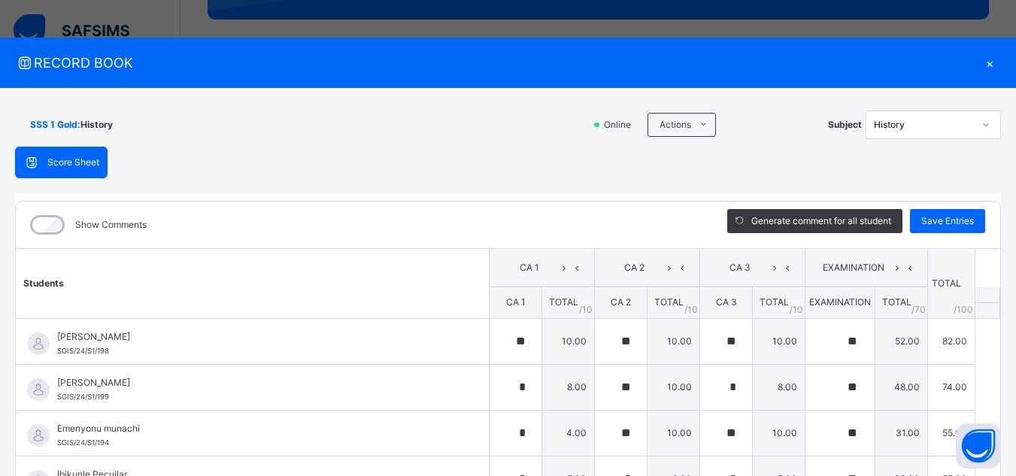
click at [981, 124] on icon at bounding box center [985, 124] width 9 height 15
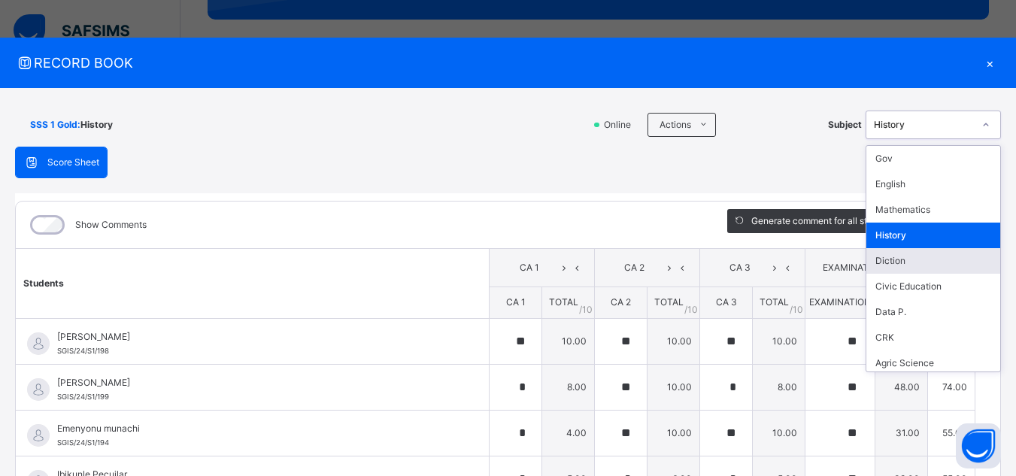
click at [961, 256] on div "Diction" at bounding box center [933, 261] width 134 height 26
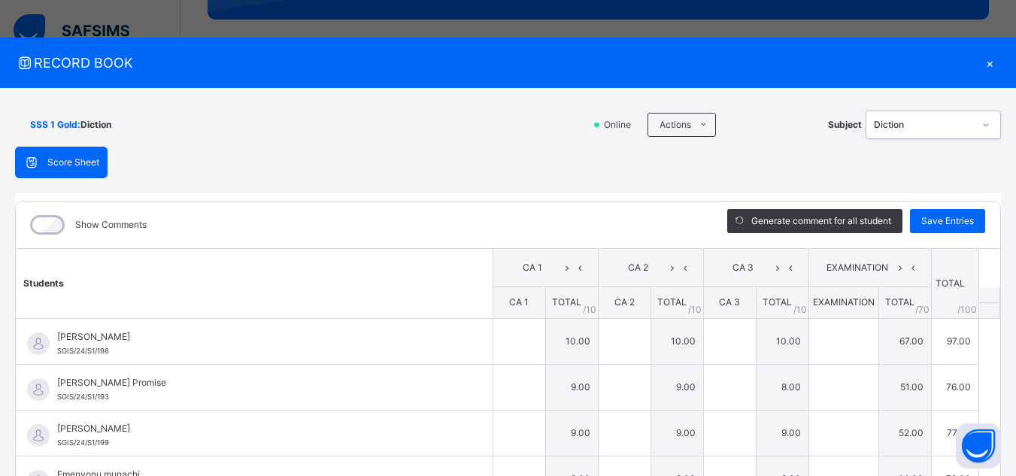
type input "**"
type input "*"
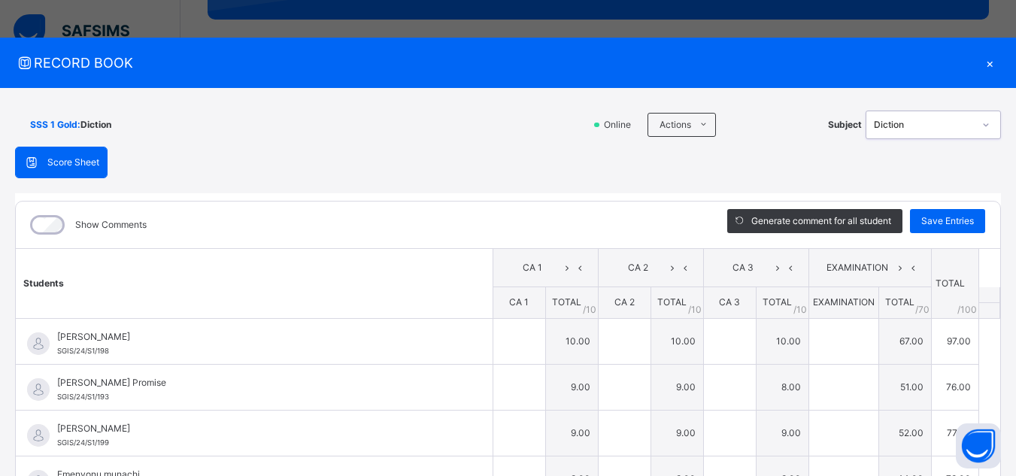
type input "**"
type input "*"
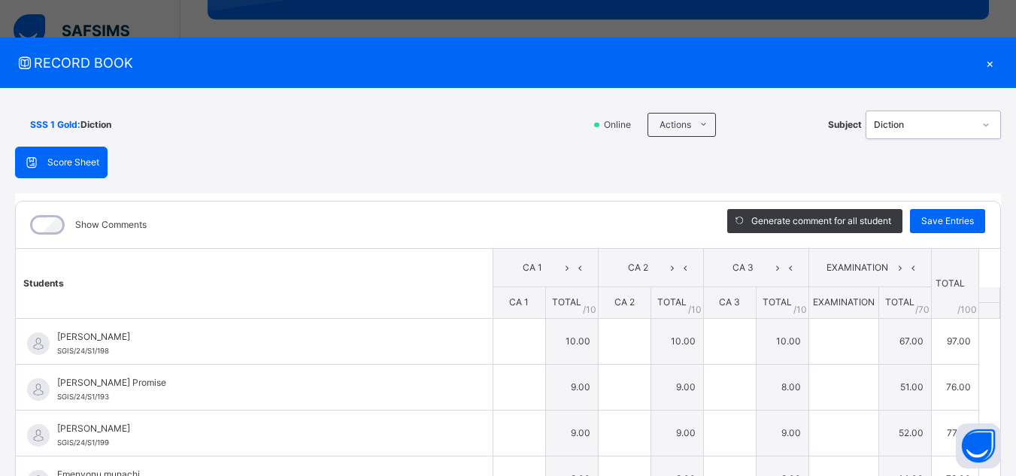
type input "*"
type input "**"
type input "*"
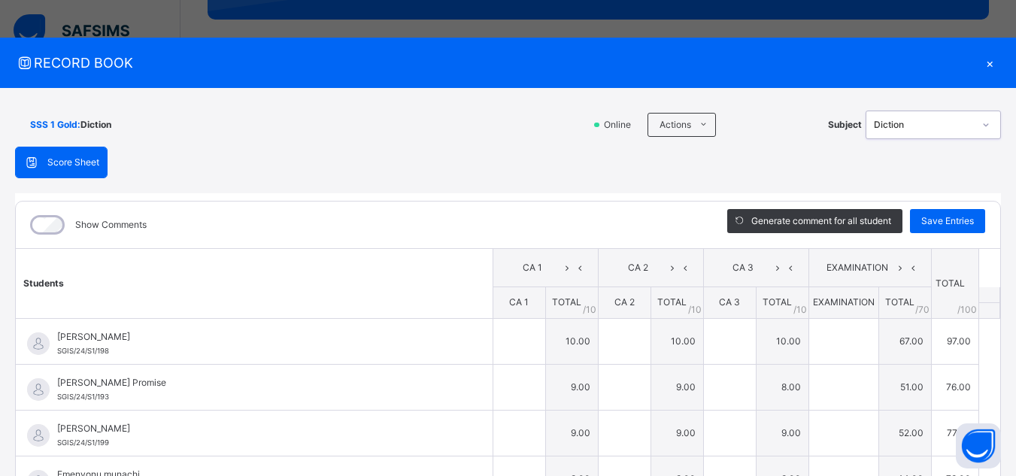
type input "**"
type input "*"
type input "**"
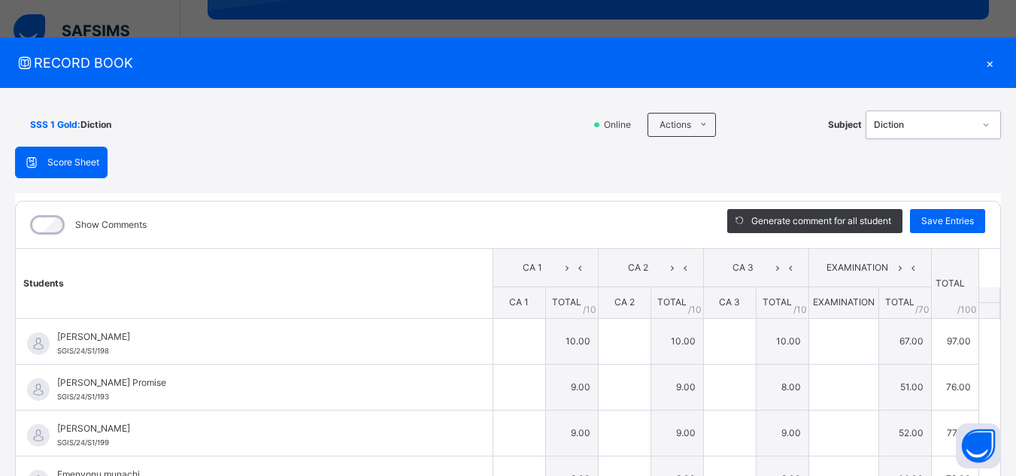
type input "*"
type input "**"
click at [986, 62] on div "×" at bounding box center [989, 63] width 23 height 20
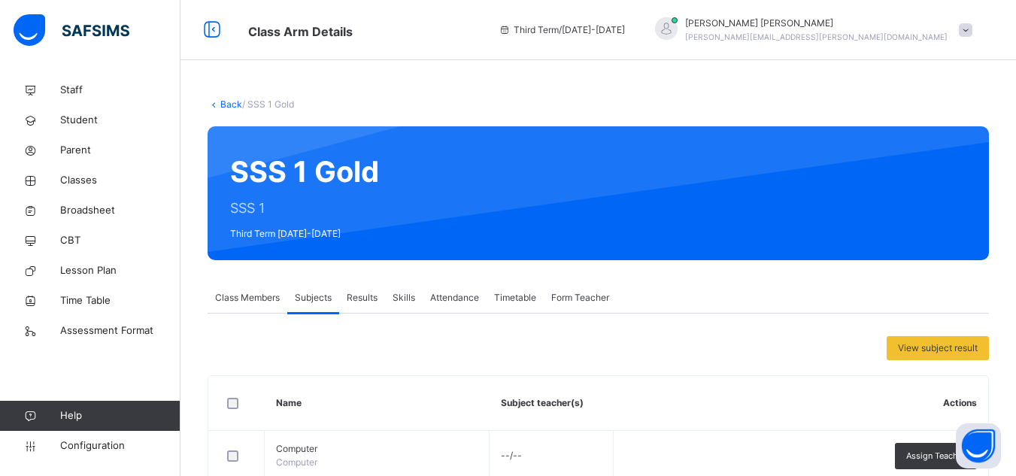
click at [972, 30] on span at bounding box center [965, 30] width 14 height 14
click at [972, 29] on span at bounding box center [965, 30] width 14 height 14
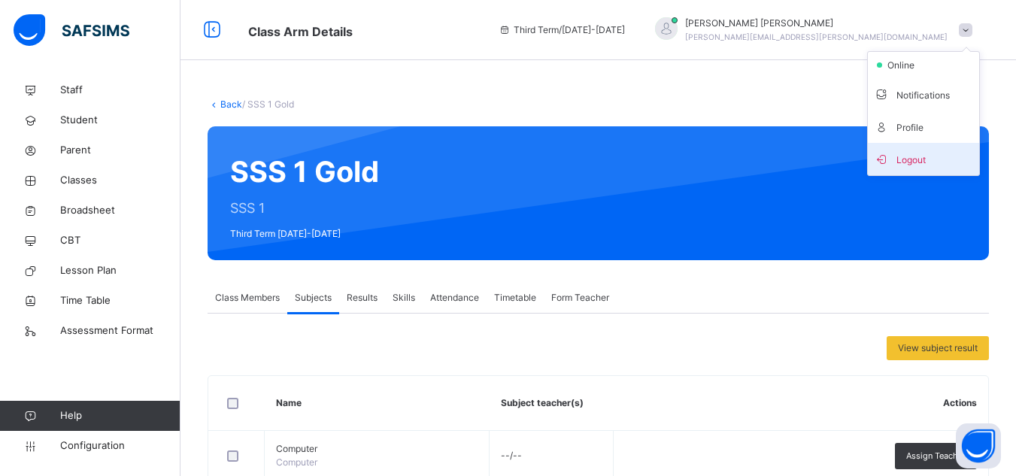
click at [949, 157] on span "Logout" at bounding box center [923, 159] width 99 height 20
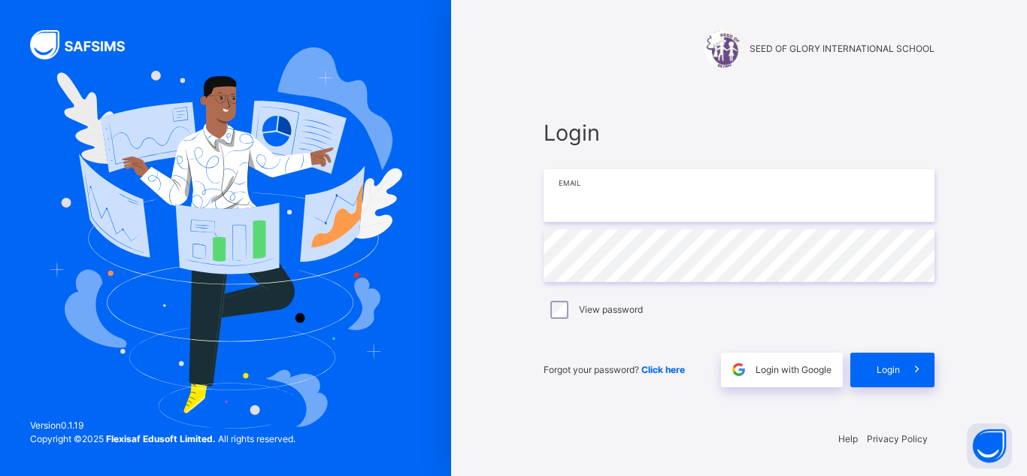
click at [781, 188] on input "email" at bounding box center [738, 195] width 391 height 53
click at [551, 188] on input "email" at bounding box center [738, 195] width 391 height 53
type input "**********"
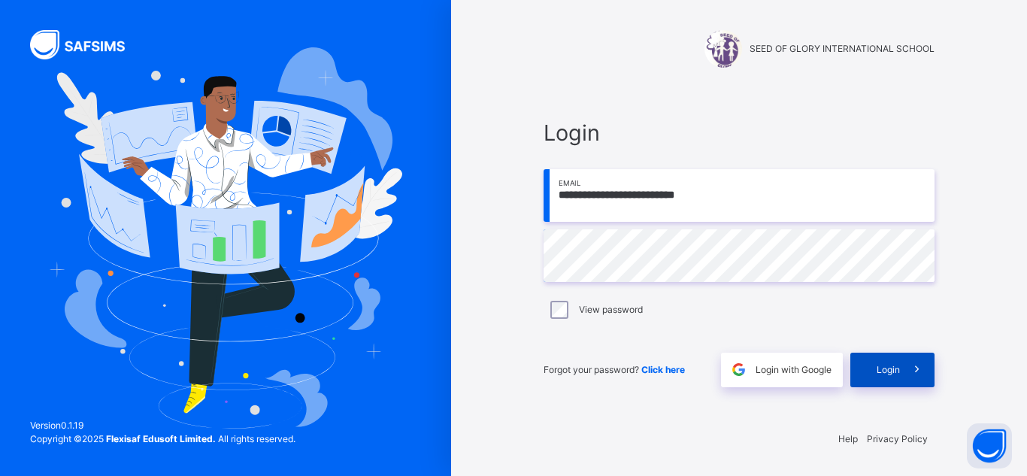
click at [892, 375] on span "Login" at bounding box center [888, 370] width 23 height 14
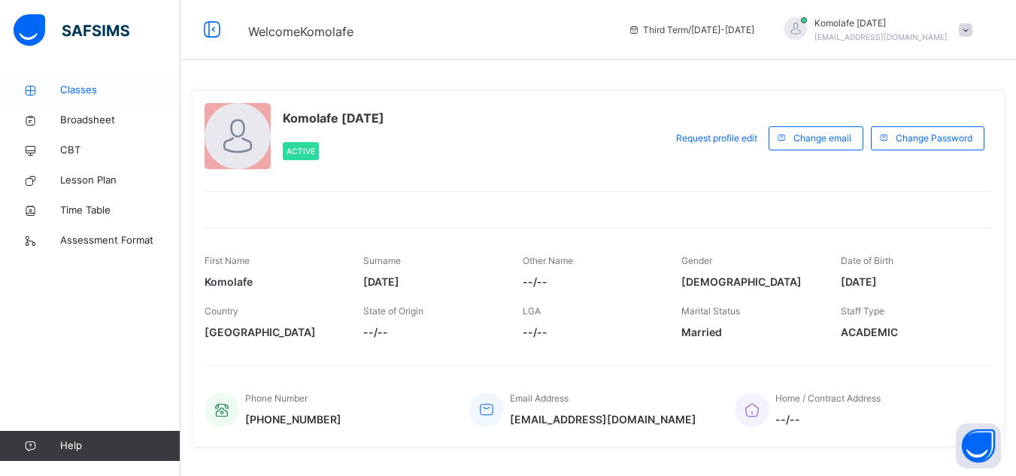
click at [72, 86] on span "Classes" at bounding box center [120, 90] width 120 height 15
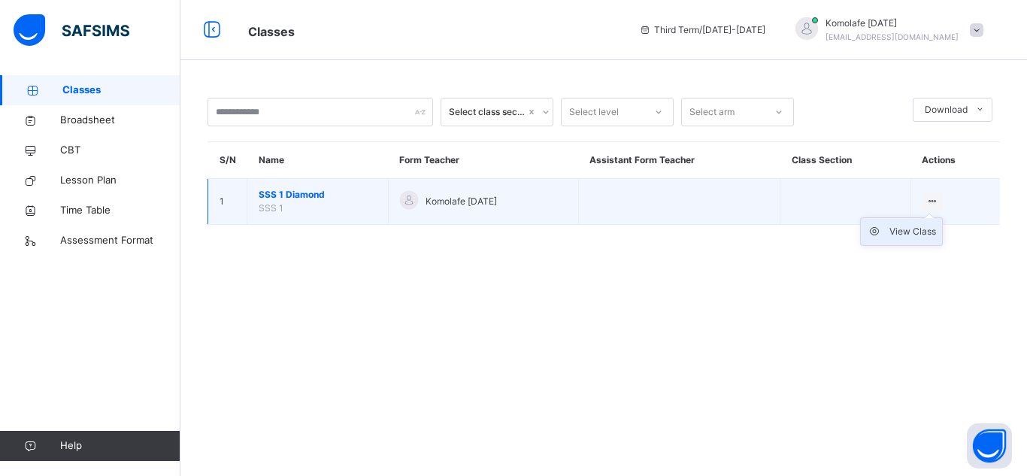
click at [924, 233] on div "View Class" at bounding box center [912, 231] width 47 height 15
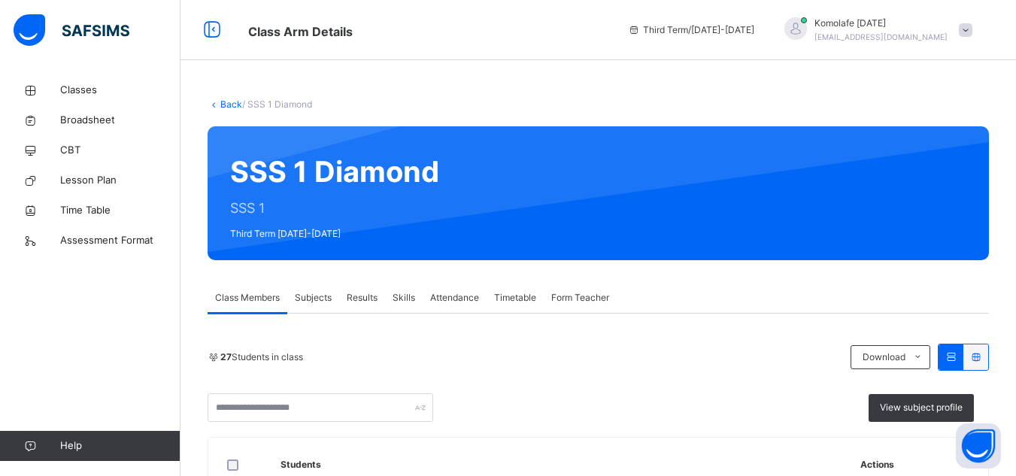
click at [312, 295] on span "Subjects" at bounding box center [313, 298] width 37 height 14
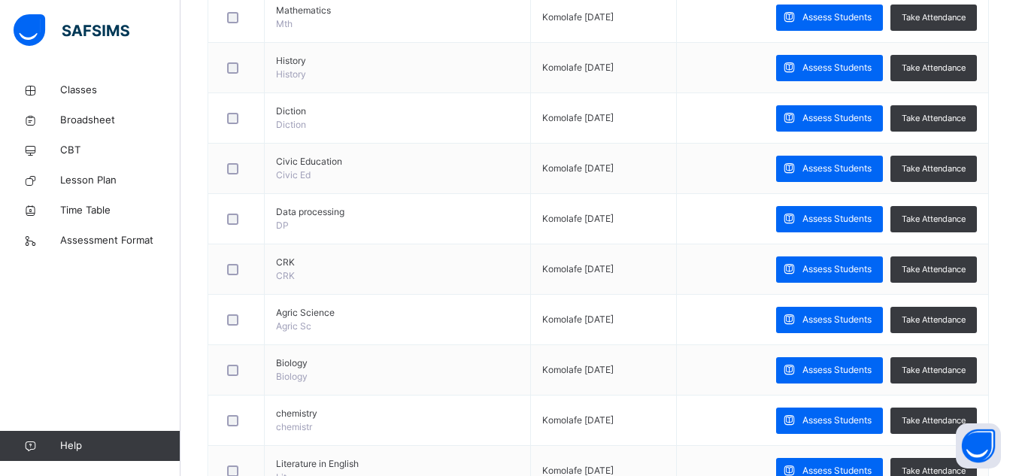
scroll to position [662, 0]
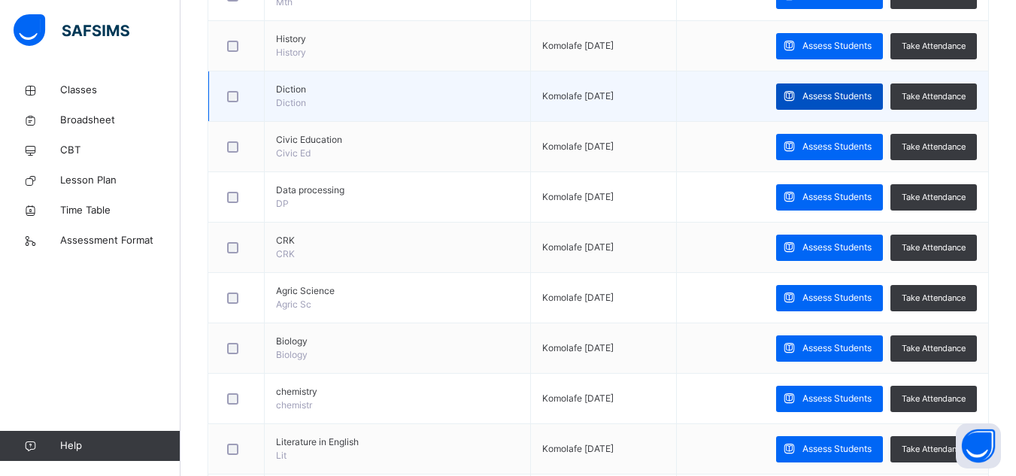
click at [833, 98] on span "Assess Students" at bounding box center [836, 96] width 69 height 14
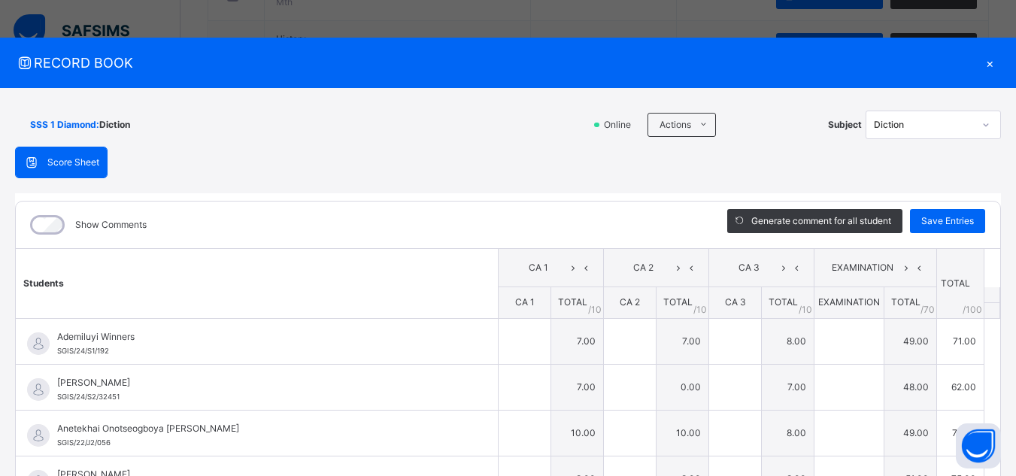
type input "*"
type input "**"
type input "*"
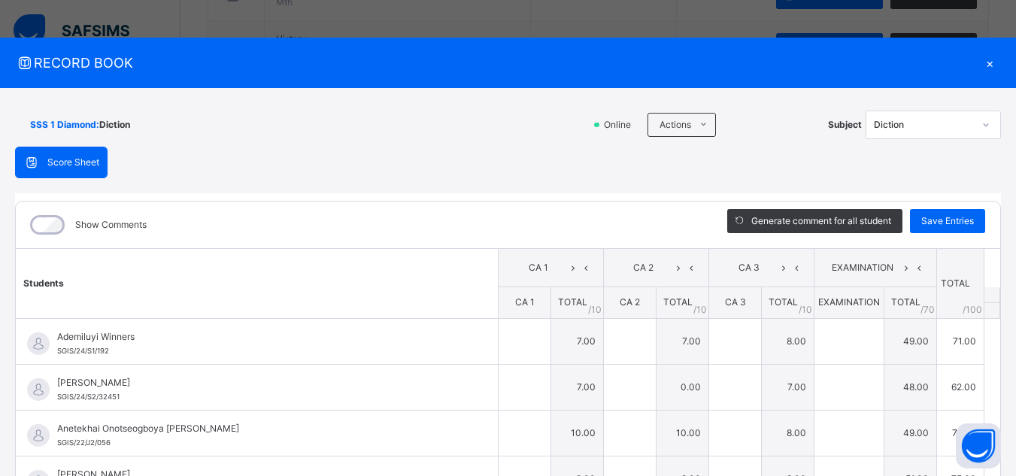
type input "*"
type input "**"
type input "*"
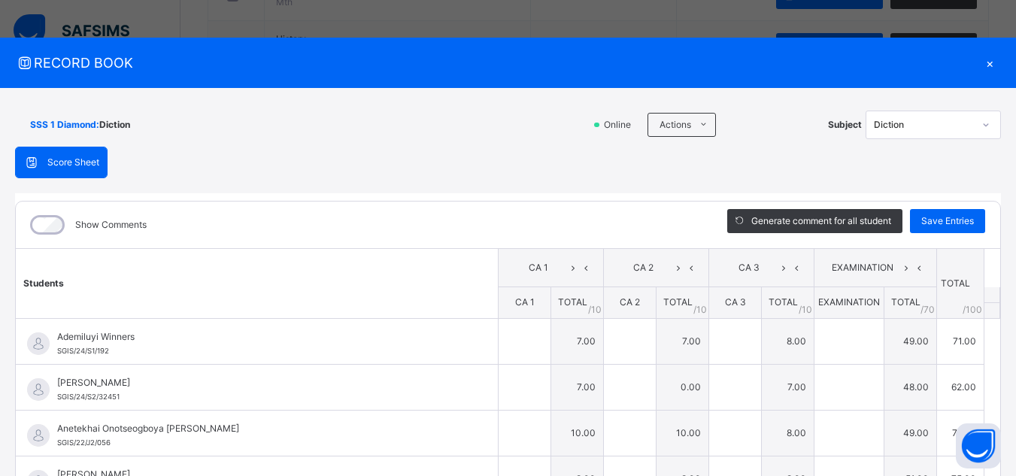
type input "**"
type input "*"
type input "**"
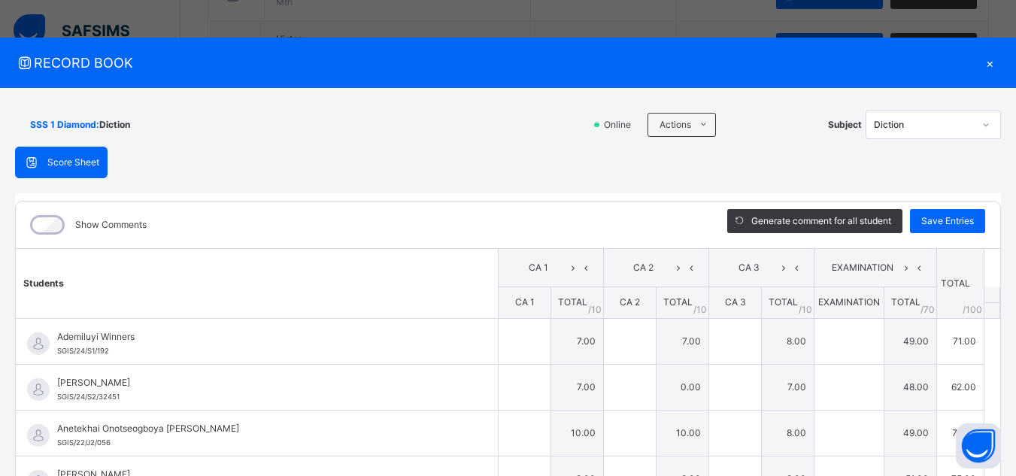
type input "**"
type input "*"
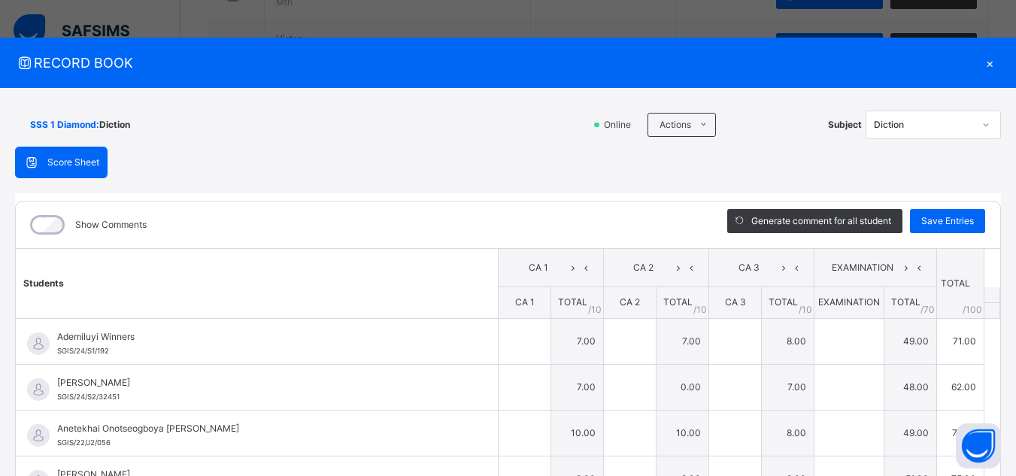
type input "*"
type input "**"
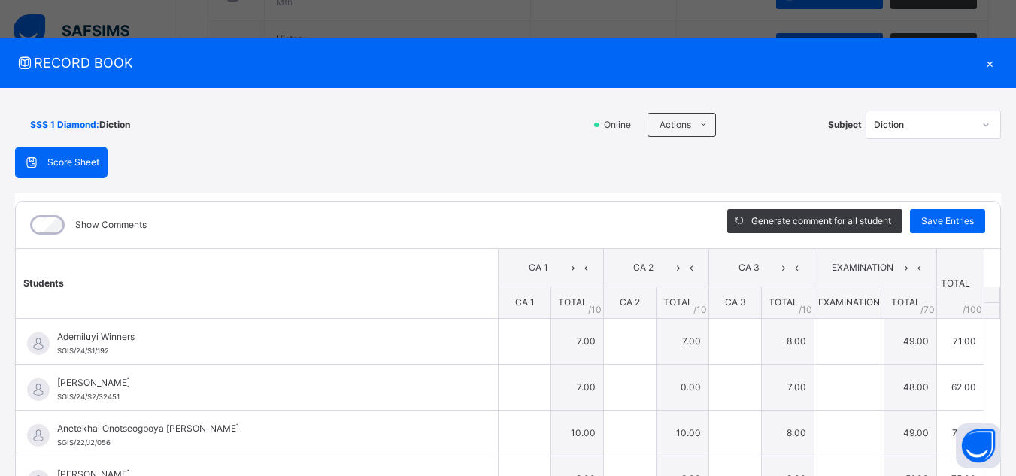
type input "*"
type input "**"
type input "*"
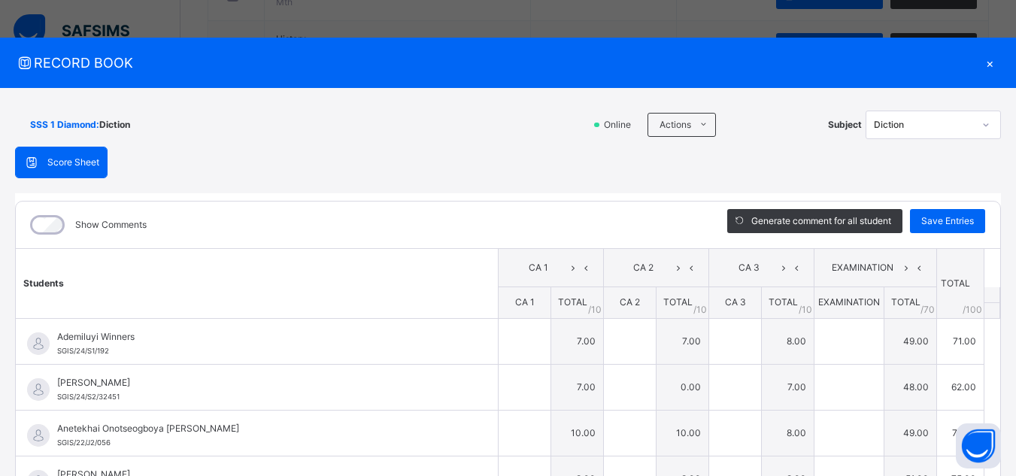
type input "**"
type input "*"
type input "**"
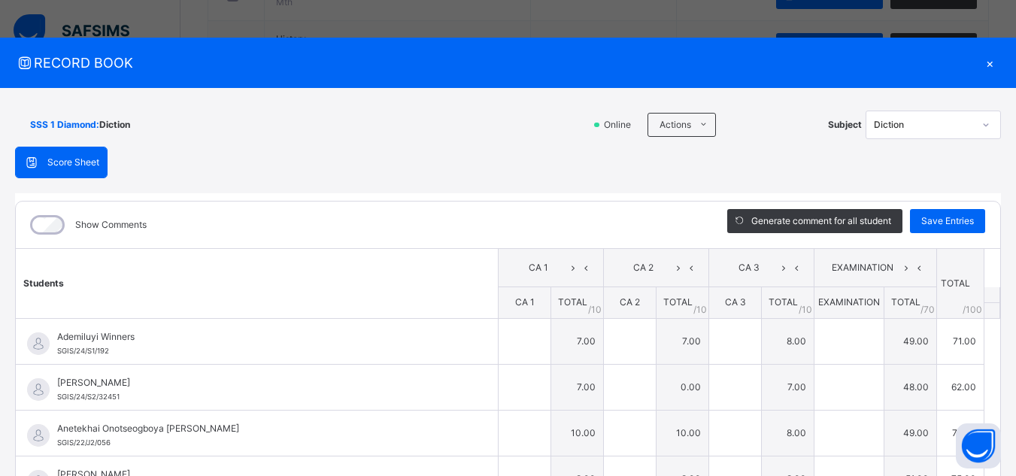
type input "*"
type input "**"
type input "*"
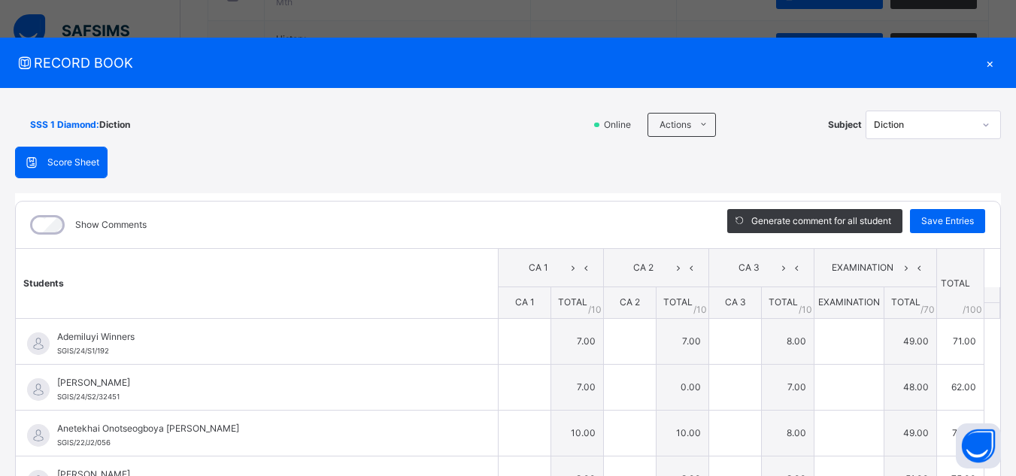
type input "**"
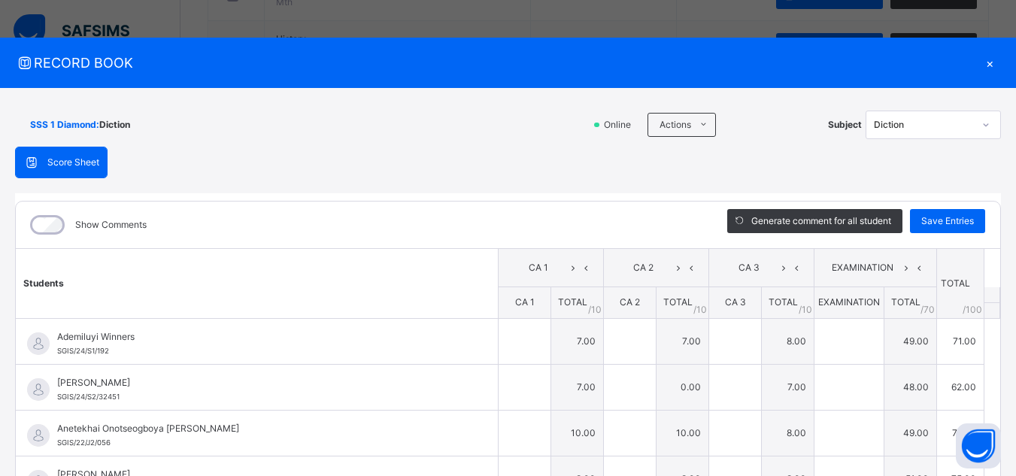
type input "**"
type input "*"
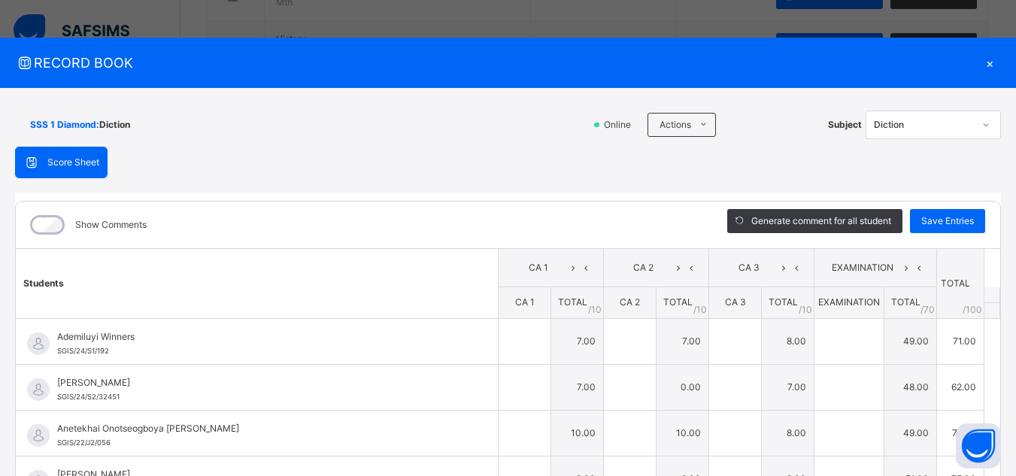
type input "**"
type input "*"
type input "**"
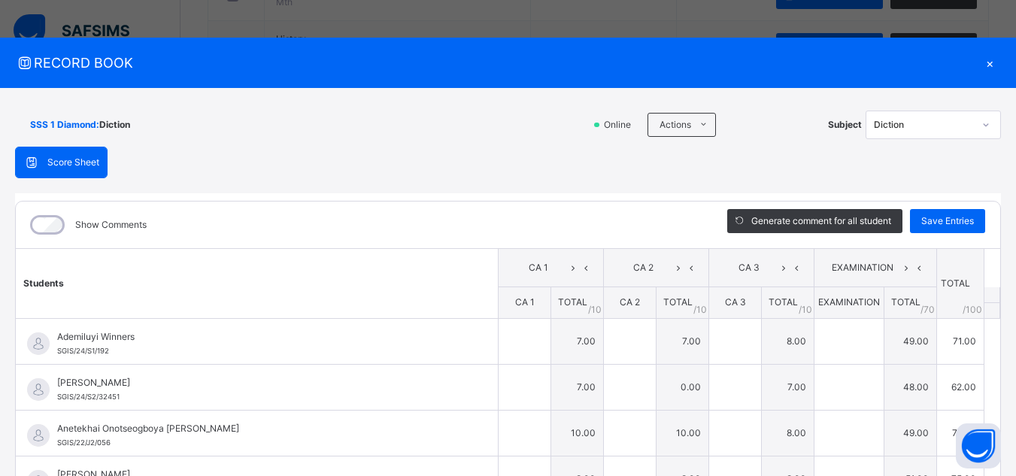
type input "**"
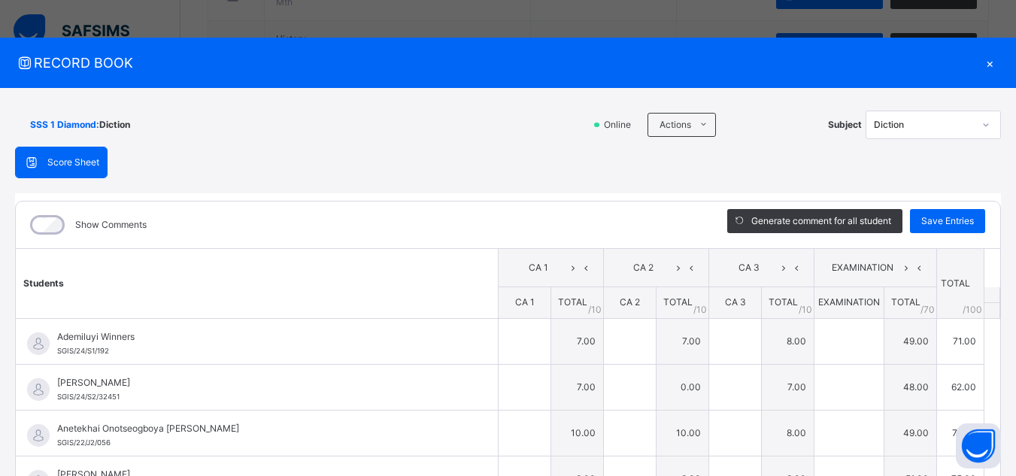
type input "*"
type input "**"
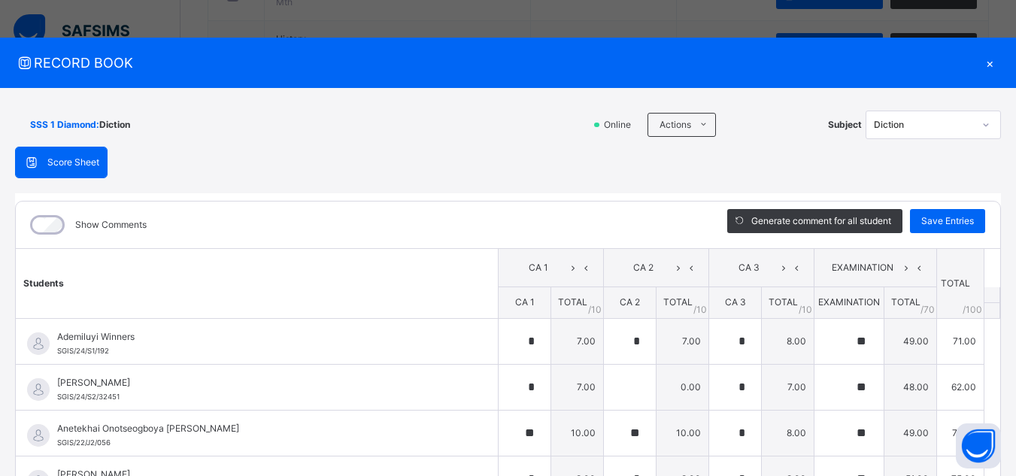
type input "**"
type input "*"
type input "**"
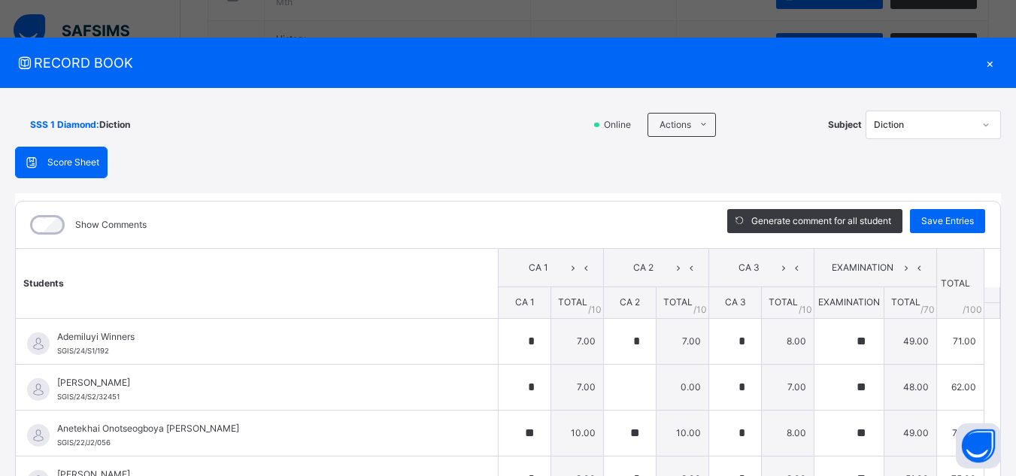
type input "**"
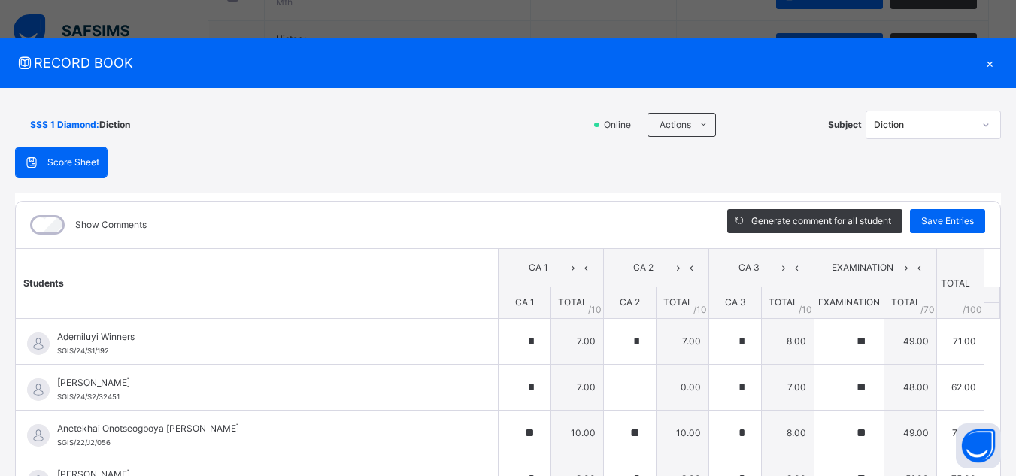
type input "**"
type input "*"
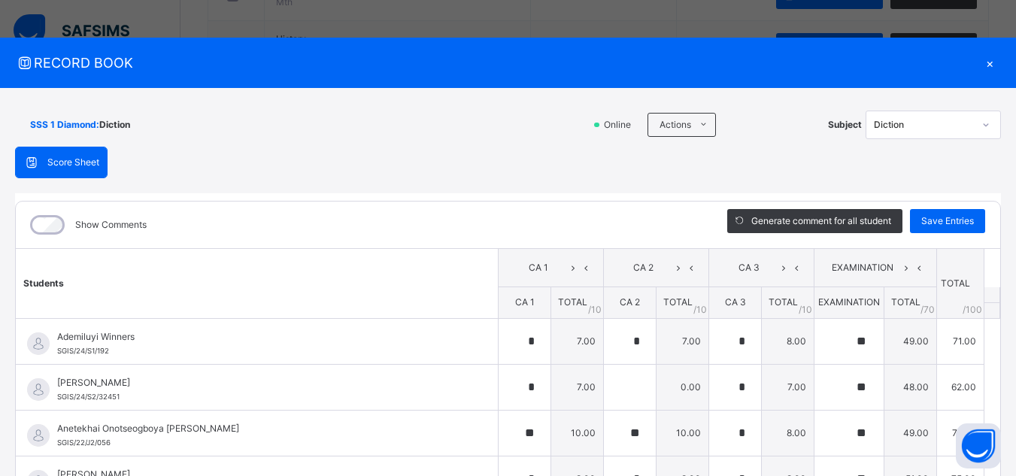
type input "**"
type input "*"
type input "**"
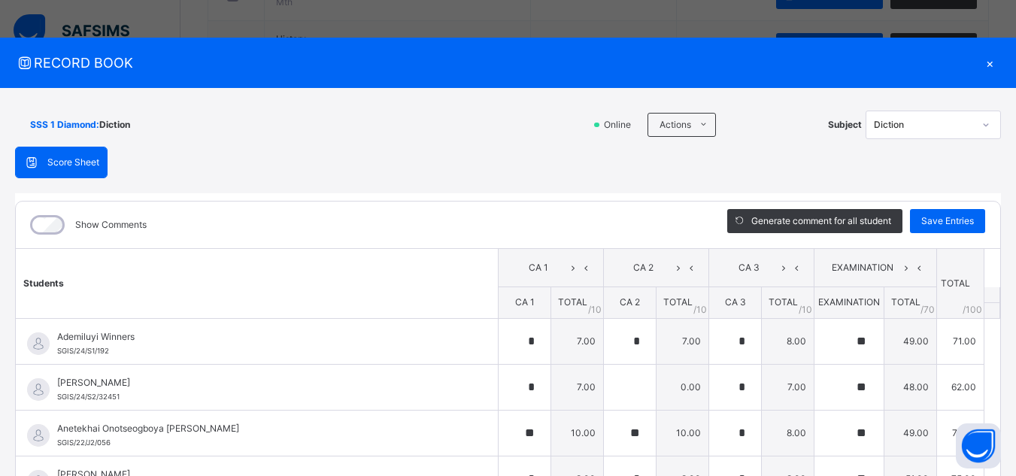
type input "**"
type input "*"
type input "**"
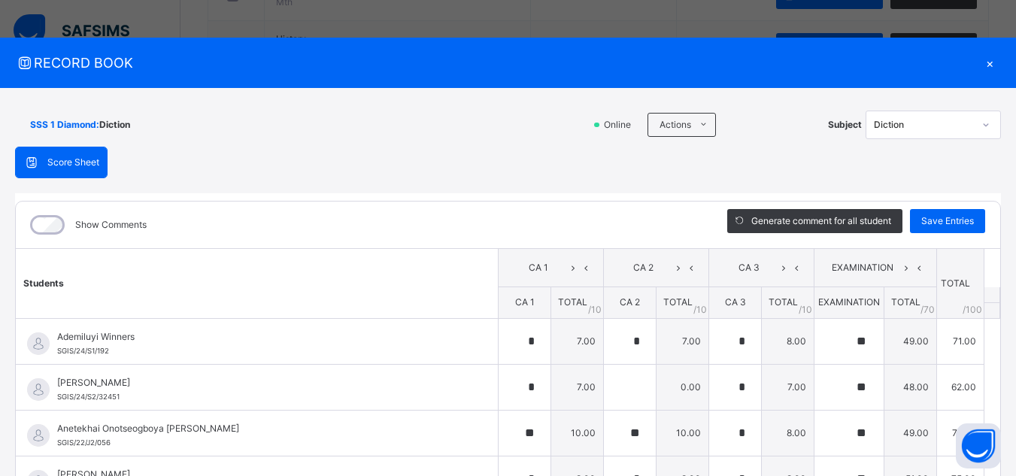
type input "**"
type input "*"
type input "**"
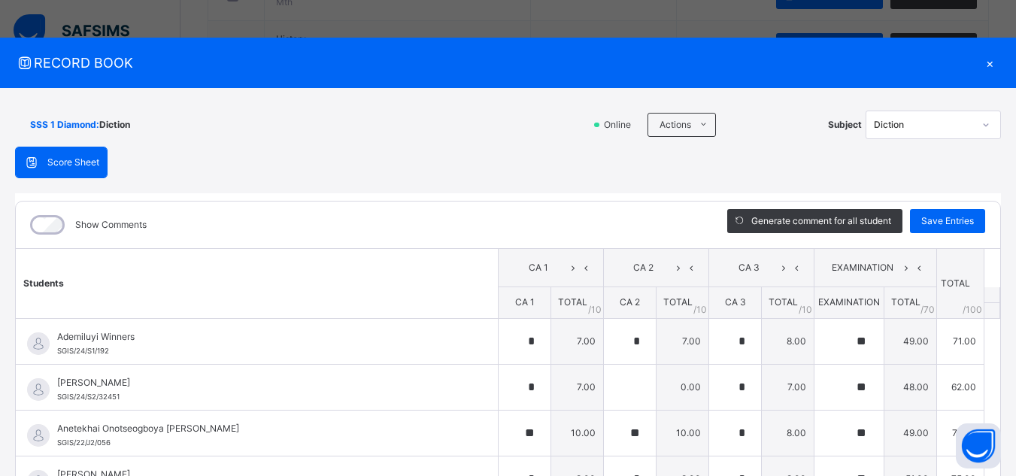
type input "*"
type input "**"
type input "*"
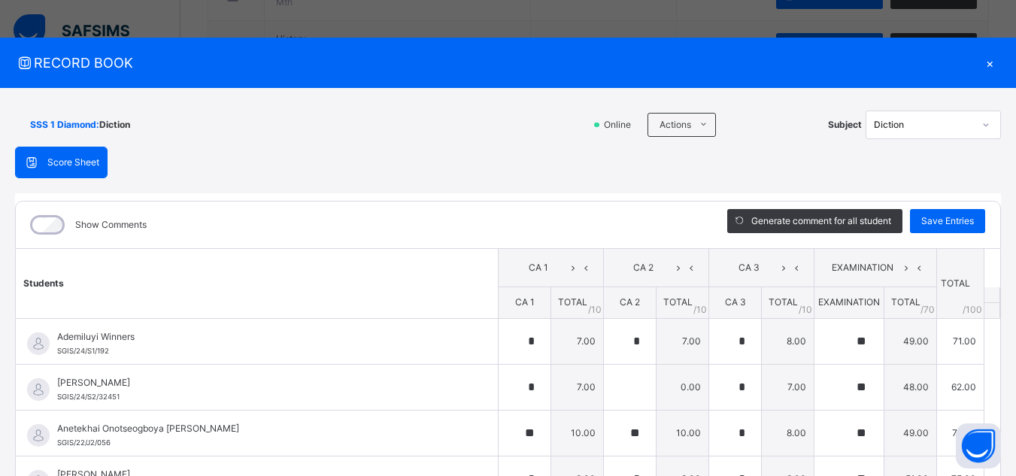
type input "**"
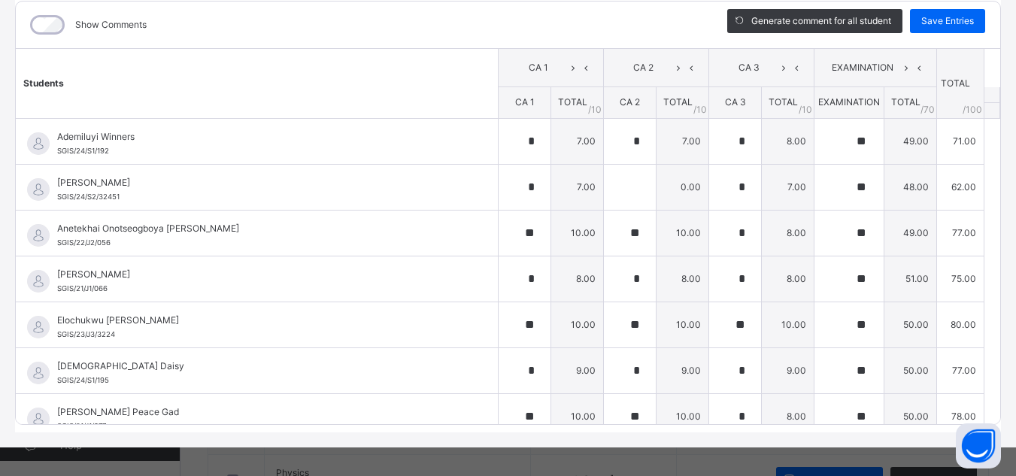
scroll to position [209, 0]
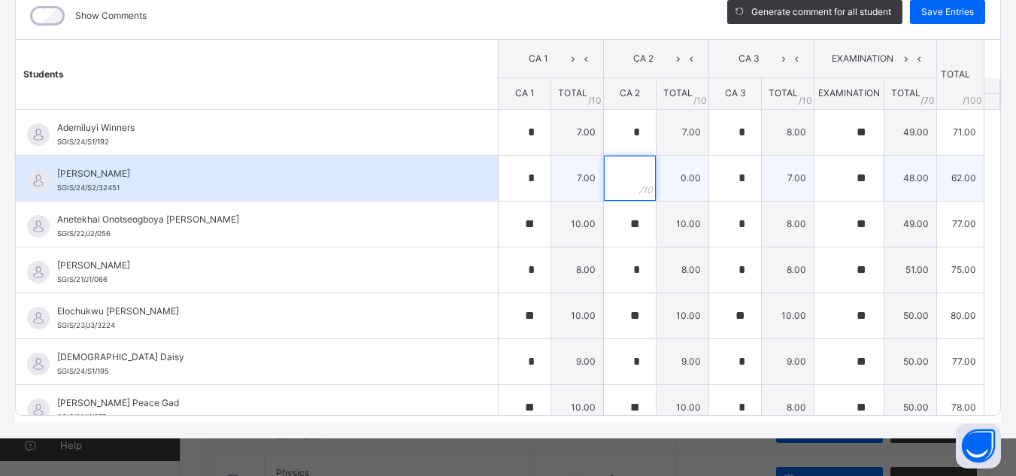
click at [604, 177] on input "text" at bounding box center [630, 178] width 52 height 45
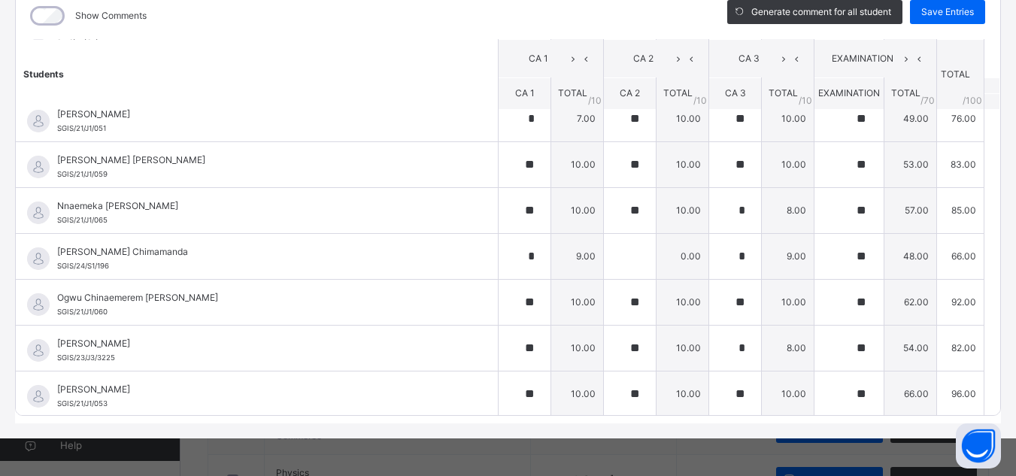
scroll to position [481, 0]
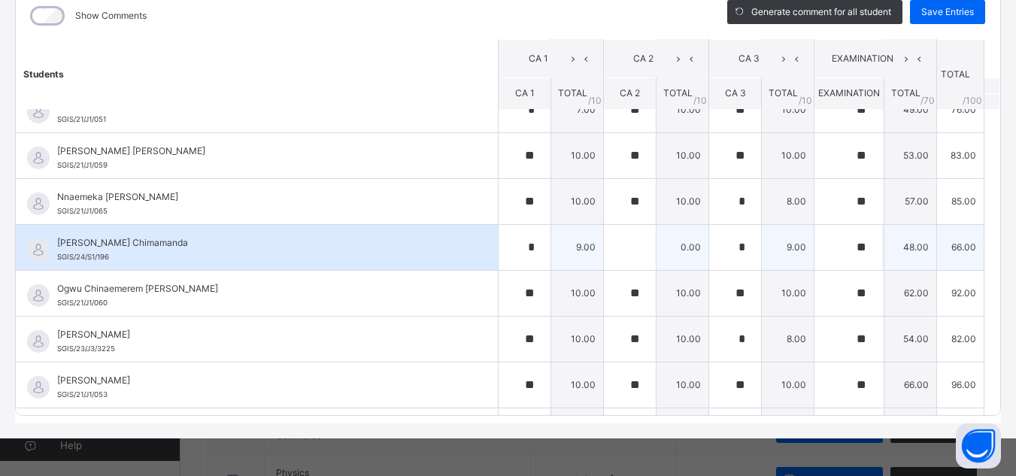
type input "*"
click at [612, 244] on input "text" at bounding box center [630, 247] width 52 height 45
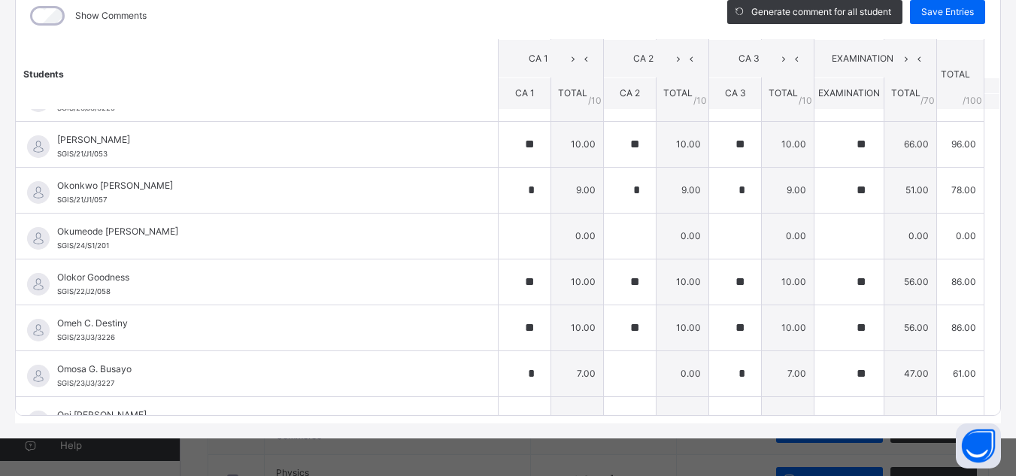
scroll to position [752, 0]
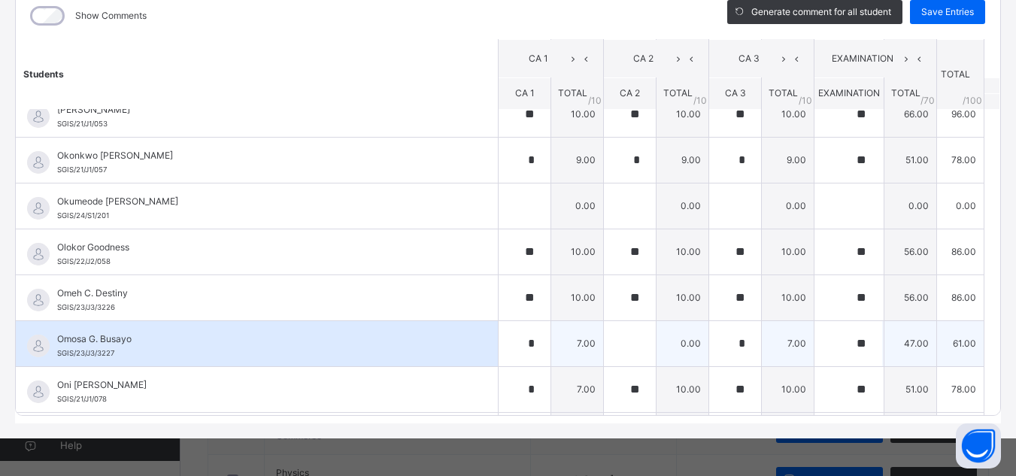
type input "*"
click at [616, 344] on div at bounding box center [630, 343] width 52 height 45
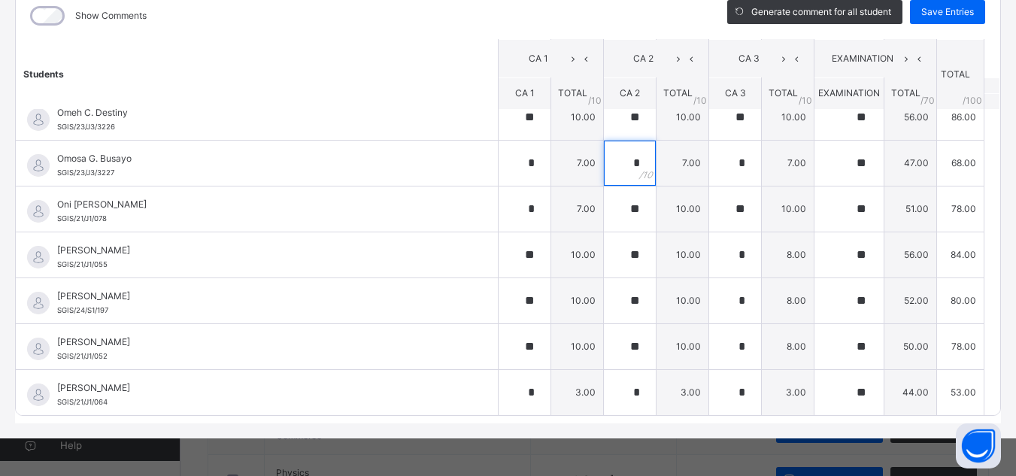
scroll to position [933, 0]
type input "*"
click at [958, 13] on span "Save Entries" at bounding box center [947, 12] width 53 height 14
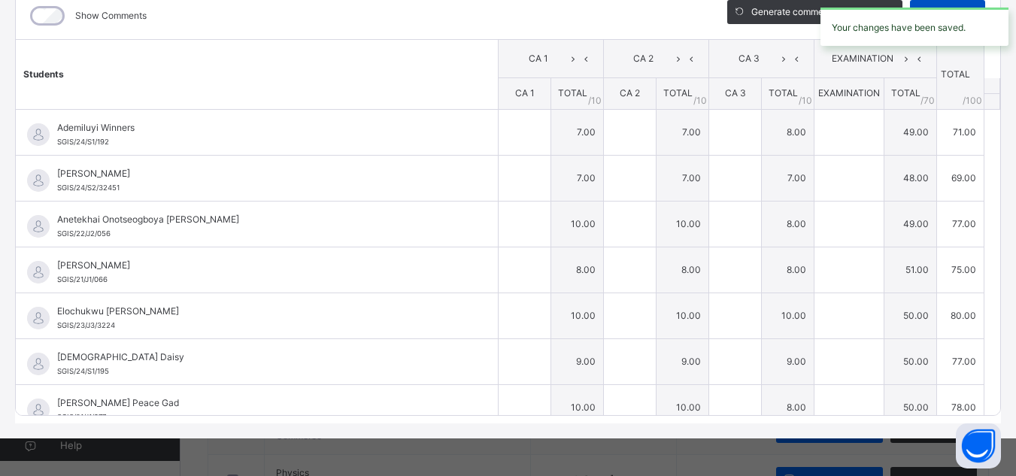
type input "*"
type input "**"
type input "*"
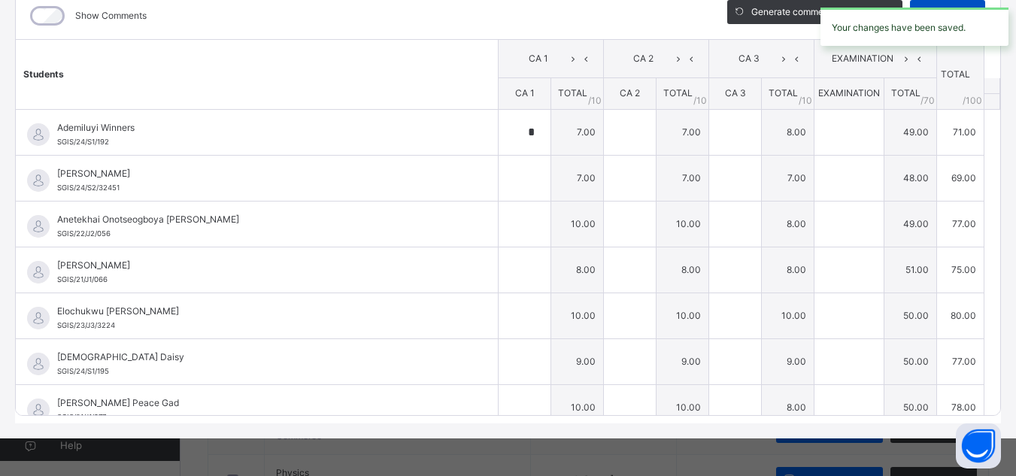
type input "*"
type input "**"
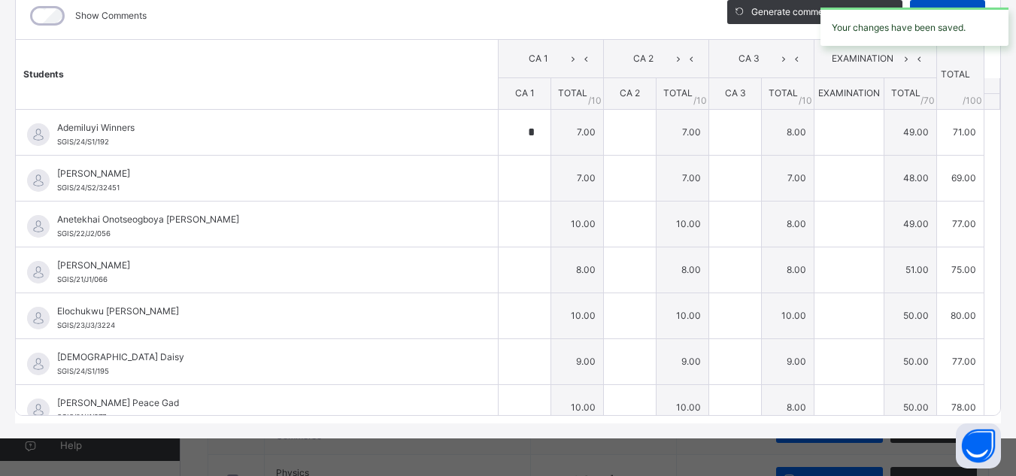
type input "*"
type input "**"
type input "*"
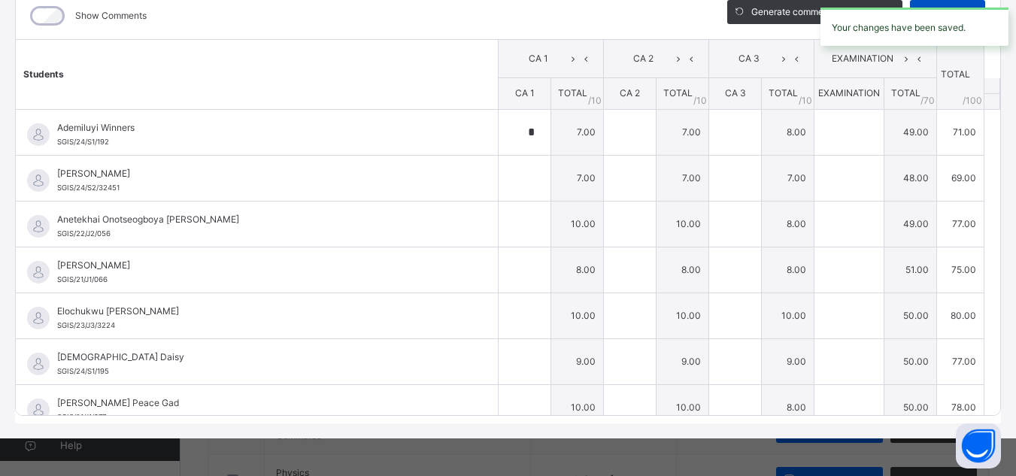
type input "**"
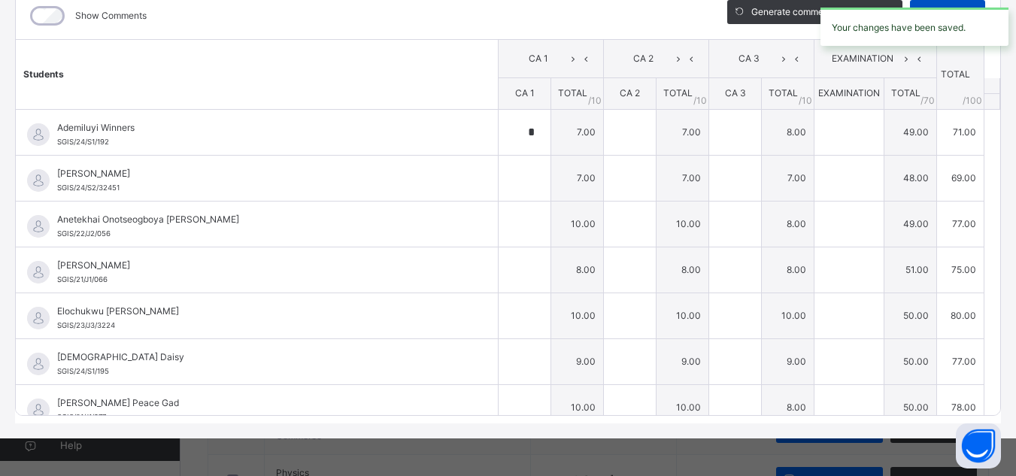
type input "*"
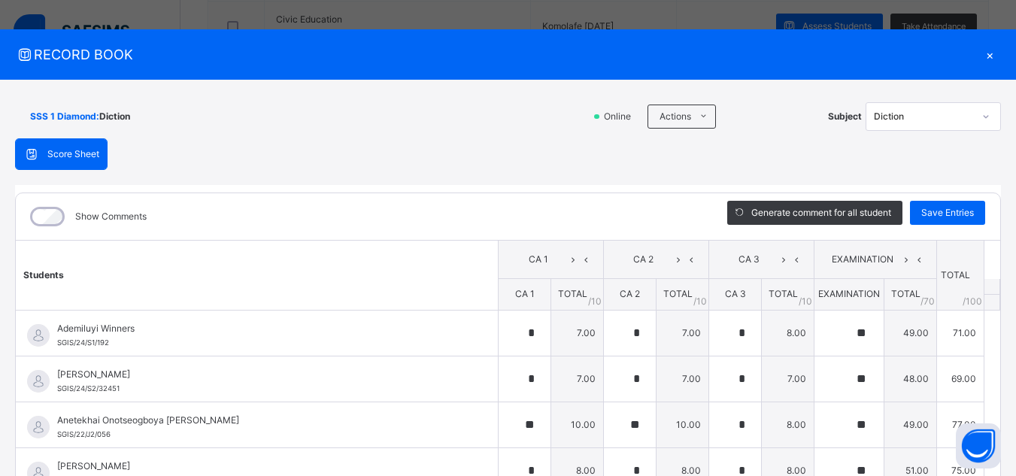
scroll to position [0, 0]
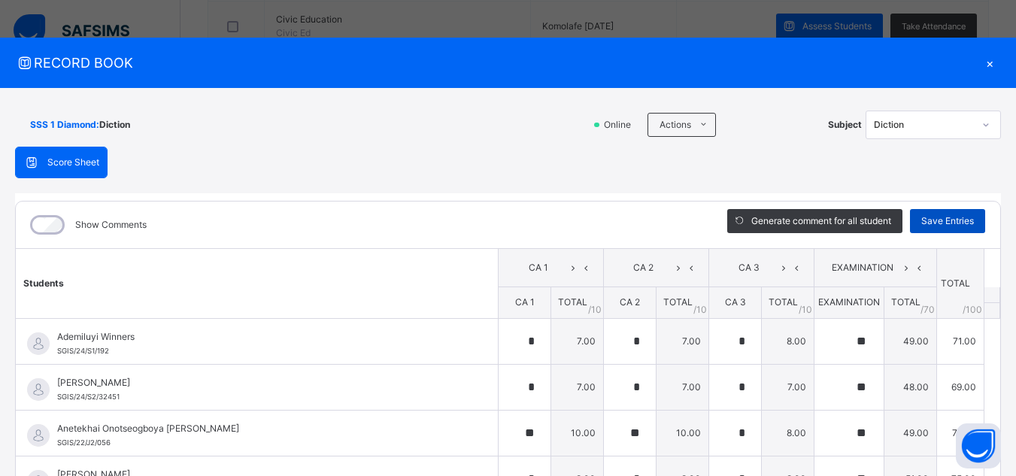
click at [941, 219] on span "Save Entries" at bounding box center [947, 221] width 53 height 14
click at [981, 125] on icon at bounding box center [985, 124] width 9 height 15
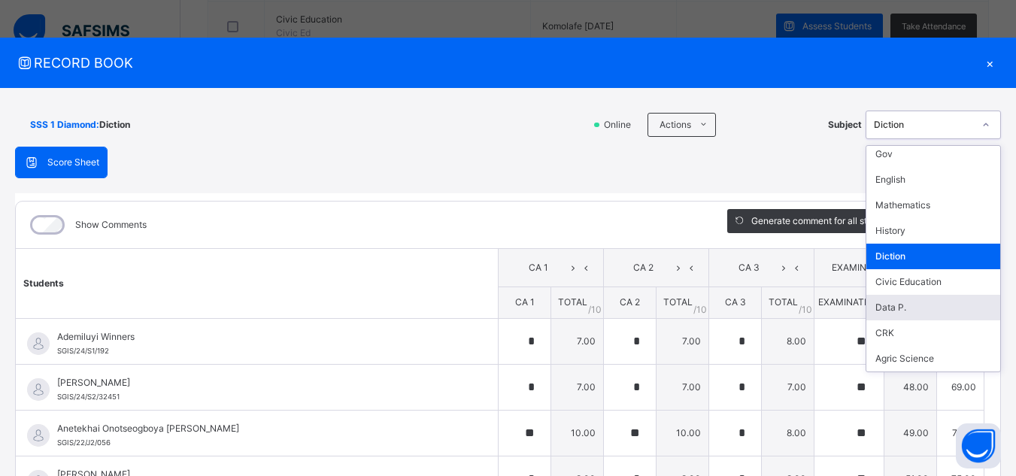
scroll to position [60, 0]
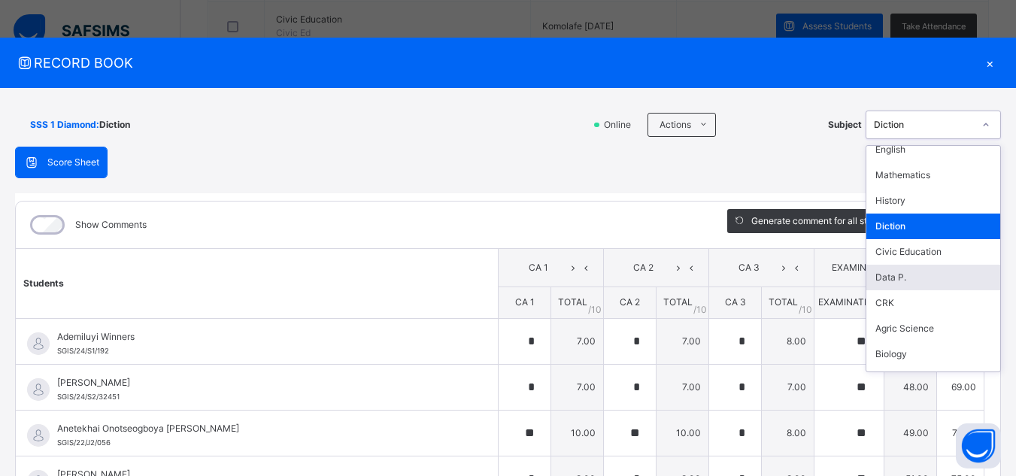
click at [936, 280] on div "Data P." at bounding box center [933, 278] width 134 height 26
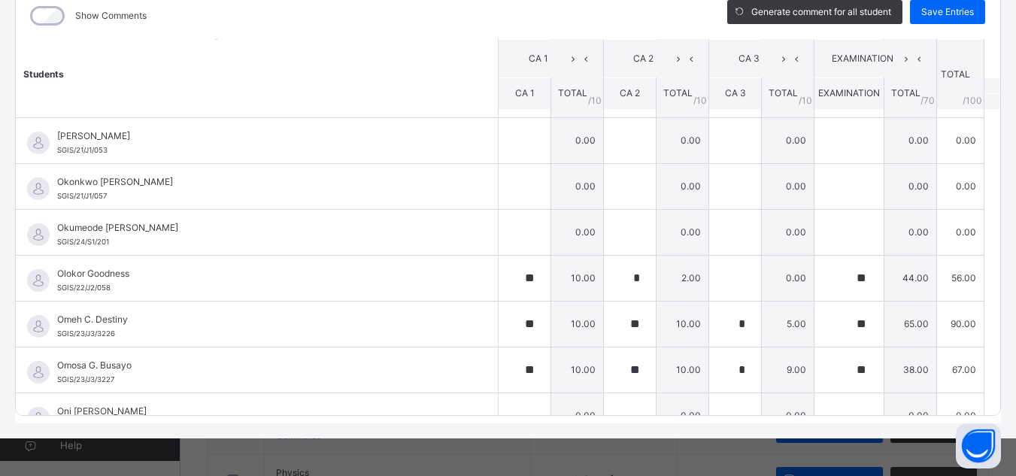
scroll to position [752, 0]
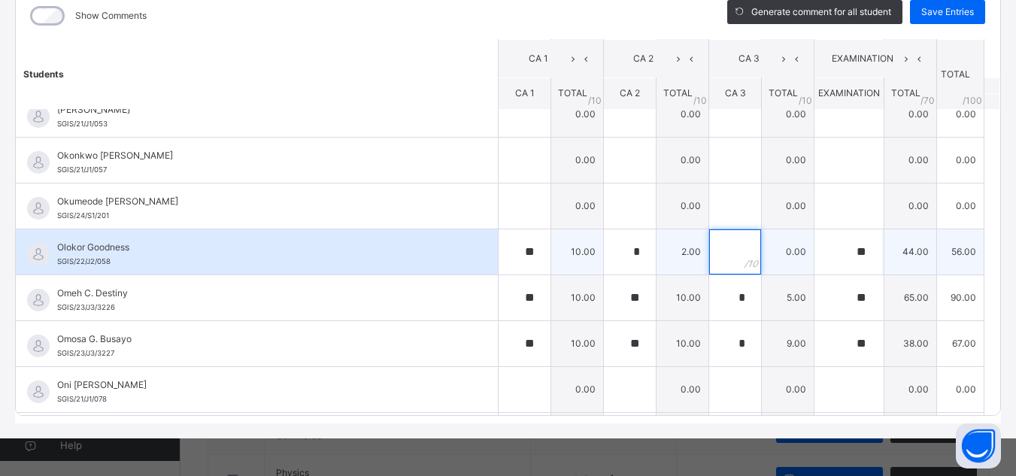
click at [715, 248] on input "text" at bounding box center [735, 251] width 52 height 45
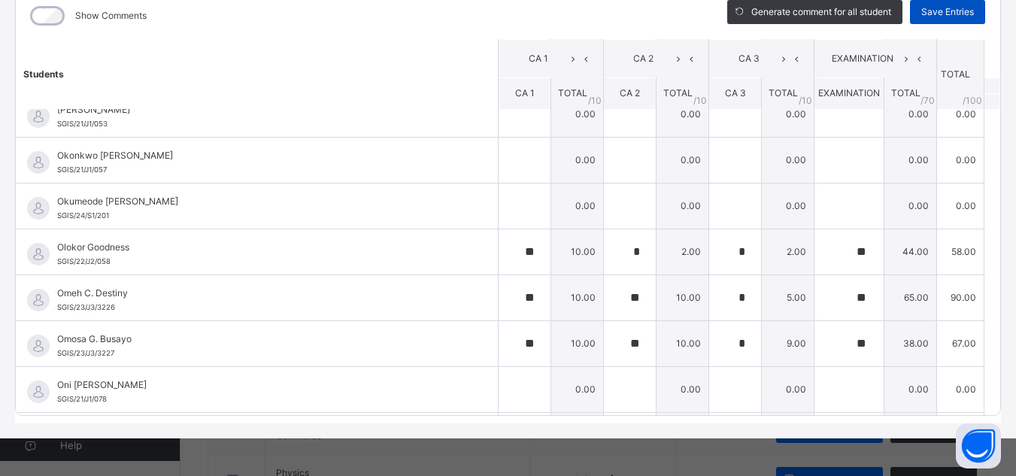
click at [942, 13] on span "Save Entries" at bounding box center [947, 12] width 53 height 14
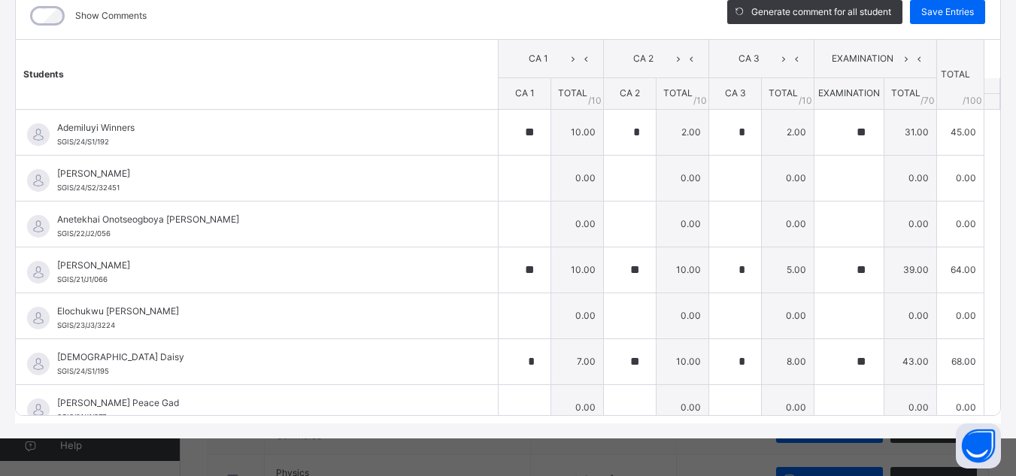
scroll to position [0, 0]
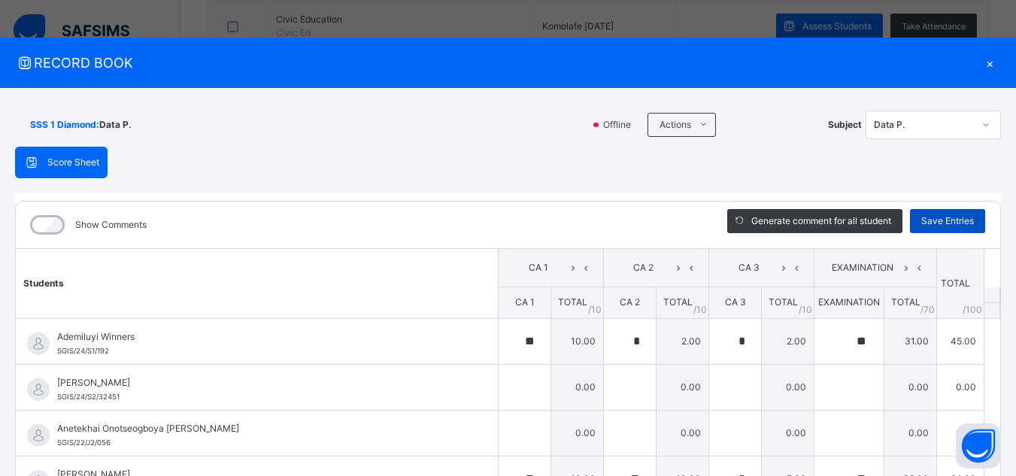
click at [934, 220] on span "Save Entries" at bounding box center [947, 221] width 53 height 14
click at [981, 124] on icon at bounding box center [985, 124] width 9 height 15
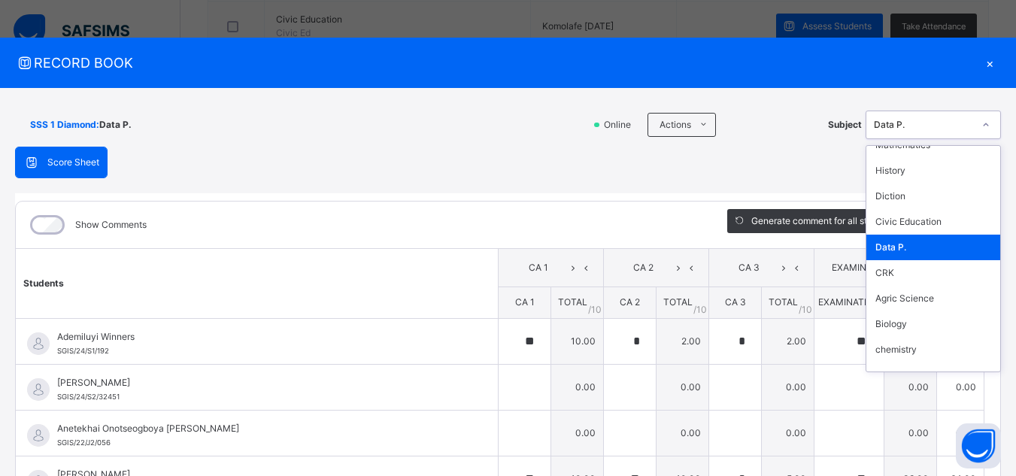
scroll to position [120, 0]
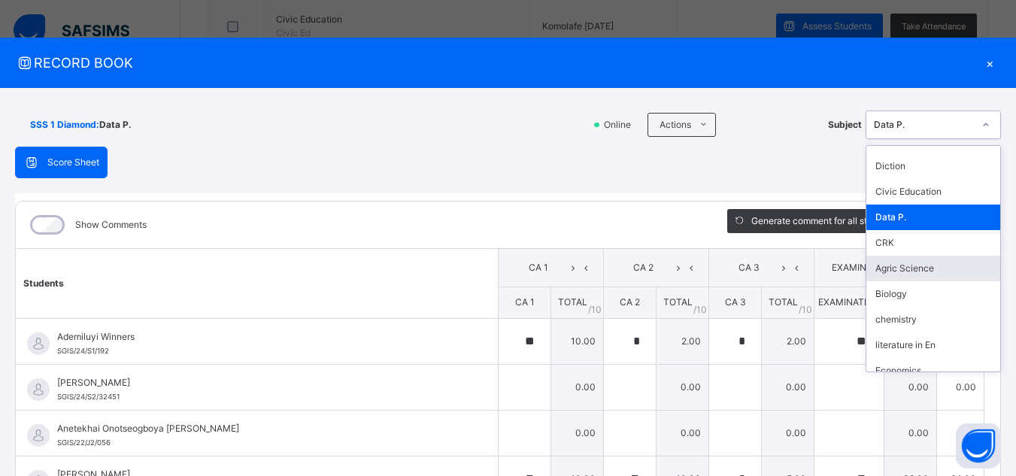
click at [943, 274] on div "Agric Science" at bounding box center [933, 269] width 134 height 26
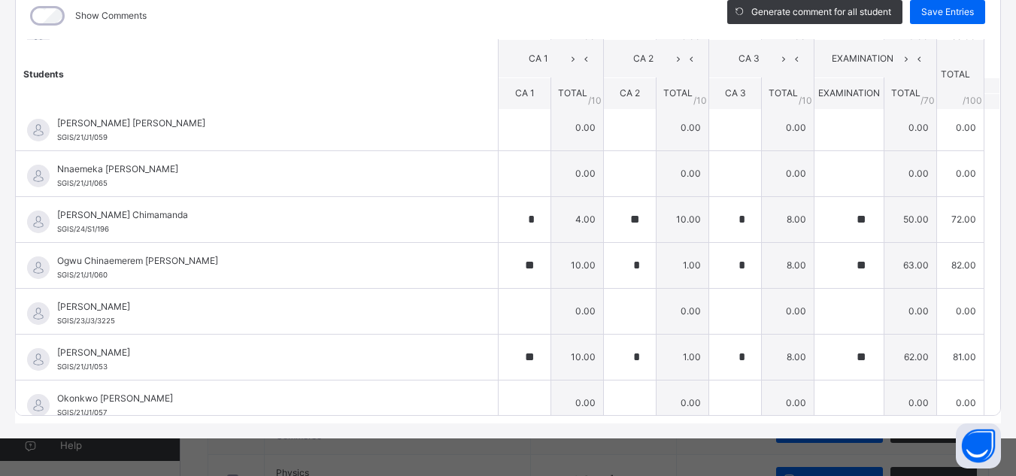
scroll to position [511, 0]
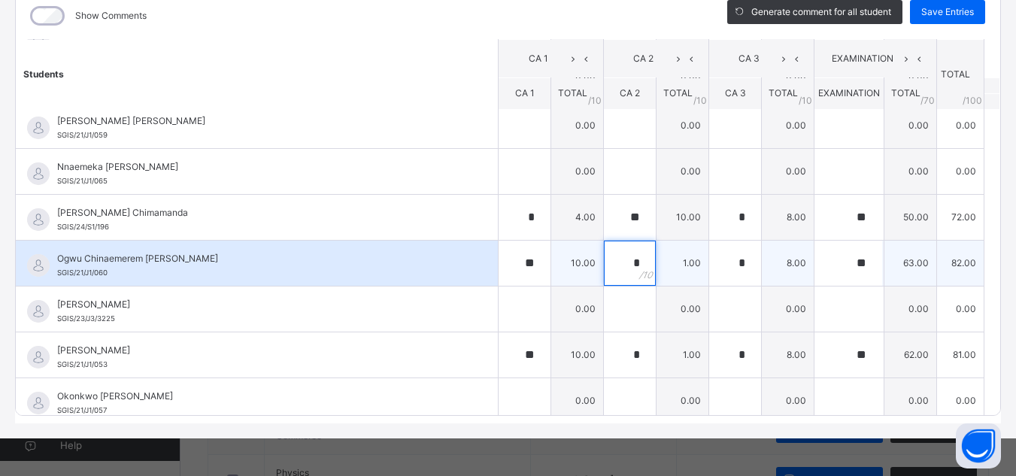
click at [622, 256] on div "*" at bounding box center [630, 263] width 52 height 45
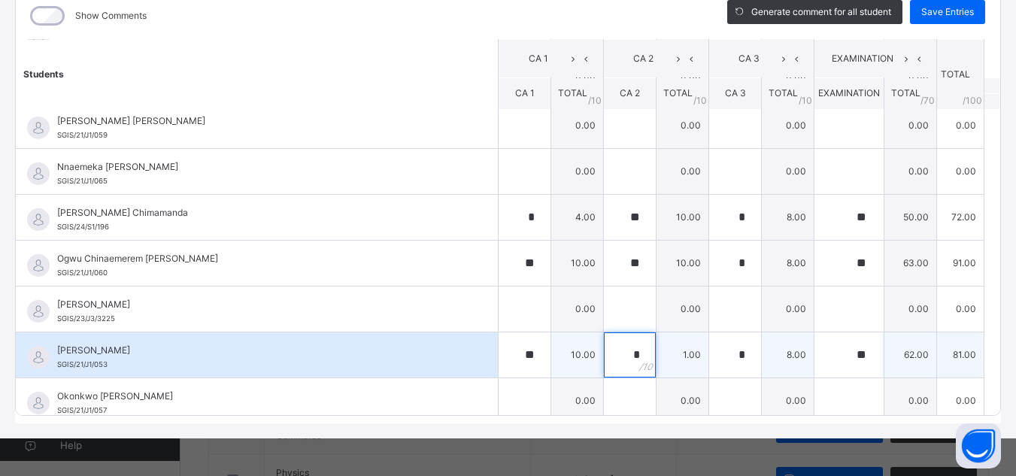
click at [625, 360] on div "*" at bounding box center [630, 354] width 52 height 45
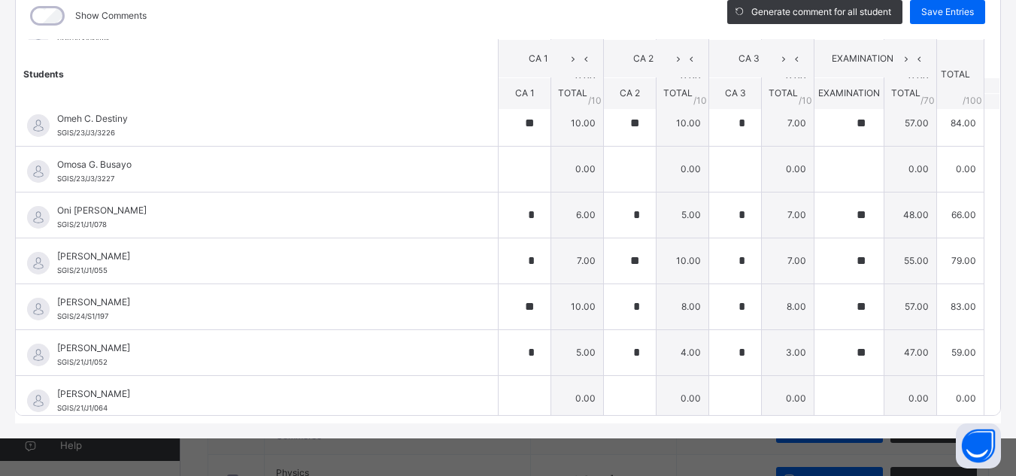
scroll to position [933, 0]
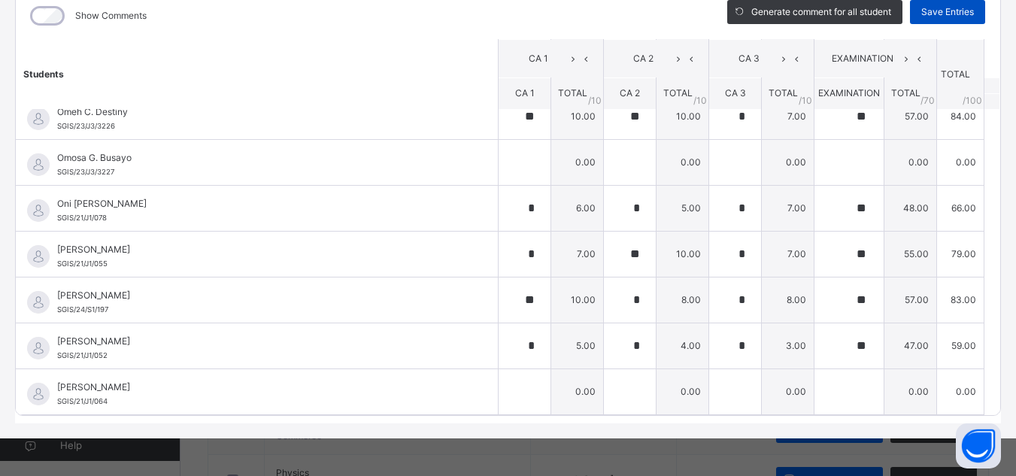
click at [940, 4] on div "Save Entries" at bounding box center [947, 12] width 75 height 24
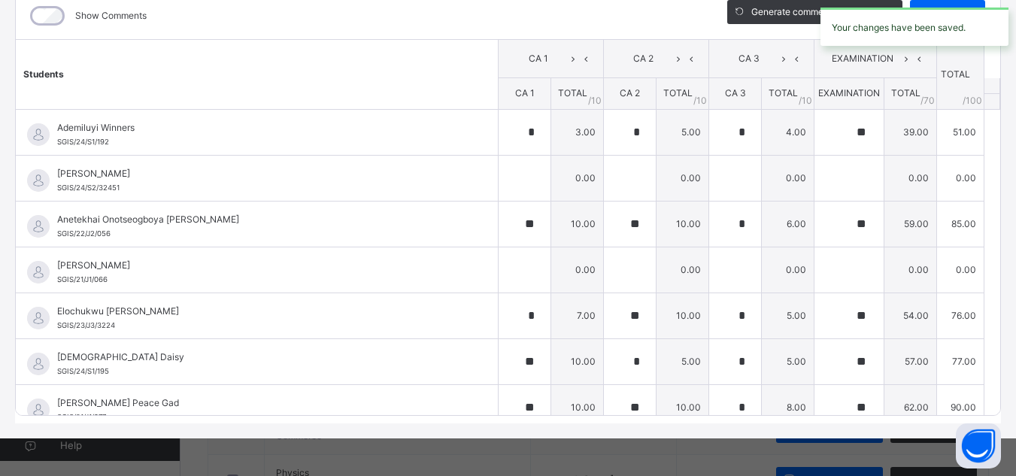
scroll to position [0, 0]
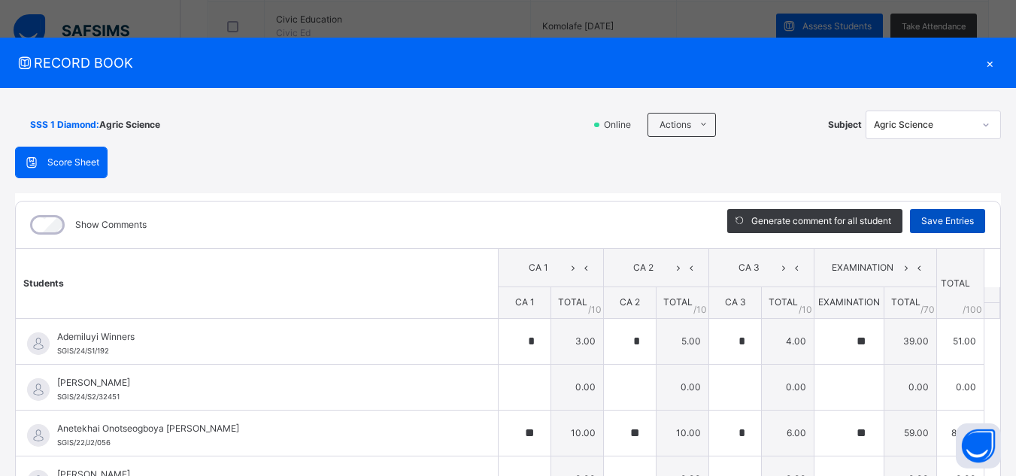
click at [943, 223] on span "Save Entries" at bounding box center [947, 221] width 53 height 14
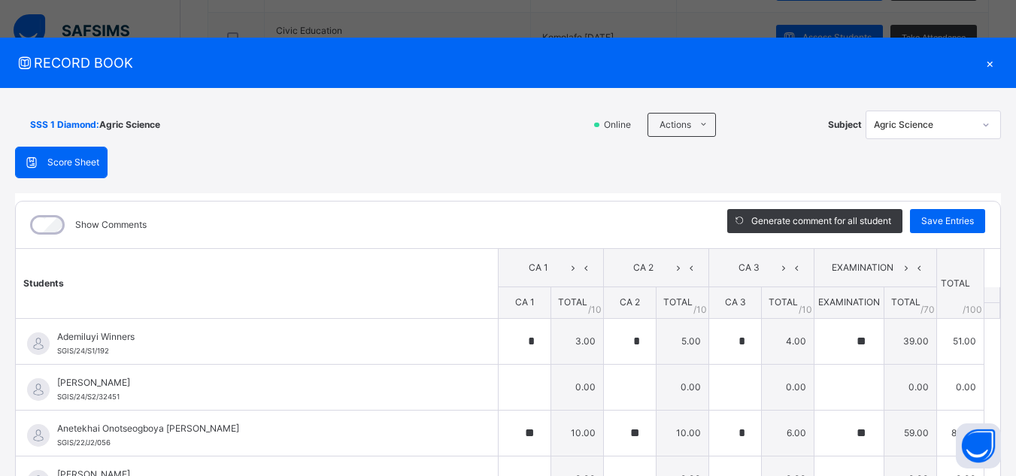
scroll to position [766, 0]
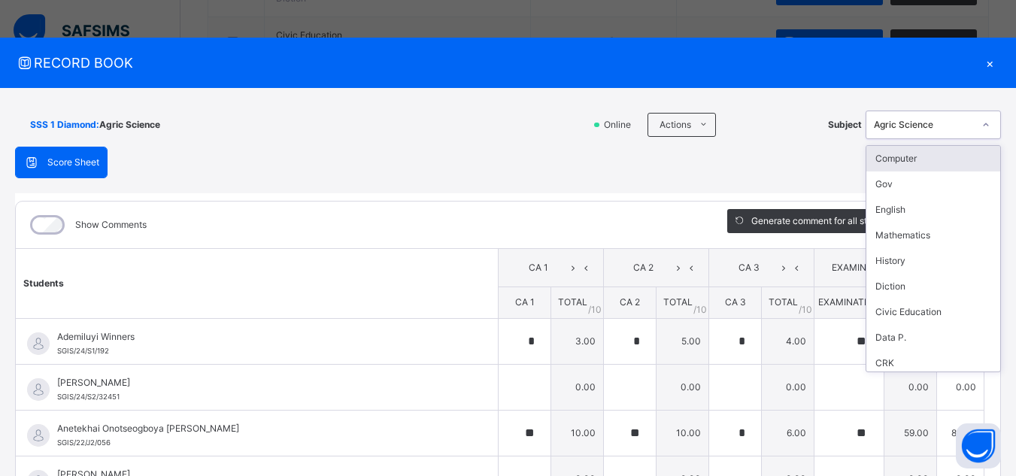
click at [981, 125] on icon at bounding box center [985, 124] width 9 height 15
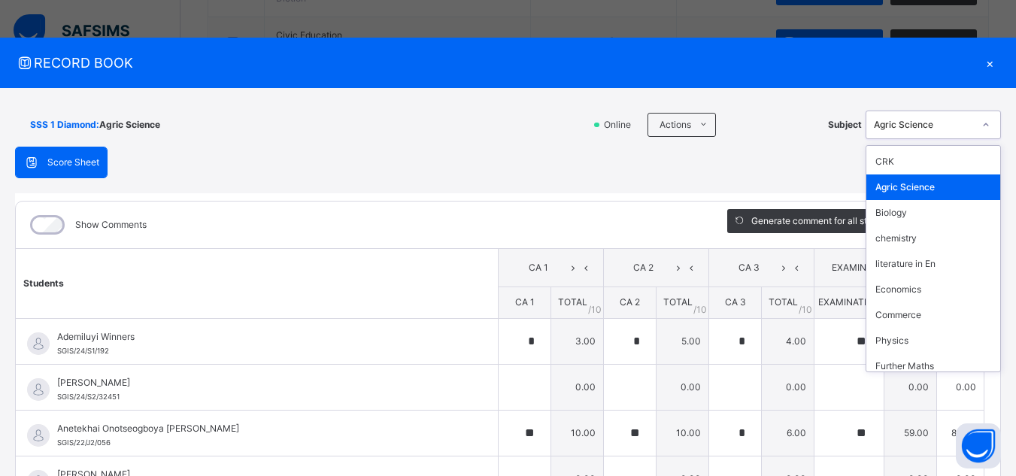
scroll to position [210, 0]
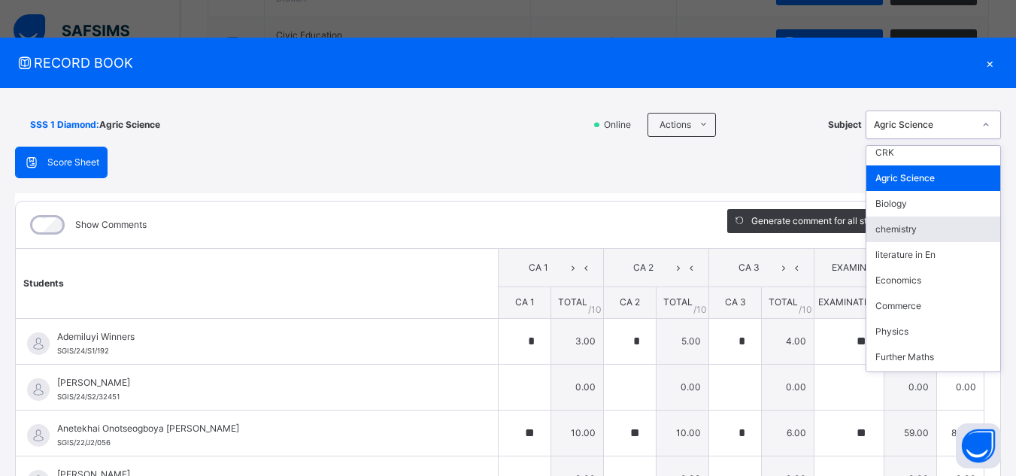
click at [917, 226] on div "chemistry" at bounding box center [933, 229] width 134 height 26
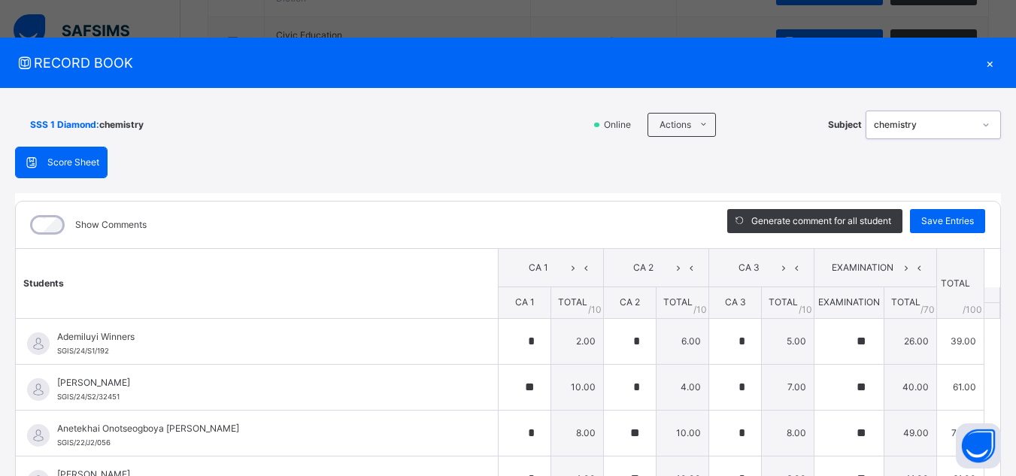
scroll to position [209, 0]
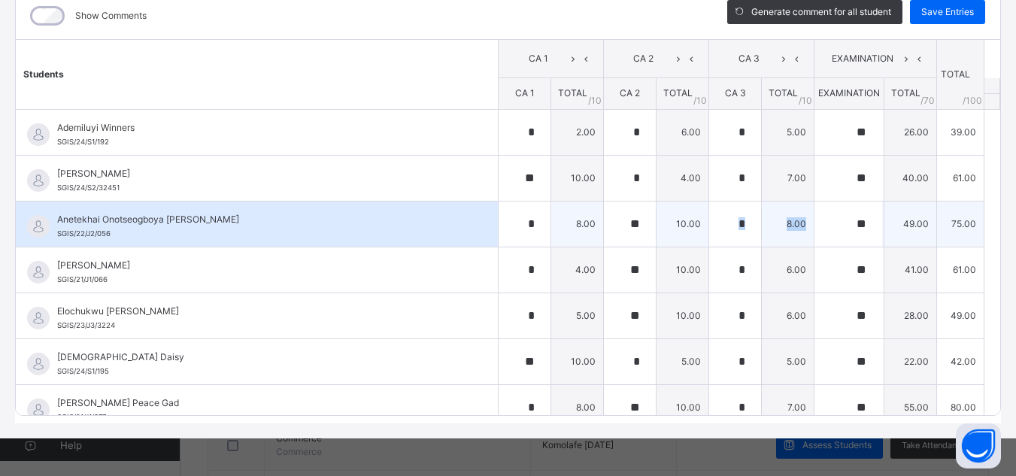
drag, startPoint x: 786, startPoint y: 238, endPoint x: 672, endPoint y: 230, distance: 113.8
click at [672, 230] on tr "Anetekhai Onotseogboya [PERSON_NAME] SGIS/22/J2/056 Anetekhai Onotseogboya [PER…" at bounding box center [508, 224] width 984 height 46
click at [574, 236] on td "8.00" at bounding box center [577, 224] width 53 height 46
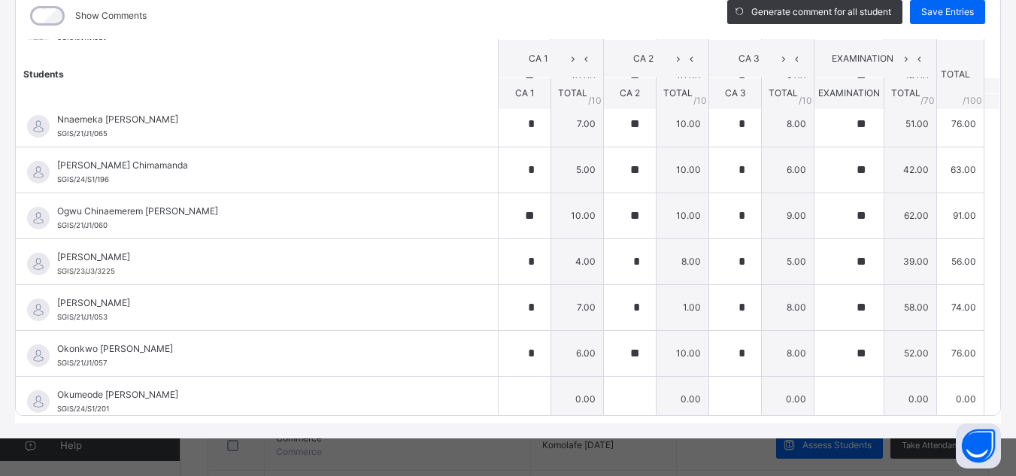
scroll to position [571, 0]
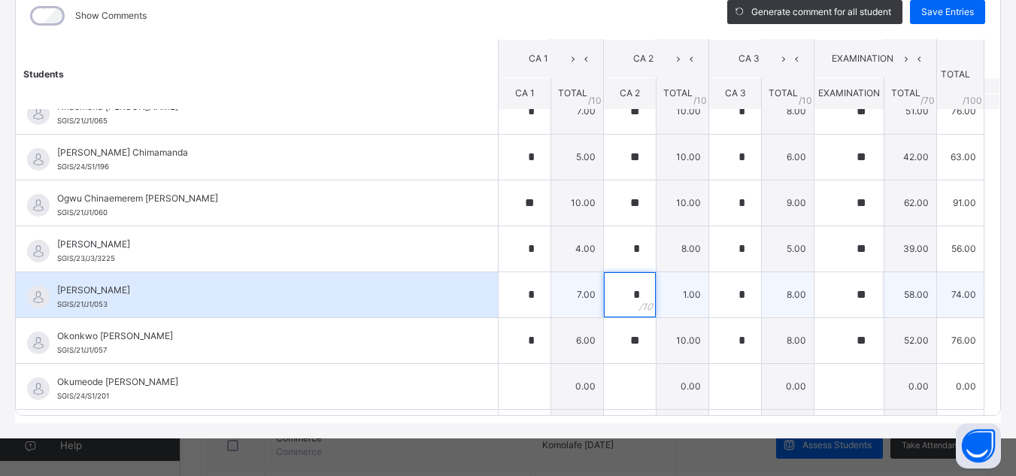
click at [624, 294] on div "*" at bounding box center [630, 294] width 52 height 45
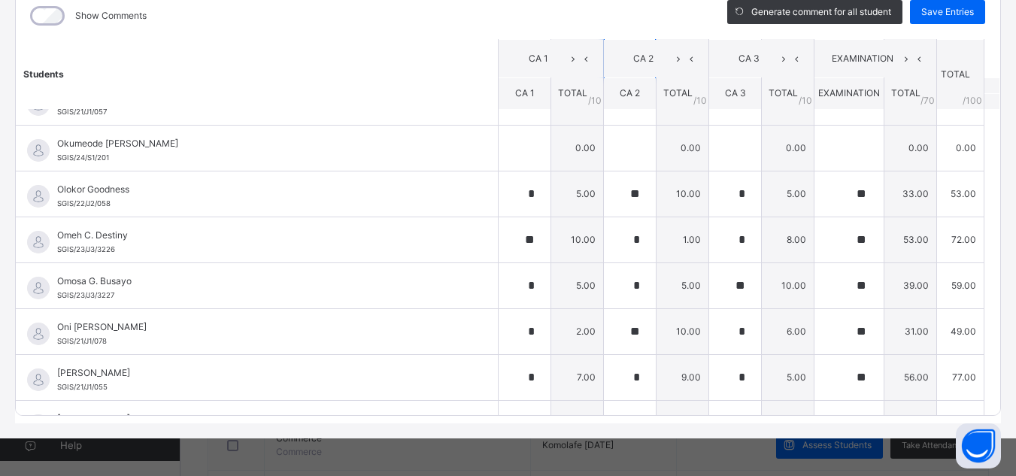
scroll to position [812, 0]
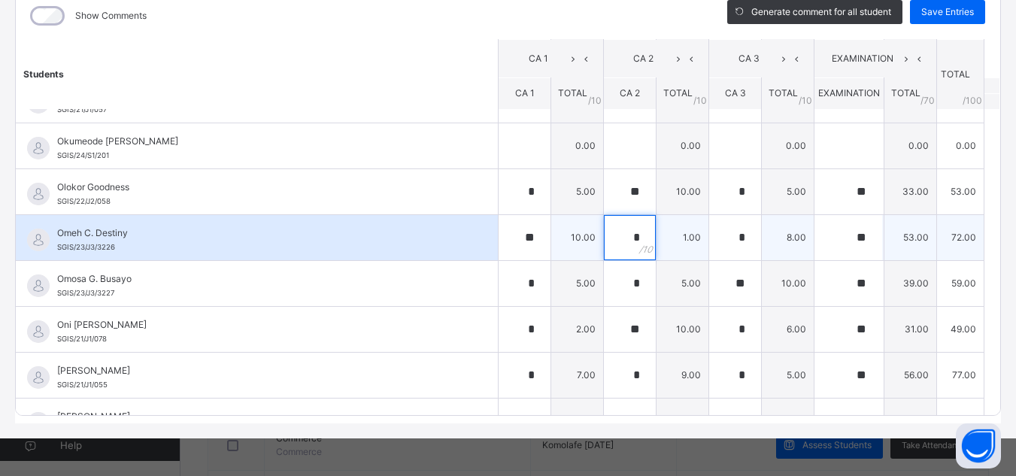
click at [622, 240] on div "*" at bounding box center [630, 237] width 52 height 45
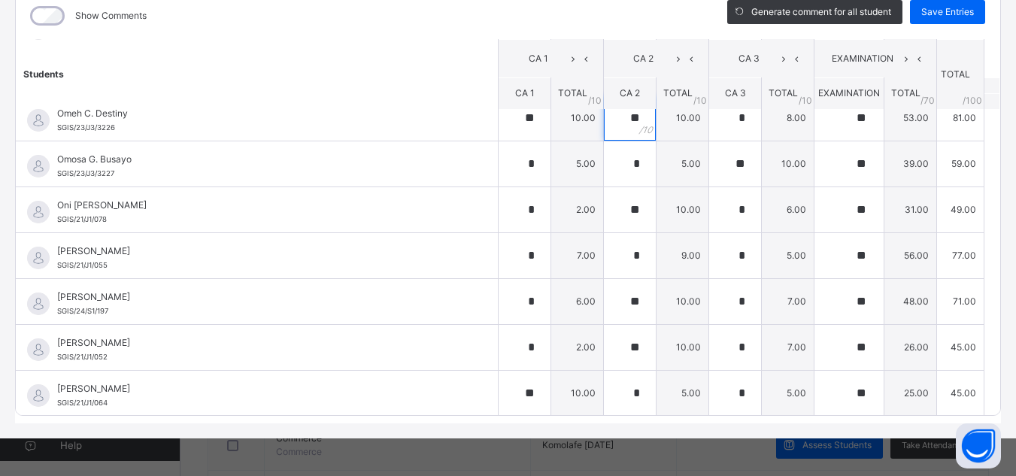
scroll to position [933, 0]
click at [938, 10] on span "Save Entries" at bounding box center [947, 12] width 53 height 14
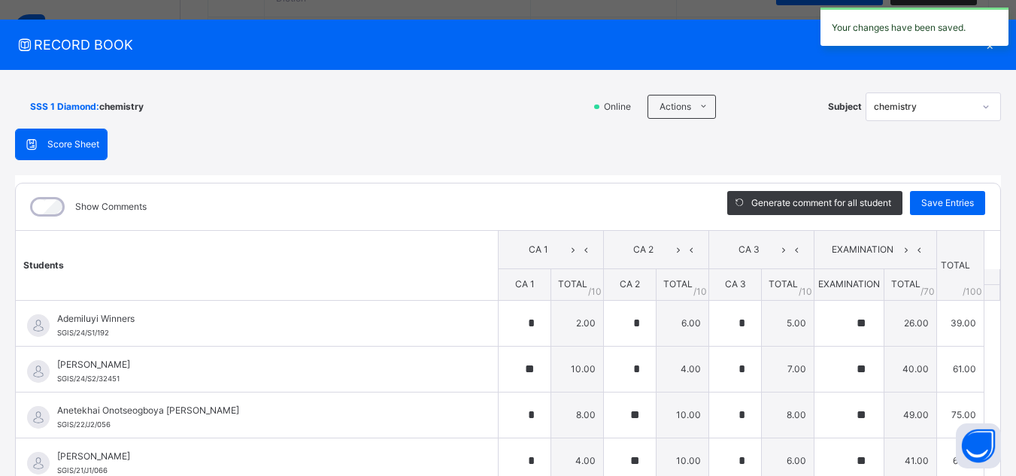
scroll to position [0, 0]
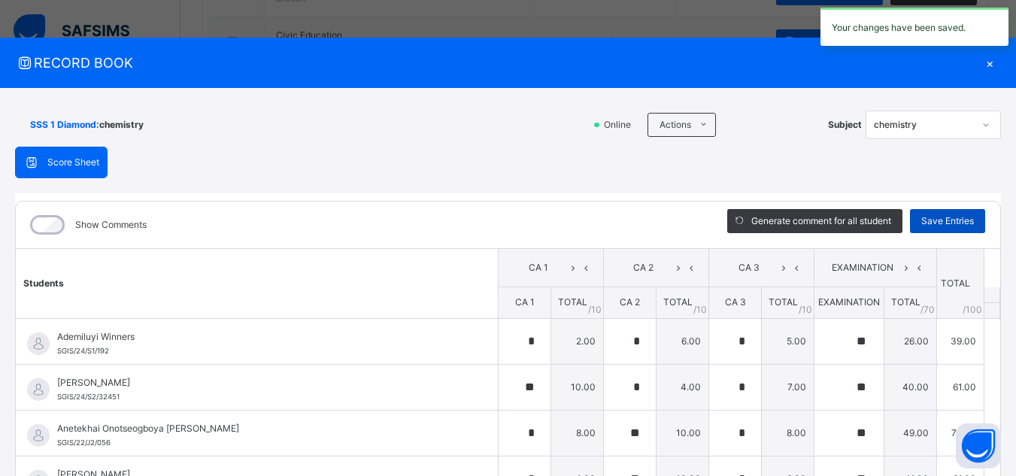
click at [948, 222] on span "Save Entries" at bounding box center [947, 221] width 53 height 14
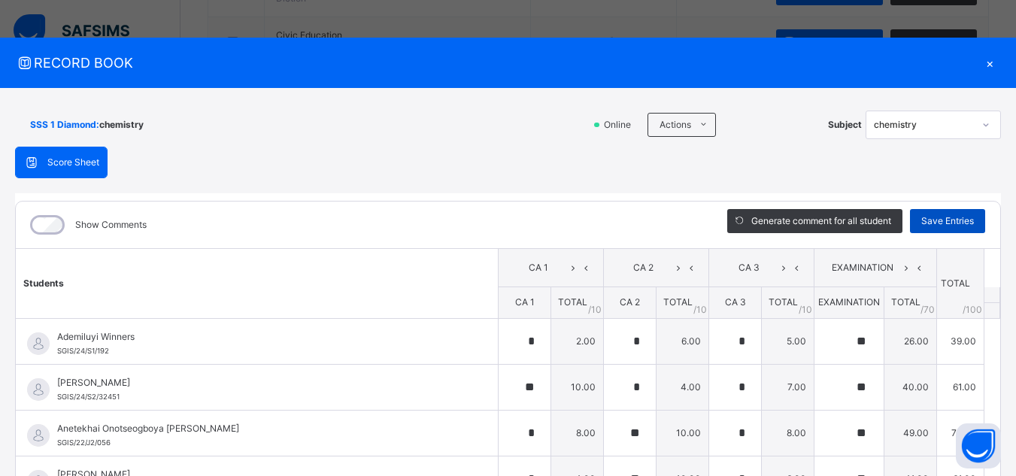
click at [955, 228] on div "Save Entries" at bounding box center [947, 221] width 75 height 24
click at [981, 127] on icon at bounding box center [985, 124] width 9 height 15
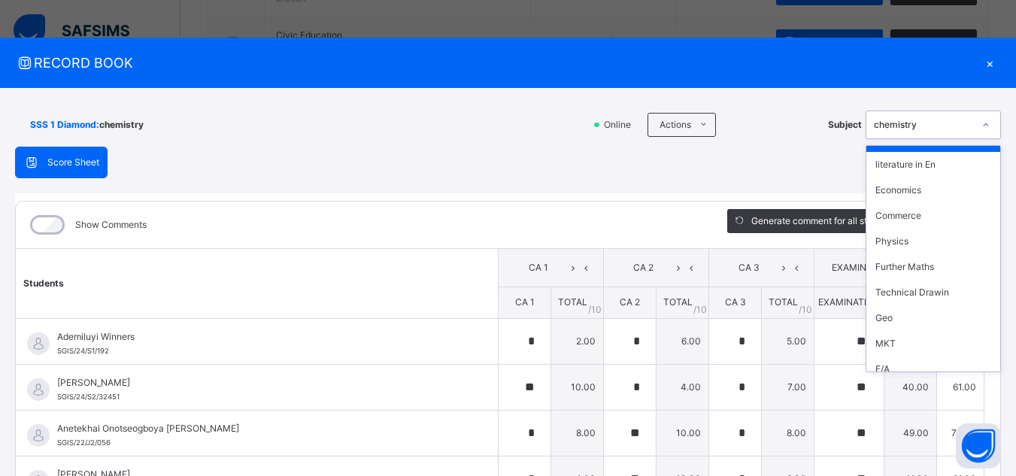
scroll to position [337, 0]
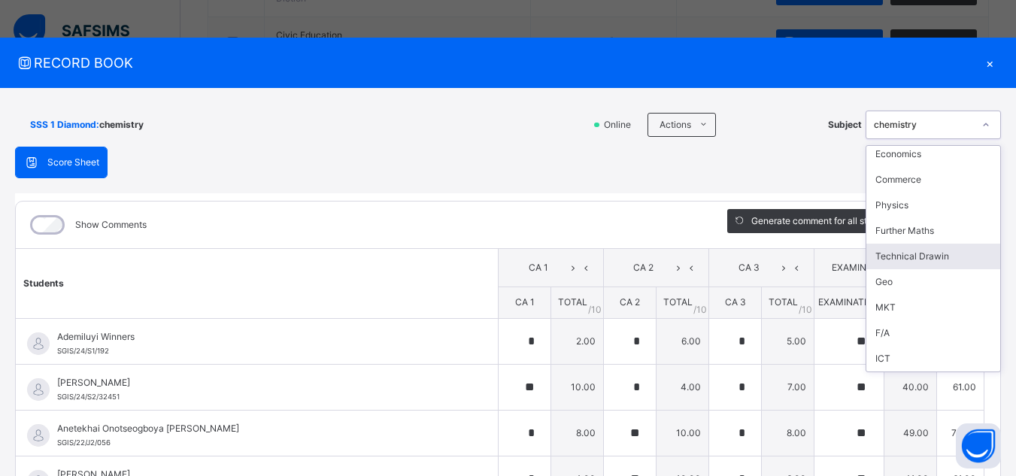
click at [928, 260] on div "Technical Drawin" at bounding box center [933, 257] width 134 height 26
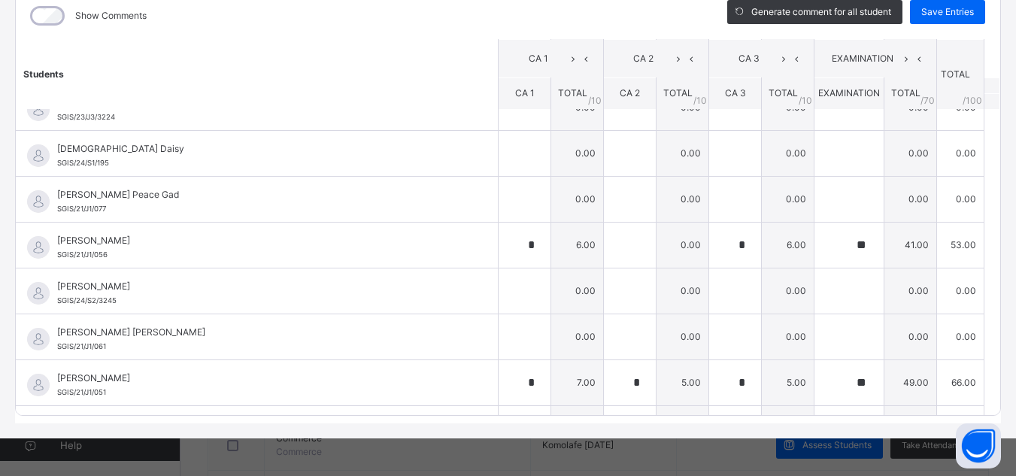
scroll to position [241, 0]
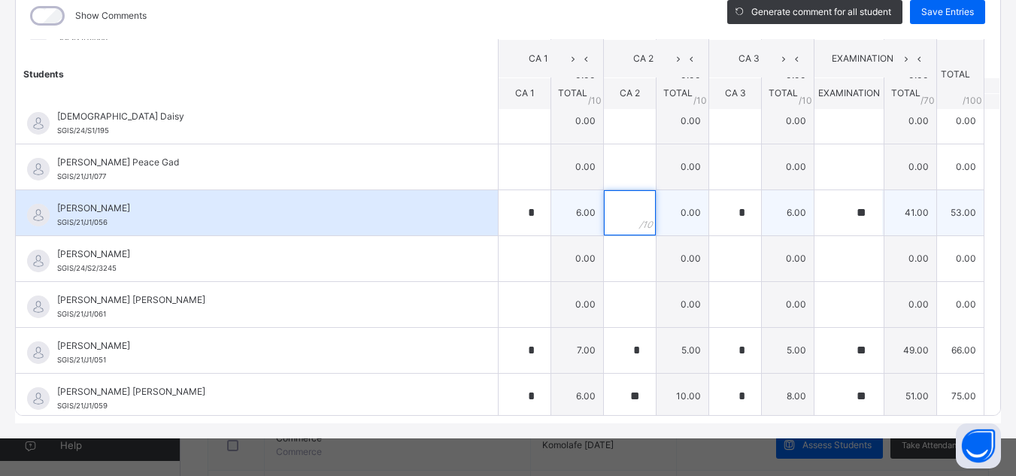
click at [619, 209] on div at bounding box center [630, 212] width 52 height 45
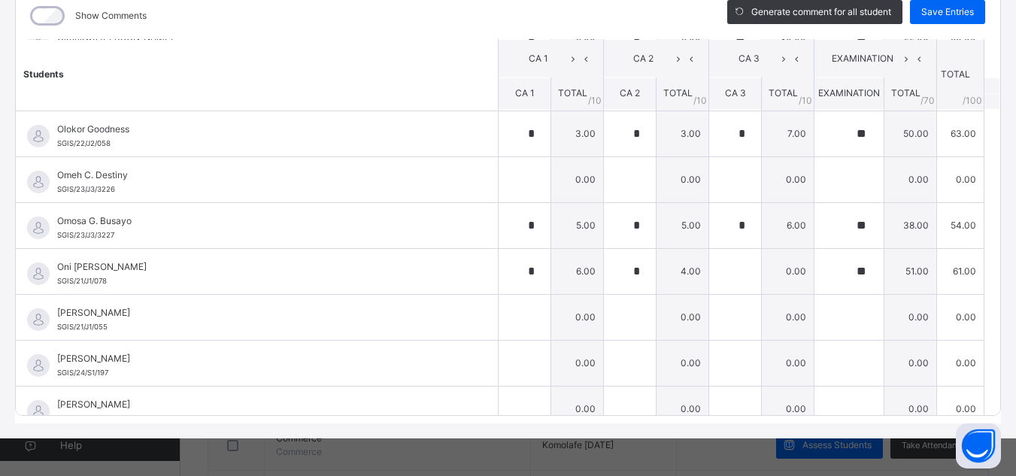
scroll to position [872, 0]
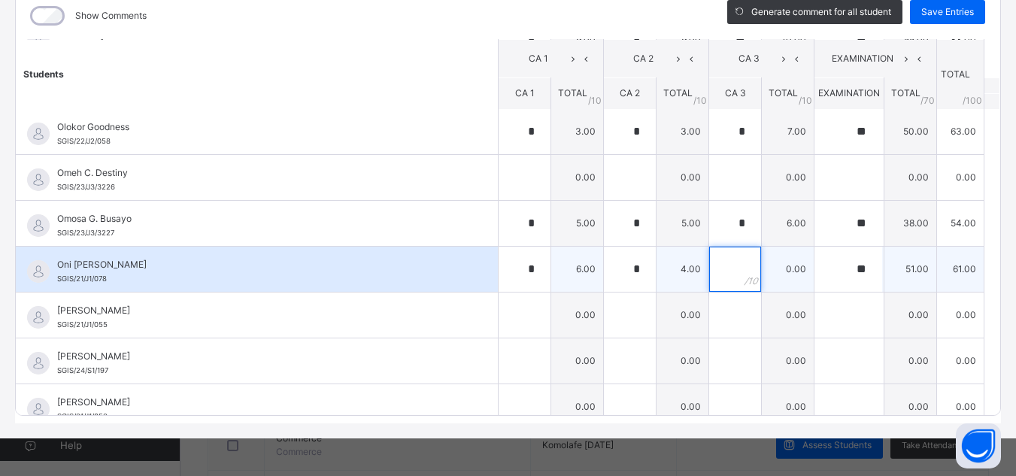
click at [721, 272] on div at bounding box center [735, 269] width 52 height 45
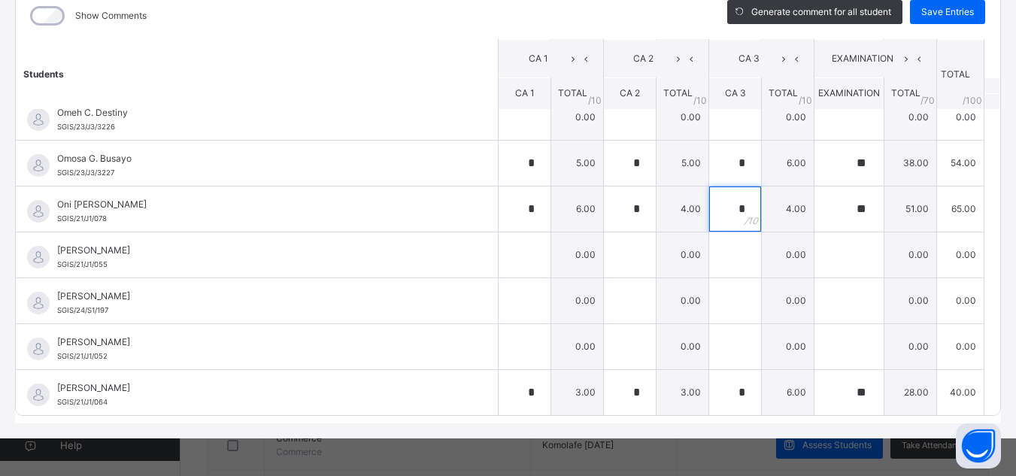
scroll to position [933, 0]
click at [939, 14] on span "Save Entries" at bounding box center [947, 12] width 53 height 14
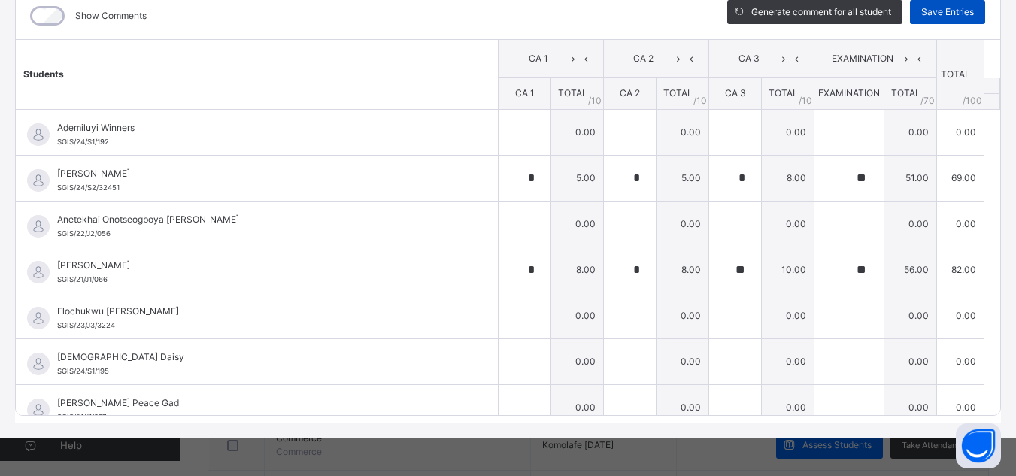
click at [950, 11] on span "Save Entries" at bounding box center [947, 12] width 53 height 14
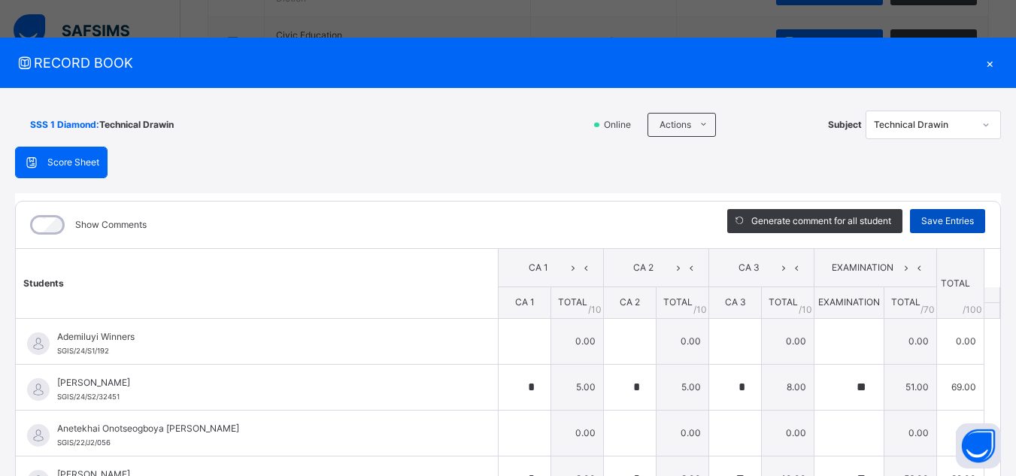
click at [930, 220] on span "Save Entries" at bounding box center [947, 221] width 53 height 14
click at [981, 124] on icon at bounding box center [985, 124] width 9 height 15
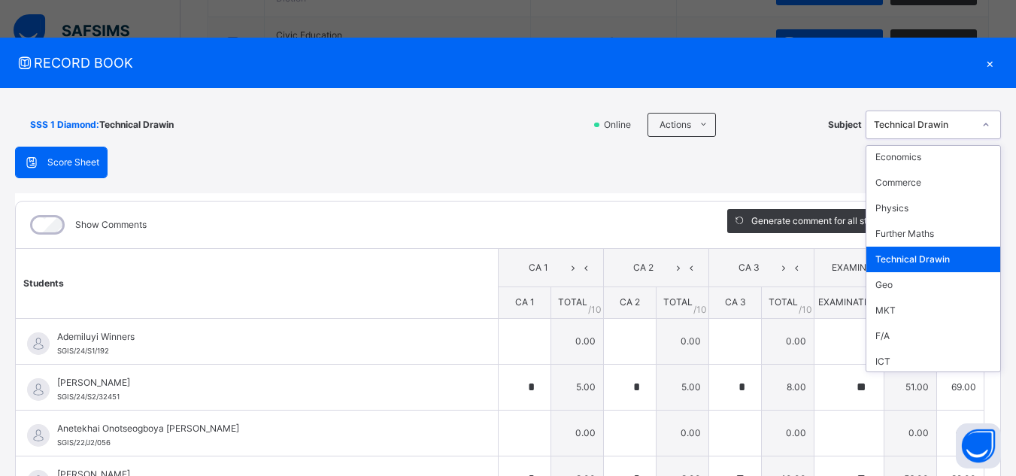
scroll to position [337, 0]
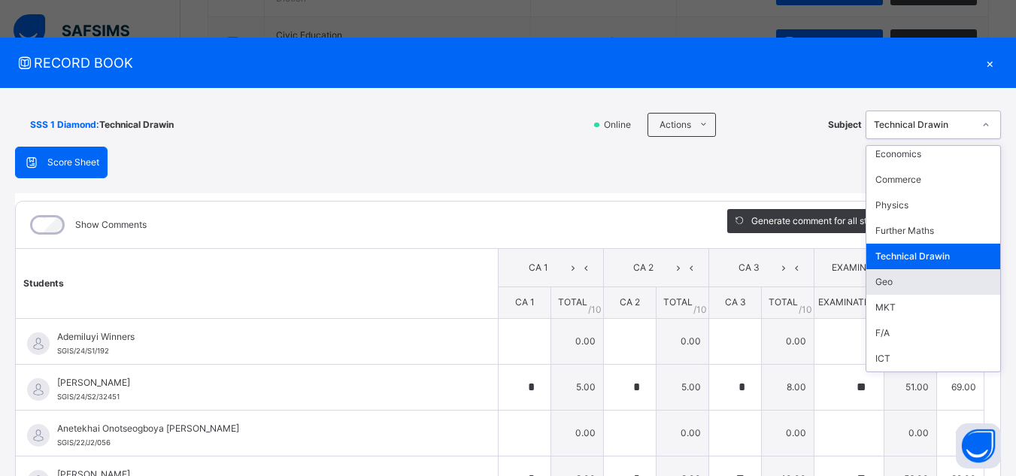
click at [883, 286] on div "Geo" at bounding box center [933, 282] width 134 height 26
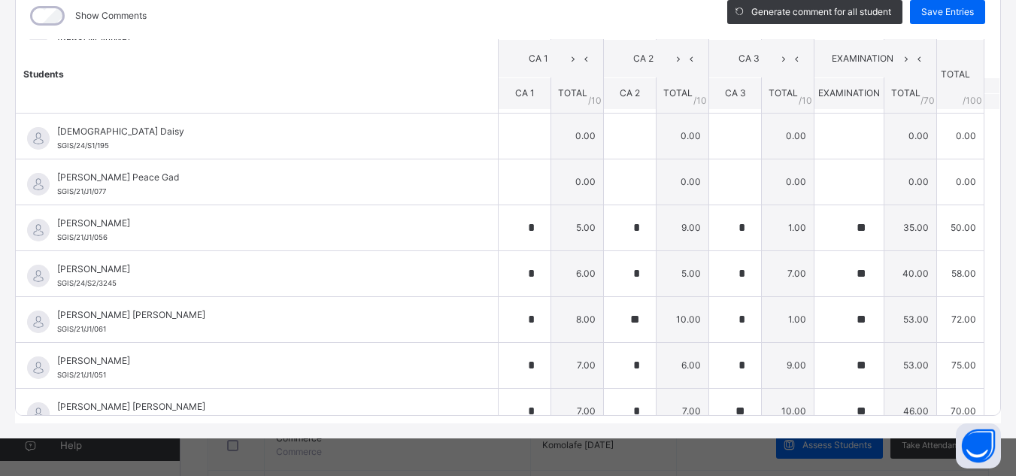
scroll to position [241, 0]
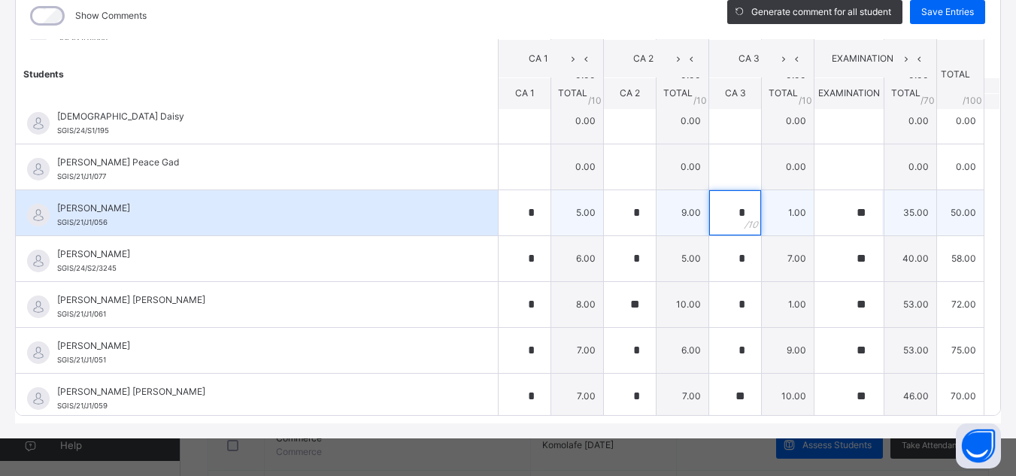
click at [731, 213] on div "*" at bounding box center [735, 212] width 52 height 45
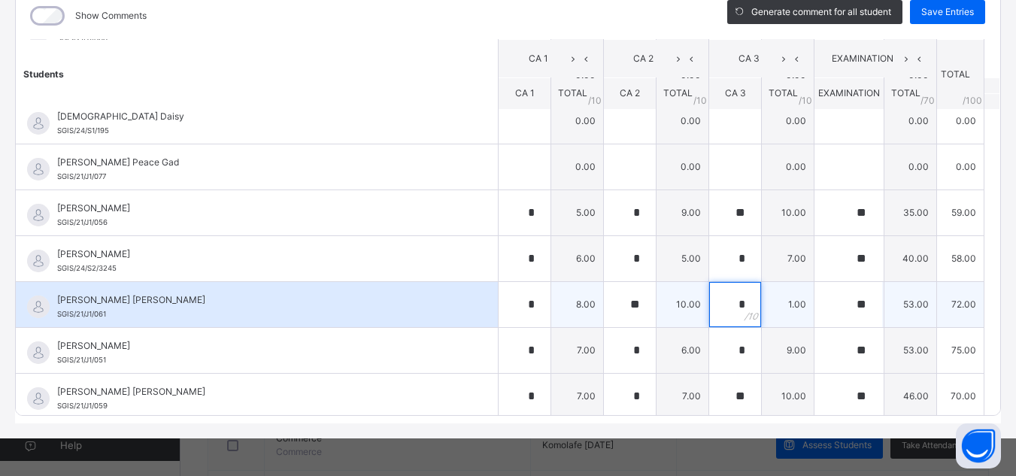
click at [729, 301] on div "*" at bounding box center [735, 304] width 52 height 45
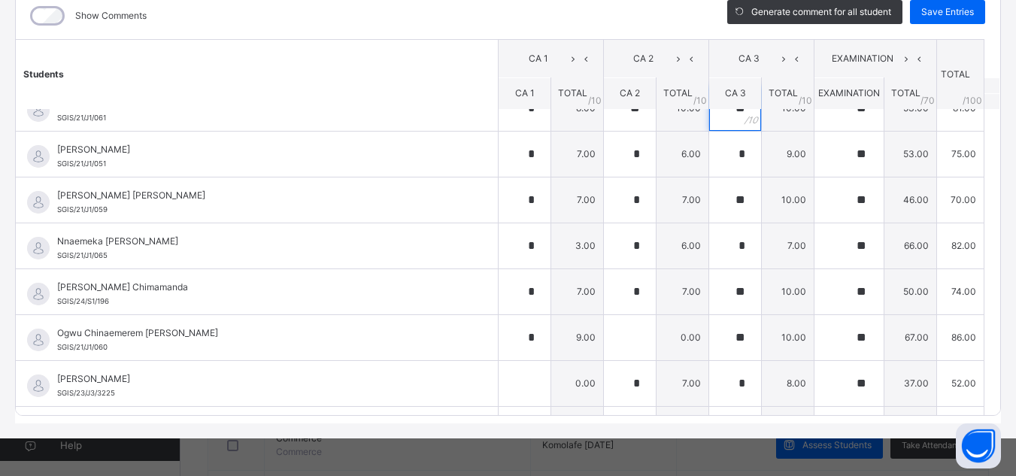
scroll to position [451, 0]
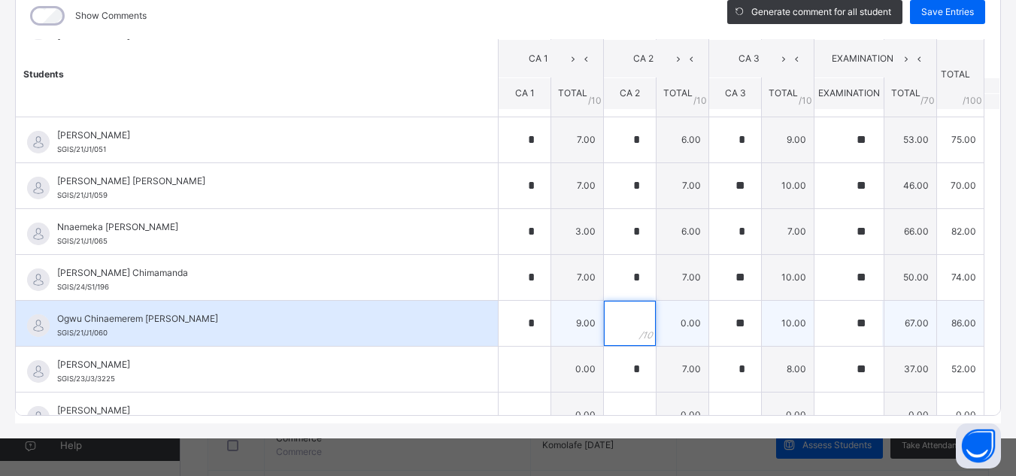
click at [607, 329] on input "text" at bounding box center [630, 323] width 52 height 45
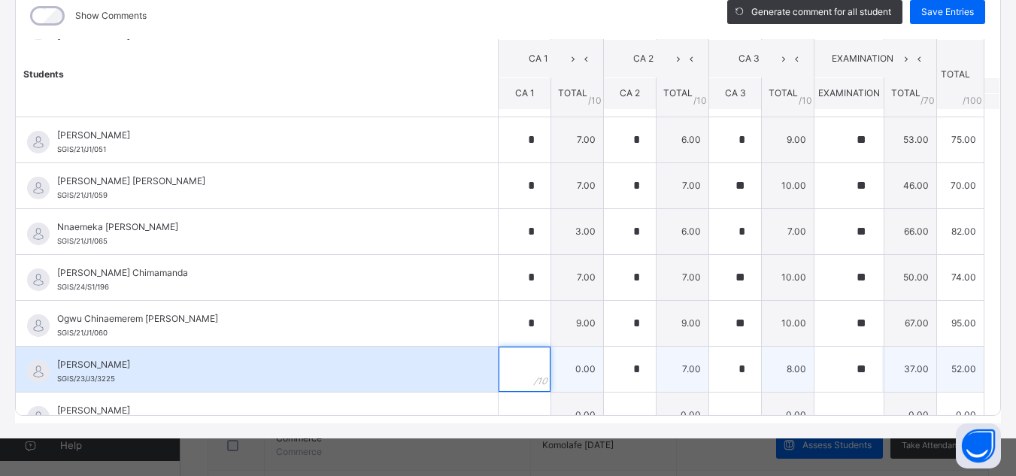
click at [513, 376] on div at bounding box center [524, 369] width 52 height 45
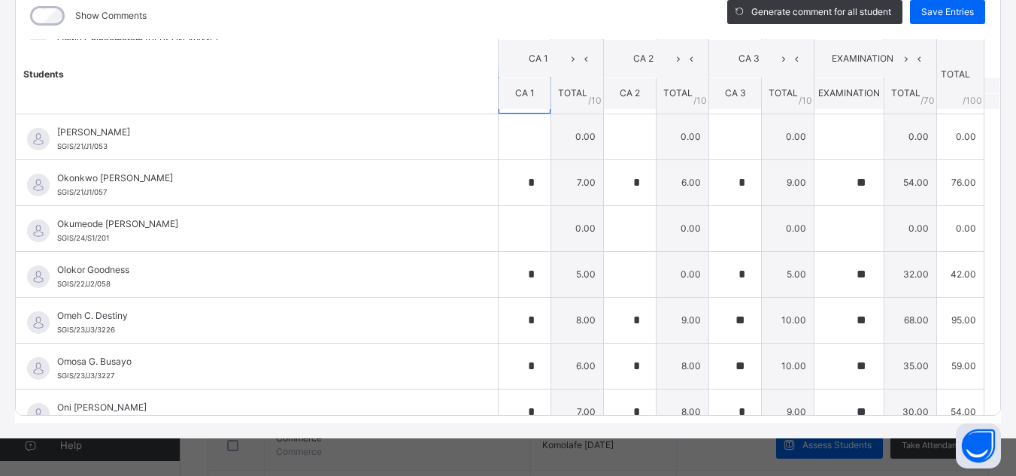
scroll to position [752, 0]
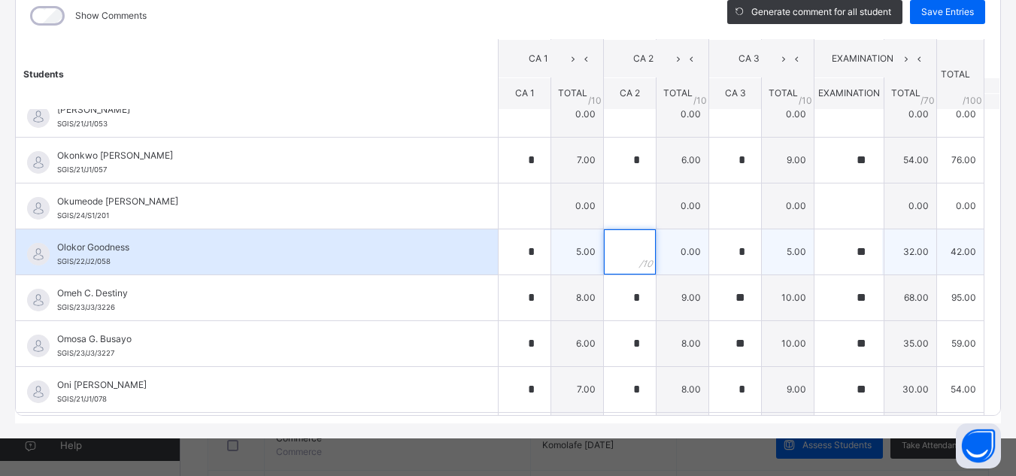
click at [619, 253] on div at bounding box center [630, 251] width 52 height 45
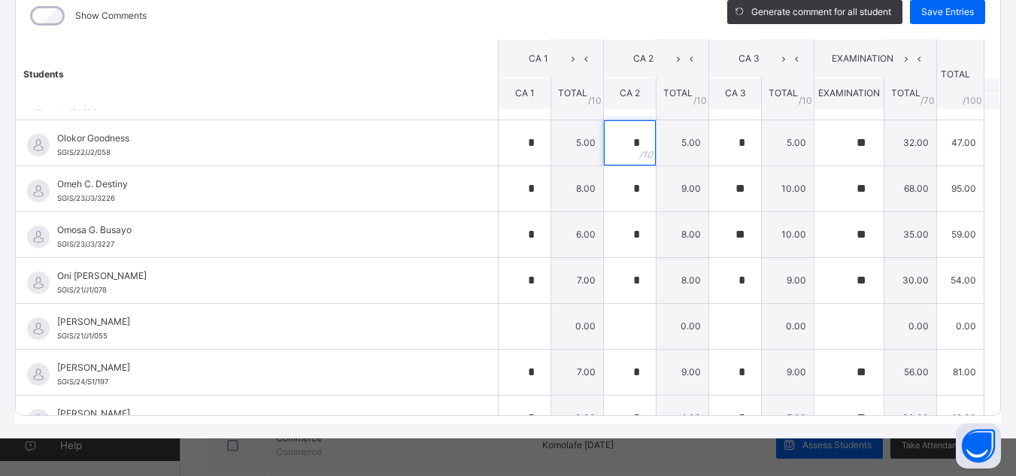
scroll to position [933, 0]
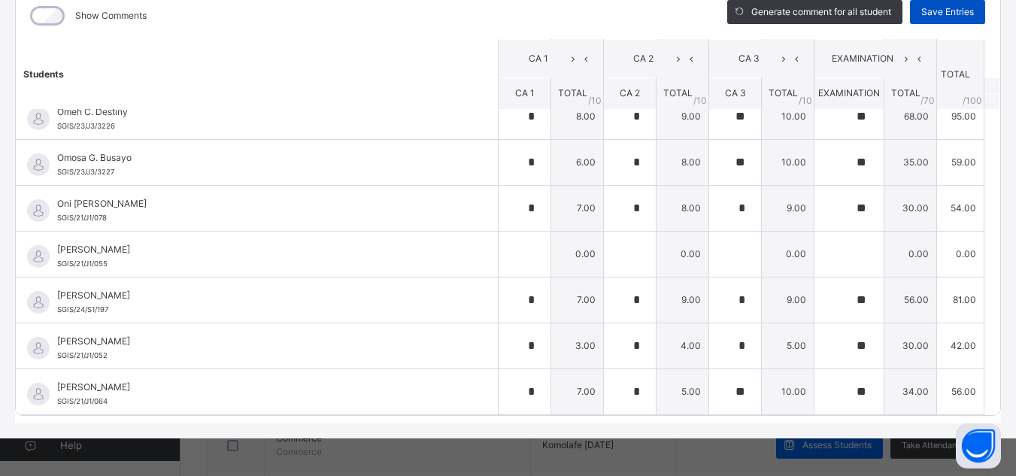
click at [943, 8] on span "Save Entries" at bounding box center [947, 12] width 53 height 14
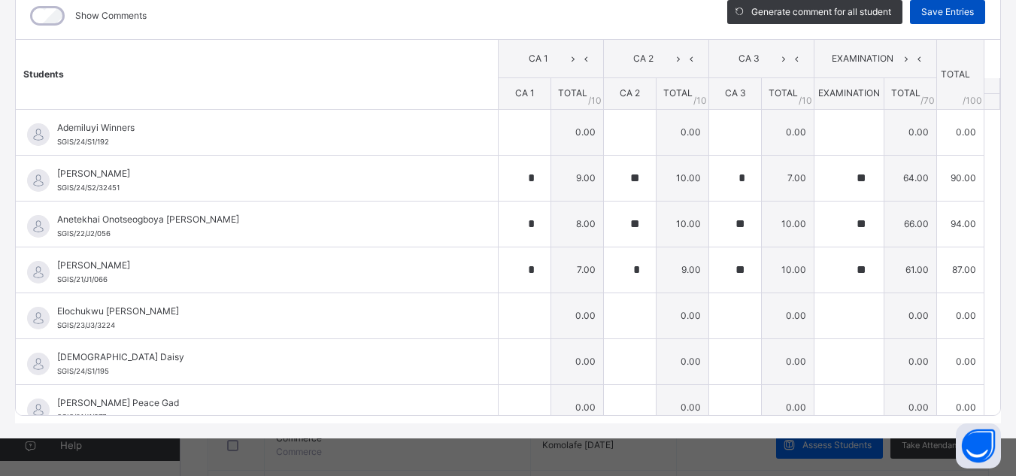
click at [946, 8] on span "Save Entries" at bounding box center [947, 12] width 53 height 14
click at [956, 10] on span "Save Entries" at bounding box center [947, 12] width 53 height 14
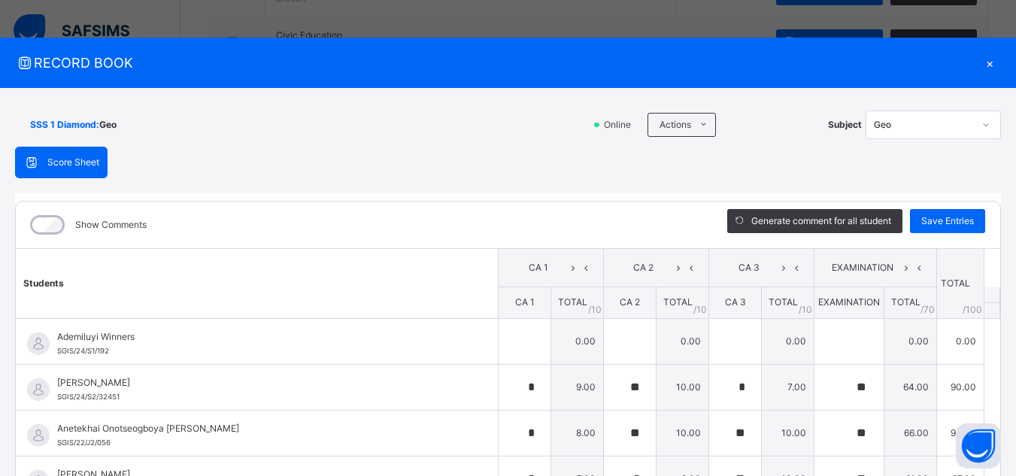
click at [981, 123] on icon at bounding box center [985, 124] width 9 height 15
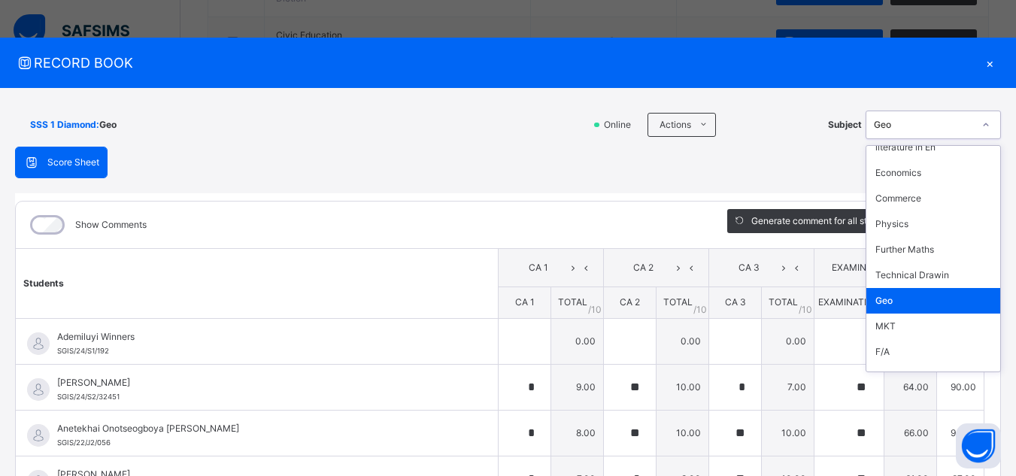
scroll to position [337, 0]
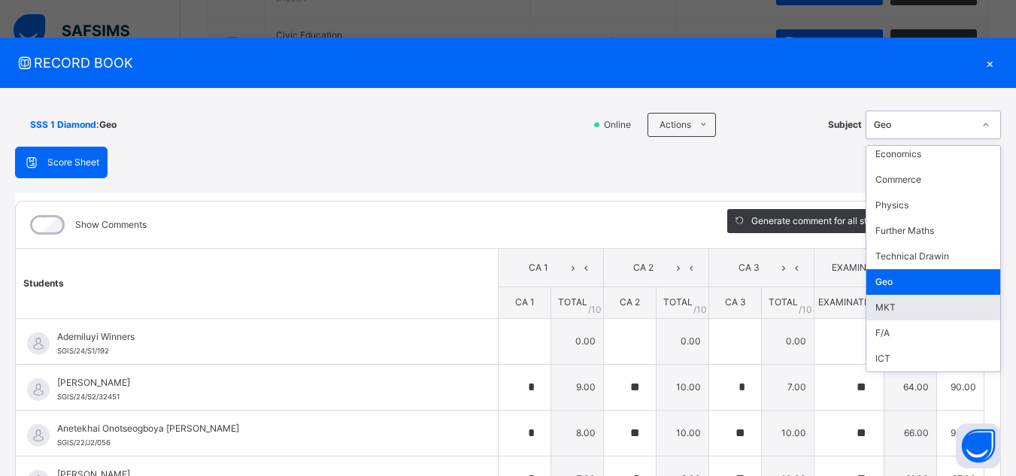
click at [900, 306] on div "MKT" at bounding box center [933, 308] width 134 height 26
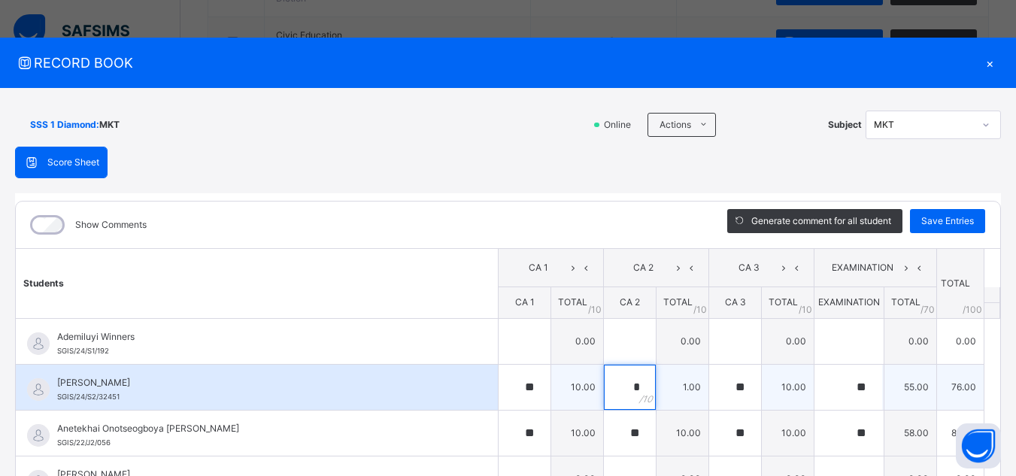
click at [622, 389] on div "*" at bounding box center [630, 387] width 52 height 45
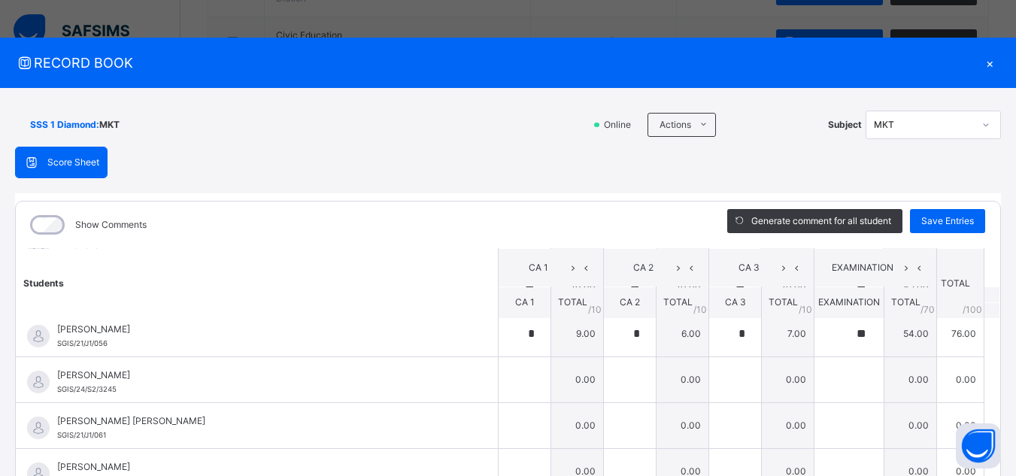
scroll to position [209, 0]
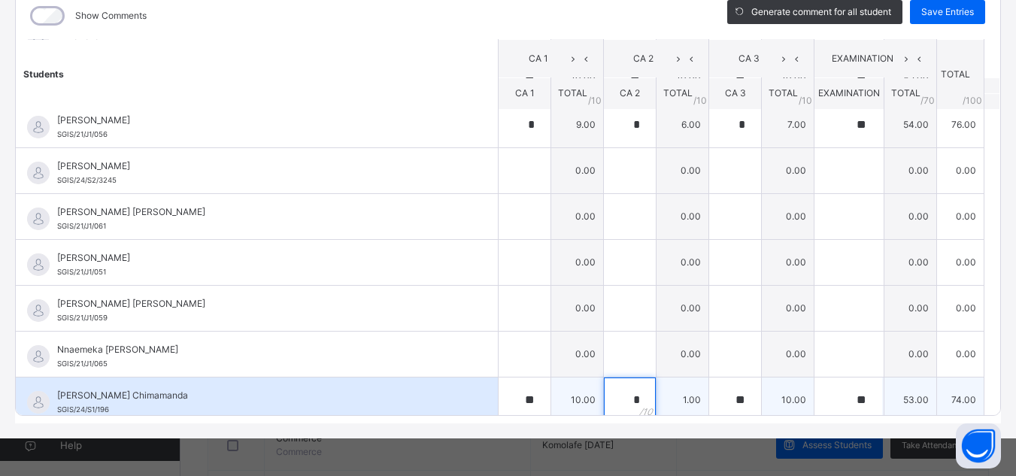
click at [626, 403] on div "*" at bounding box center [630, 399] width 52 height 45
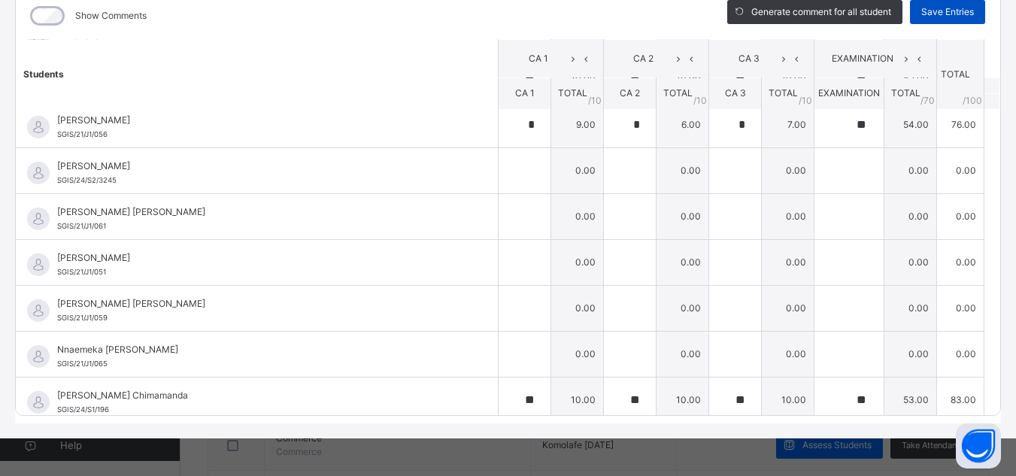
click at [921, 9] on span "Save Entries" at bounding box center [947, 12] width 53 height 14
click at [919, 24] on div "Generate comment for all student Save Entries" at bounding box center [856, 15] width 288 height 47
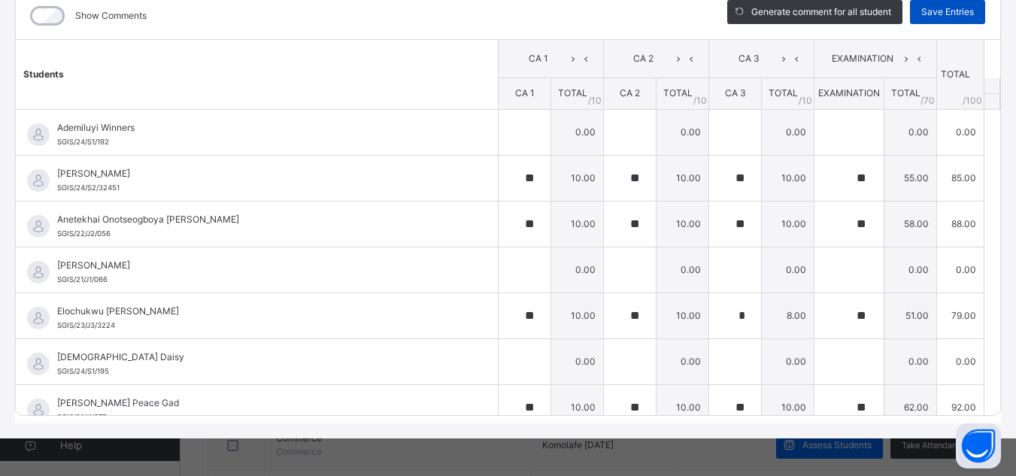
click at [956, 17] on span "Save Entries" at bounding box center [947, 12] width 53 height 14
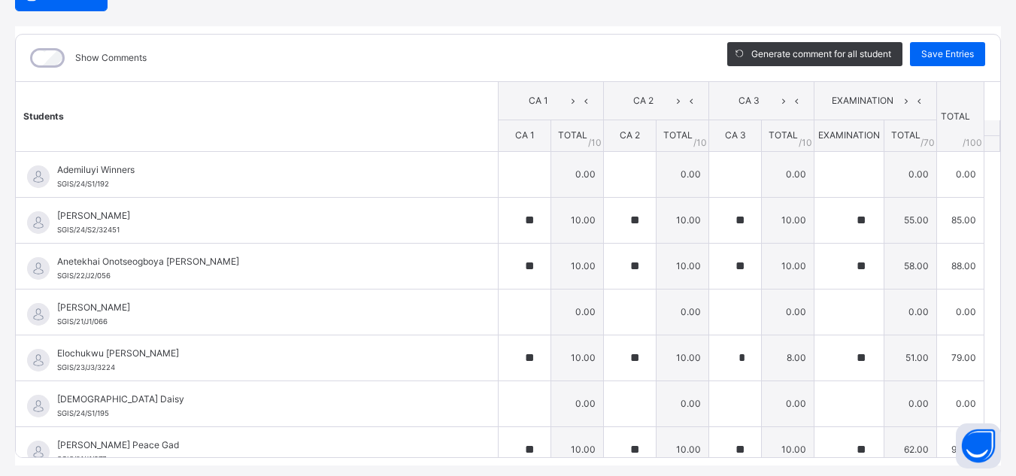
scroll to position [169, 0]
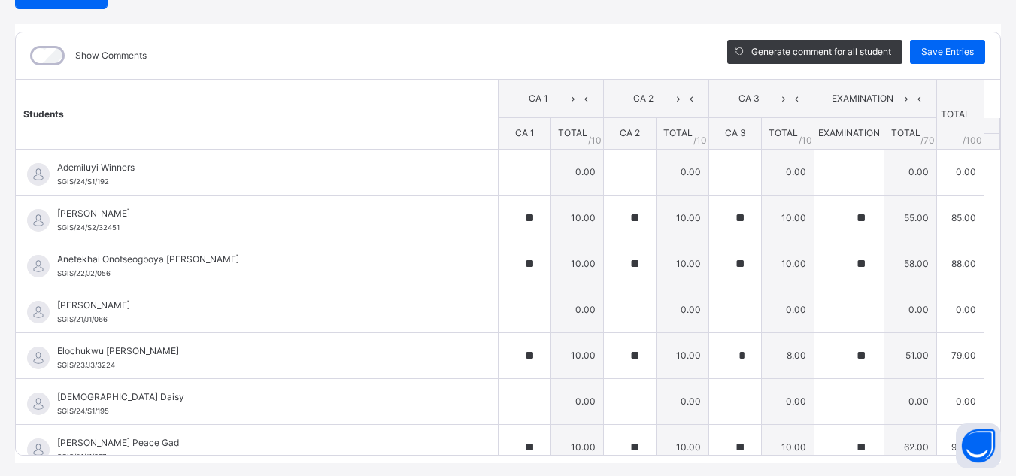
click at [954, 53] on span "Save Entries" at bounding box center [947, 52] width 53 height 14
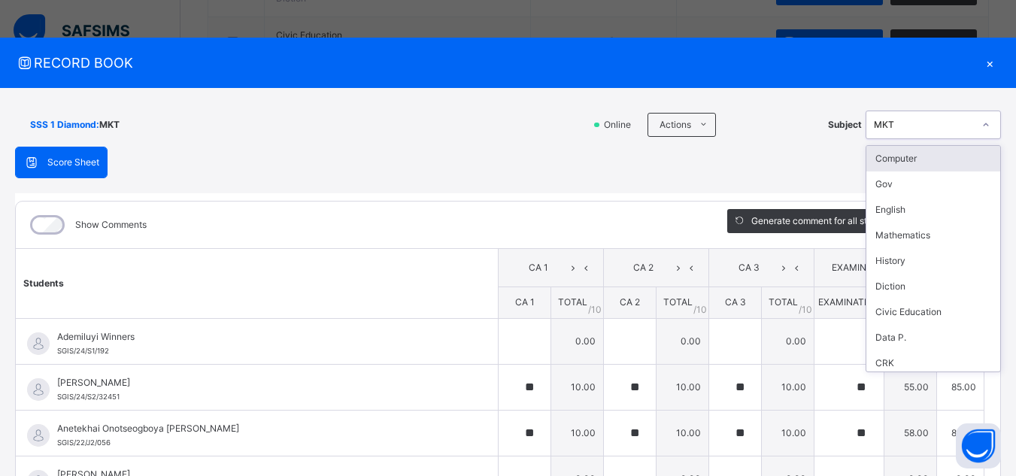
click at [981, 124] on icon at bounding box center [985, 124] width 9 height 15
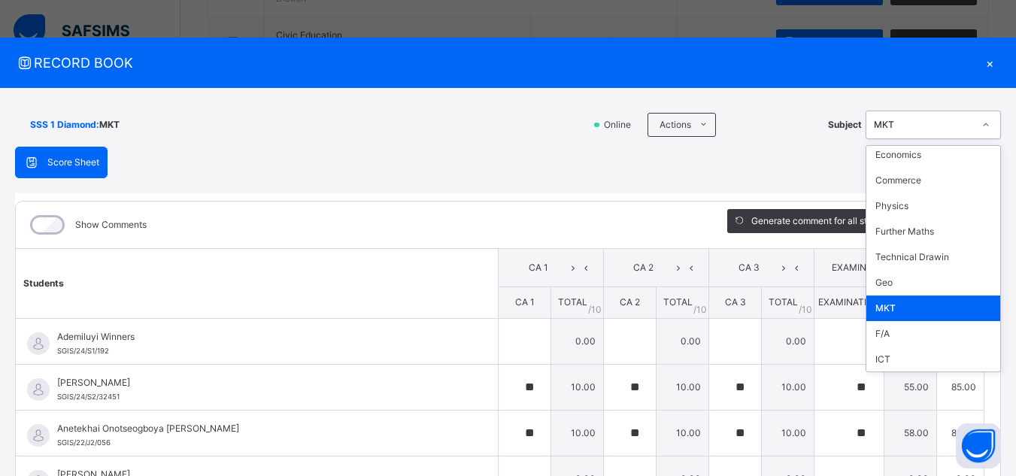
scroll to position [337, 0]
click at [955, 364] on div "ICT" at bounding box center [933, 359] width 134 height 26
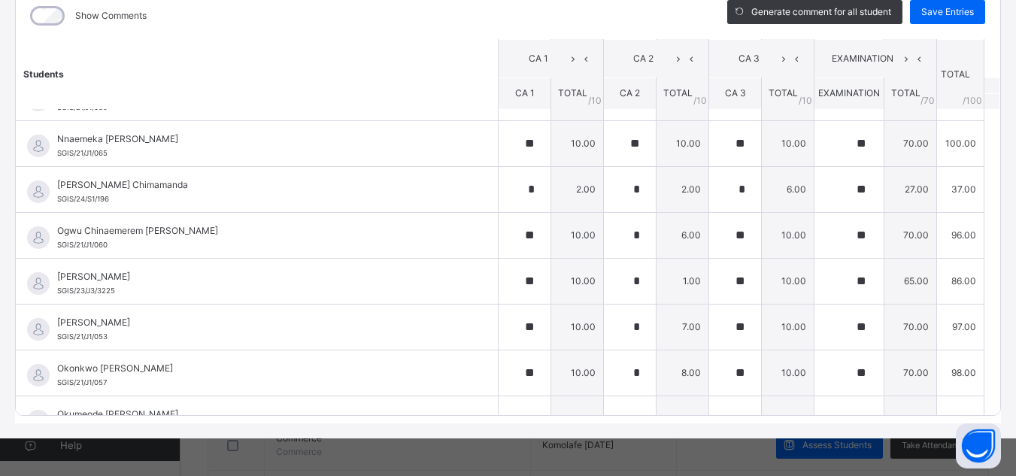
scroll to position [541, 0]
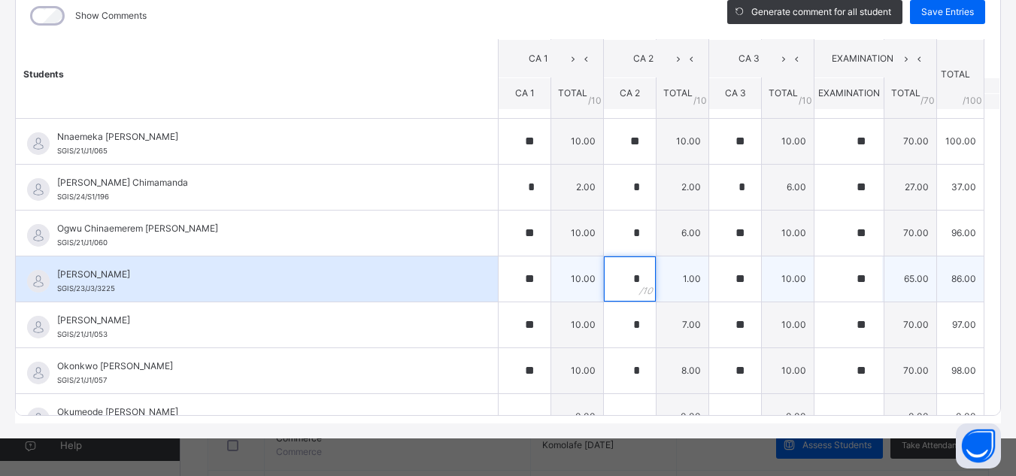
click at [625, 279] on div "*" at bounding box center [630, 278] width 52 height 45
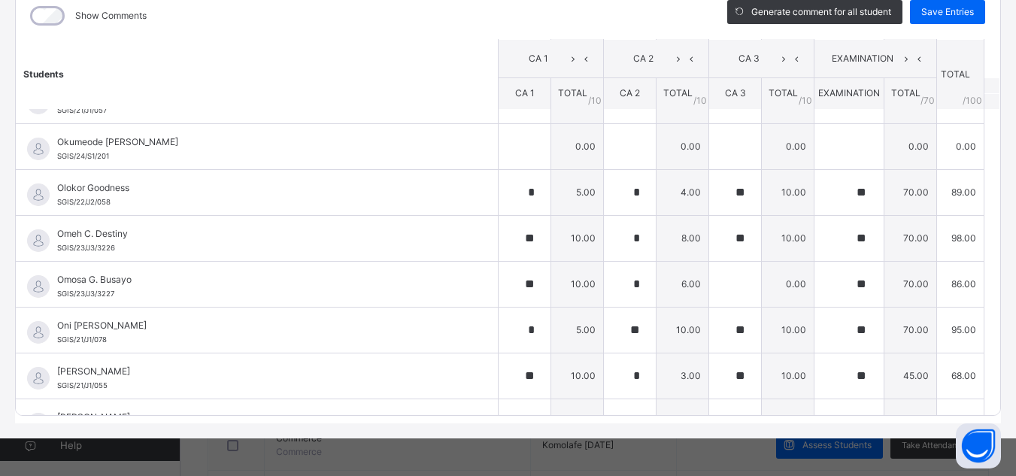
scroll to position [812, 0]
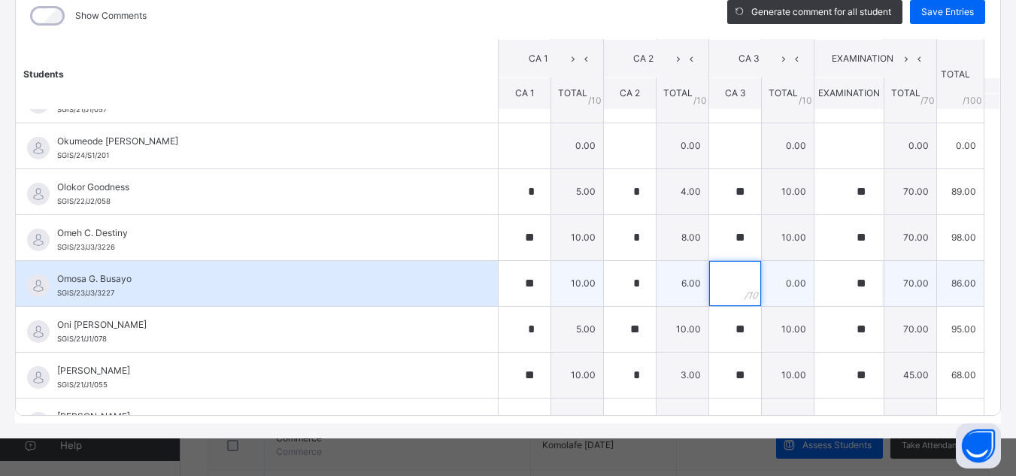
click at [709, 294] on input "text" at bounding box center [735, 283] width 52 height 45
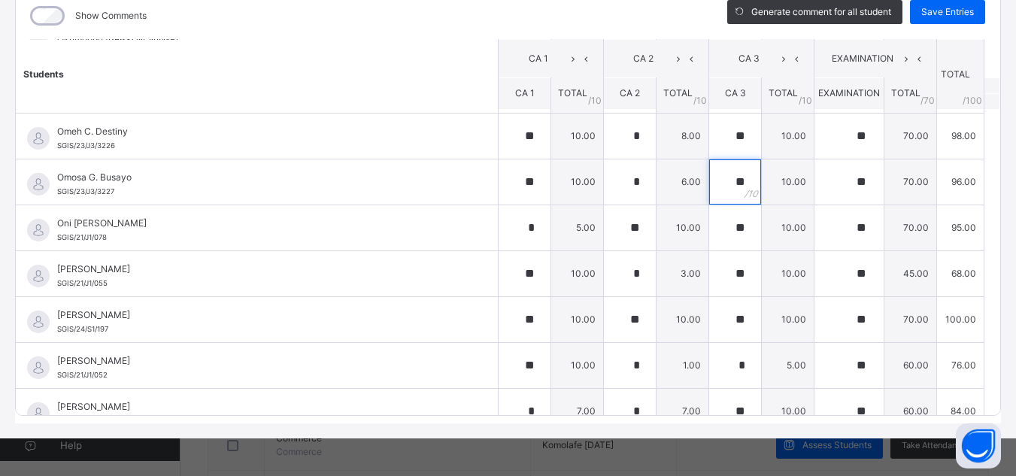
scroll to position [933, 0]
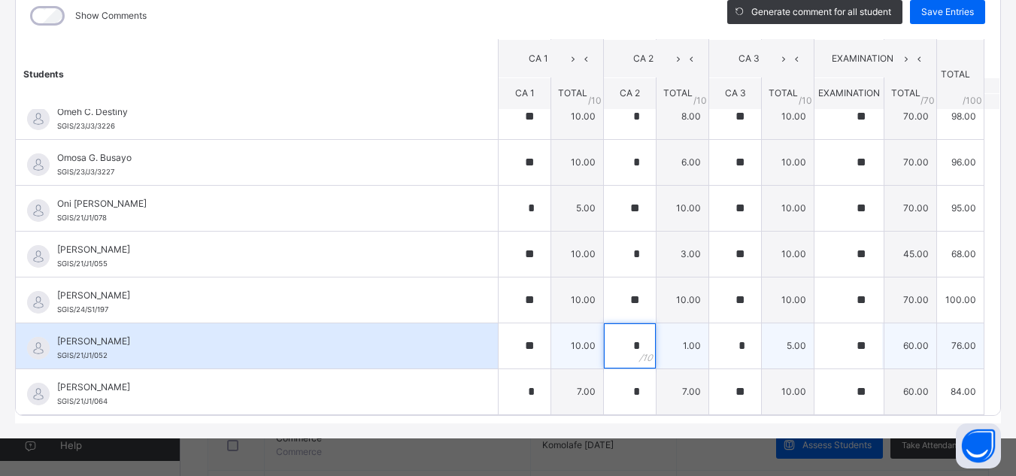
click at [619, 344] on div "*" at bounding box center [630, 345] width 52 height 45
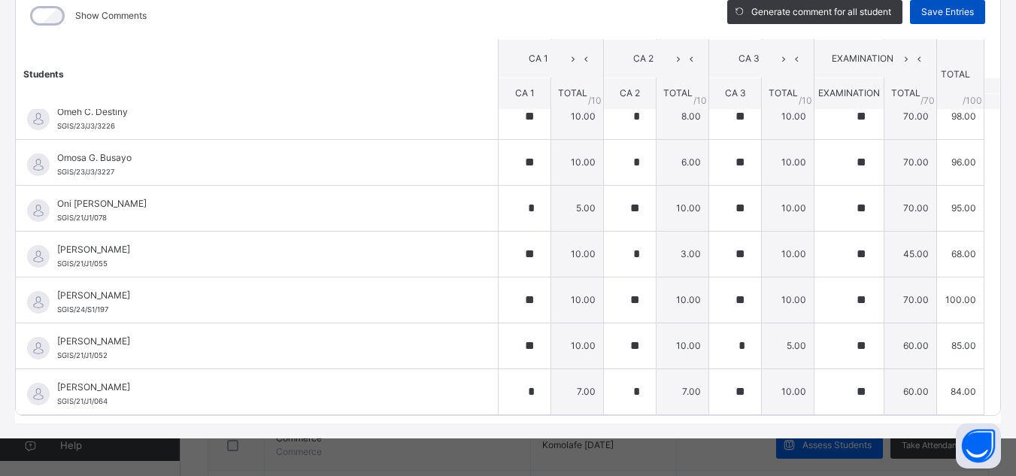
click at [946, 15] on span "Save Entries" at bounding box center [947, 12] width 53 height 14
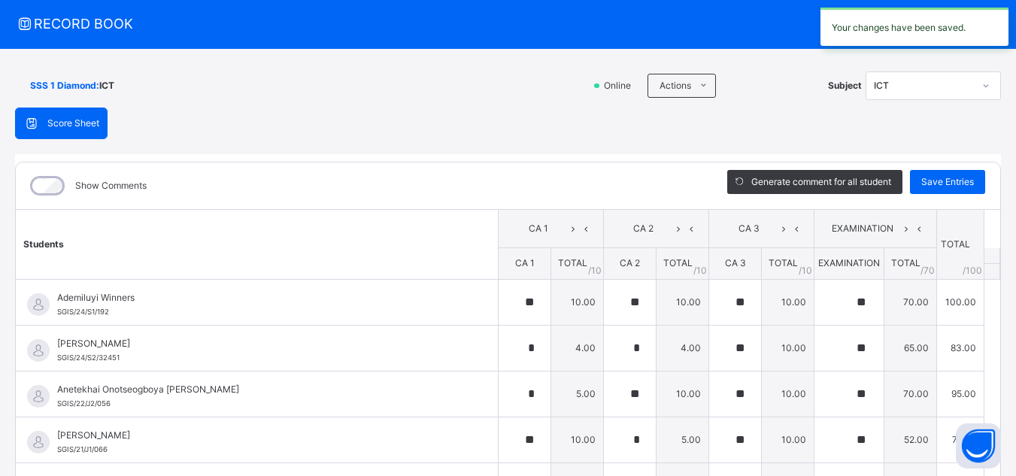
scroll to position [0, 0]
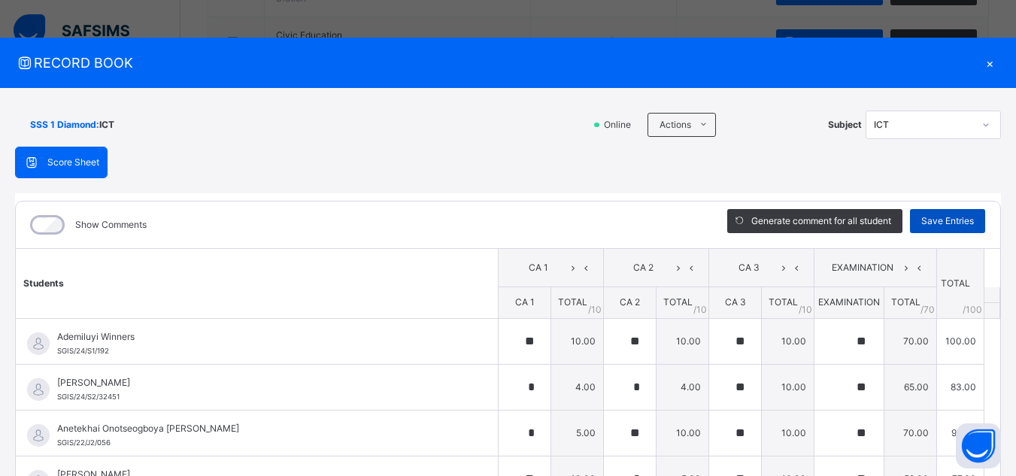
click at [937, 218] on span "Save Entries" at bounding box center [947, 221] width 53 height 14
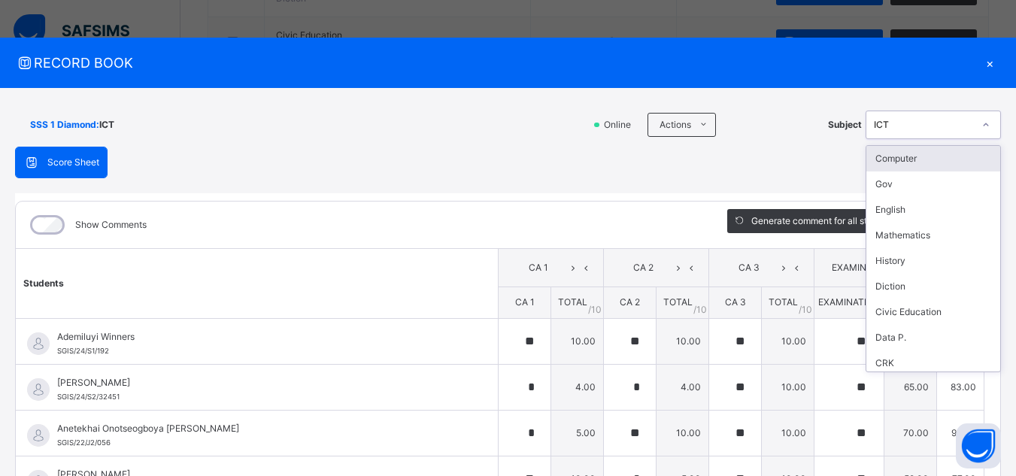
click at [983, 126] on icon at bounding box center [985, 124] width 5 height 3
click at [937, 229] on div "Mathematics" at bounding box center [933, 236] width 134 height 26
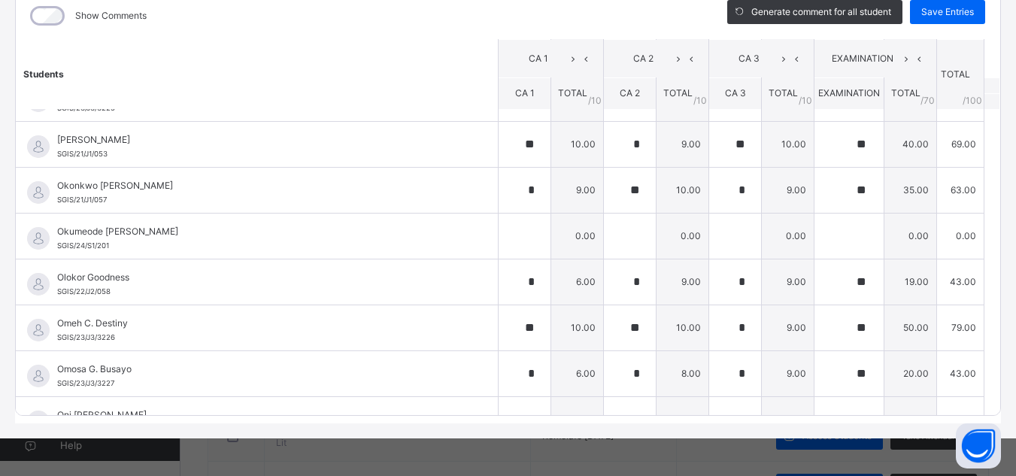
scroll to position [752, 0]
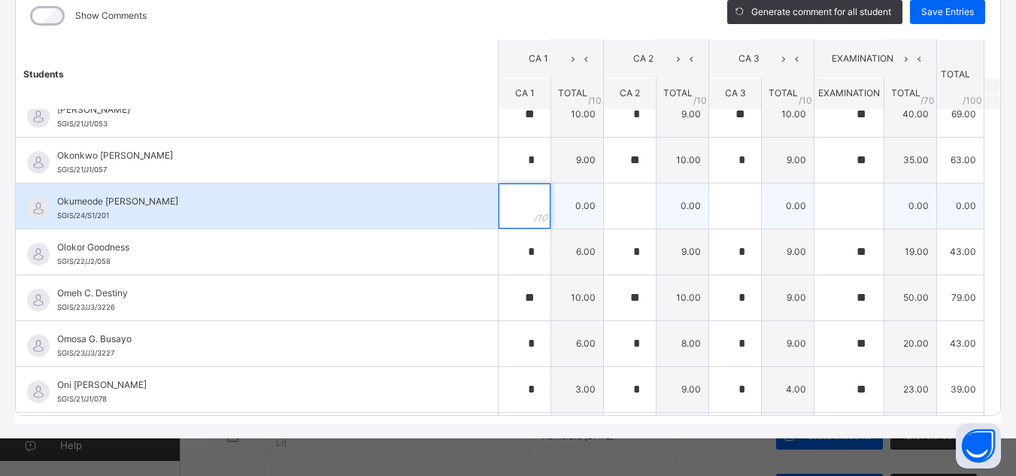
click at [509, 207] on div at bounding box center [524, 205] width 52 height 45
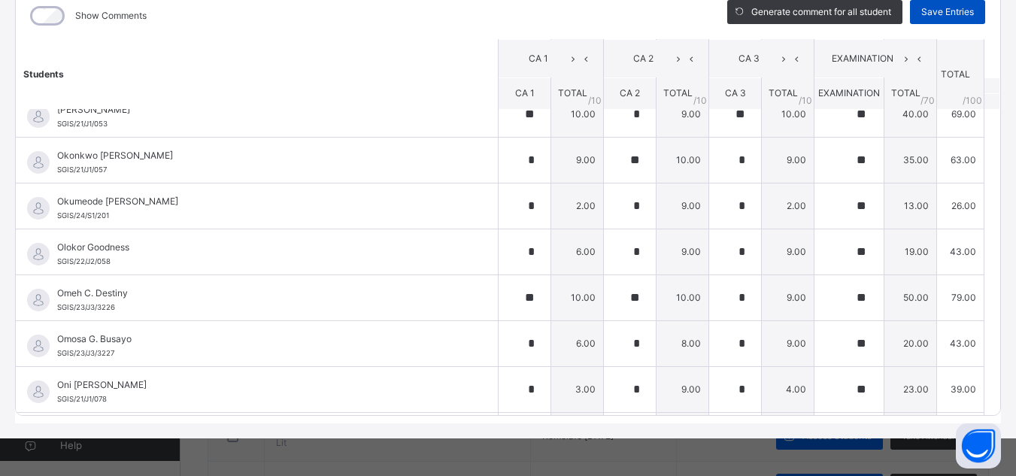
click at [947, 8] on span "Save Entries" at bounding box center [947, 12] width 53 height 14
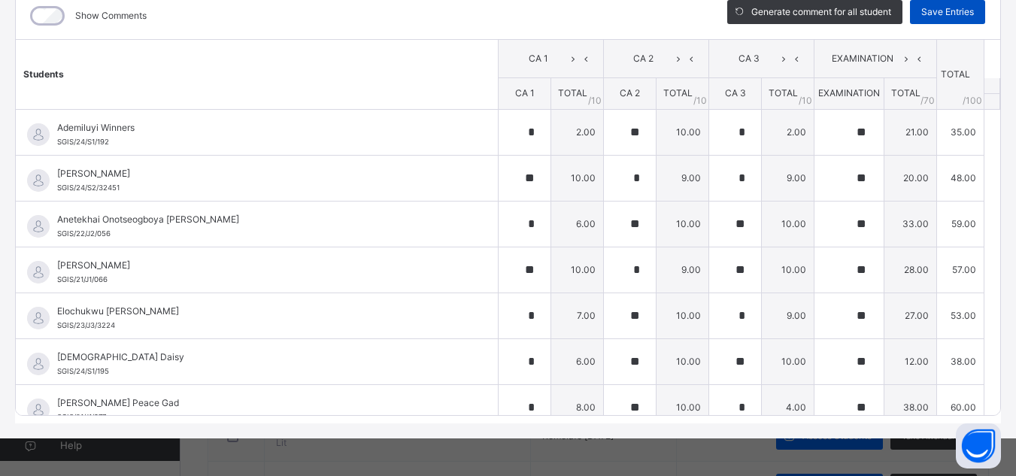
click at [946, 8] on span "Save Entries" at bounding box center [947, 12] width 53 height 14
click at [951, 9] on span "Save Entries" at bounding box center [947, 12] width 53 height 14
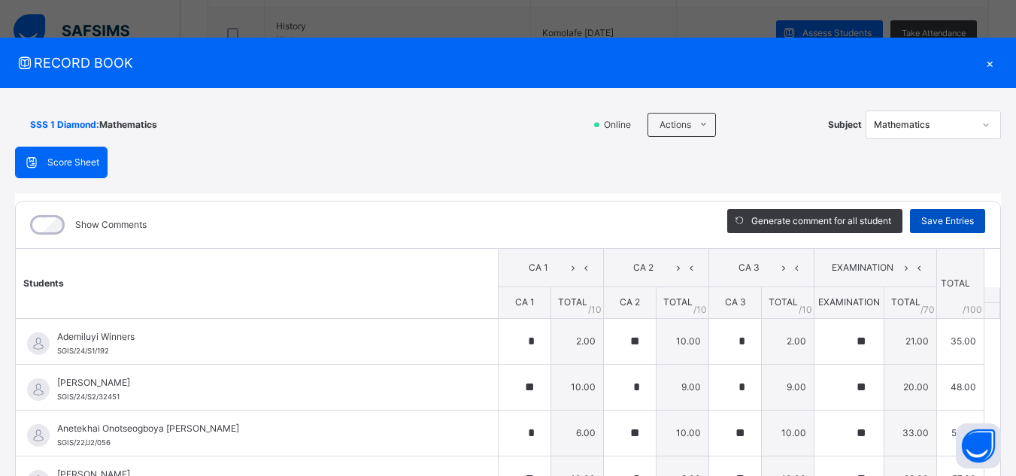
click at [944, 216] on span "Save Entries" at bounding box center [947, 221] width 53 height 14
click at [960, 217] on span "Save Entries" at bounding box center [947, 221] width 53 height 14
click at [981, 123] on icon at bounding box center [985, 124] width 9 height 15
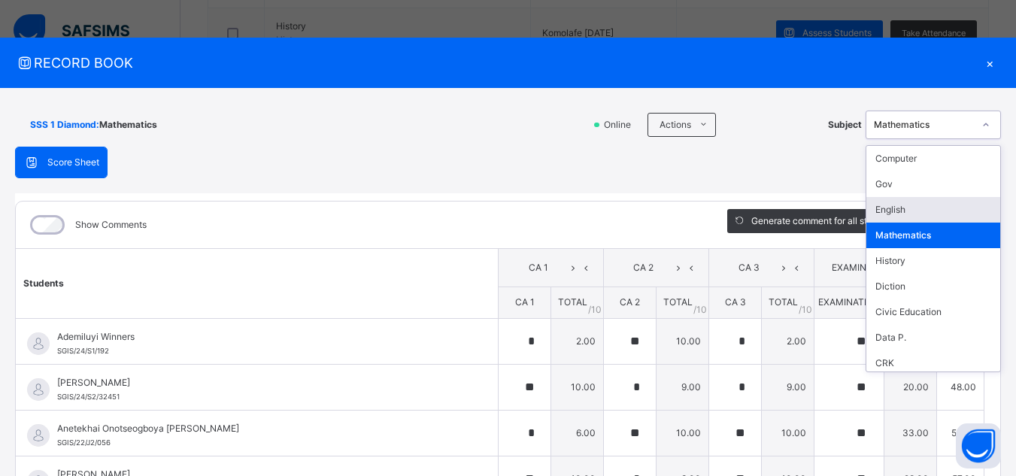
click at [932, 210] on div "English" at bounding box center [933, 210] width 134 height 26
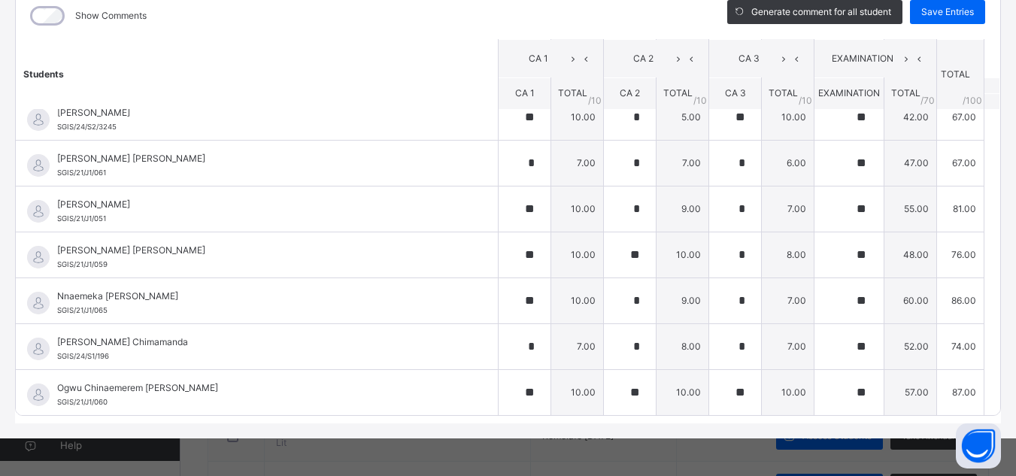
scroll to position [710, 0]
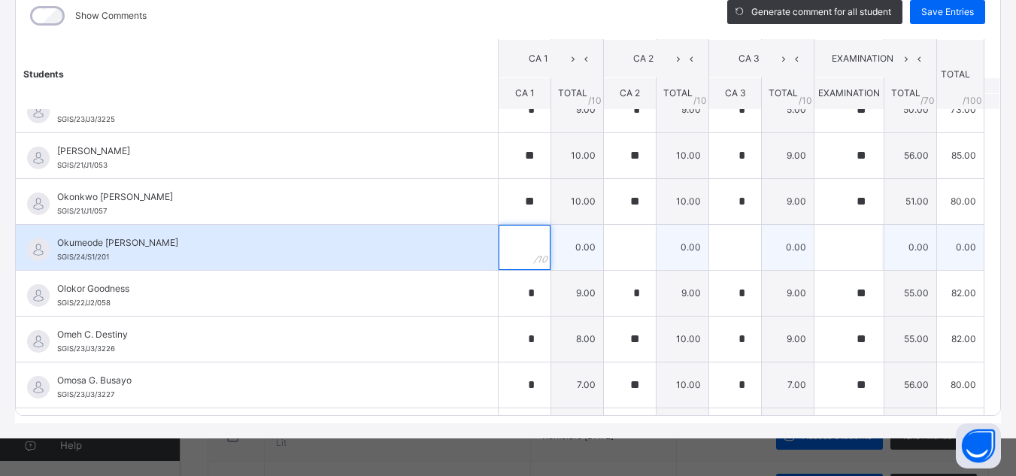
click at [498, 245] on input "text" at bounding box center [524, 247] width 52 height 45
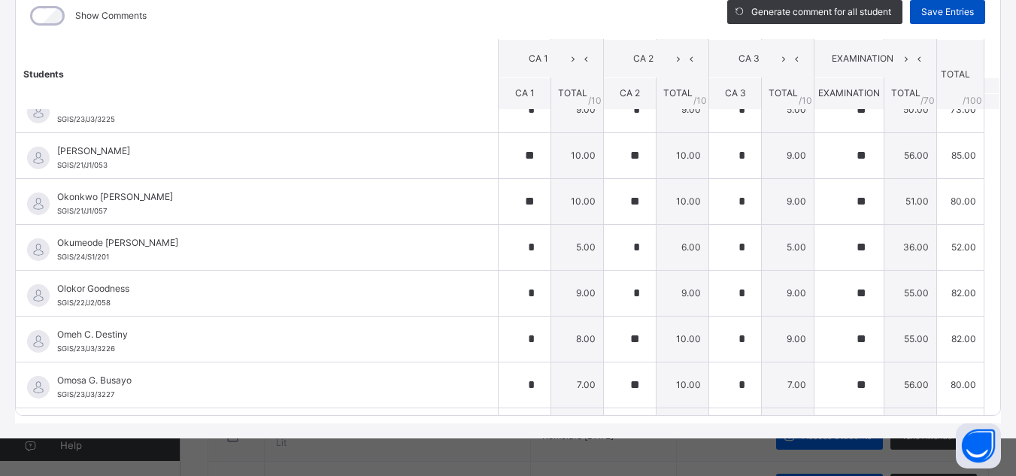
click at [934, 17] on span "Save Entries" at bounding box center [947, 12] width 53 height 14
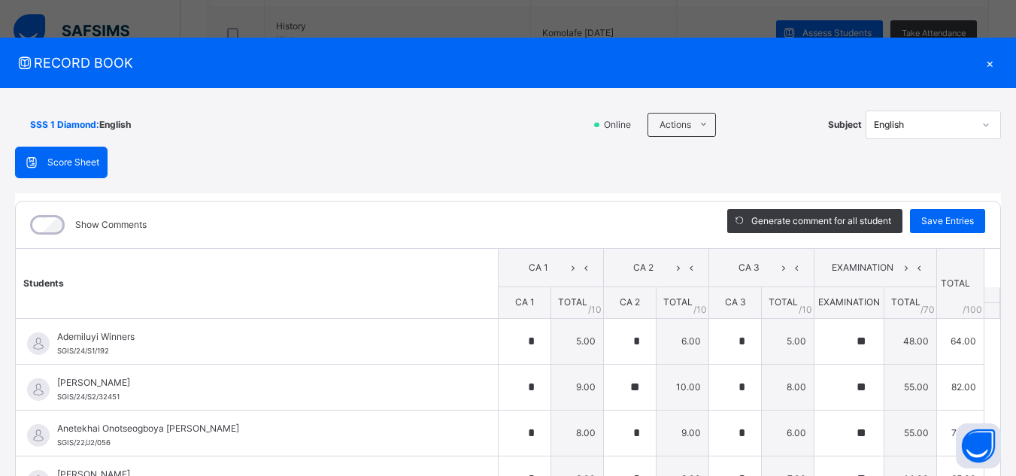
scroll to position [209, 0]
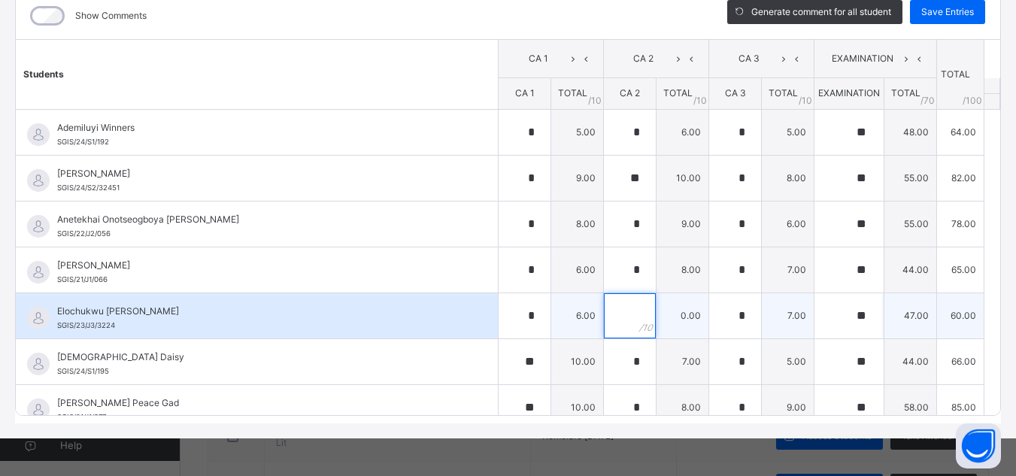
click at [604, 325] on input "text" at bounding box center [630, 315] width 52 height 45
click at [522, 315] on div "*" at bounding box center [524, 315] width 52 height 45
click at [608, 319] on input "text" at bounding box center [630, 315] width 52 height 45
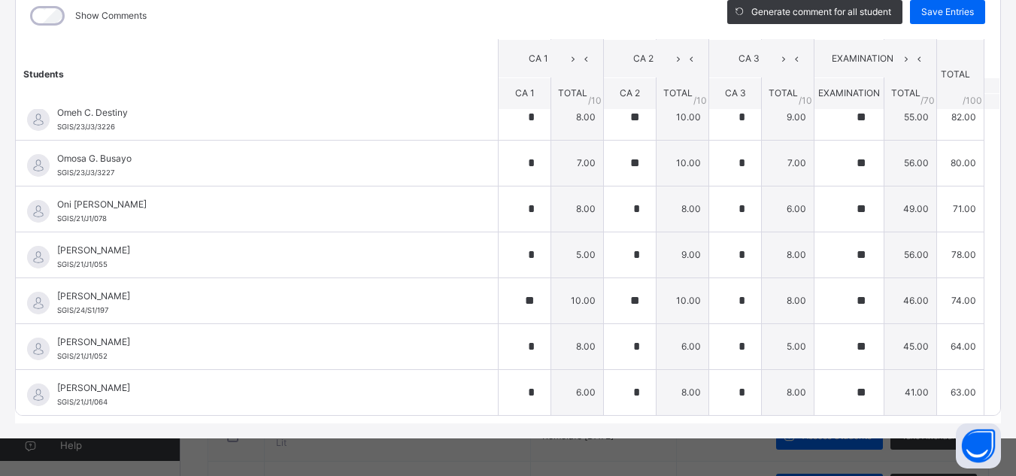
scroll to position [933, 0]
click at [932, 5] on div "Save Entries" at bounding box center [947, 12] width 75 height 24
